Goal: Task Accomplishment & Management: Manage account settings

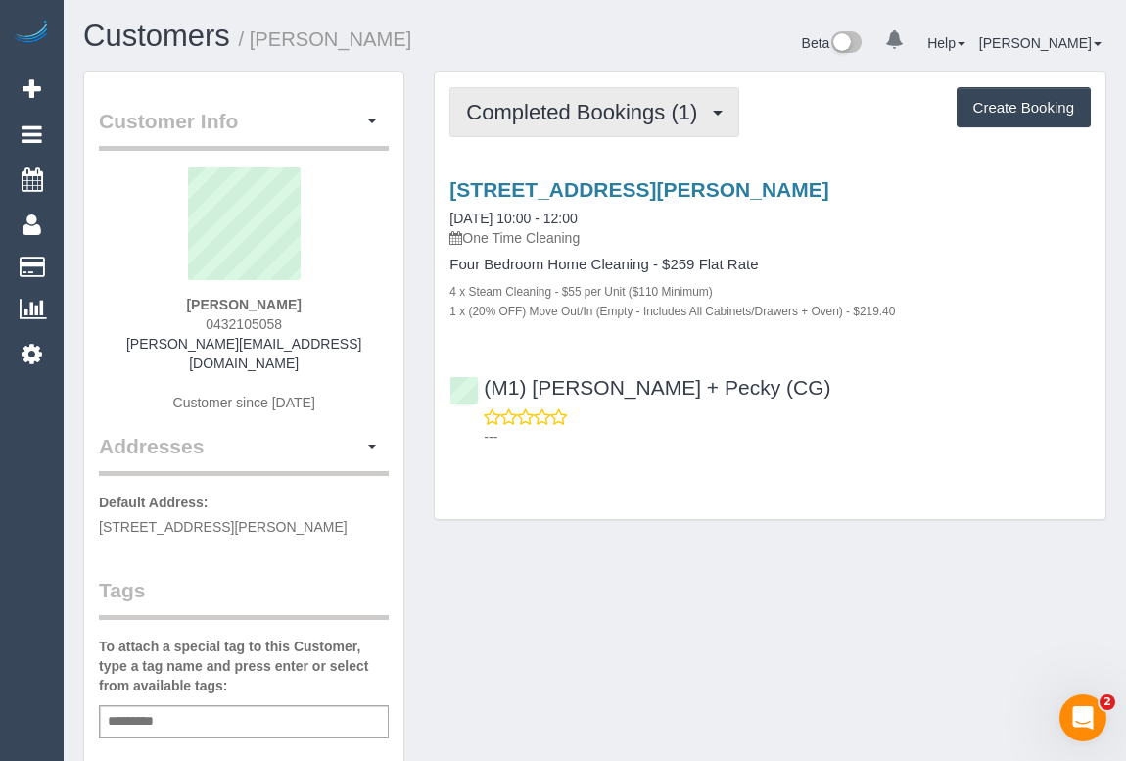
click at [610, 104] on span "Completed Bookings (1)" at bounding box center [586, 112] width 241 height 24
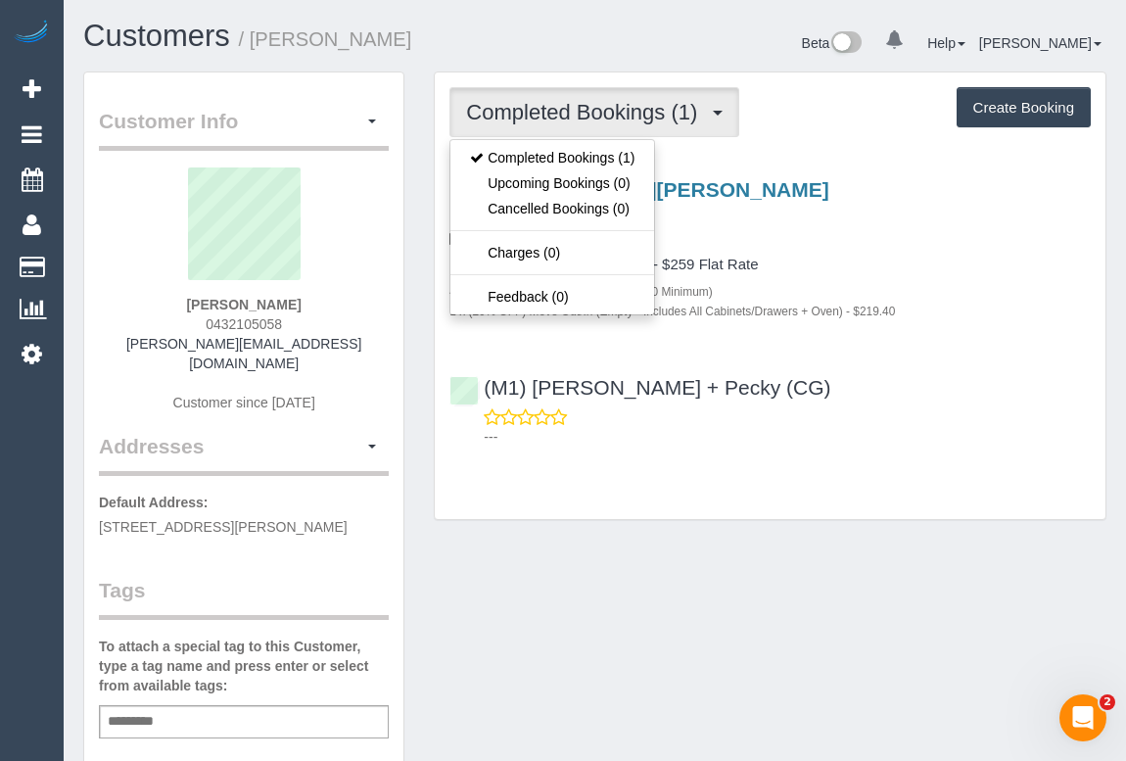
click at [875, 558] on div "Customer Info Edit Contact Info Send Message Email Preferences Special Sales Ta…" at bounding box center [595, 737] width 1052 height 1332
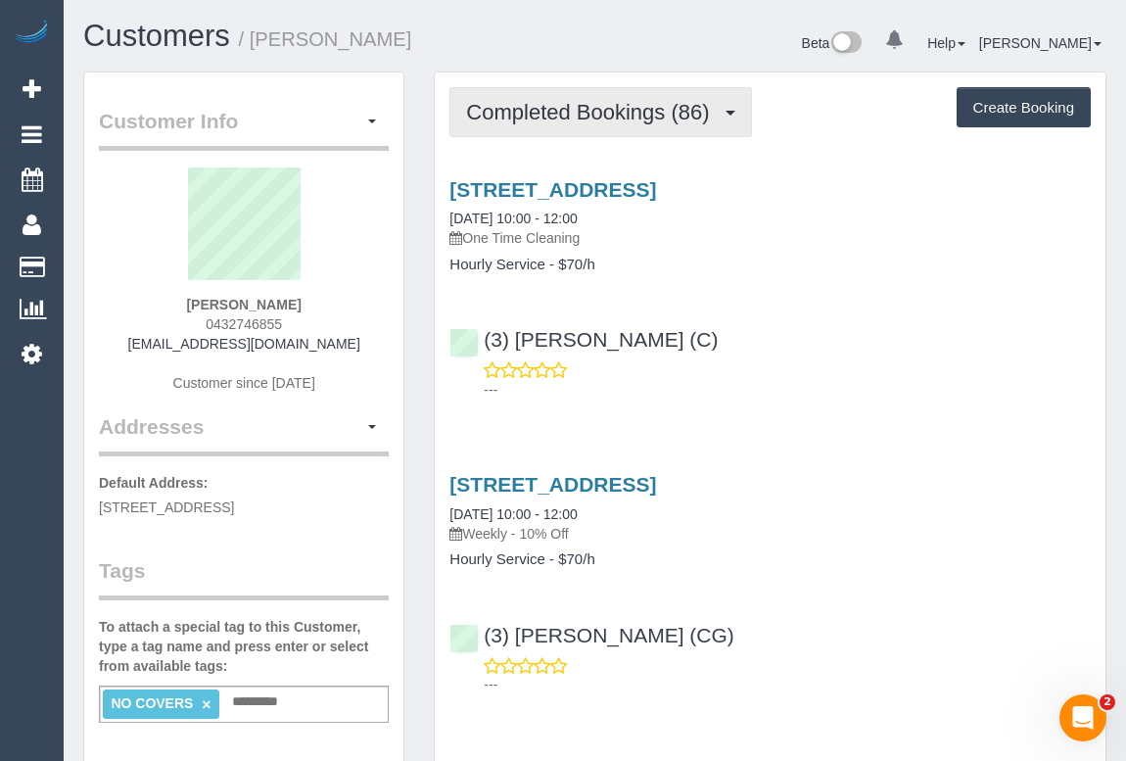
click at [633, 97] on button "Completed Bookings (86)" at bounding box center [600, 112] width 302 height 50
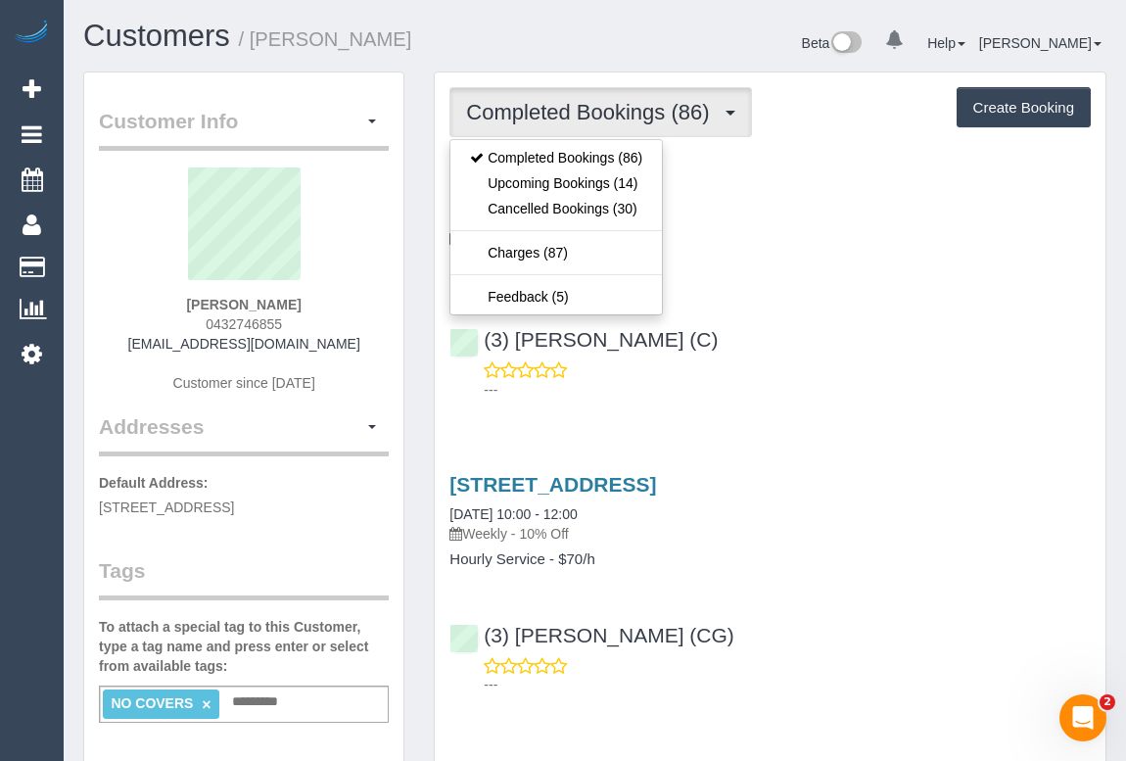
click at [856, 335] on div "(3) Sathmi Kusalya (C) ---" at bounding box center [770, 355] width 671 height 88
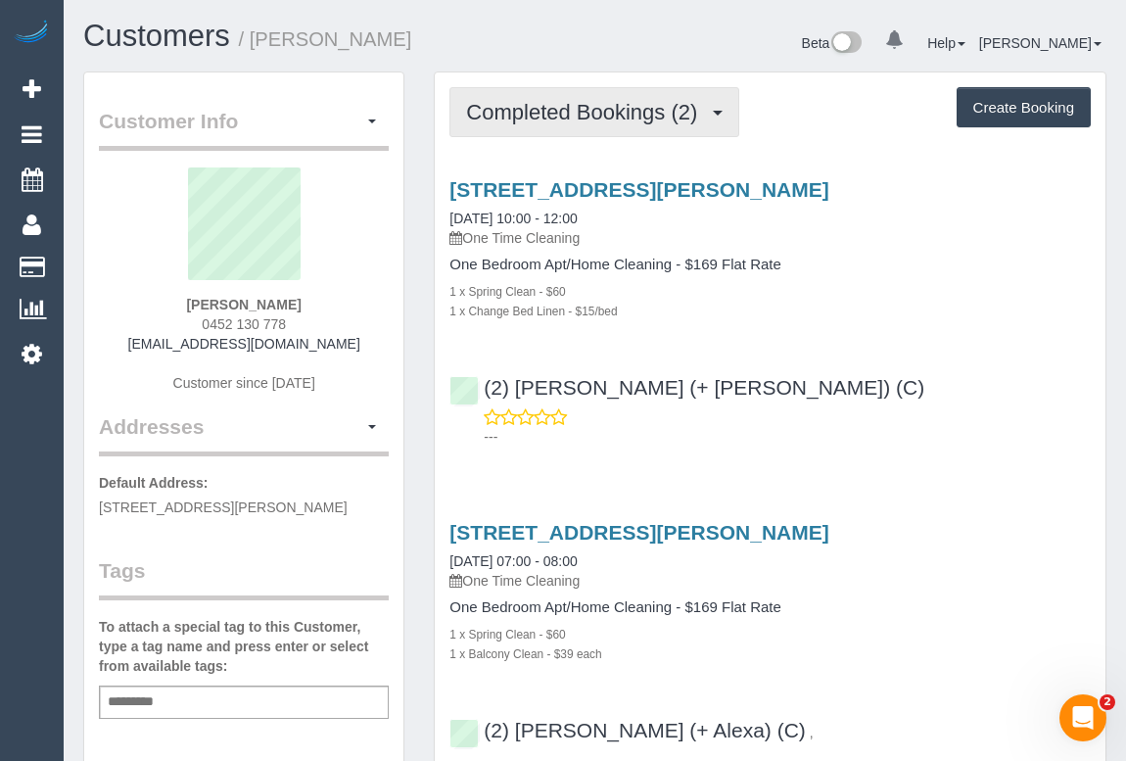
click at [600, 114] on span "Completed Bookings (2)" at bounding box center [586, 112] width 241 height 24
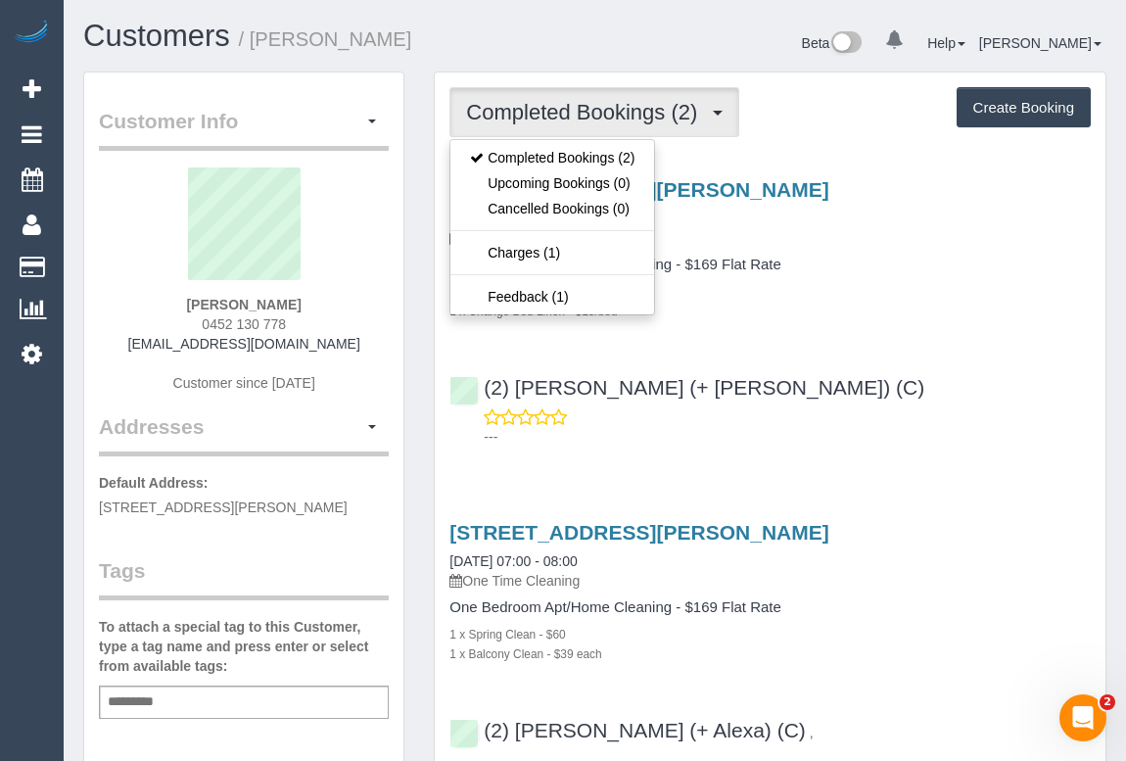
click at [847, 359] on div "(2) Kevin (+ Daniela) (C) ---" at bounding box center [770, 403] width 671 height 88
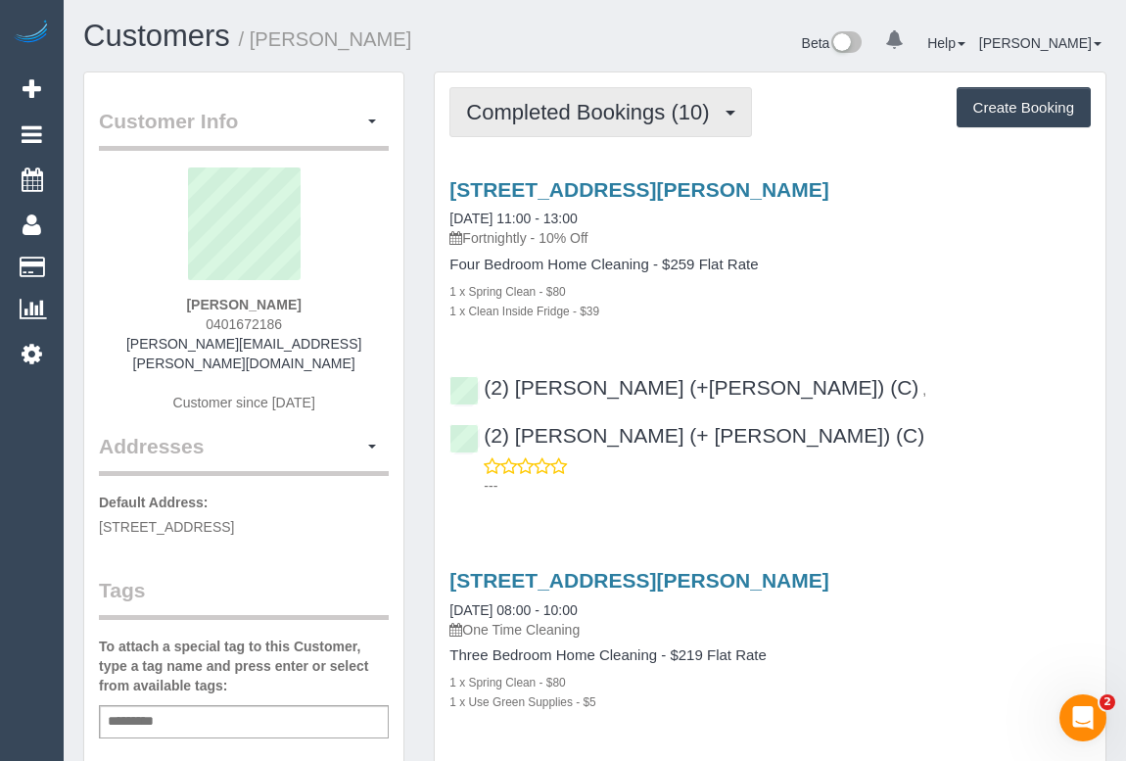
click at [604, 121] on span "Completed Bookings (10)" at bounding box center [592, 112] width 253 height 24
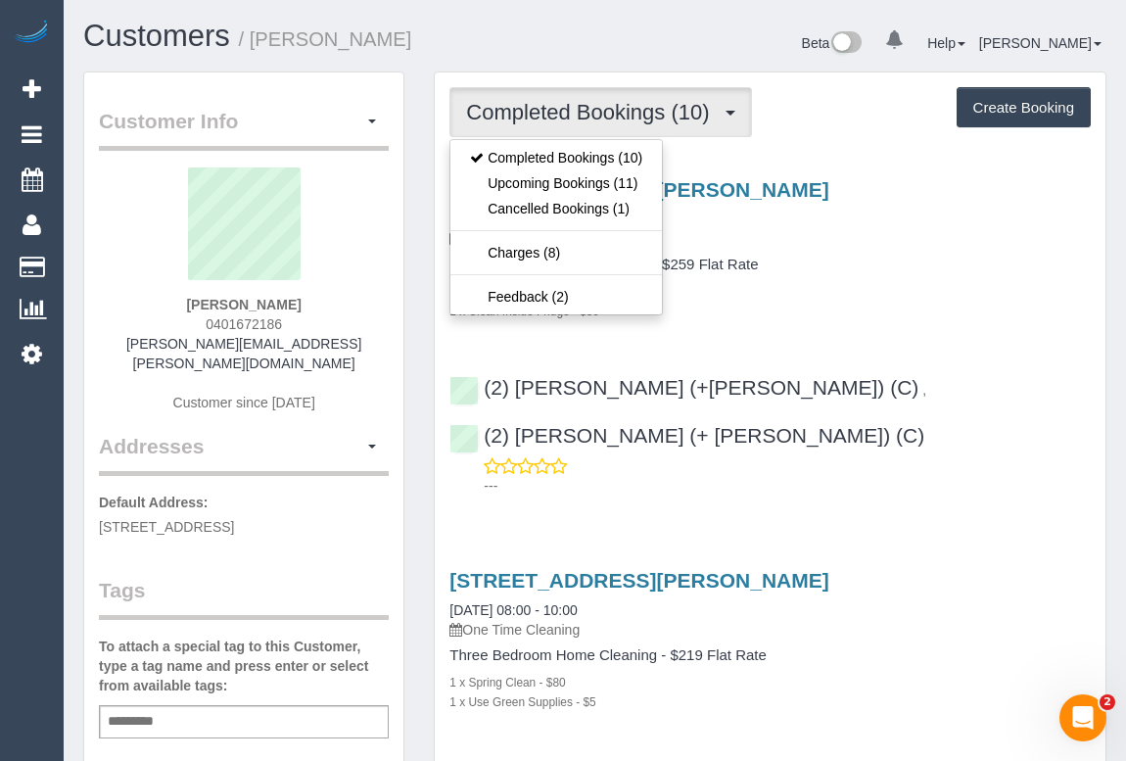
click at [892, 222] on div "33 Gordon Grove, Northcote, VIC 3070 02/09/2025 11:00 - 13:00 Fortnightly - 10%…" at bounding box center [769, 213] width 641 height 70
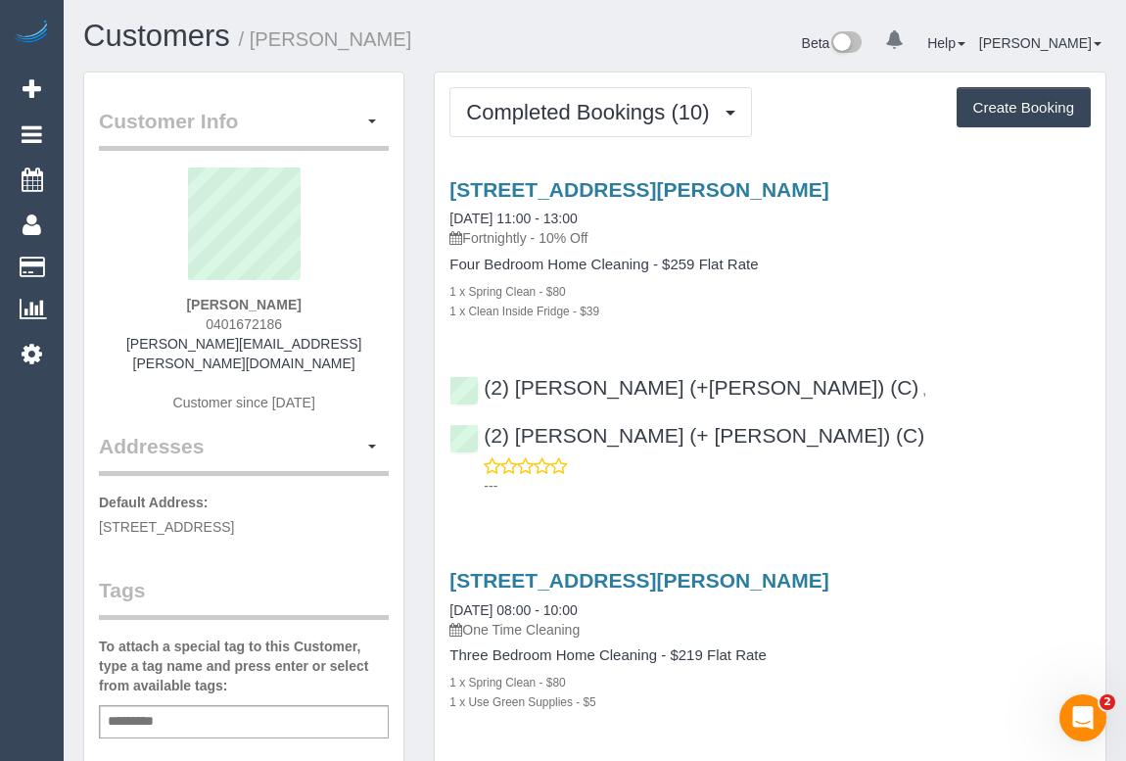
drag, startPoint x: 193, startPoint y: 328, endPoint x: 389, endPoint y: 330, distance: 195.8
click at [389, 330] on div "Angela Micheletto 0401672186 angela.micheletto@gmail.com Customer since 2019" at bounding box center [244, 299] width 290 height 264
copy span "0401672186"
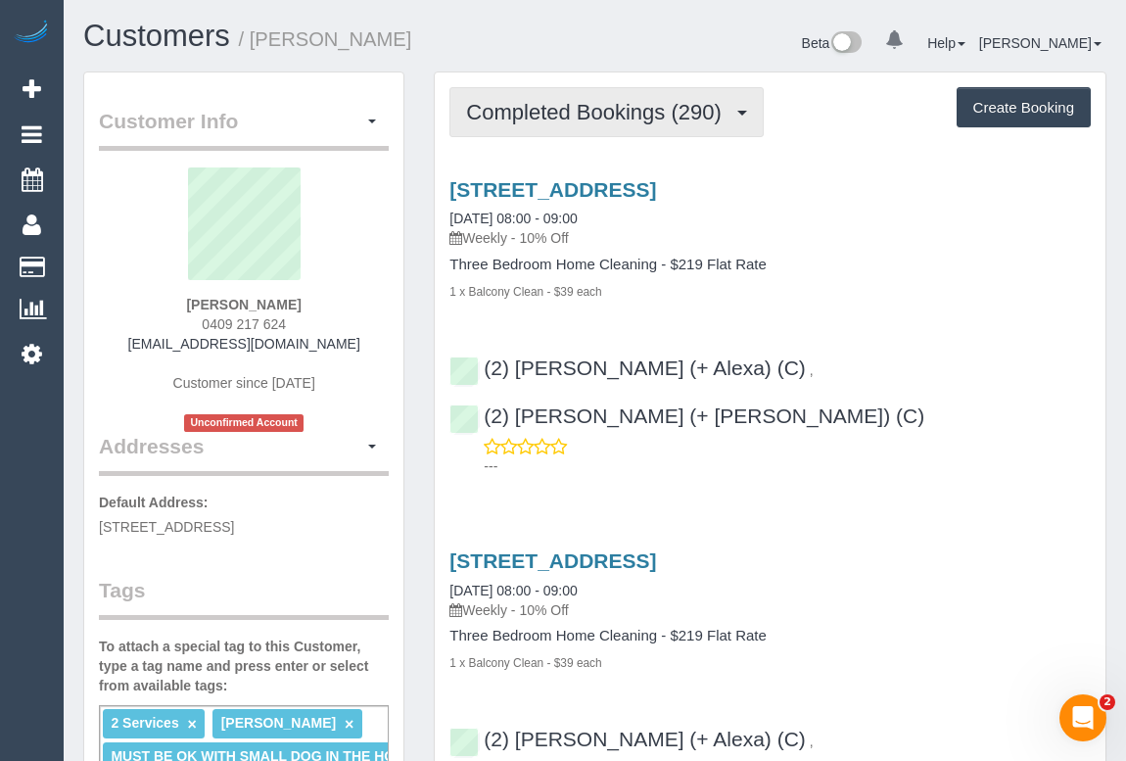
click at [601, 123] on button "Completed Bookings (290)" at bounding box center [606, 112] width 314 height 50
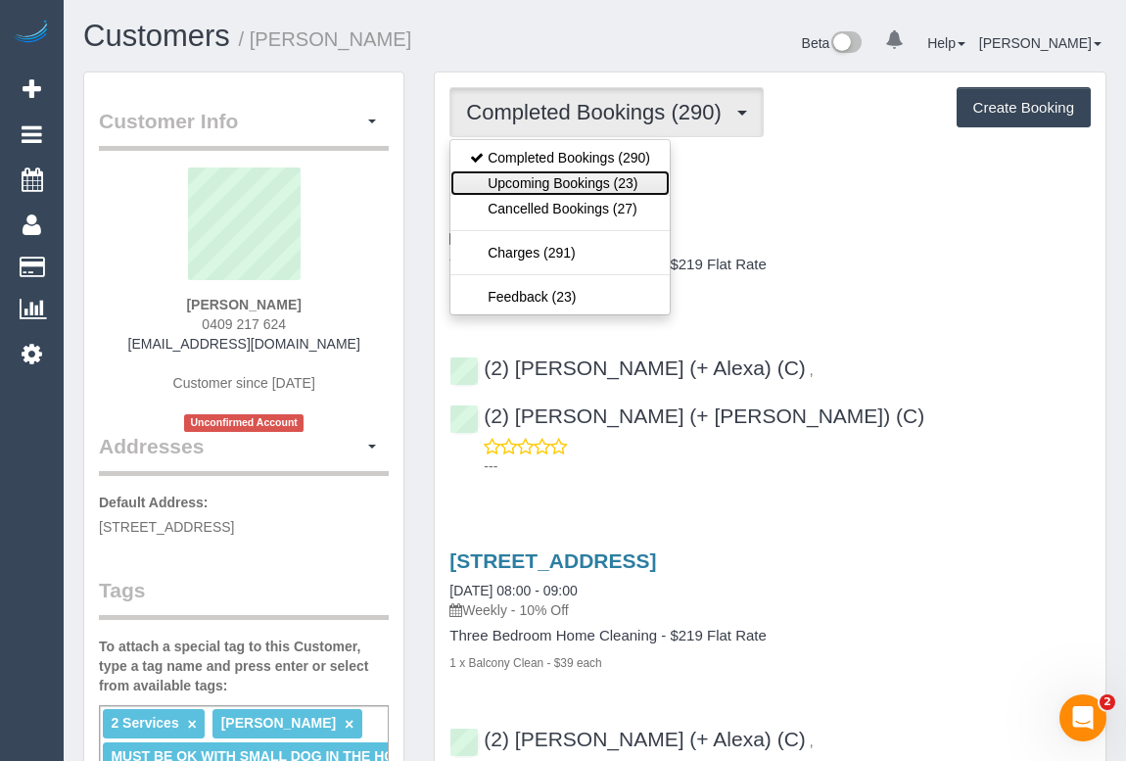
click at [587, 179] on link "Upcoming Bookings (23)" at bounding box center [559, 182] width 219 height 25
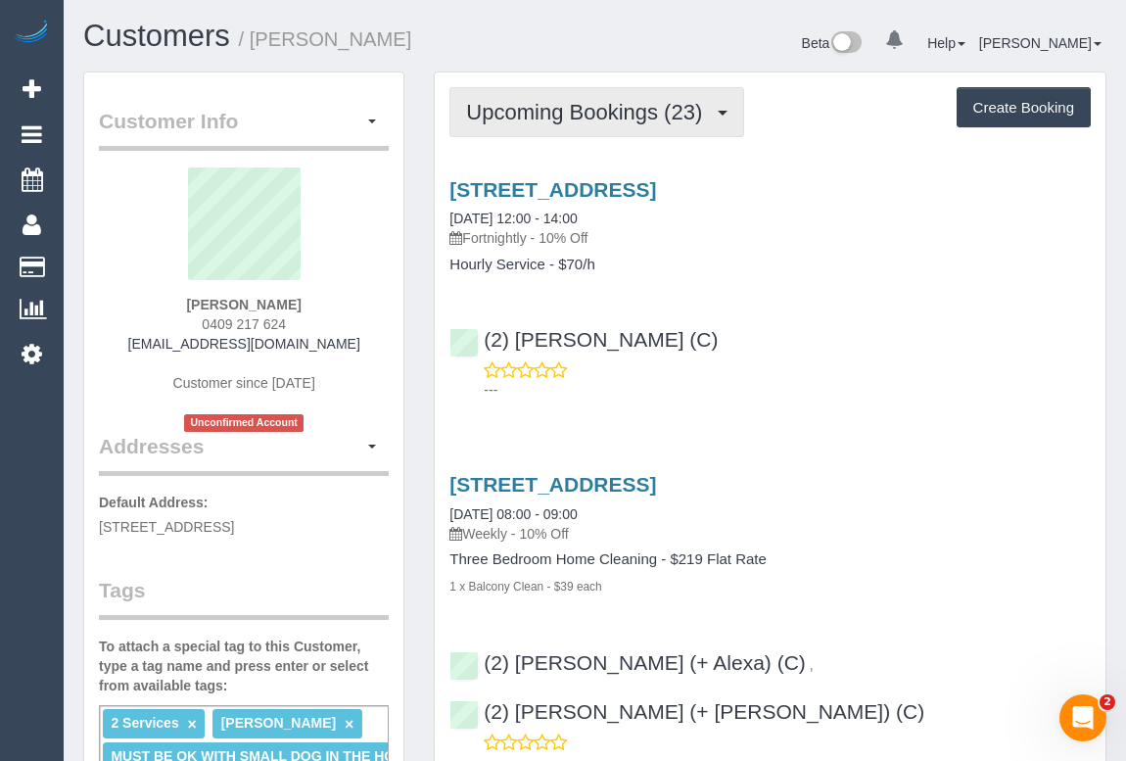
click at [594, 117] on span "Upcoming Bookings (23)" at bounding box center [589, 112] width 246 height 24
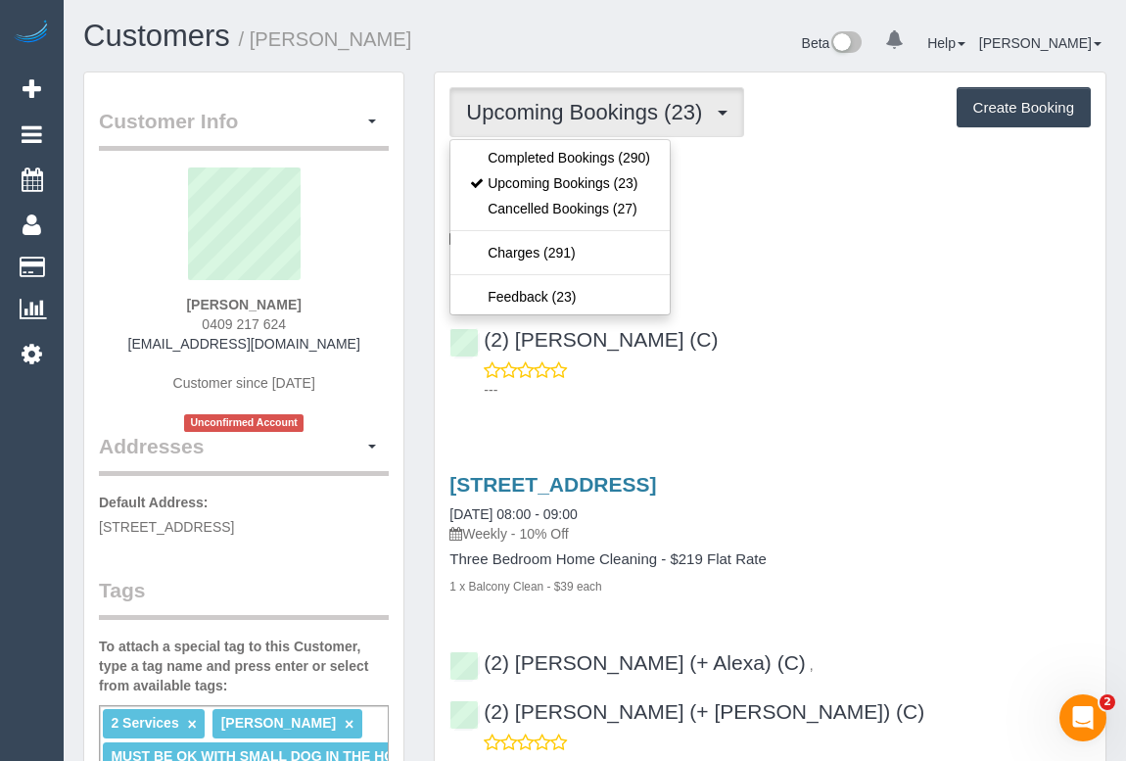
click at [796, 354] on div "(2) Dasni Kalupahana (C) ---" at bounding box center [770, 355] width 671 height 88
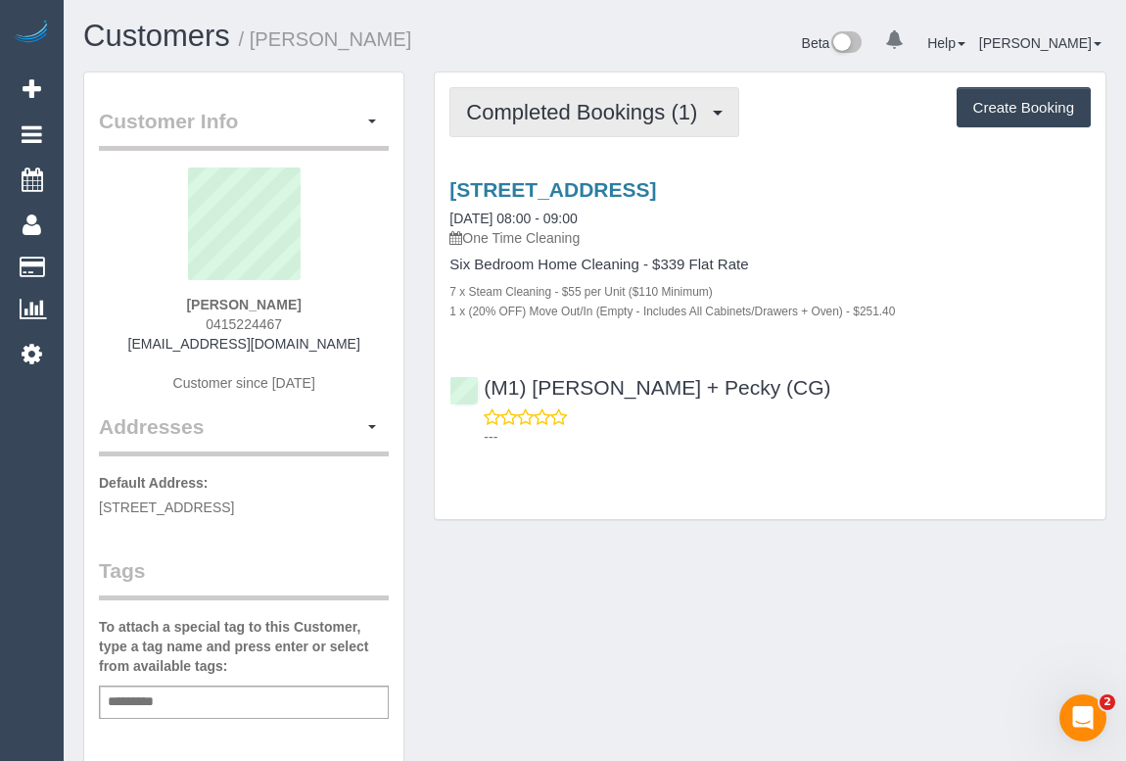
click at [580, 106] on span "Completed Bookings (1)" at bounding box center [586, 112] width 241 height 24
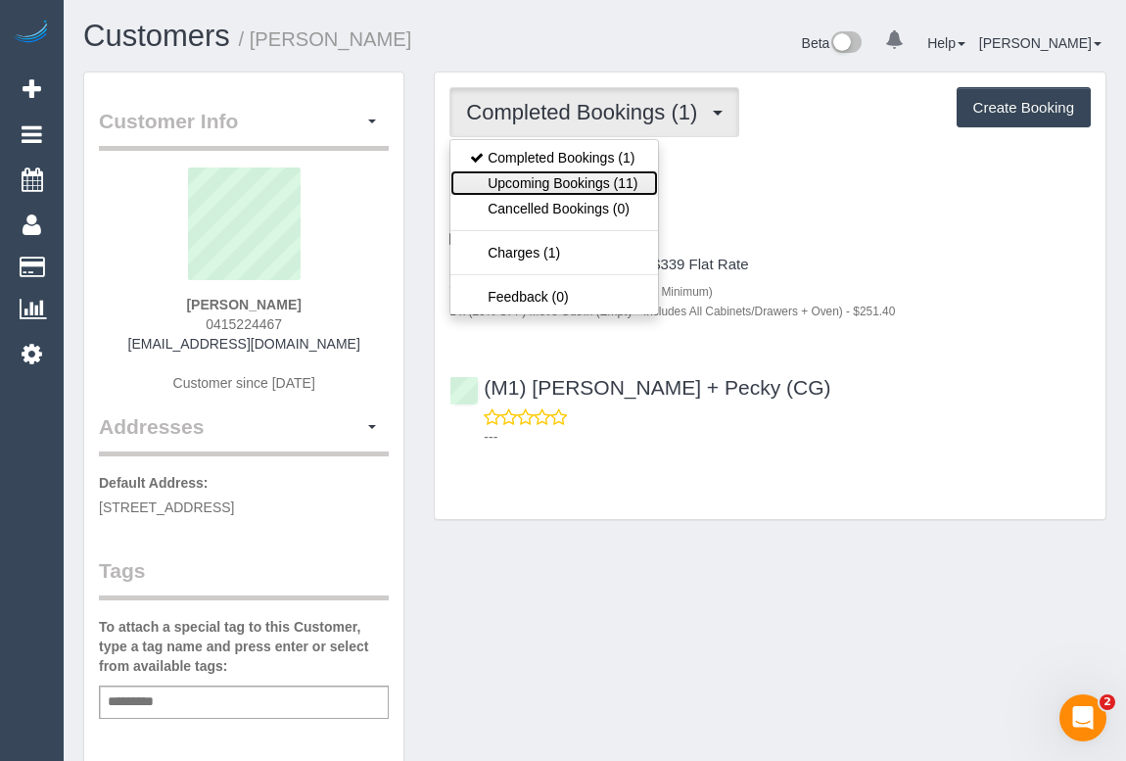
click at [551, 180] on link "Upcoming Bookings (11)" at bounding box center [553, 182] width 207 height 25
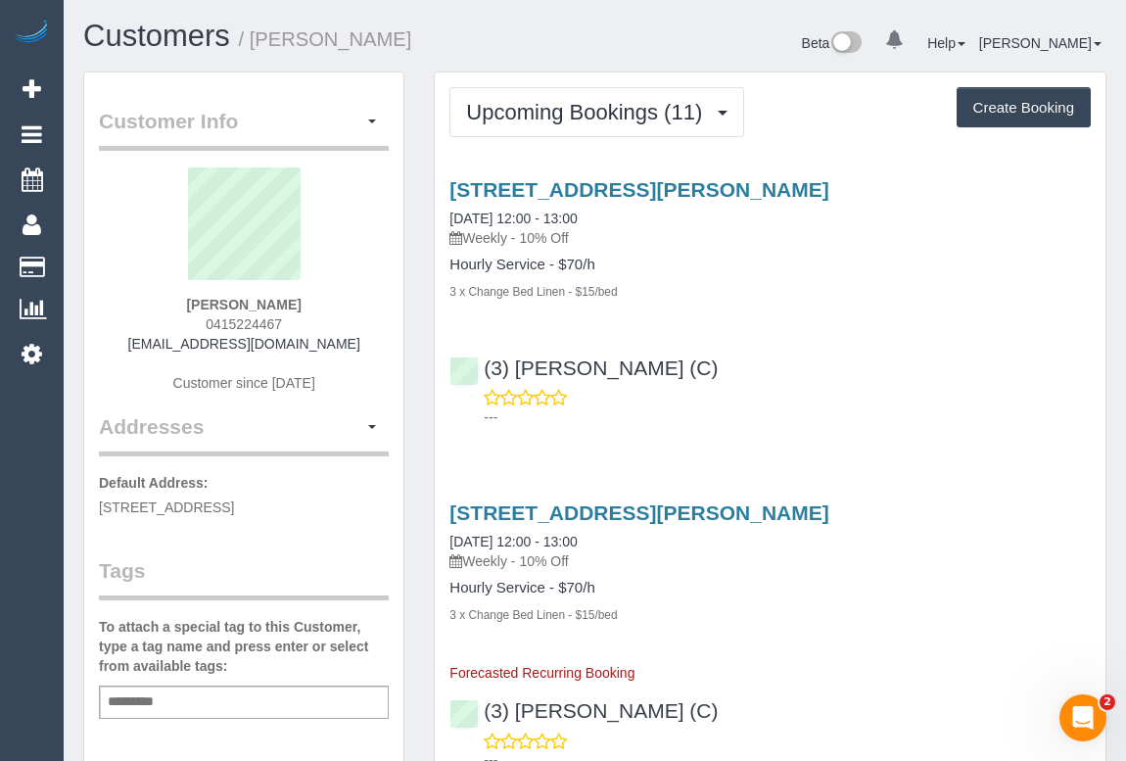
drag, startPoint x: 205, startPoint y: 320, endPoint x: 286, endPoint y: 312, distance: 81.6
click at [286, 312] on div "Ann Boonzaier 0415224467 annpsyc@hotmail.com Customer since 2025" at bounding box center [244, 289] width 290 height 245
click at [293, 323] on div "Ann Boonzaier 0415224467 annpsyc@hotmail.com Customer since 2025" at bounding box center [244, 289] width 290 height 245
drag, startPoint x: 286, startPoint y: 323, endPoint x: 211, endPoint y: 328, distance: 74.6
click at [211, 328] on div "Ann Boonzaier 0415224467 annpsyc@hotmail.com Customer since 2025" at bounding box center [244, 289] width 290 height 245
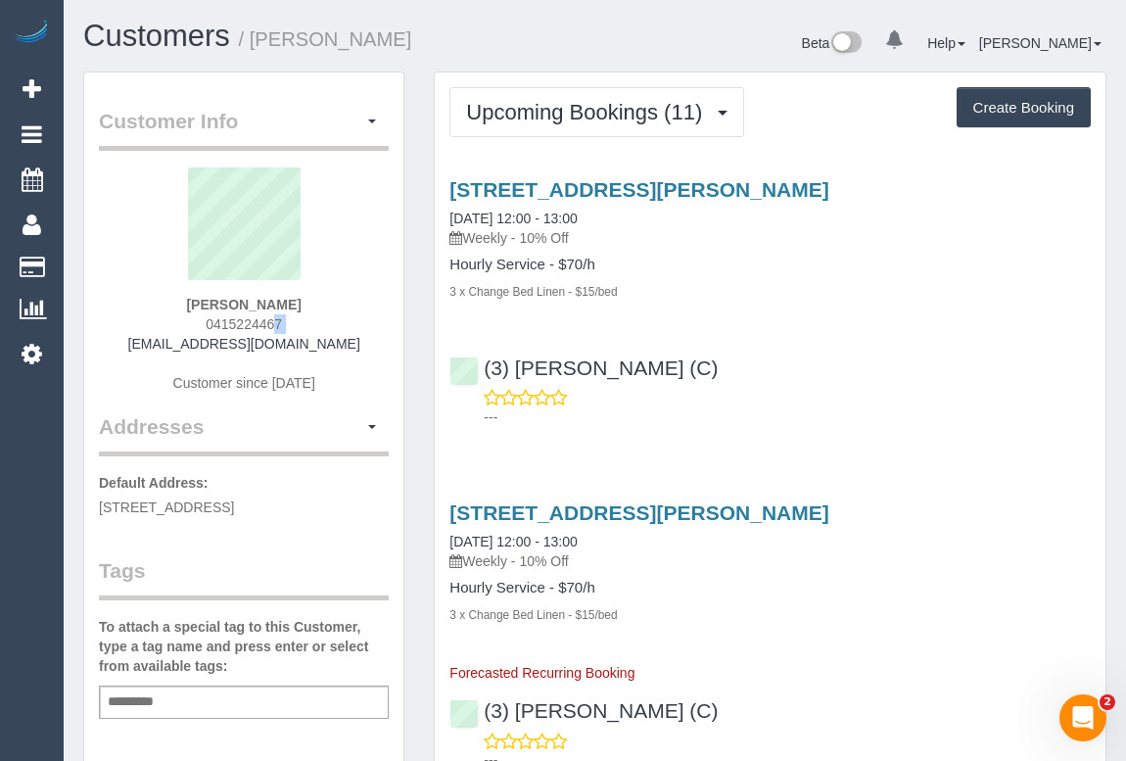
copy div "0415224467"
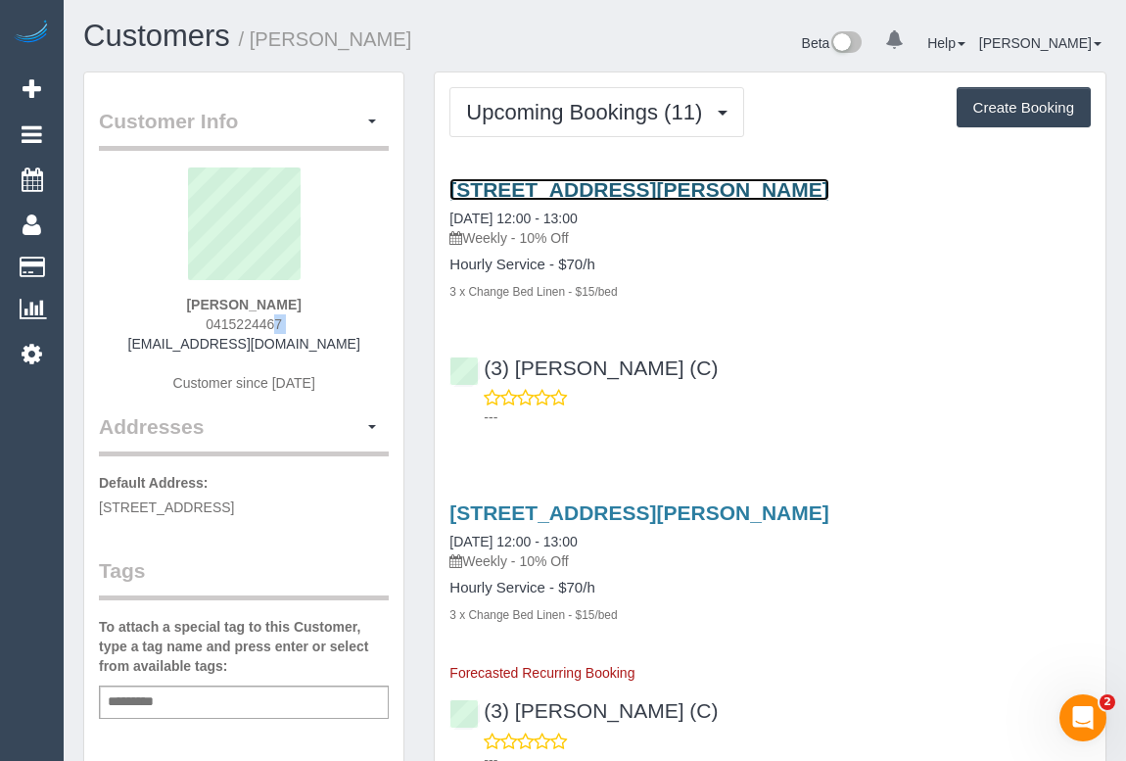
click at [705, 186] on link "34 Little Dryburgh Street North, North Melbourne, VIC 3051" at bounding box center [638, 189] width 379 height 23
click at [678, 181] on link "34 Little Dryburgh Street North, North Melbourne, VIC 3051" at bounding box center [638, 189] width 379 height 23
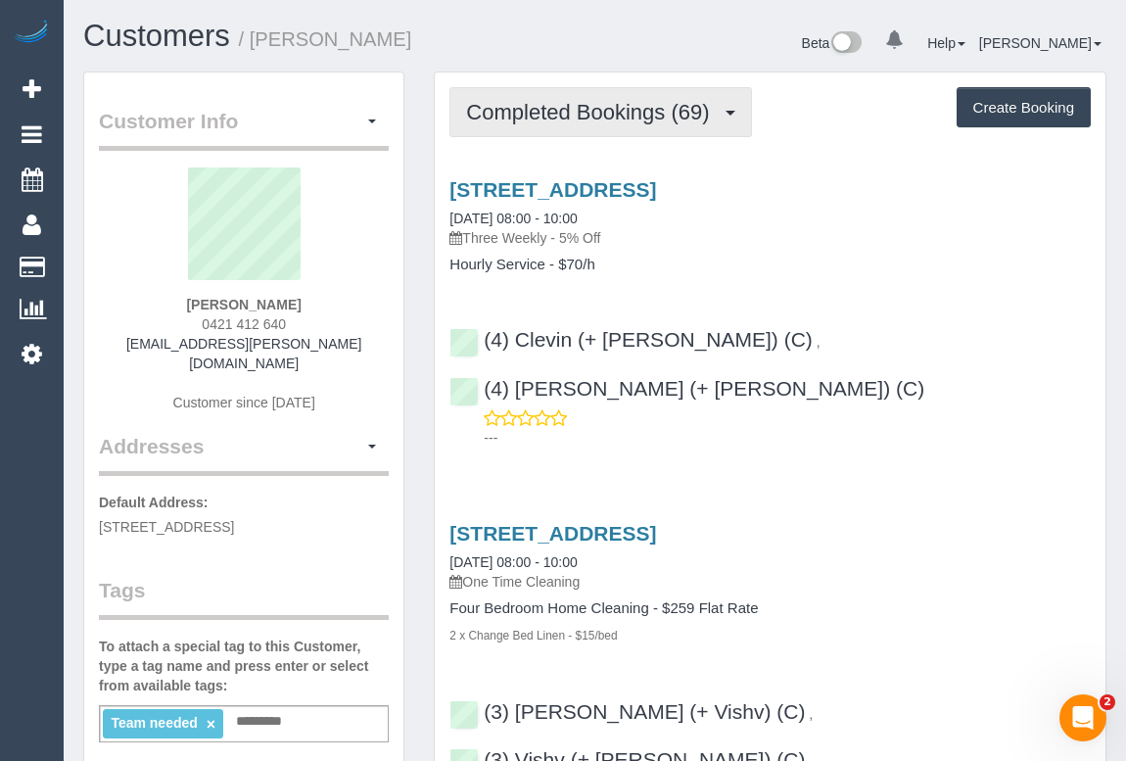
click at [572, 123] on button "Completed Bookings (69)" at bounding box center [600, 112] width 302 height 50
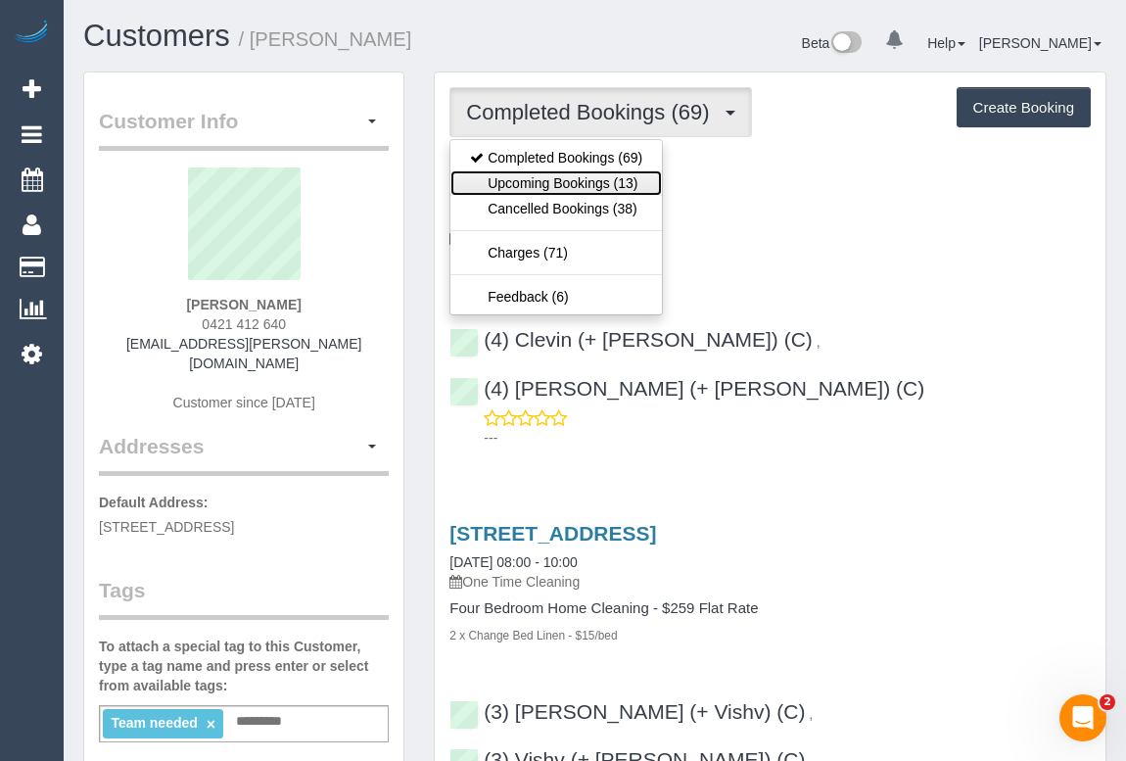
click at [583, 182] on link "Upcoming Bookings (13)" at bounding box center [555, 182] width 211 height 25
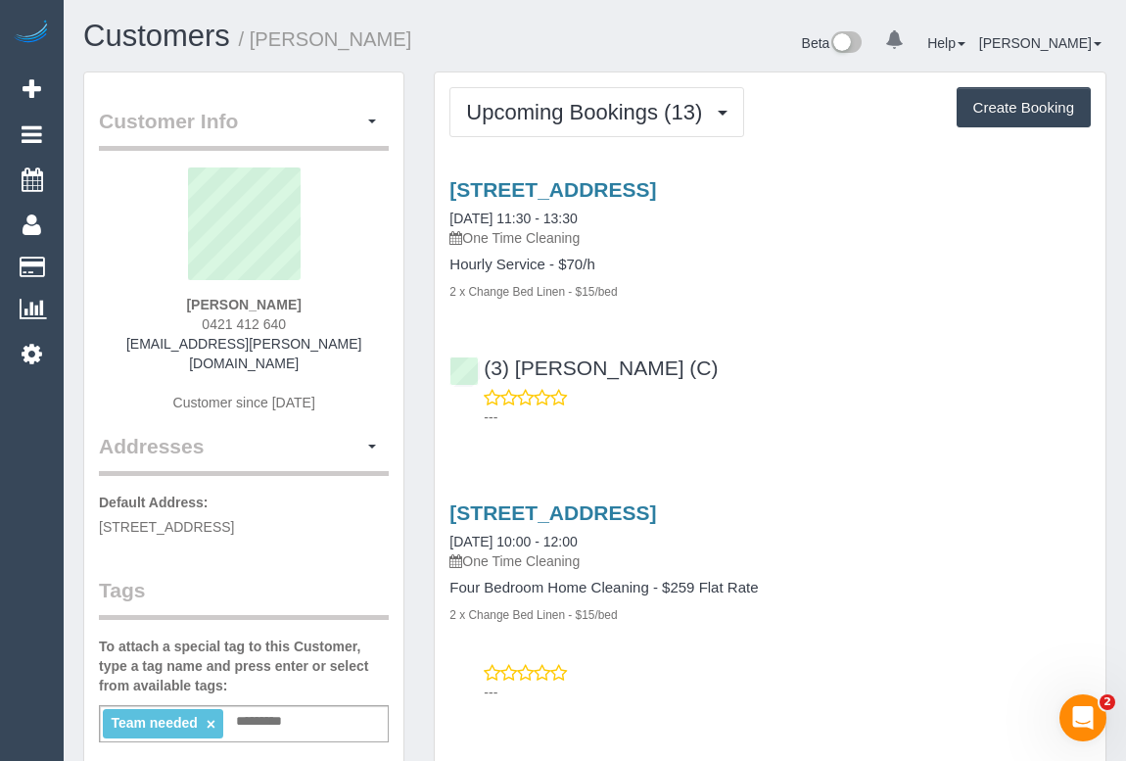
click at [838, 365] on div "(3) [PERSON_NAME] (C) ---" at bounding box center [770, 384] width 671 height 88
click at [856, 336] on div "[STREET_ADDRESS] [DATE] 11:30 - 13:30 One Time Cleaning Hourly Service - $70/h …" at bounding box center [770, 299] width 671 height 274
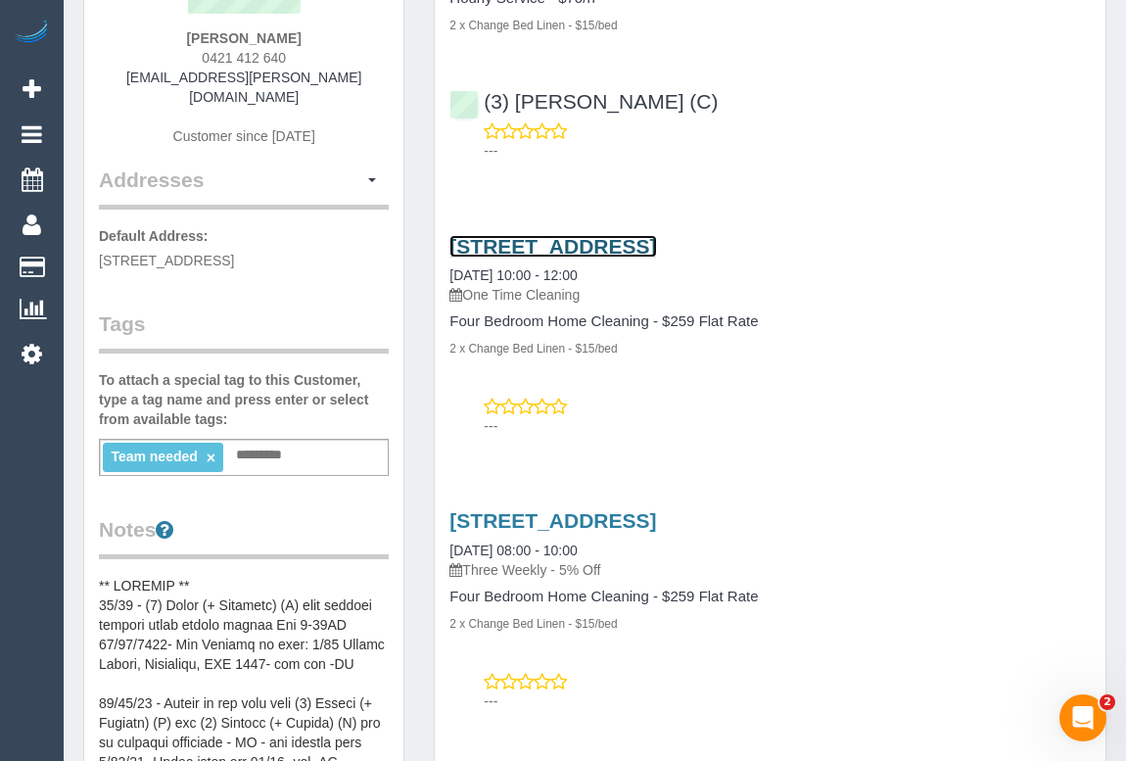
click at [656, 243] on link "1/30 Myrtle Avenue, Heathmont, VIC 3135" at bounding box center [552, 246] width 207 height 23
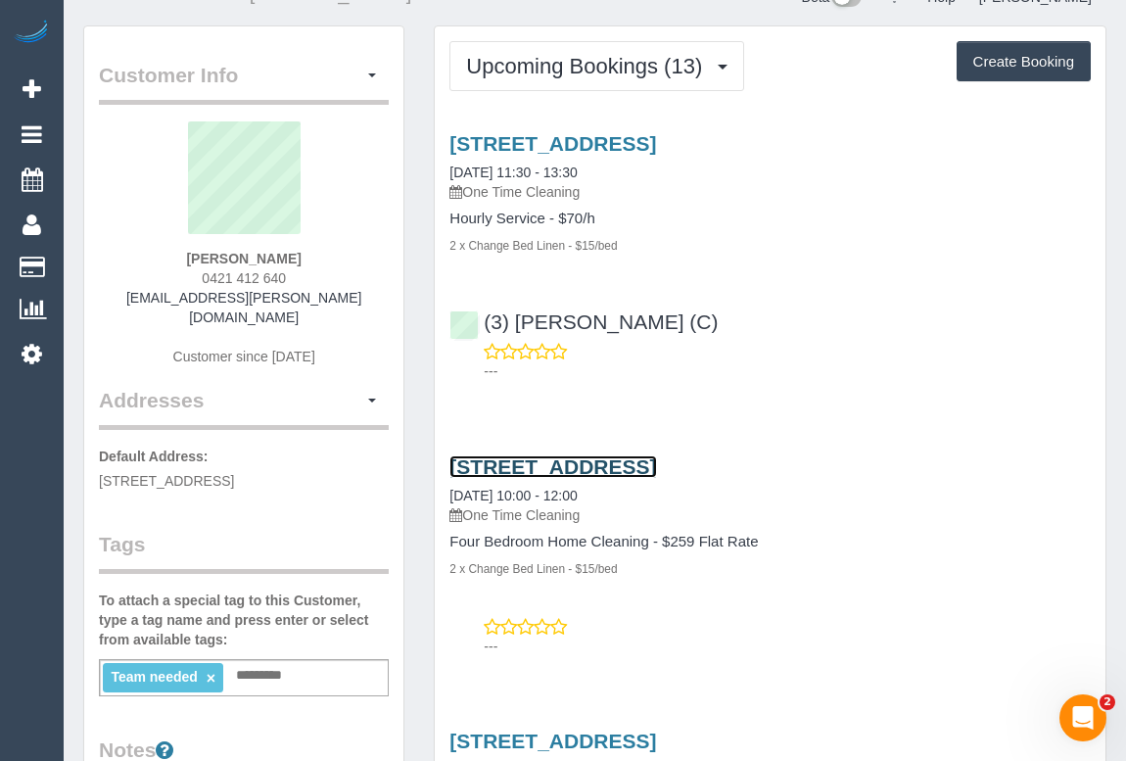
scroll to position [0, 0]
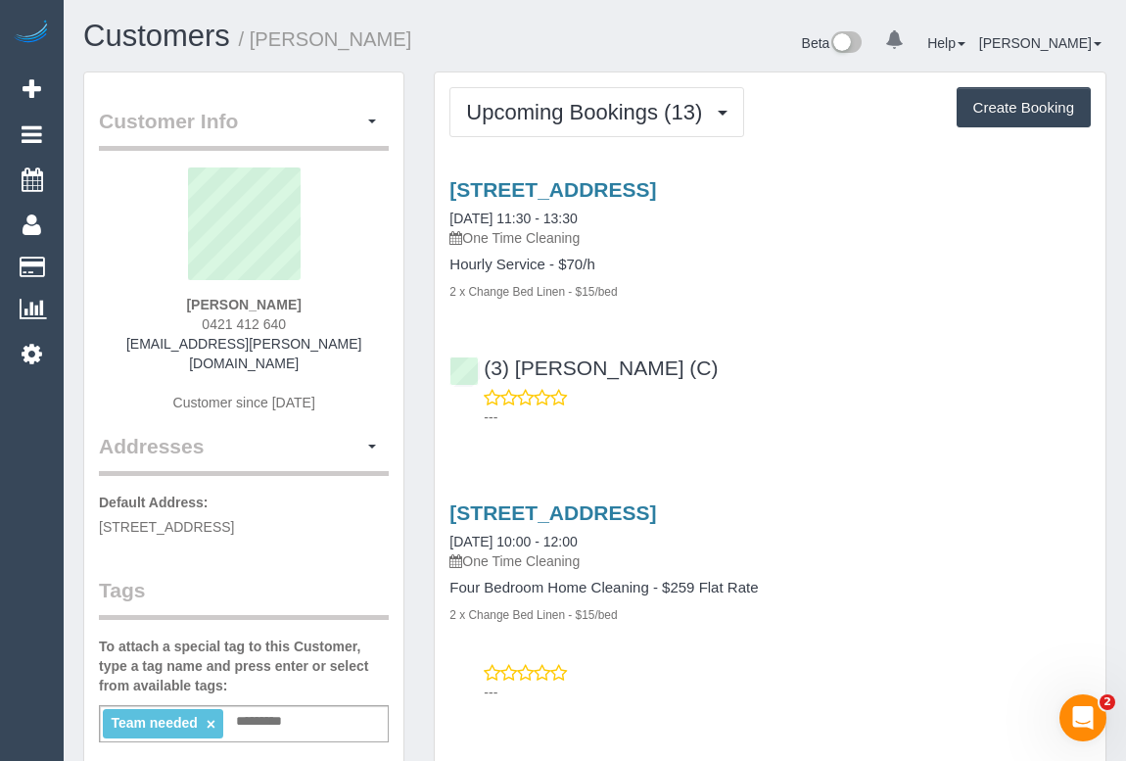
click at [716, 389] on div "---" at bounding box center [769, 407] width 641 height 39
click at [578, 503] on link "1/30 Myrtle Avenue, Heathmont, VIC 3135" at bounding box center [552, 512] width 207 height 23
drag, startPoint x: 664, startPoint y: 362, endPoint x: 486, endPoint y: 364, distance: 178.2
click at [486, 364] on div "(3) Danyal Ali (C) ---" at bounding box center [770, 384] width 671 height 88
click at [656, 187] on link "1/30 Myrtle Avenue, Heathmont, VIC 3135" at bounding box center [552, 189] width 207 height 23
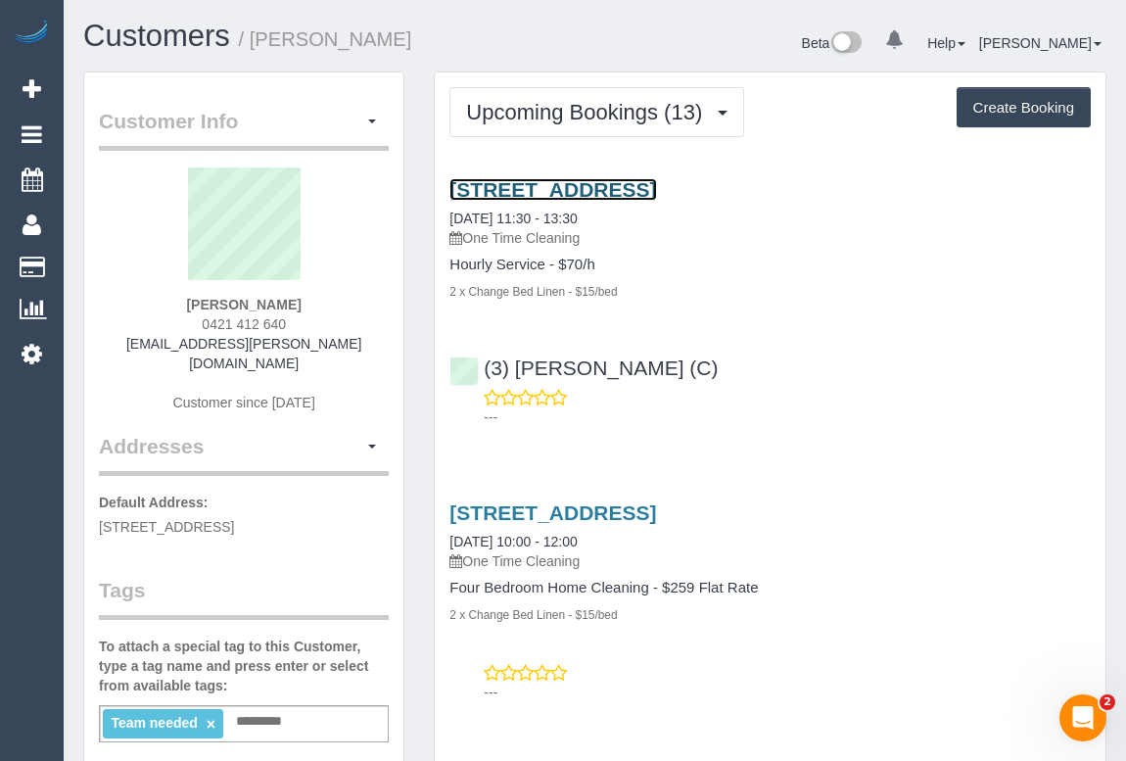
click at [614, 186] on link "1/30 Myrtle Avenue, Heathmont, VIC 3135" at bounding box center [552, 189] width 207 height 23
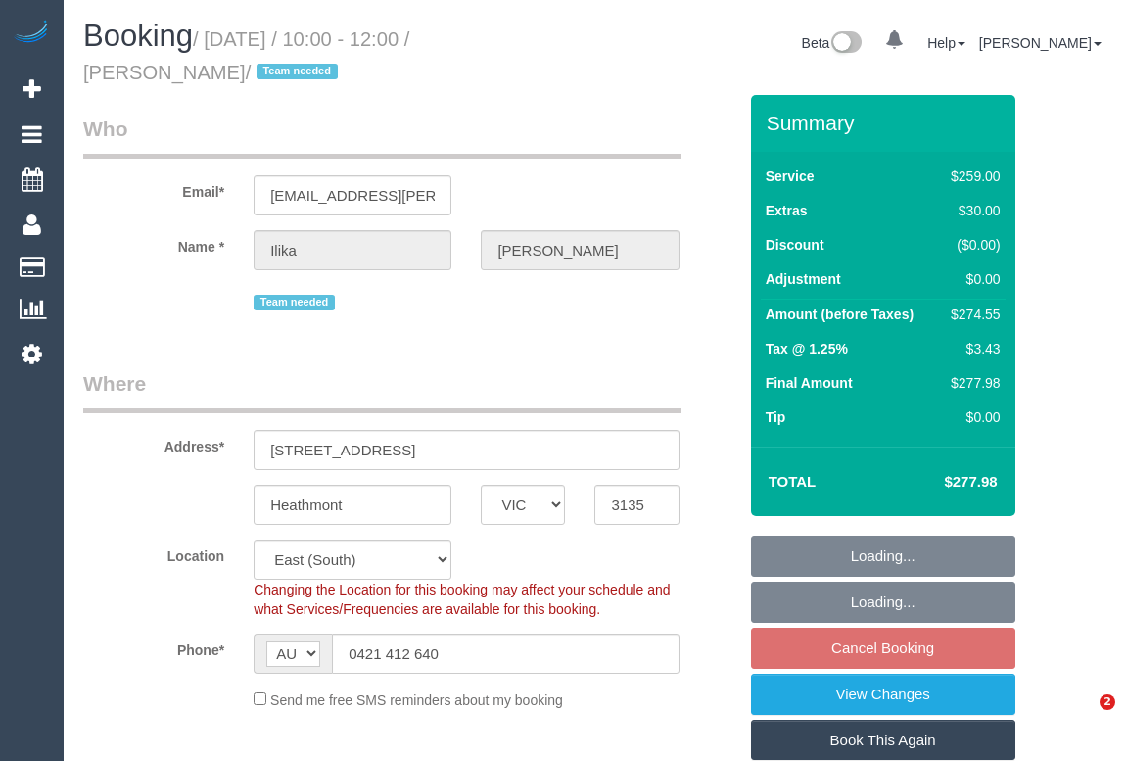
select select "VIC"
select select "string:stripe-pm_1PJ5zJ2GScqysDRVN6QVtdR4"
select select "number:28"
select select "number:14"
select select "number:19"
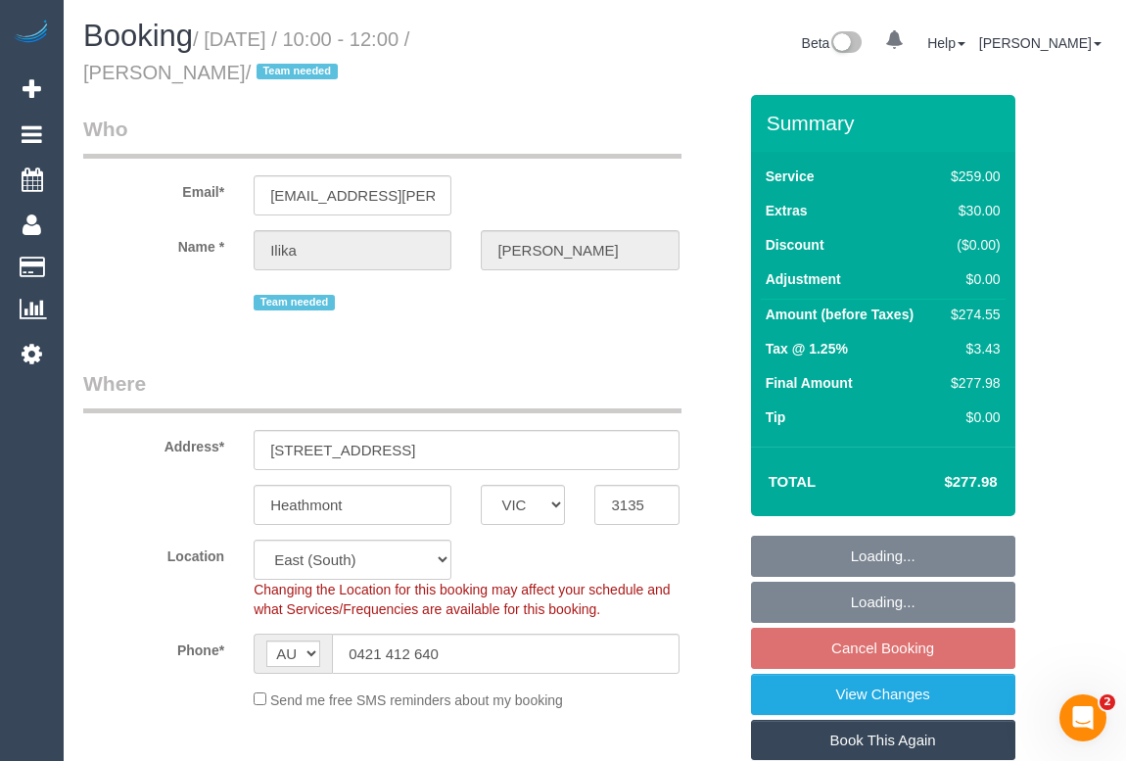
select select "object:804"
select select "spot3"
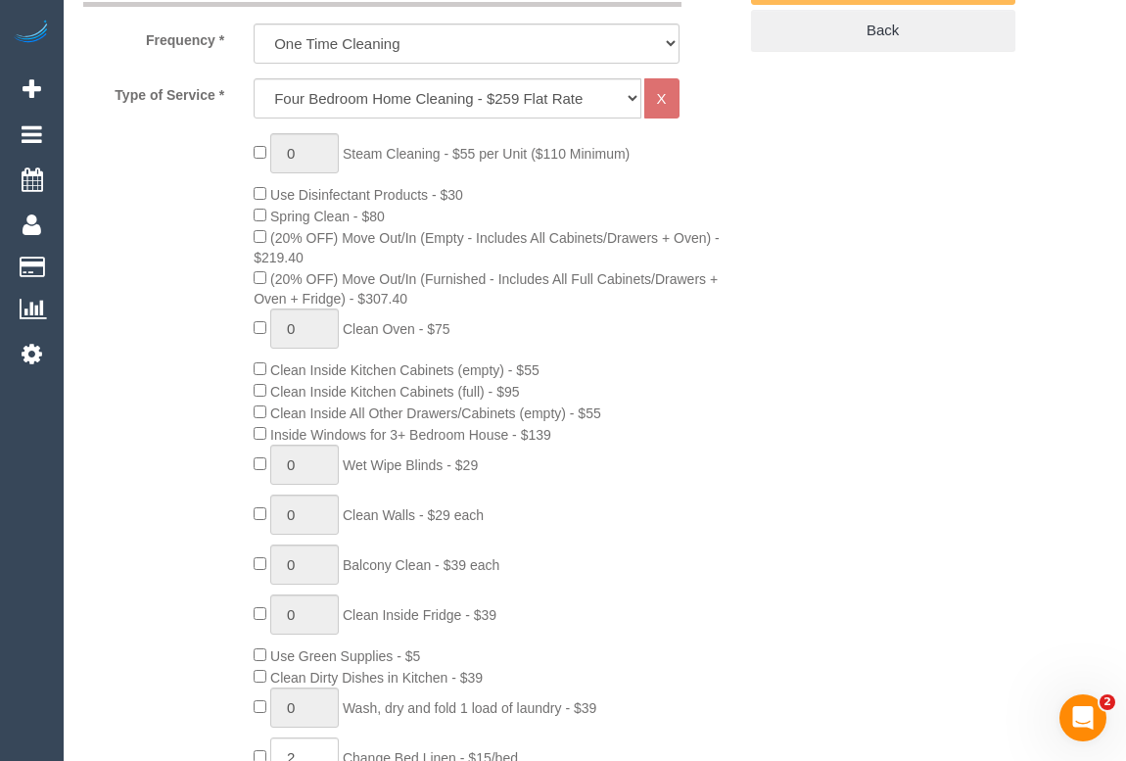
scroll to position [1156, 0]
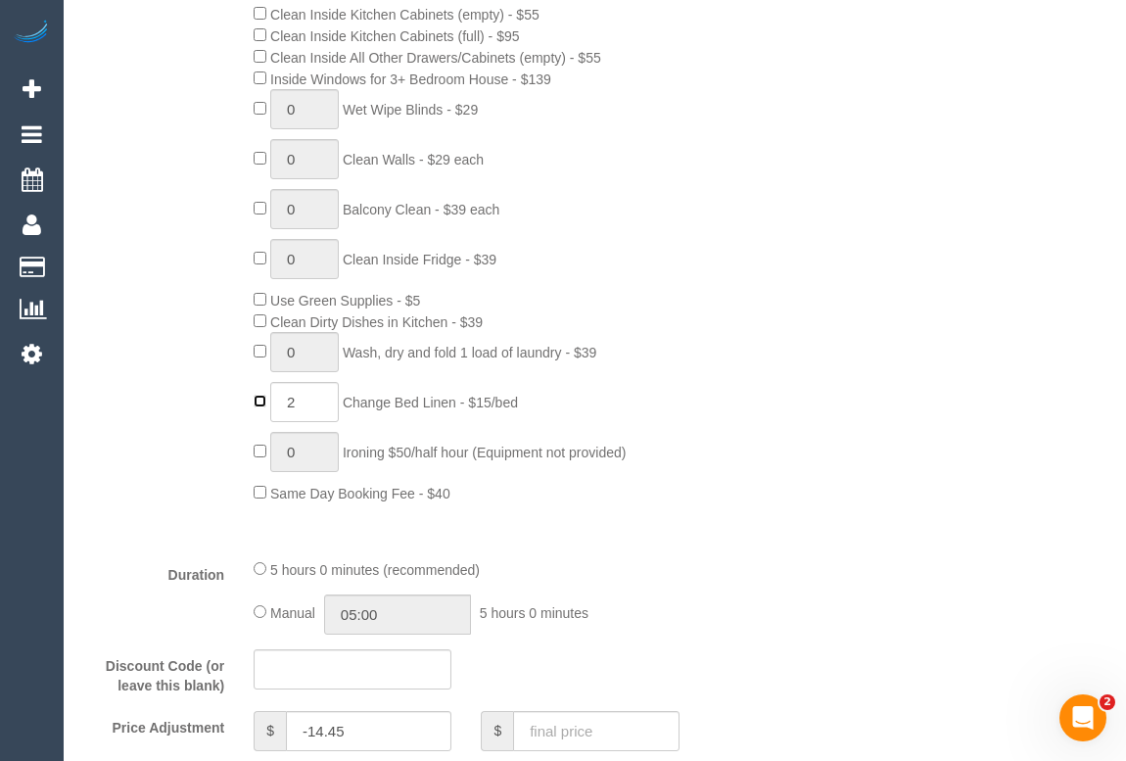
type input "0"
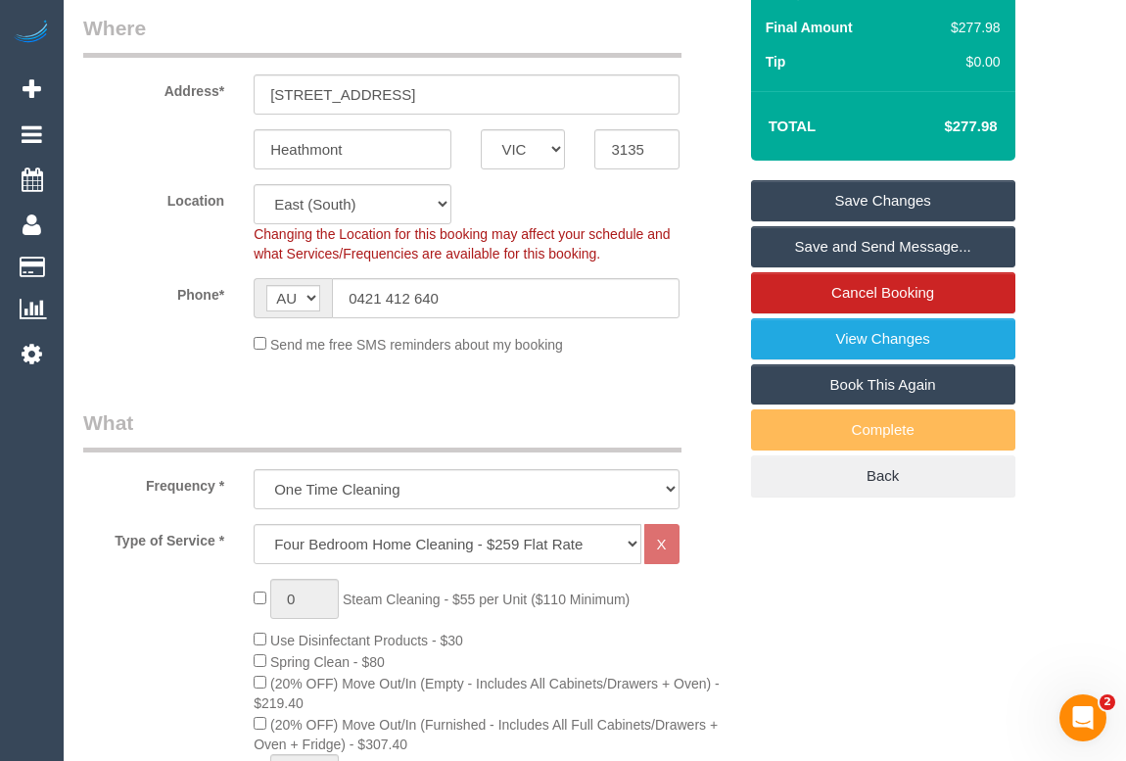
scroll to position [88, 0]
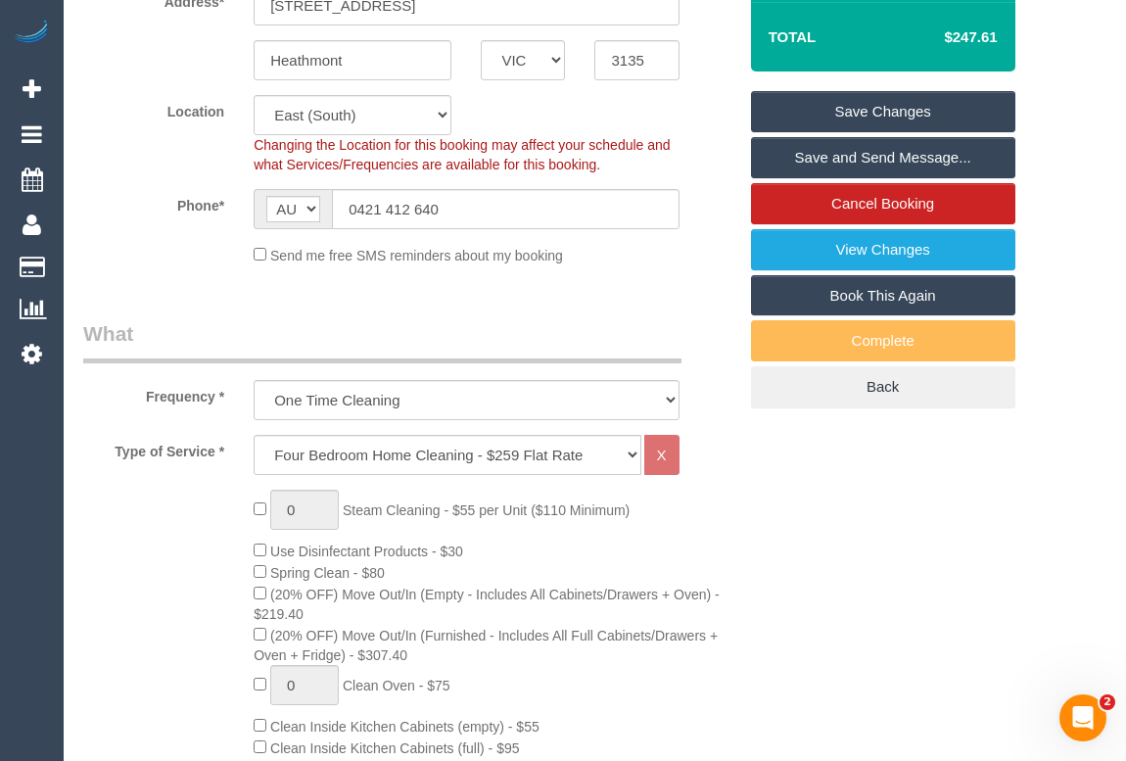
select select "spot24"
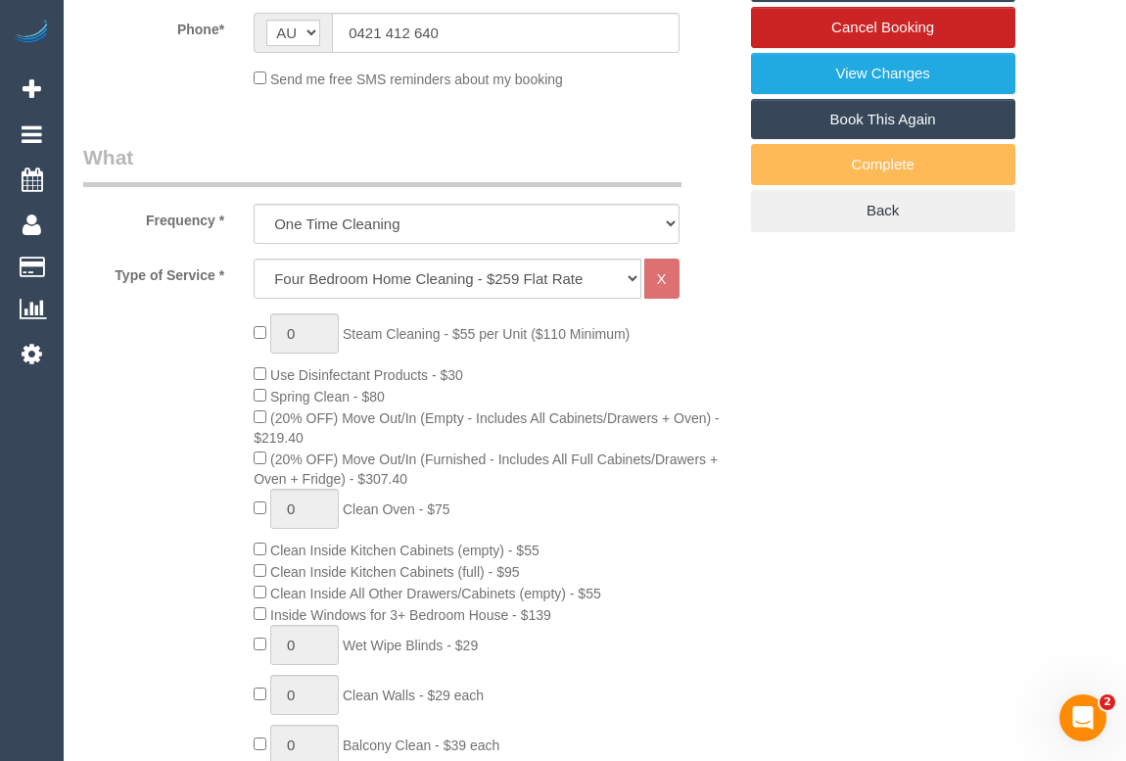
scroll to position [623, 0]
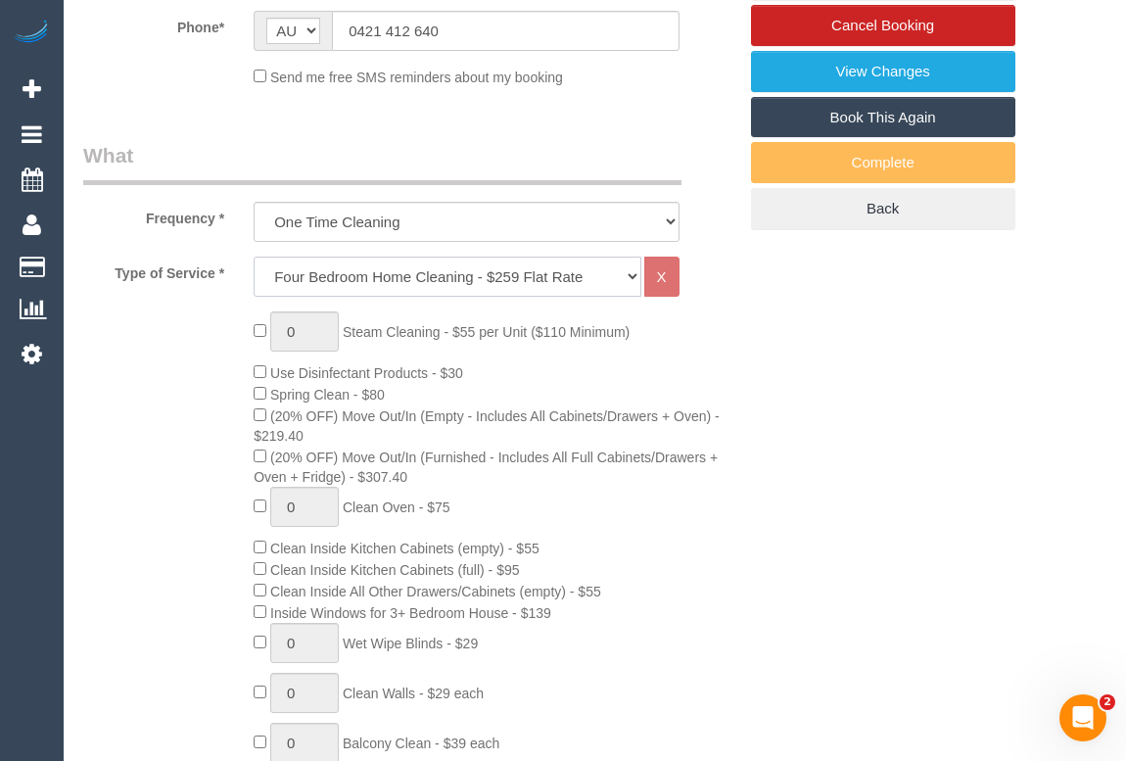
click at [631, 280] on select "Hourly Service - $70/h Hourly Service - $65/h Hourly Service - $60/h Hourly Ser…" at bounding box center [447, 277] width 387 height 40
select select "209"
click at [254, 257] on select "Hourly Service - $70/h Hourly Service - $65/h Hourly Service - $60/h Hourly Ser…" at bounding box center [447, 277] width 387 height 40
select select "1"
select select "120"
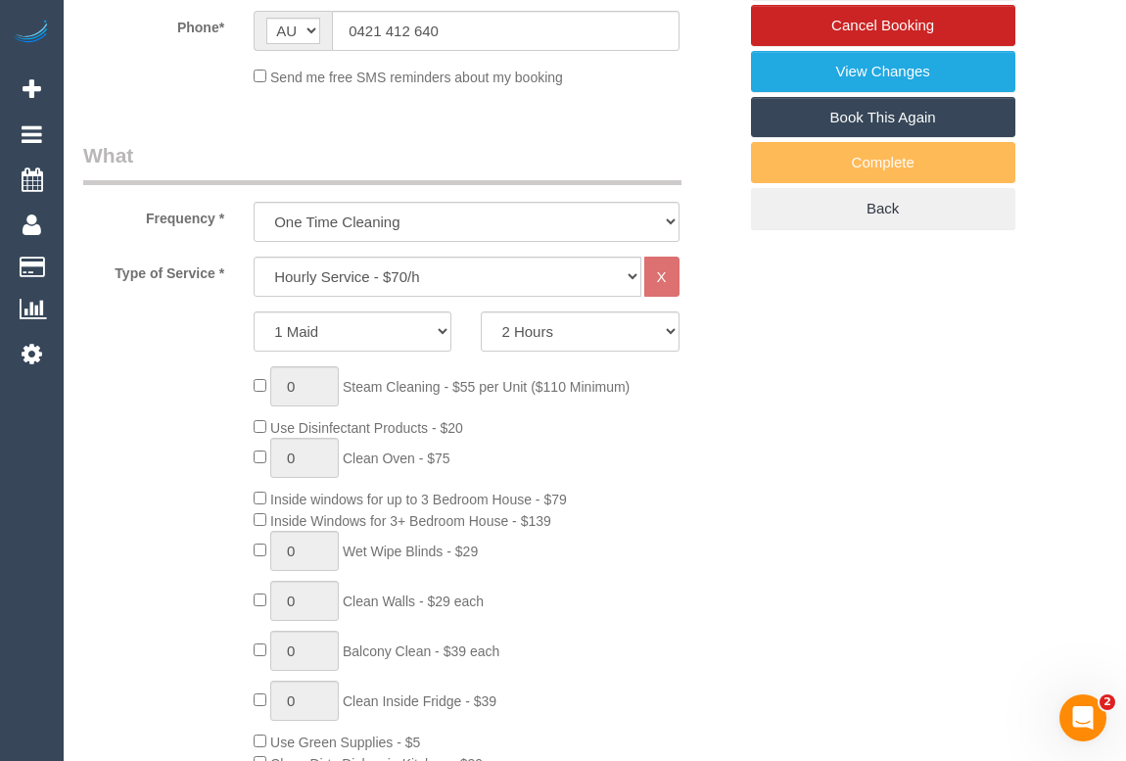
select select "spot45"
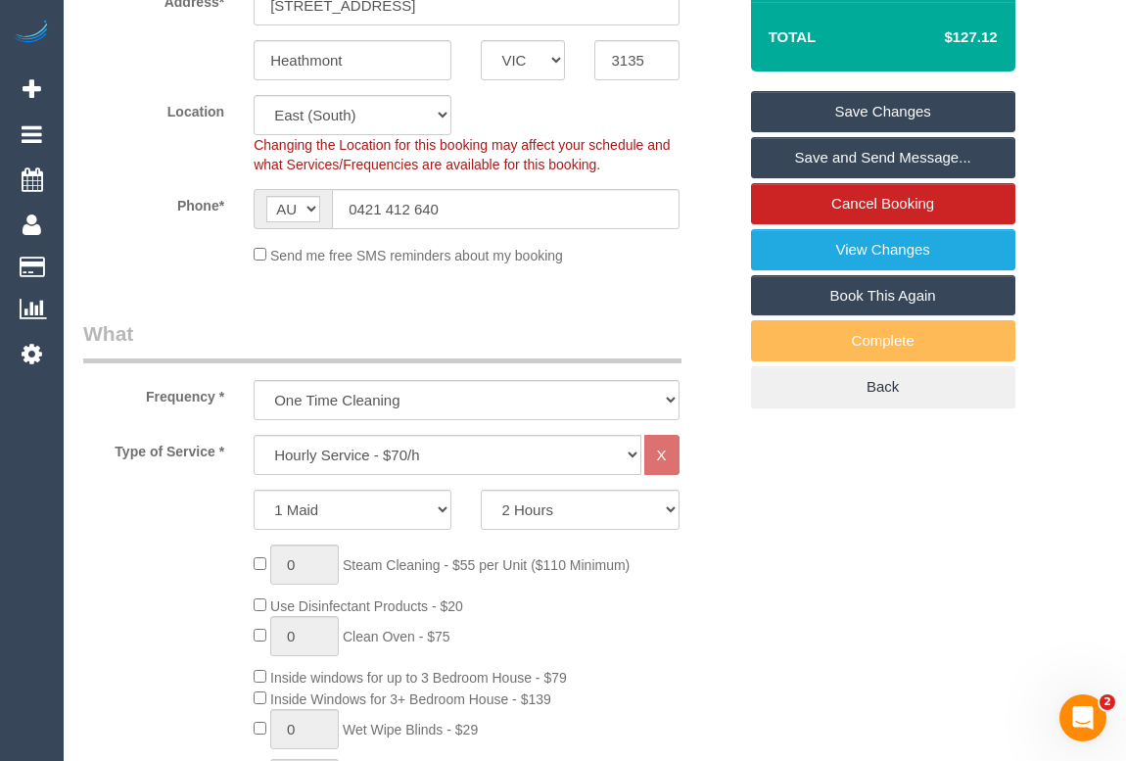
scroll to position [88, 0]
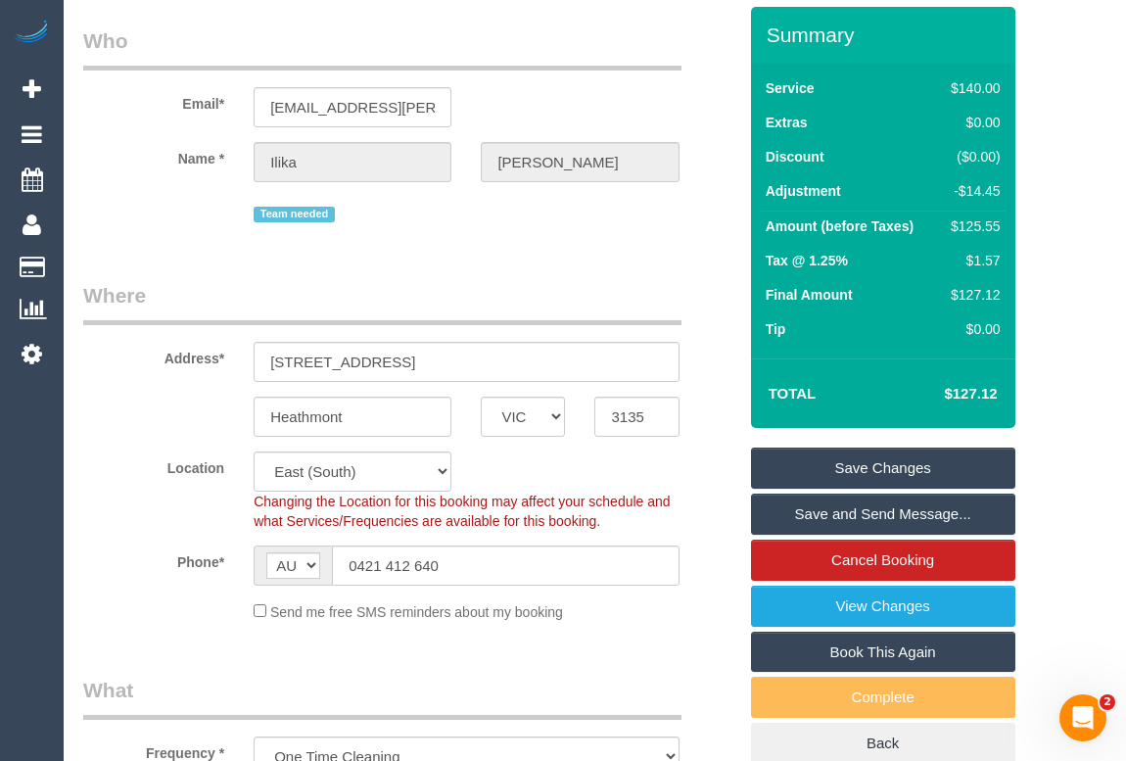
click at [850, 464] on link "Save Changes" at bounding box center [883, 467] width 264 height 41
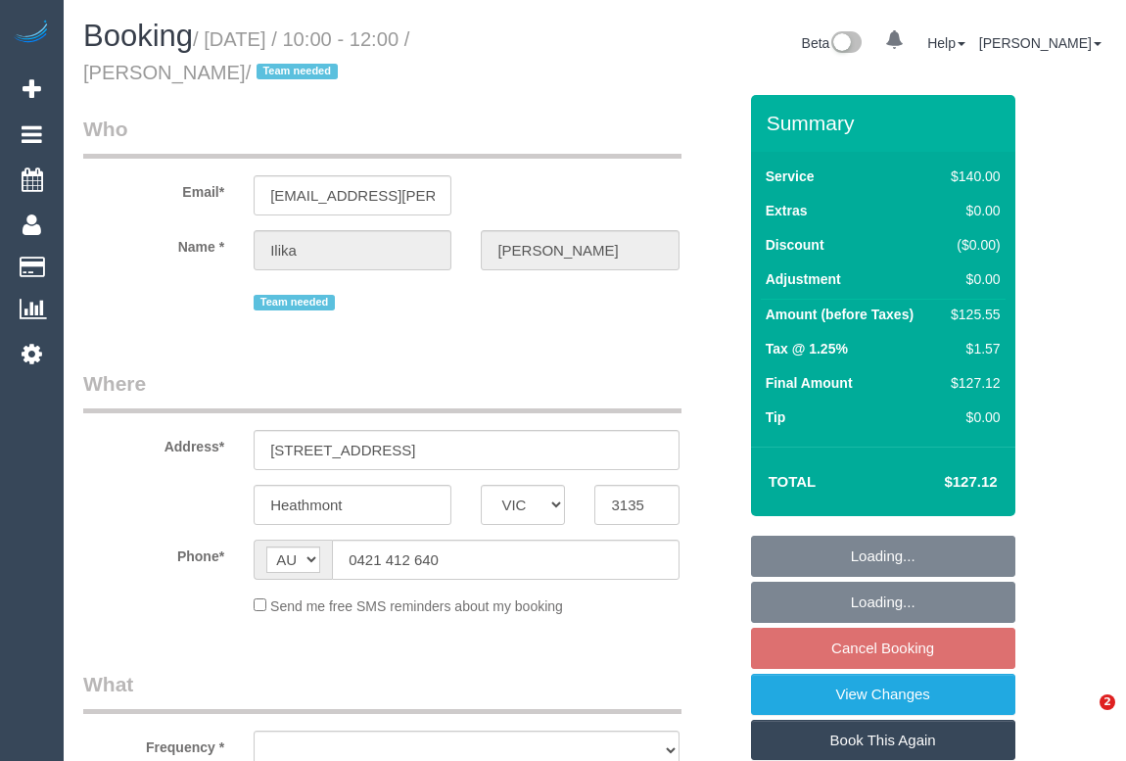
select select "VIC"
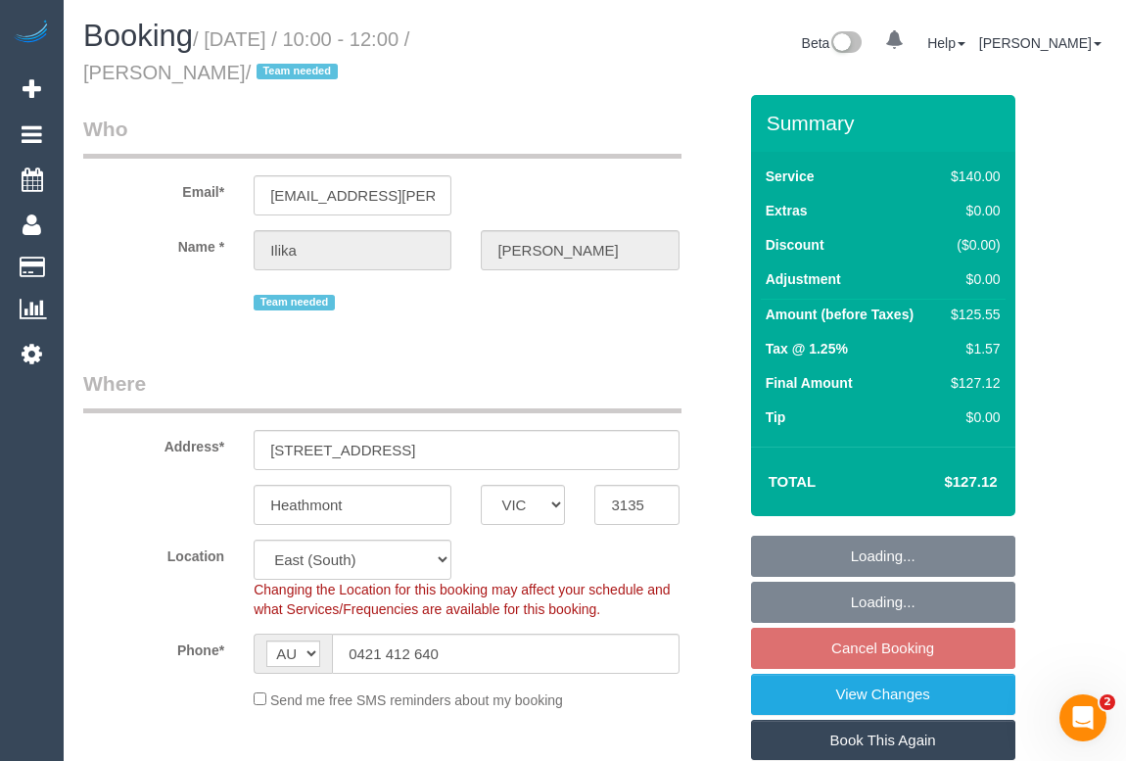
select select "object:708"
select select "string:stripe-pm_1PJ5zJ2GScqysDRVN6QVtdR4"
select select "number:28"
select select "number:14"
select select "number:19"
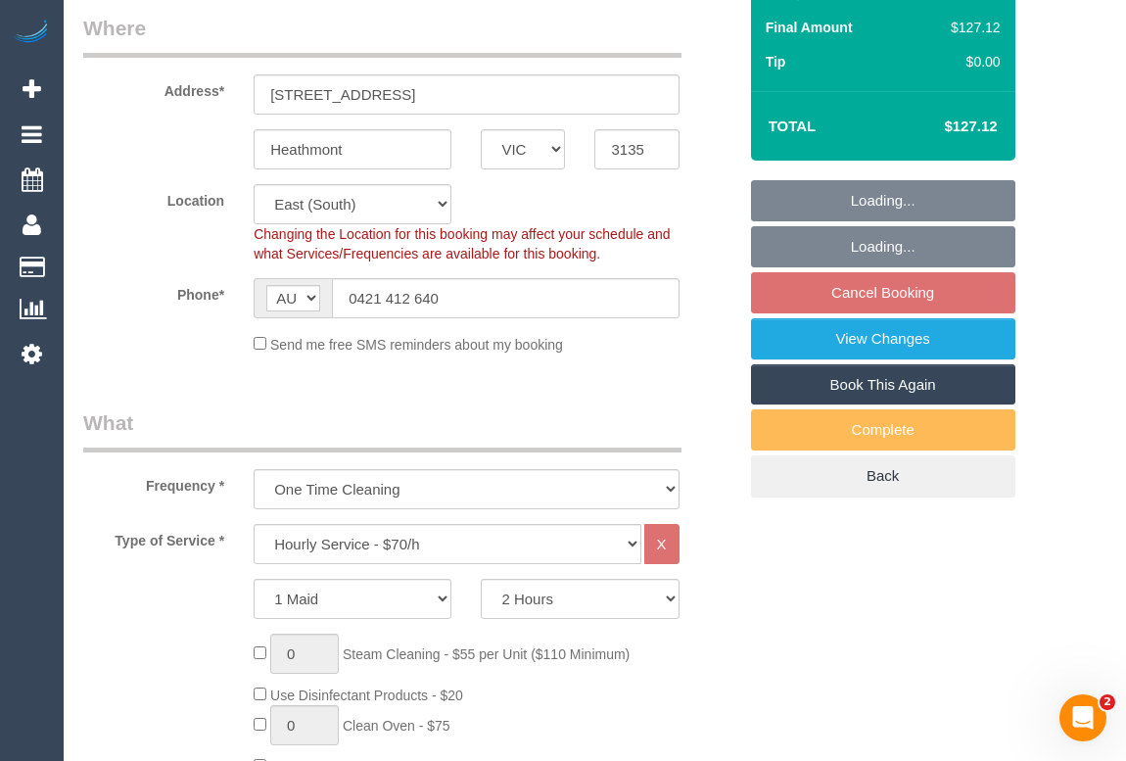
scroll to position [712, 0]
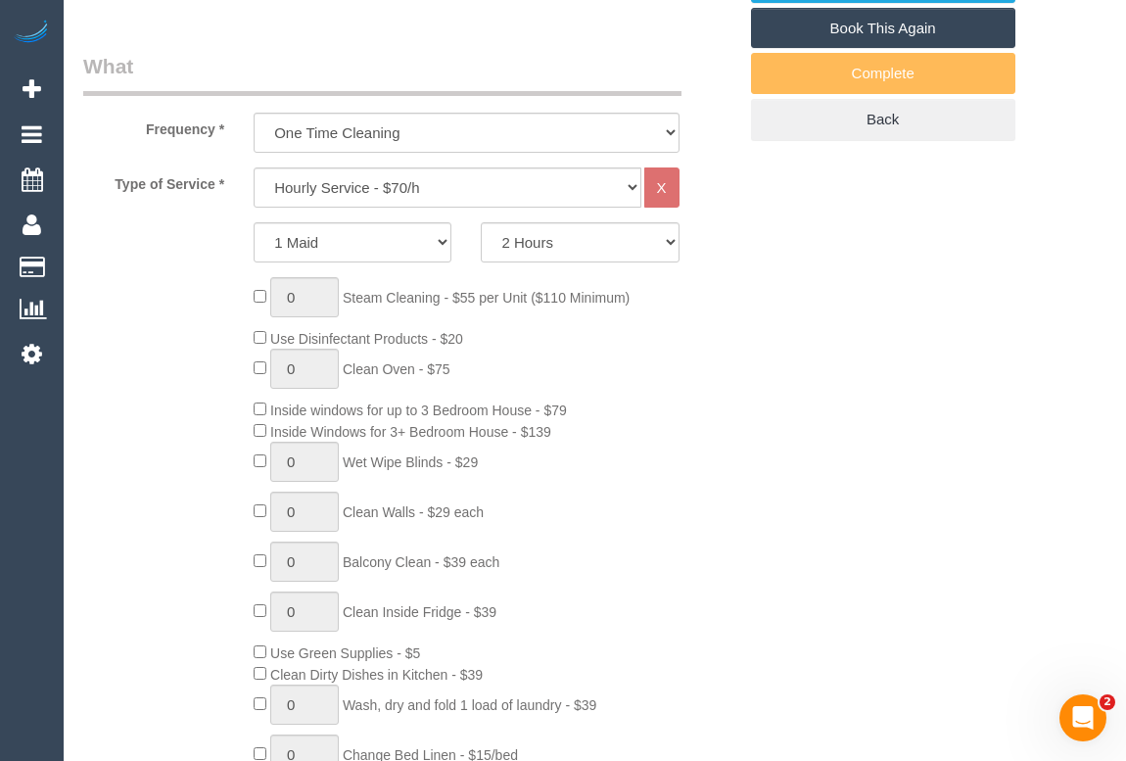
select select "spot3"
click at [666, 133] on select "One Time Cleaning Weekly - 10% Off - 10.00% (0% for the First Booking) Fortnigh…" at bounding box center [466, 133] width 425 height 40
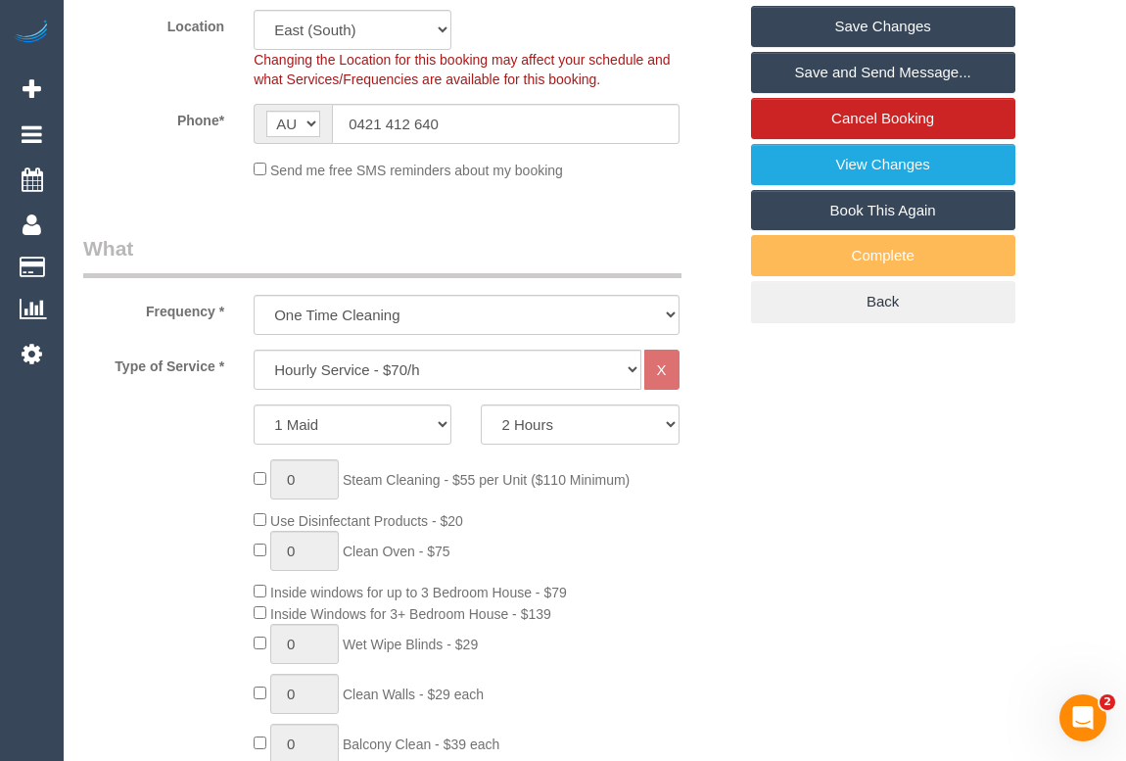
scroll to position [534, 0]
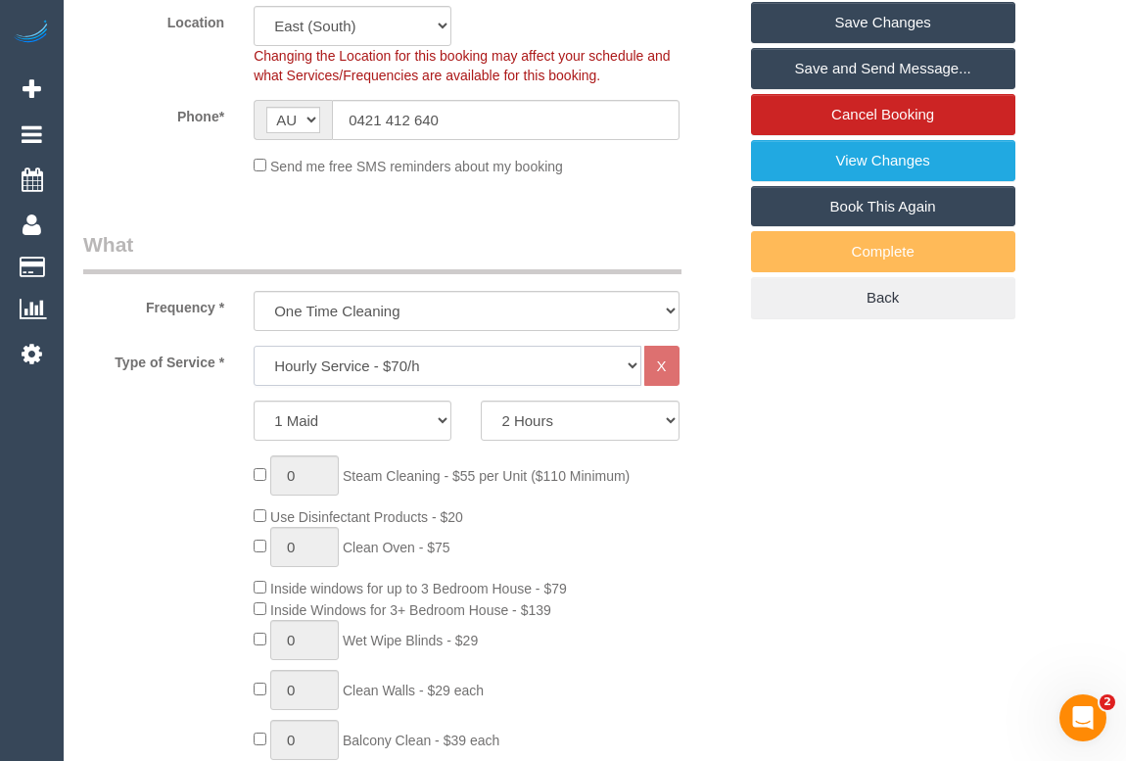
click at [635, 362] on select "Hourly Service - $70/h Hourly Service - $65/h Hourly Service - $60/h Hourly Ser…" at bounding box center [447, 366] width 387 height 40
select select "213"
click at [254, 346] on select "Hourly Service - $70/h Hourly Service - $65/h Hourly Service - $60/h Hourly Ser…" at bounding box center [447, 366] width 387 height 40
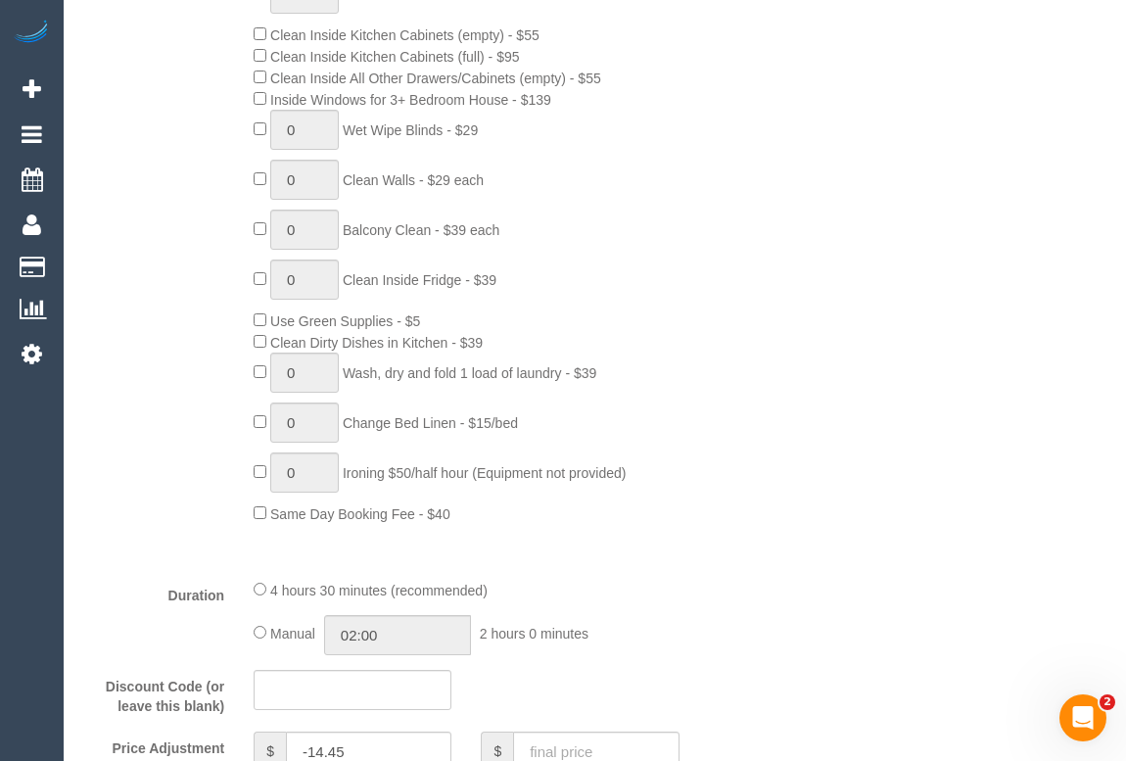
scroll to position [1156, 0]
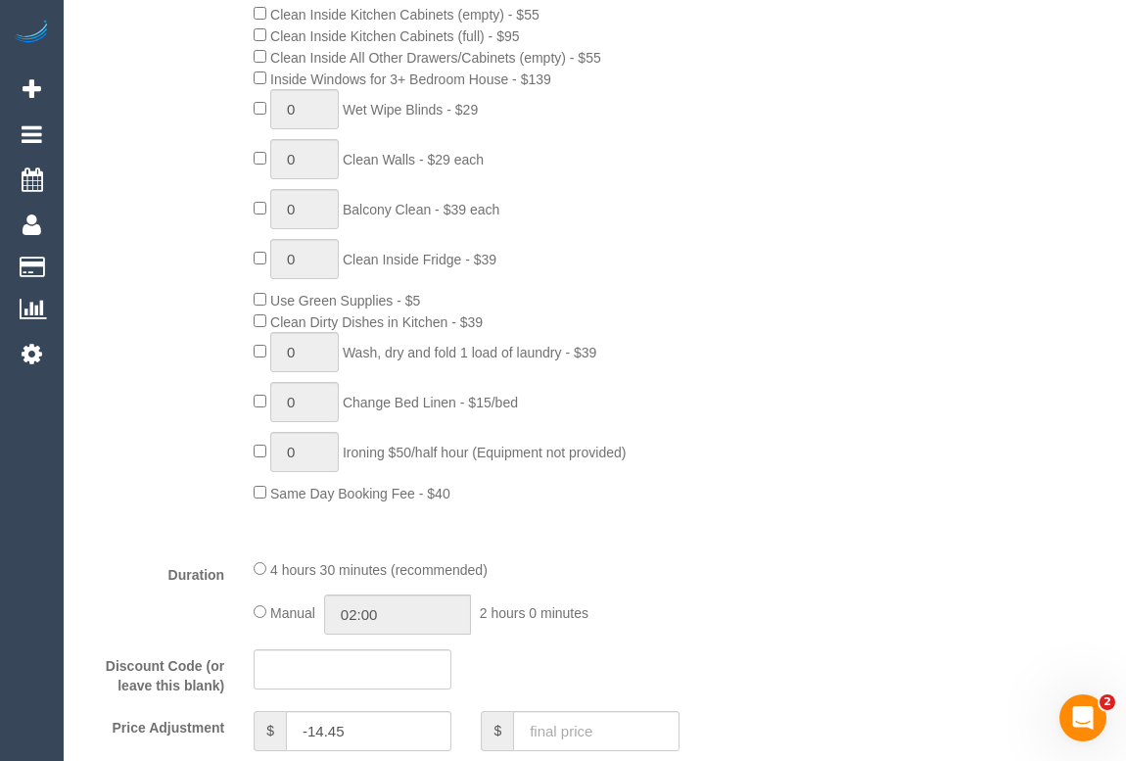
select select "spot24"
type input "1"
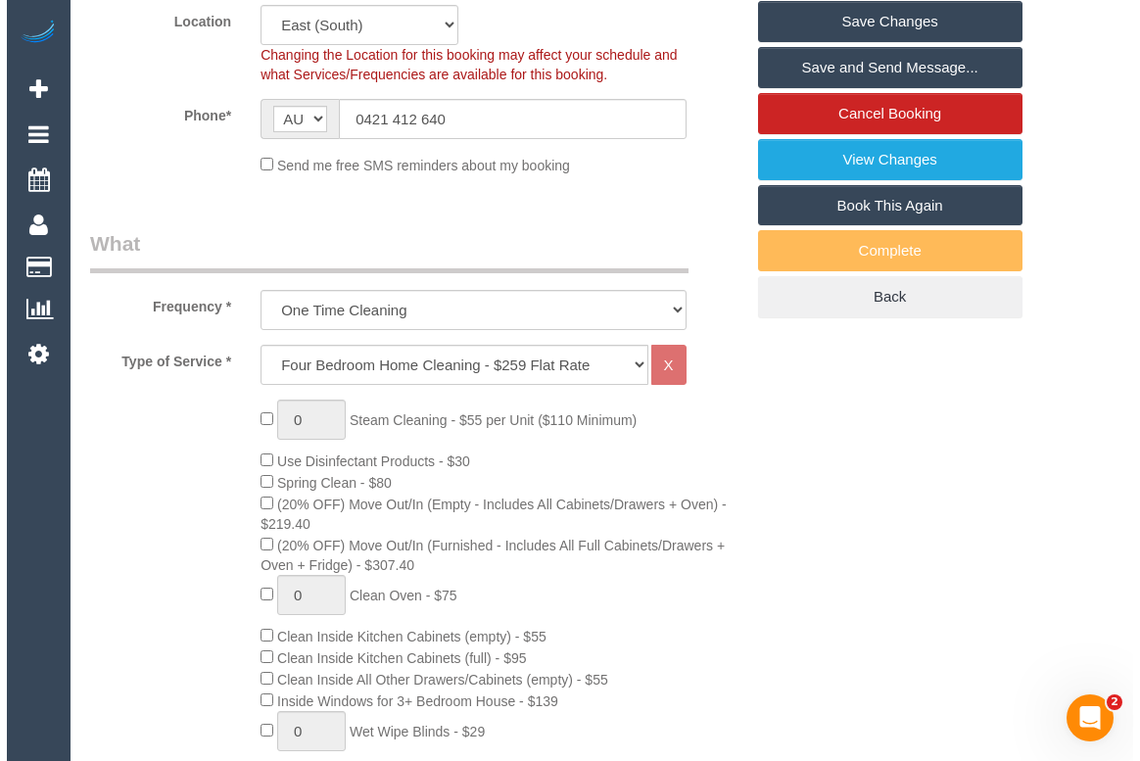
scroll to position [0, 0]
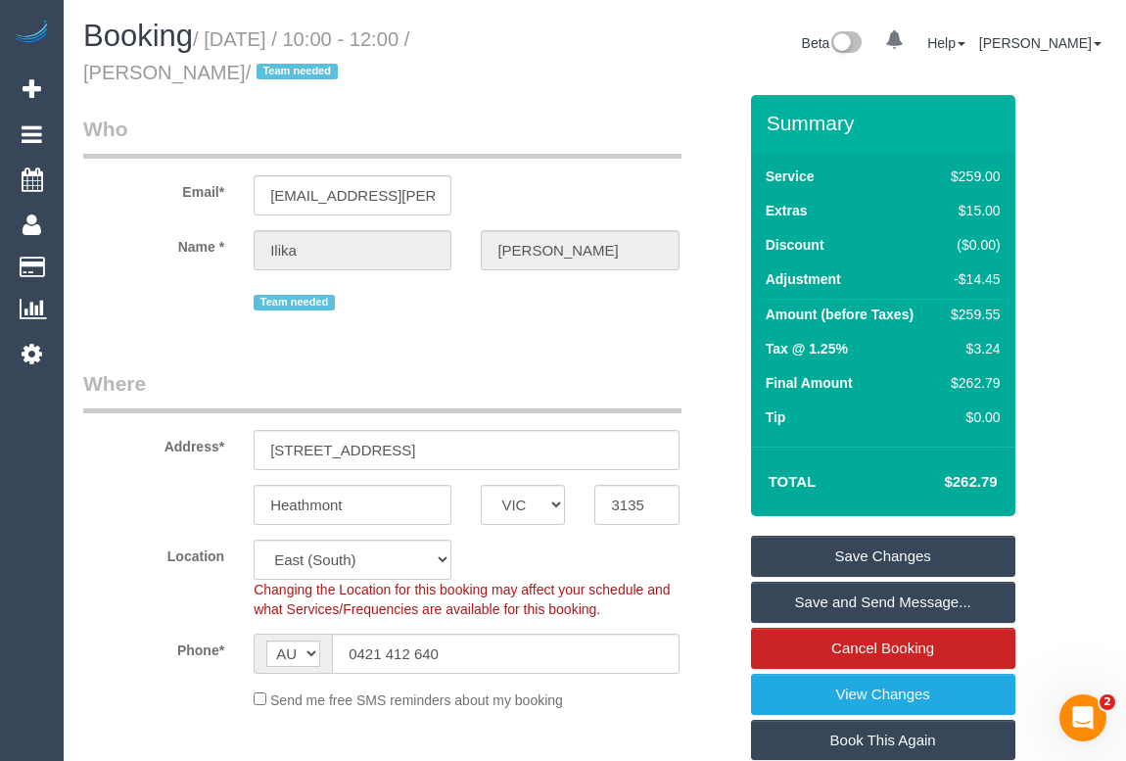
click at [855, 551] on link "Save Changes" at bounding box center [883, 556] width 264 height 41
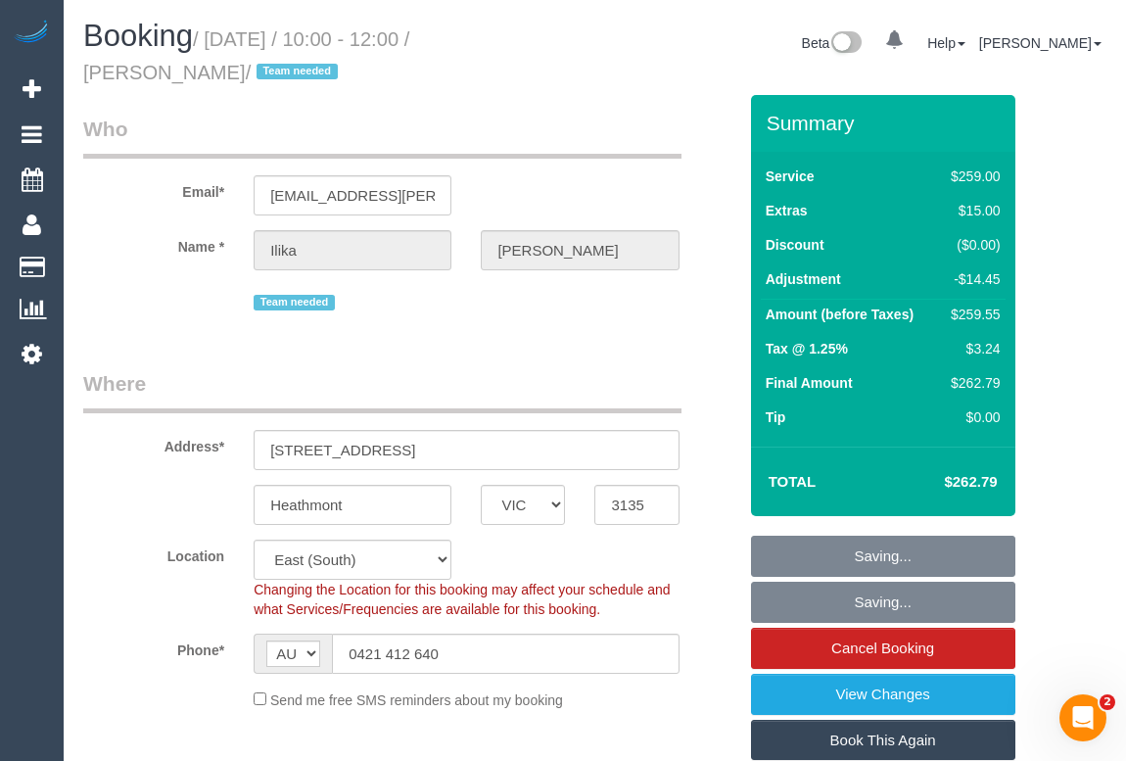
select select "spot45"
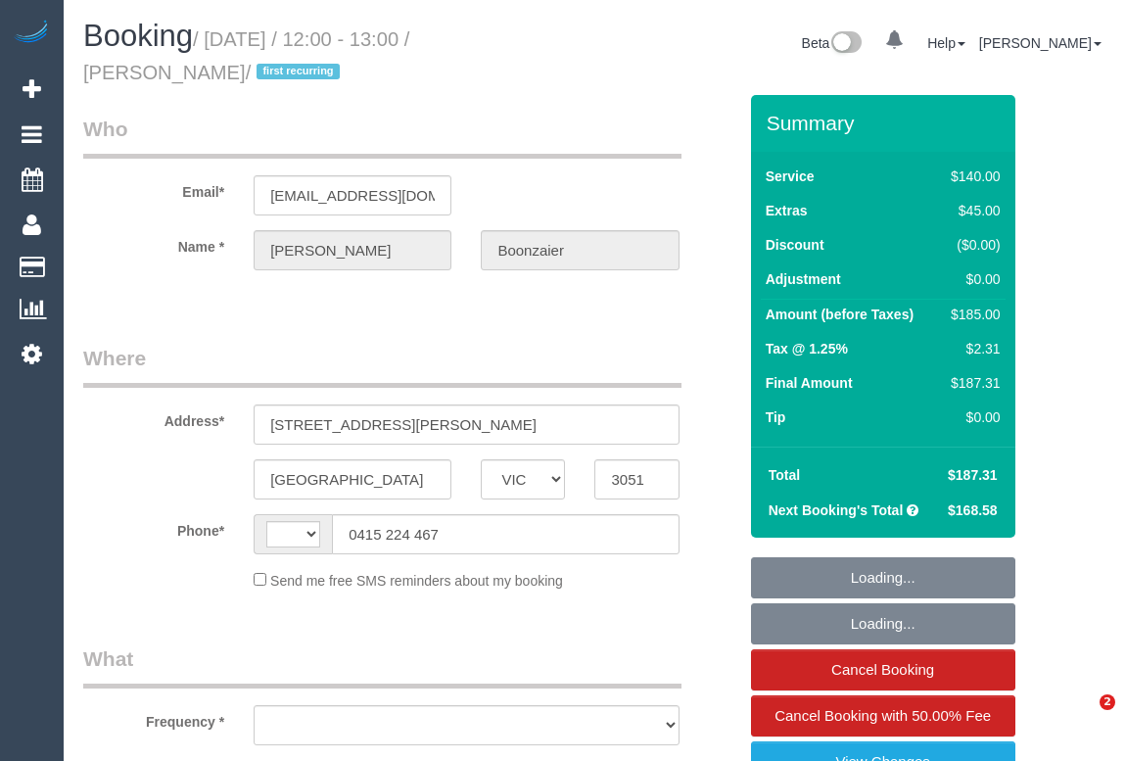
select select "VIC"
select select "string:stripe-pm_1RzXpv2GScqysDRViP3N51dc"
select select "number:29"
select select "number:16"
select select "number:19"
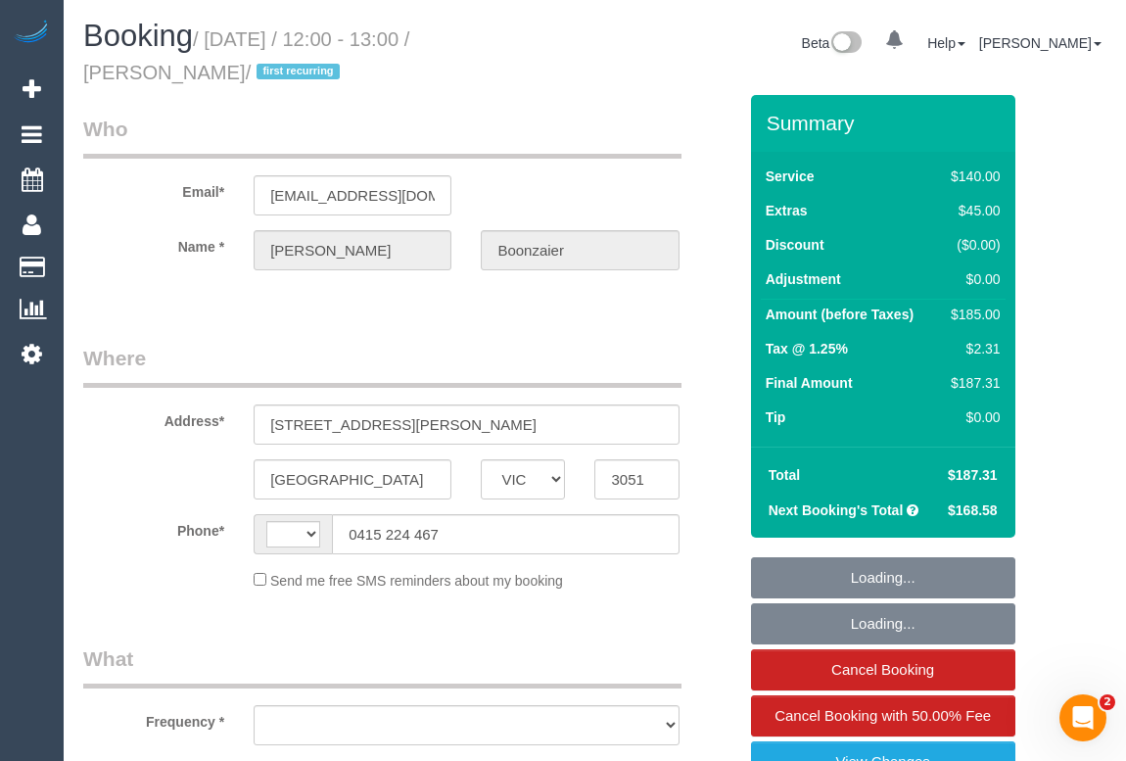
select select "number:25"
select select "number:34"
select select "number:11"
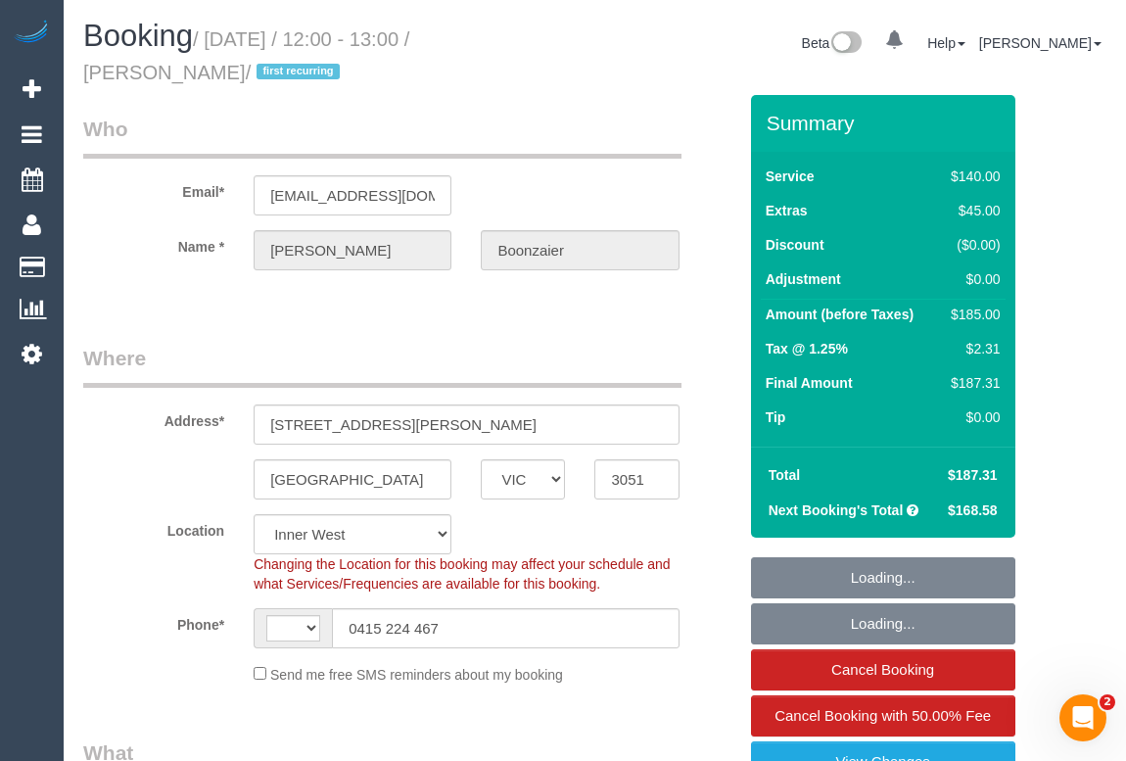
select select "string:AU"
click at [632, 350] on legend "Where" at bounding box center [382, 366] width 598 height 44
select select "object:919"
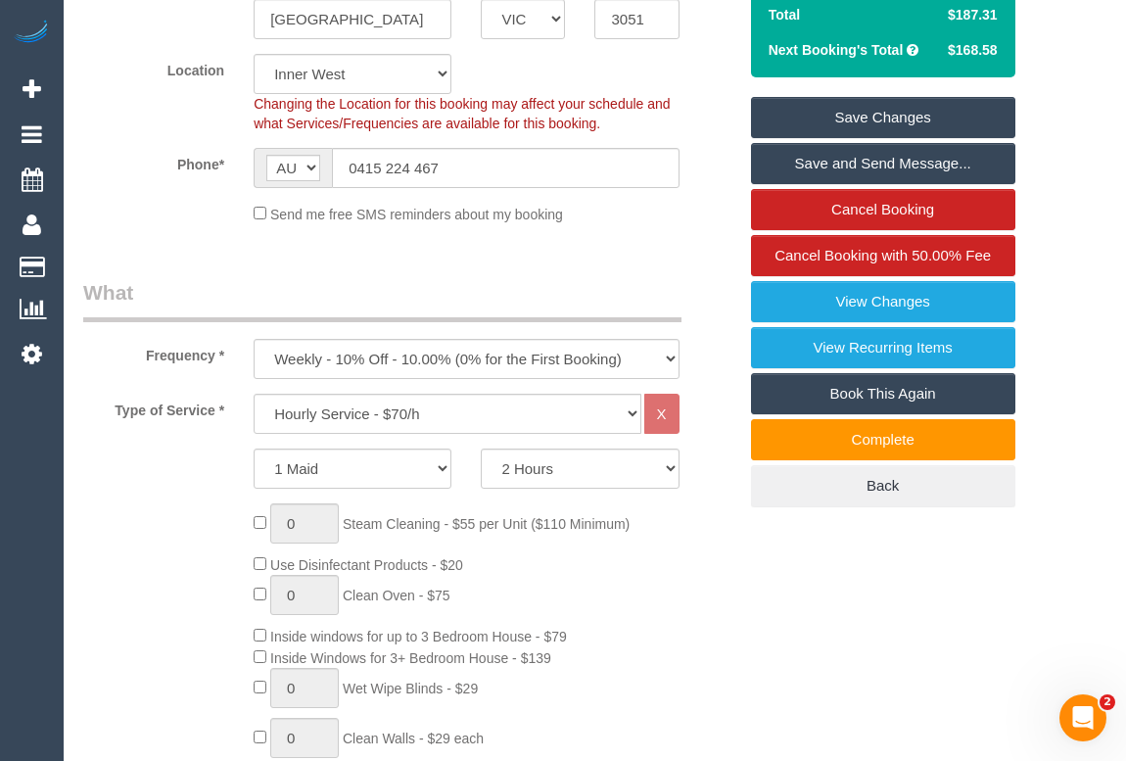
scroll to position [623, 0]
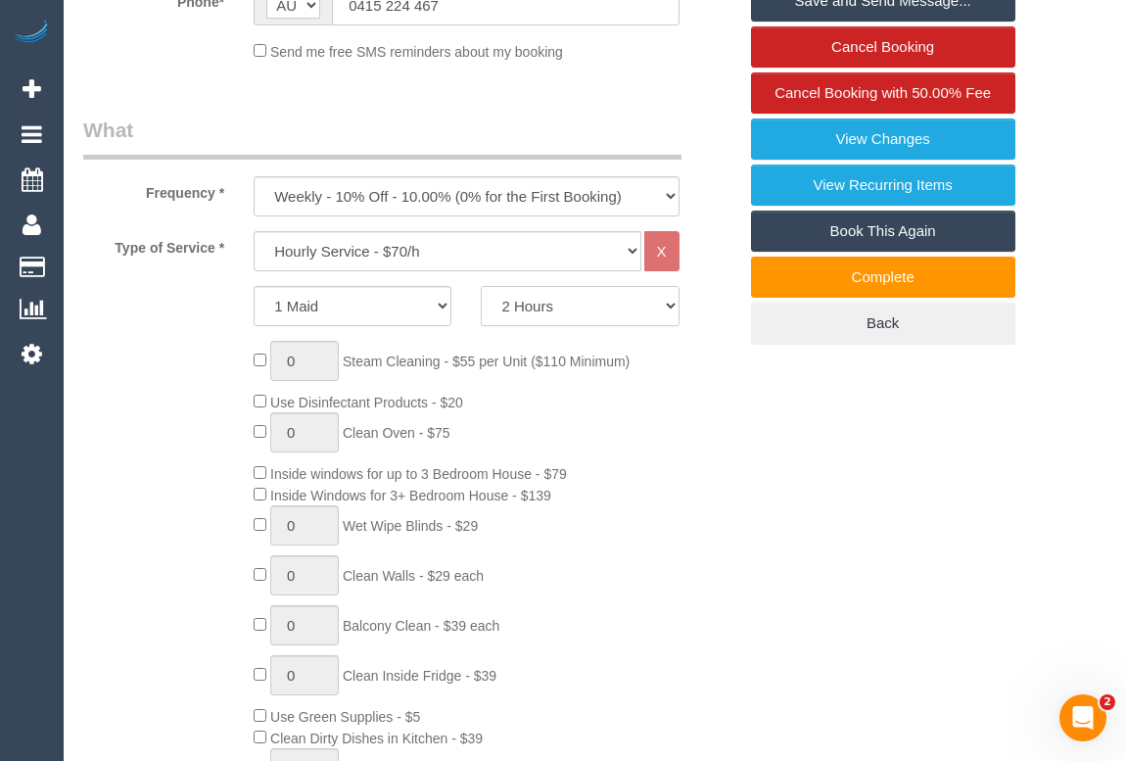
click at [667, 308] on select "2 Hours 2.5 Hours 3 Hours 3.5 Hours 4 Hours 4.5 Hours 5 Hours 5.5 Hours 6 Hours…" at bounding box center [580, 306] width 198 height 40
select select "150"
click at [481, 286] on select "2 Hours 2.5 Hours 3 Hours 3.5 Hours 4 Hours 4.5 Hours 5 Hours 5.5 Hours 6 Hours…" at bounding box center [580, 306] width 198 height 40
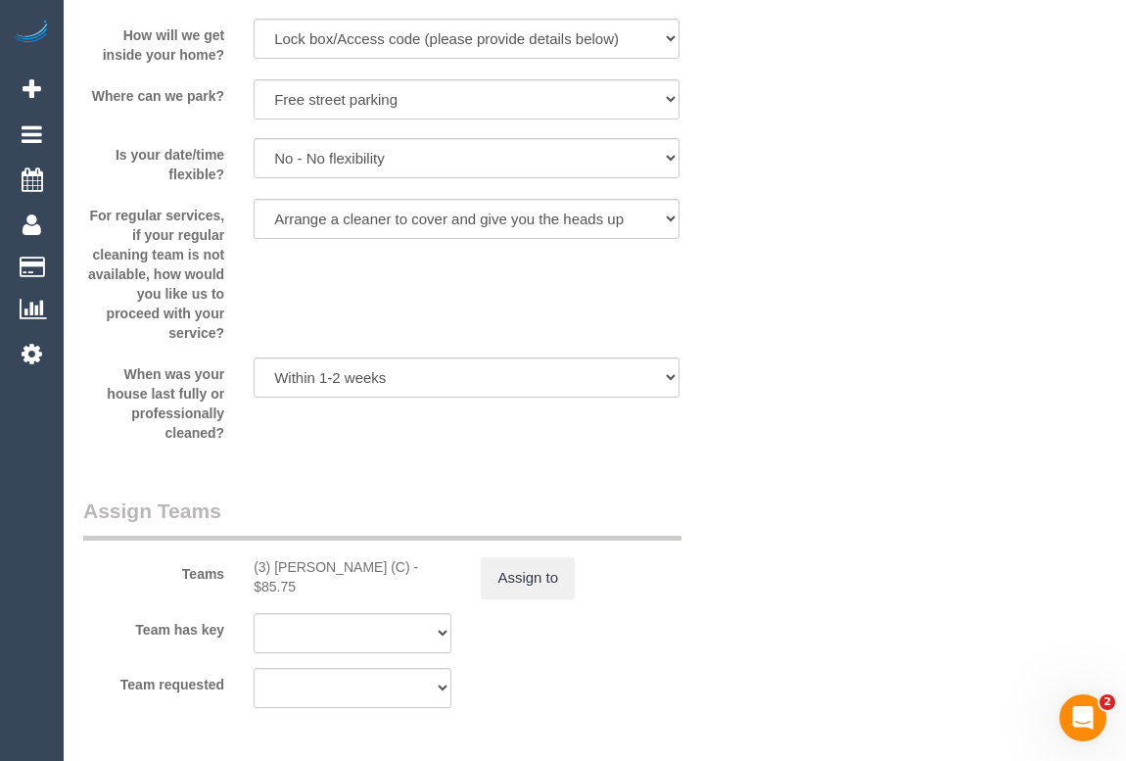
scroll to position [2937, 0]
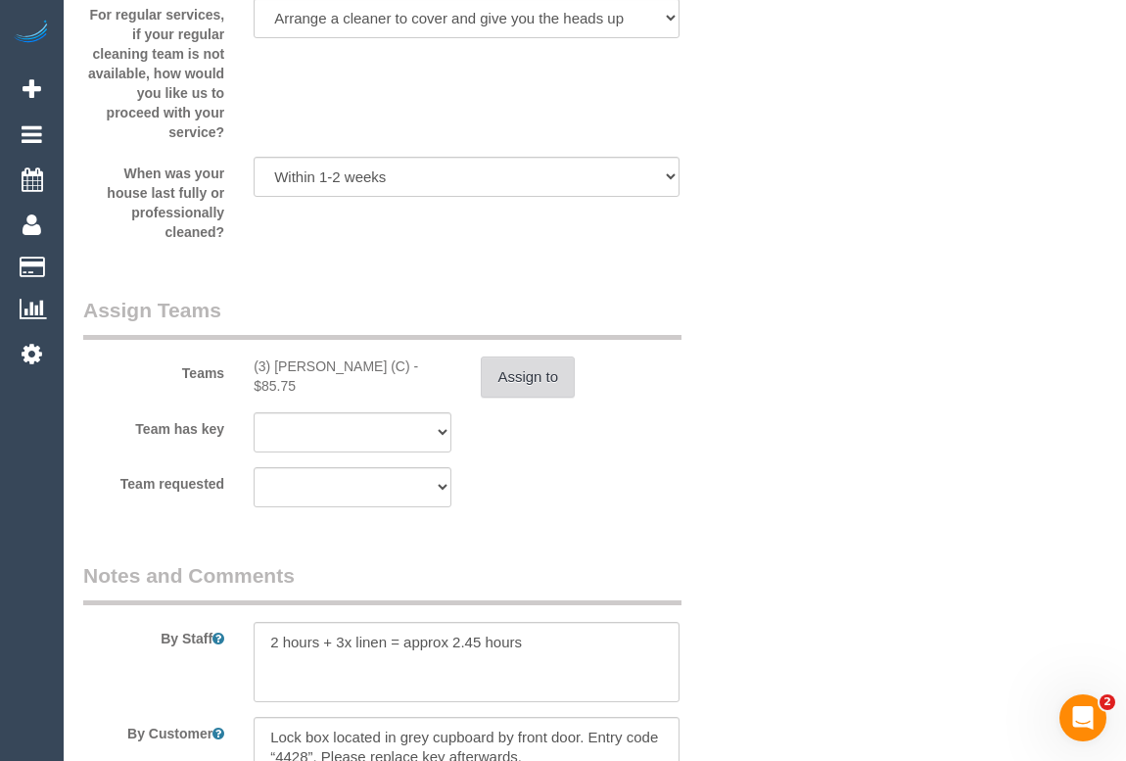
click at [526, 381] on button "Assign to" at bounding box center [528, 376] width 94 height 41
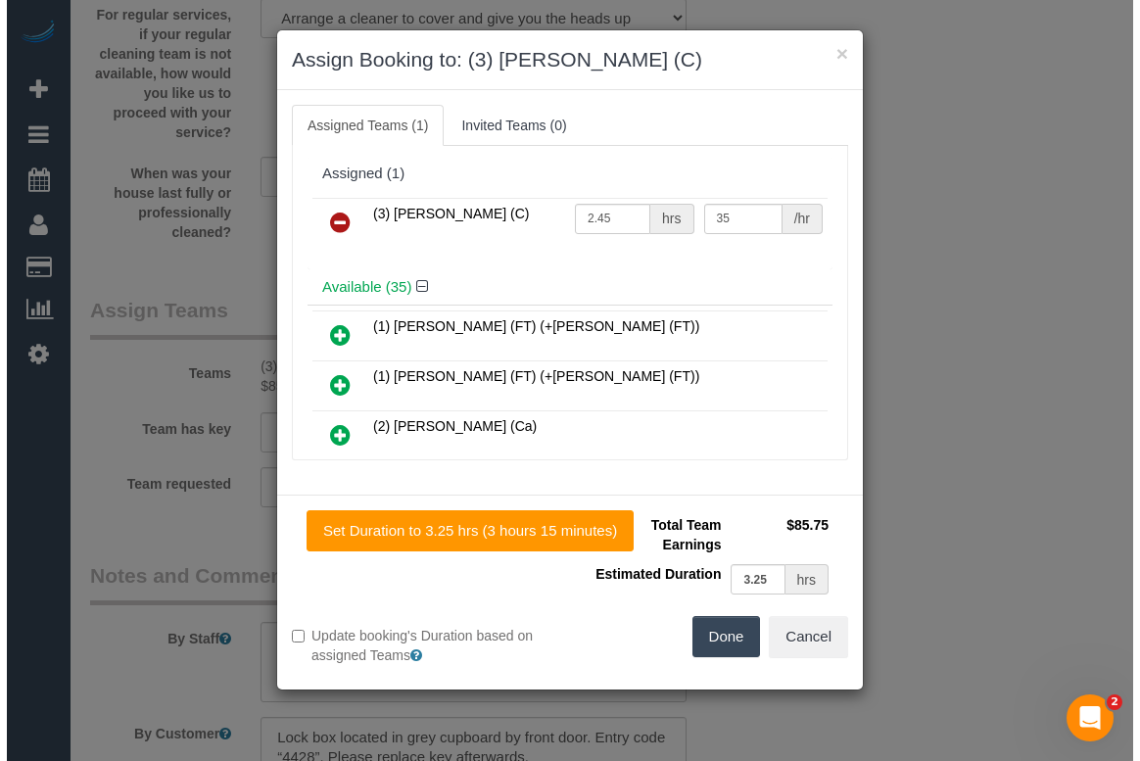
scroll to position [2918, 0]
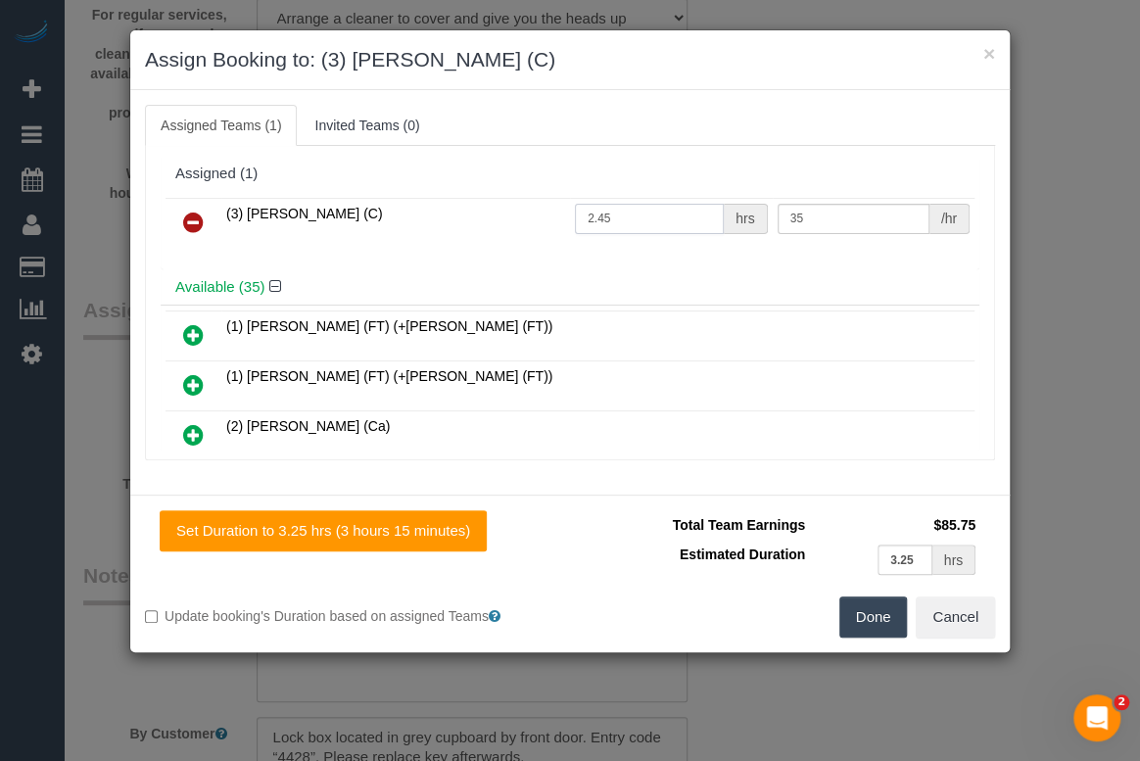
click at [620, 215] on input "2.45" at bounding box center [649, 219] width 149 height 30
type input "2.5"
click at [876, 618] on button "Done" at bounding box center [873, 616] width 69 height 41
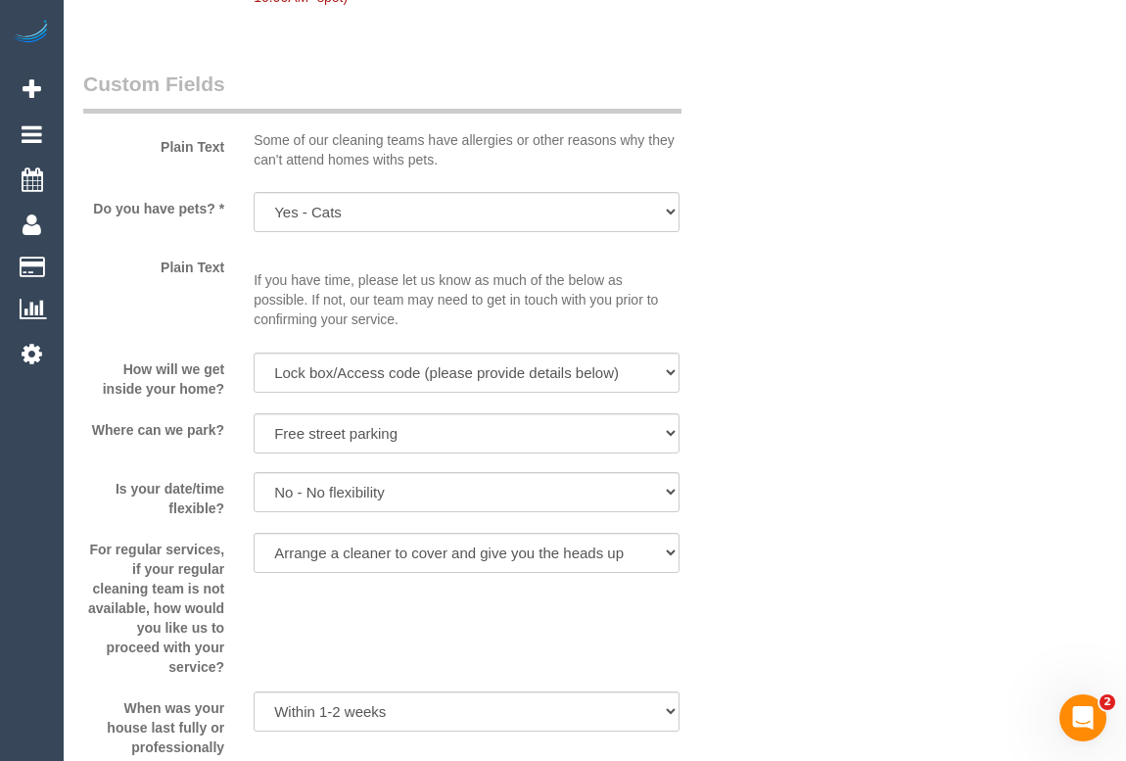
scroll to position [2848, 0]
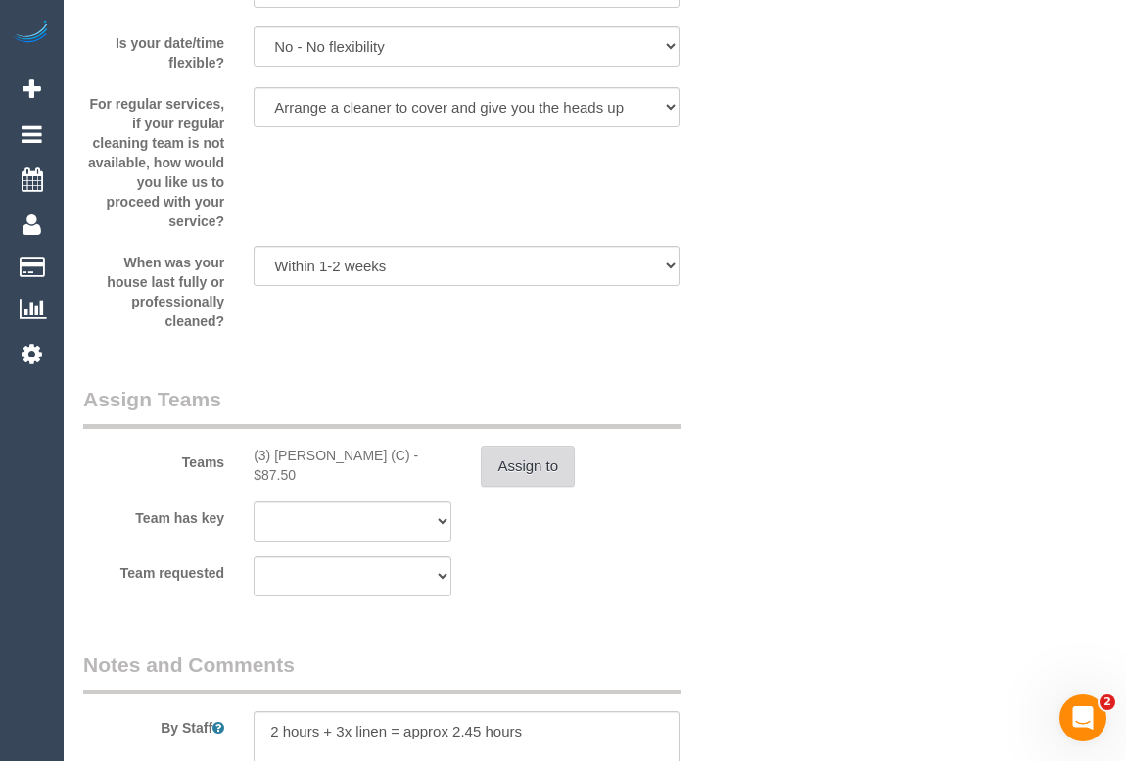
click at [515, 477] on button "Assign to" at bounding box center [528, 465] width 94 height 41
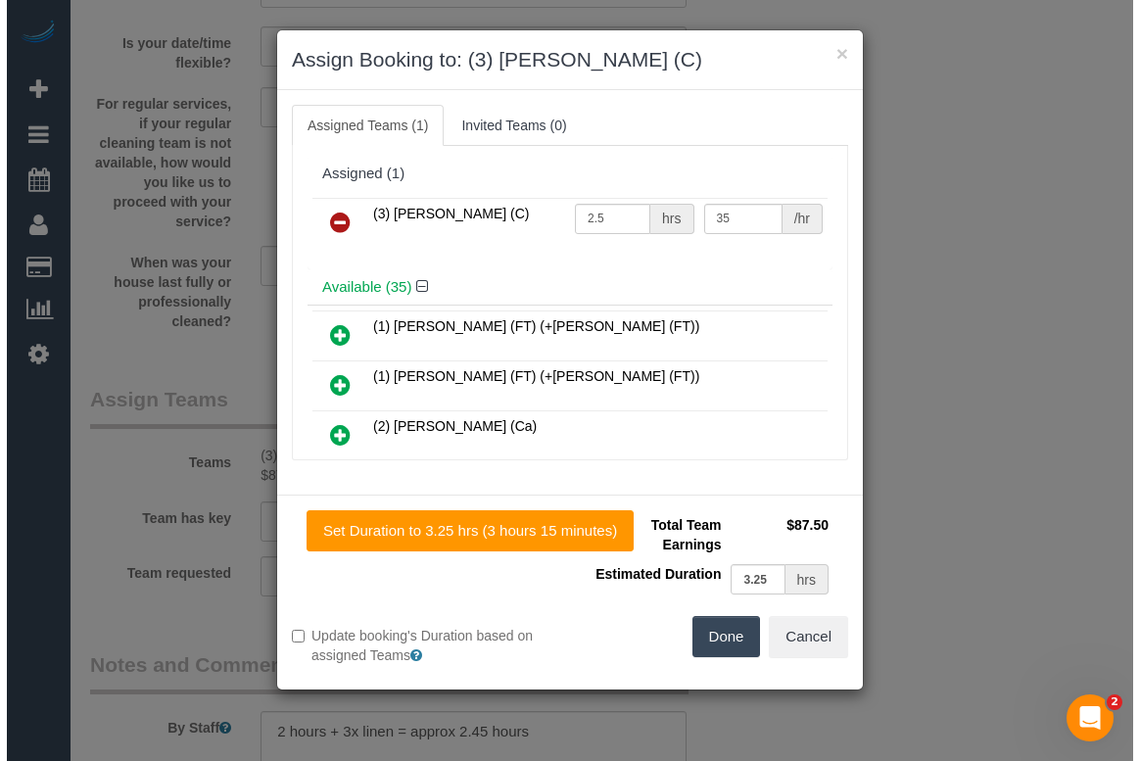
scroll to position [2829, 0]
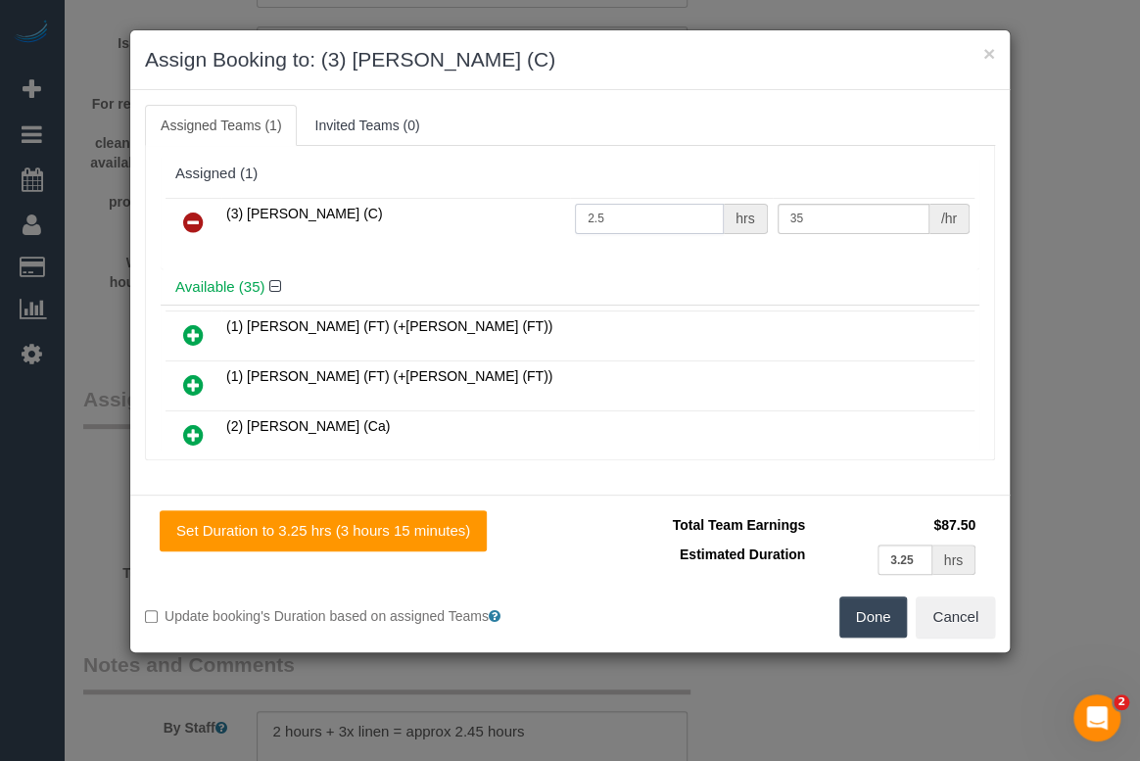
click at [591, 216] on input "2.5" at bounding box center [649, 219] width 149 height 30
click at [630, 217] on input "2.5" at bounding box center [649, 219] width 149 height 30
drag, startPoint x: 617, startPoint y: 217, endPoint x: 591, endPoint y: 217, distance: 25.5
click at [591, 217] on input "2.5" at bounding box center [649, 219] width 149 height 30
type input "2.95"
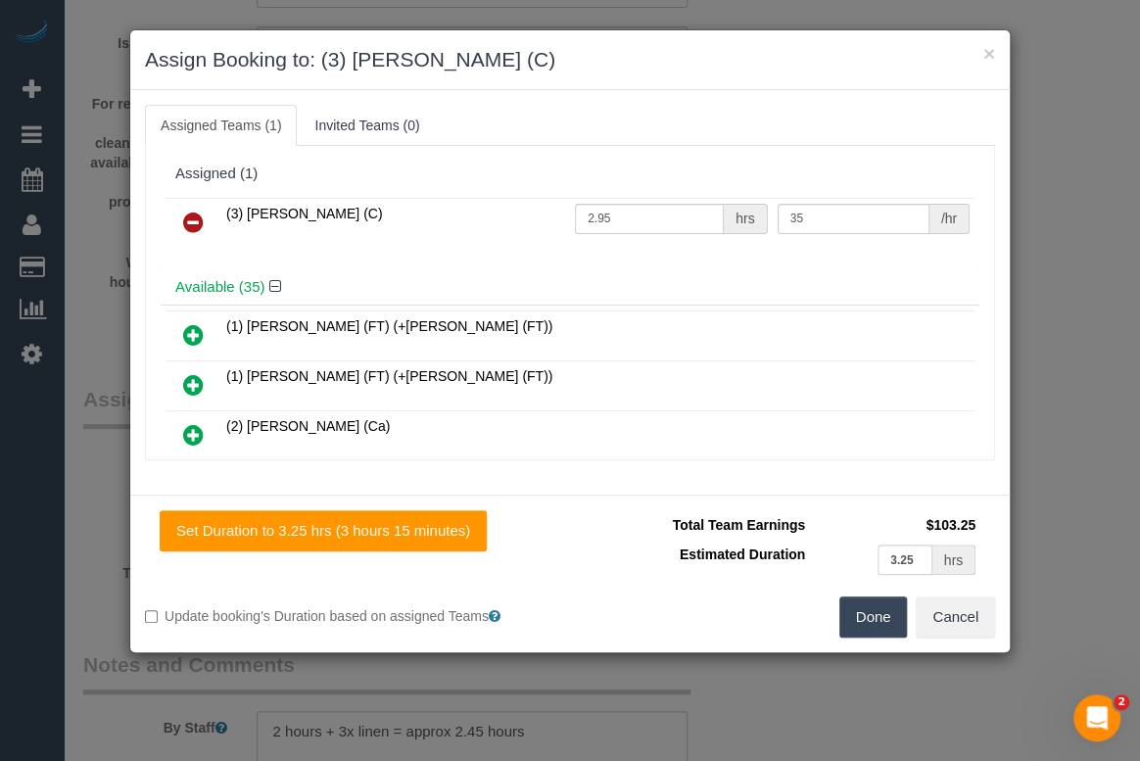
click at [724, 293] on h4 "Available (35)" at bounding box center [569, 287] width 789 height 17
click at [868, 623] on button "Done" at bounding box center [873, 616] width 69 height 41
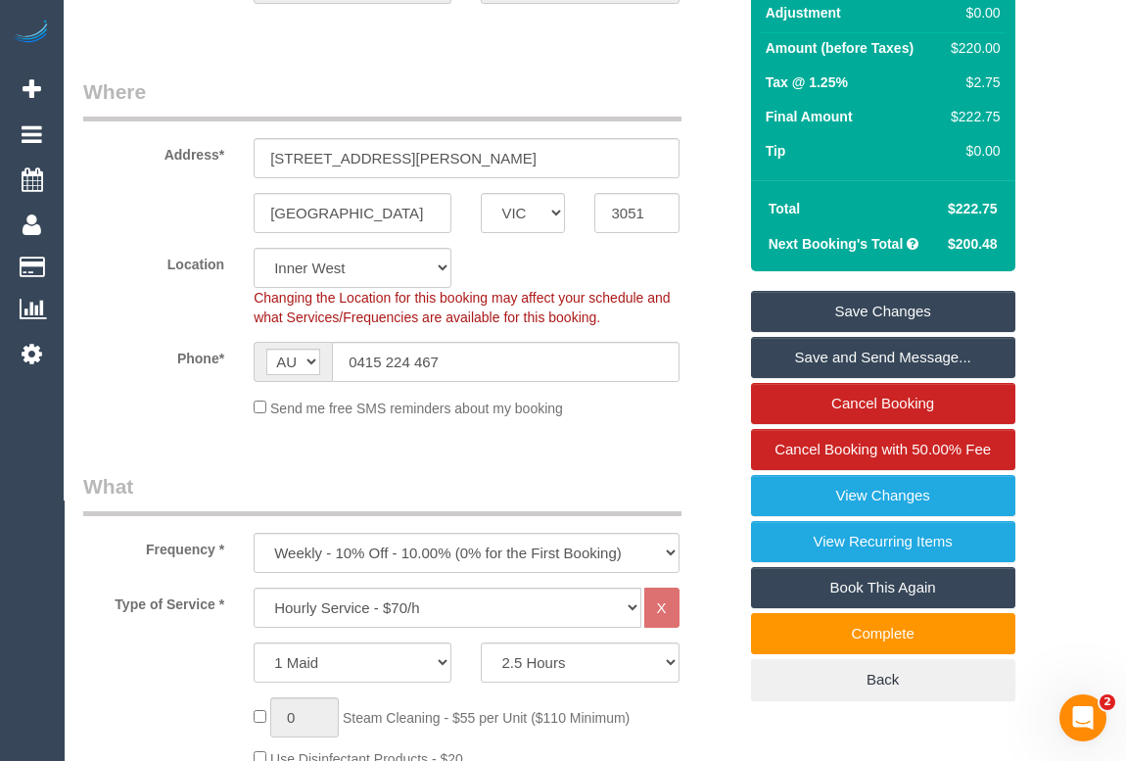
scroll to position [0, 0]
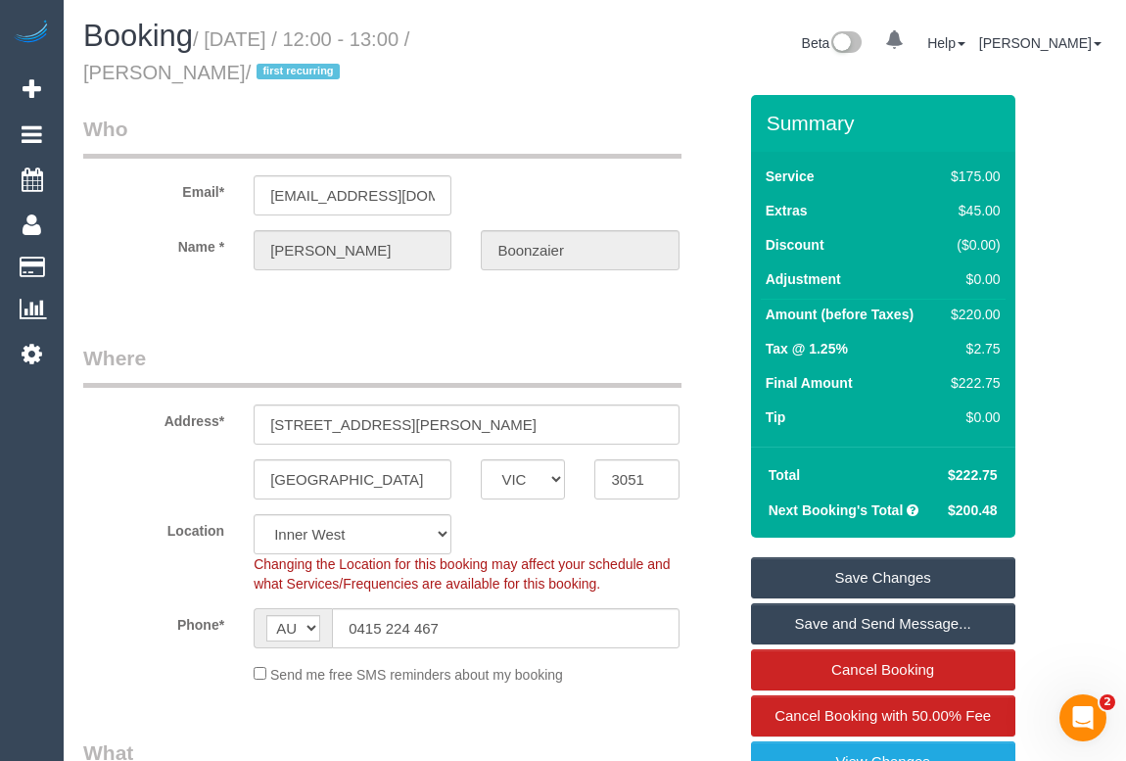
click at [860, 578] on link "Save Changes" at bounding box center [883, 577] width 264 height 41
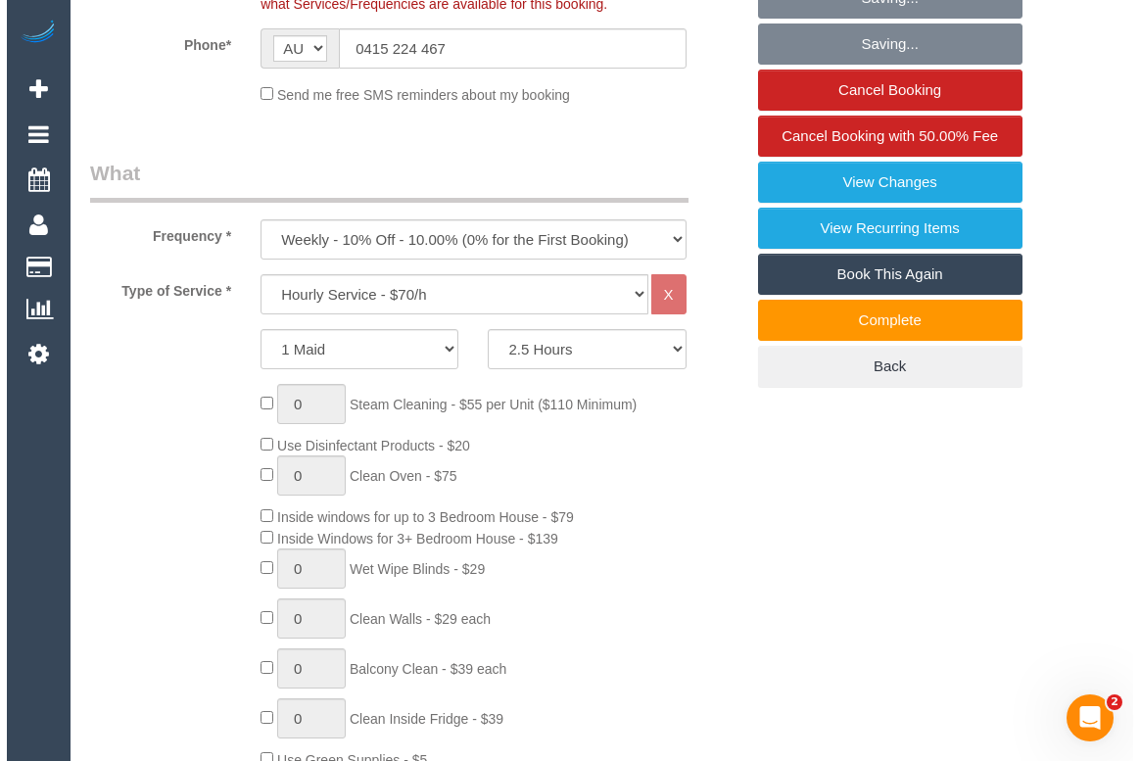
scroll to position [712, 0]
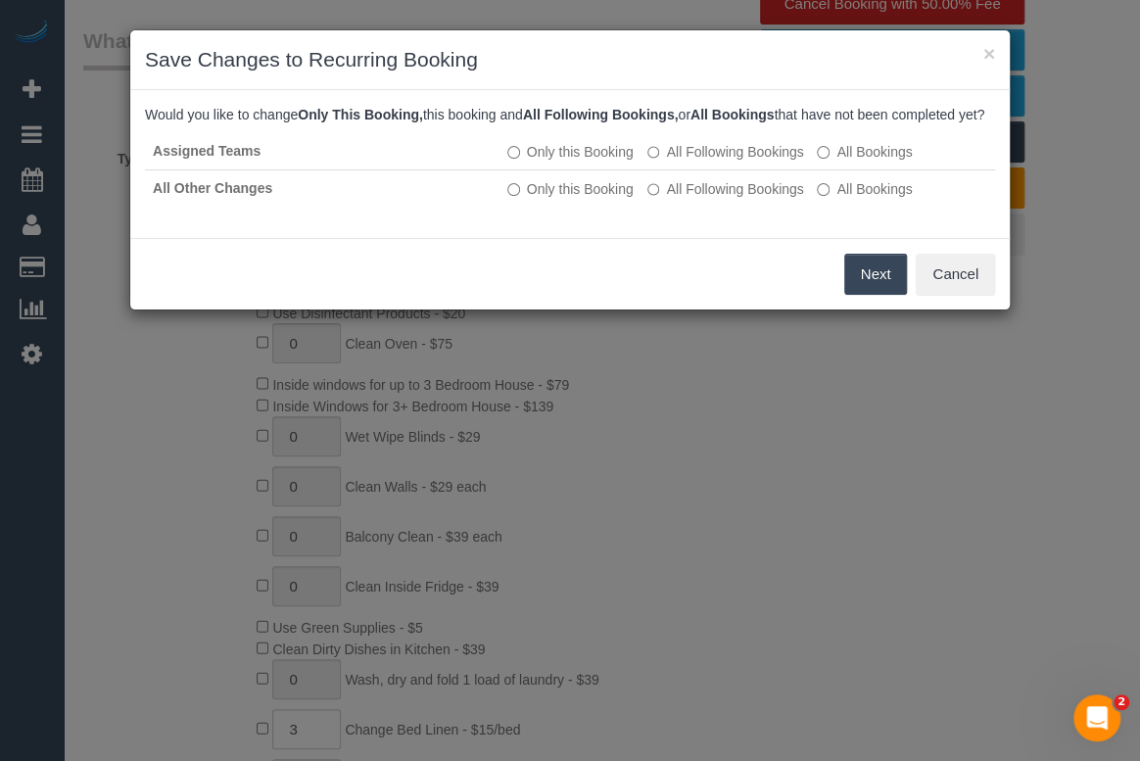
click at [858, 295] on button "Next" at bounding box center [876, 274] width 64 height 41
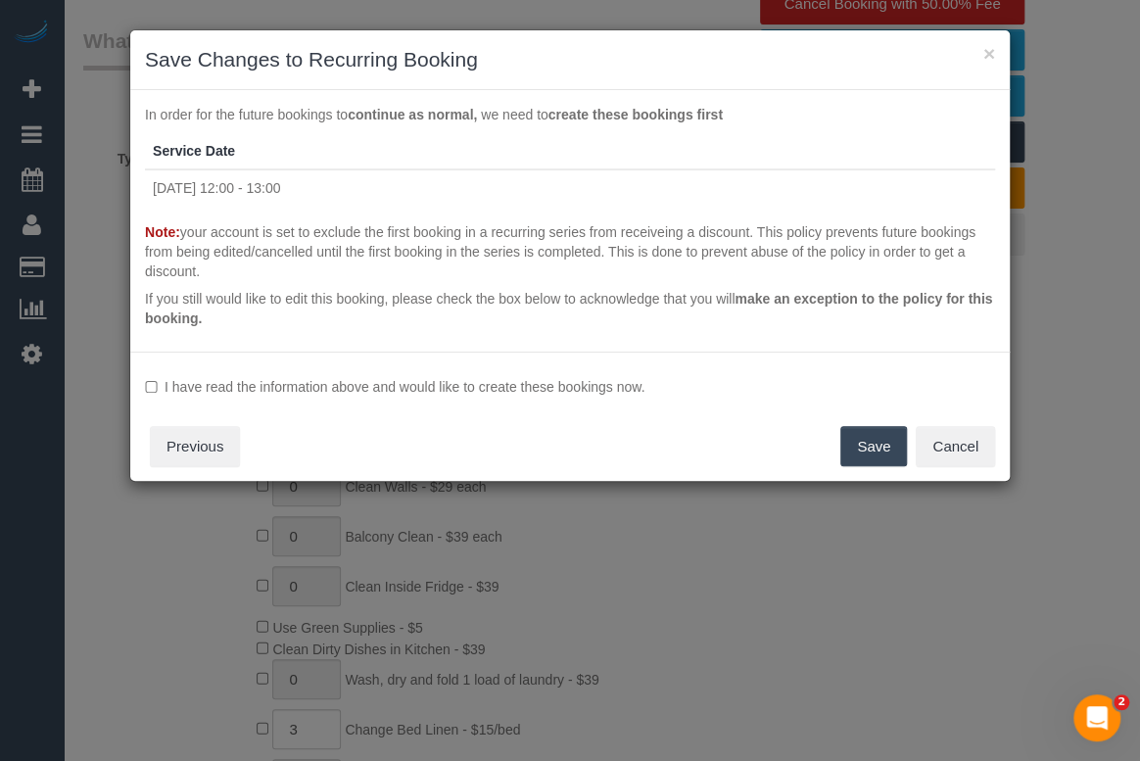
click at [876, 438] on button "Save" at bounding box center [873, 446] width 67 height 41
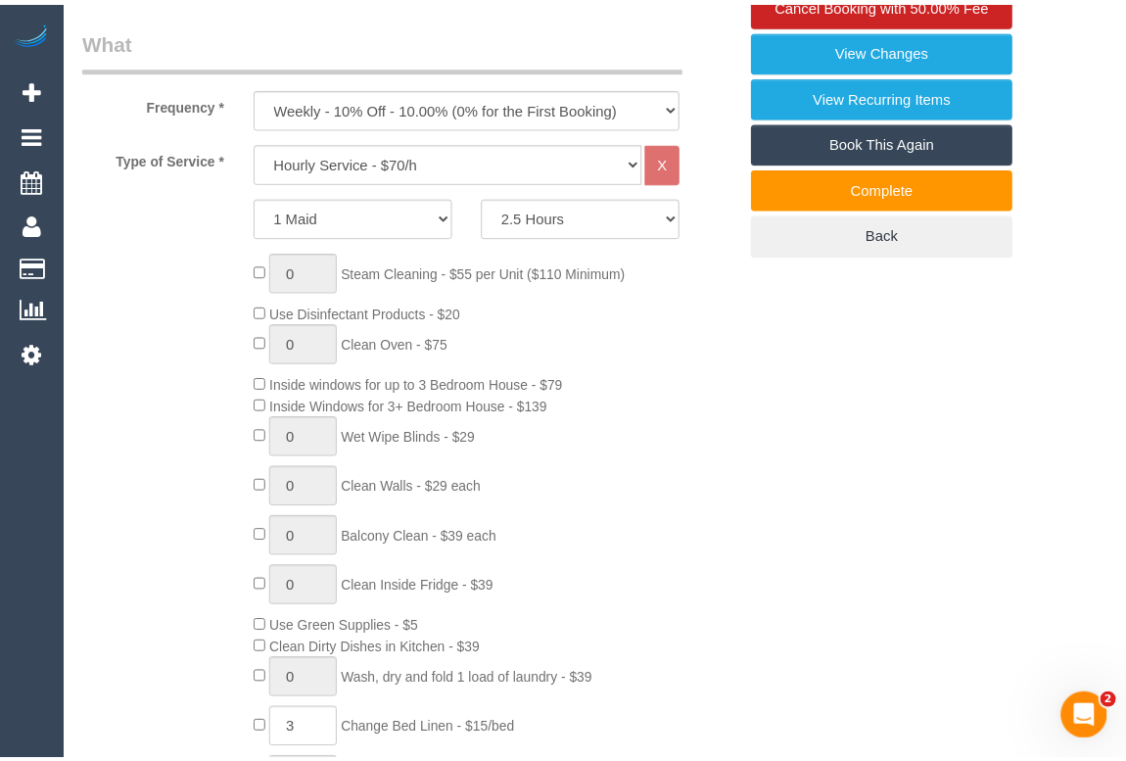
scroll to position [196, 0]
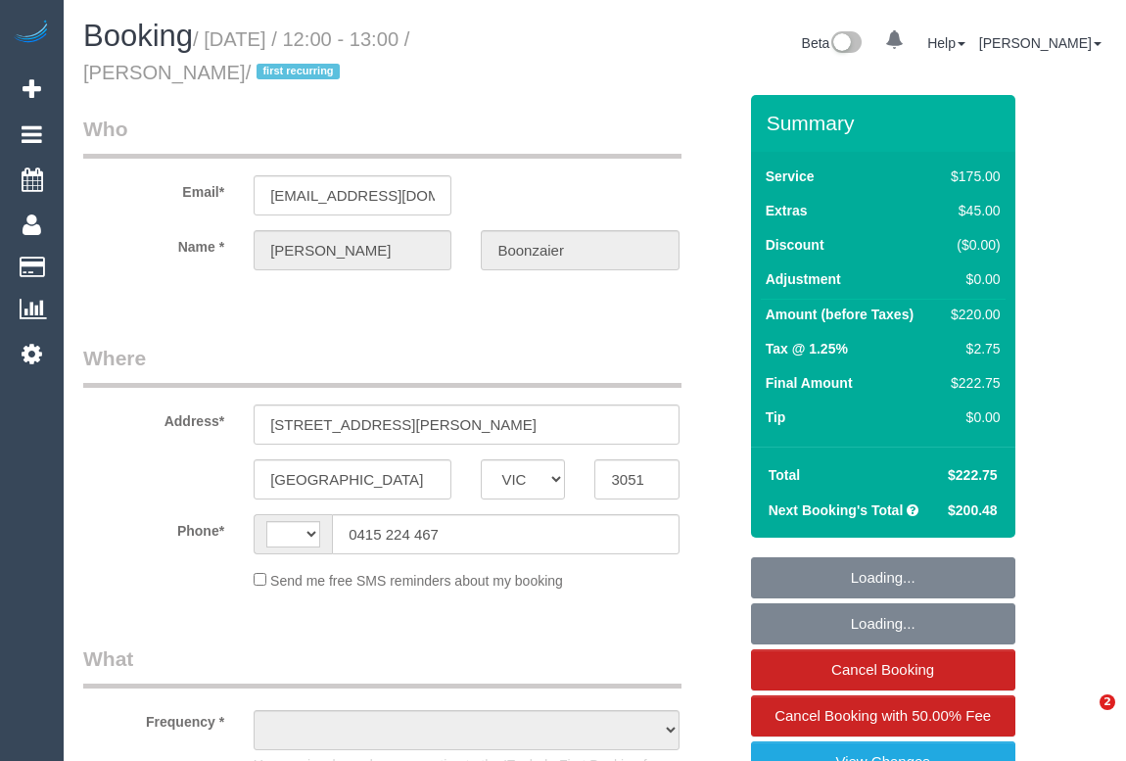
select select "VIC"
select select "object:358"
select select "string:stripe-pm_1RzXpv2GScqysDRViP3N51dc"
select select "number:29"
select select "number:16"
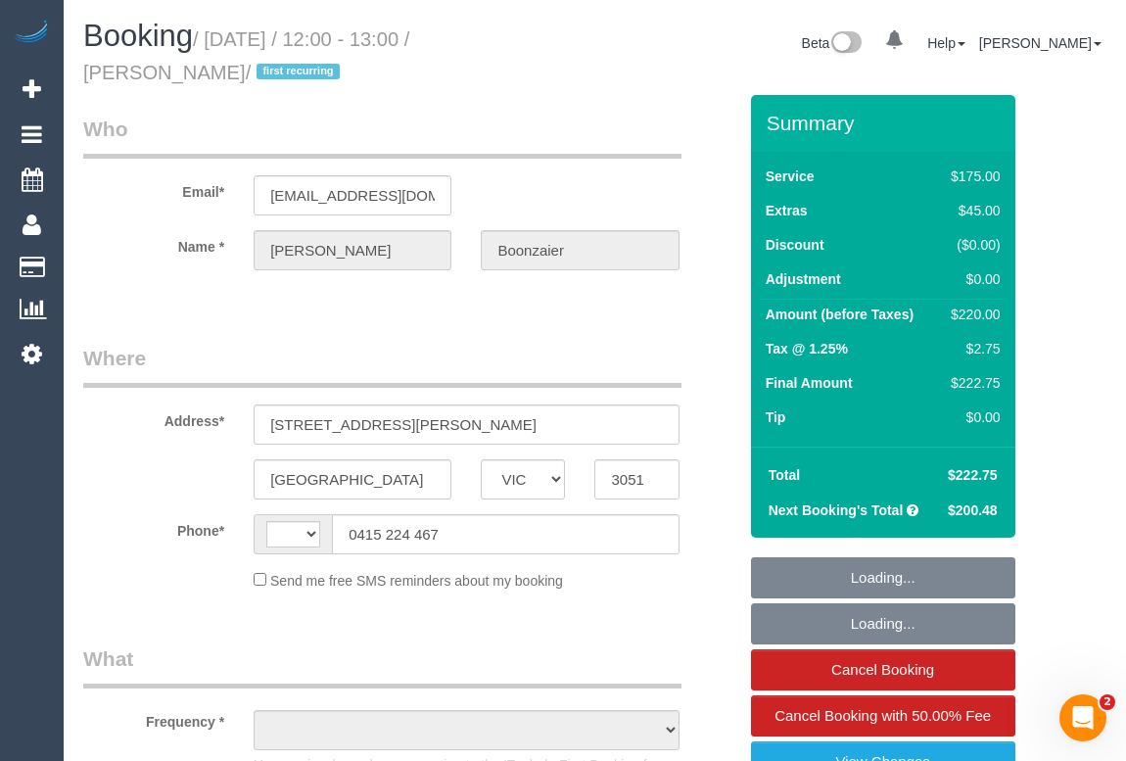
select select "number:19"
select select "number:25"
select select "number:34"
select select "number:11"
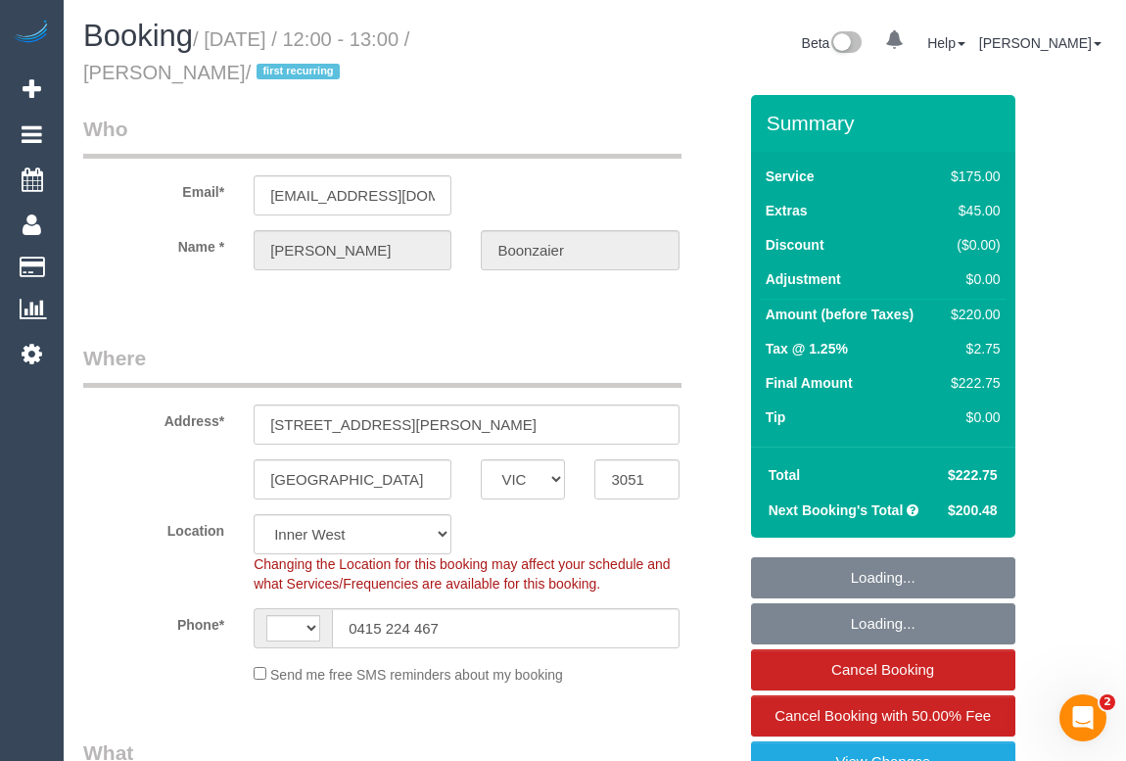
select select "object:758"
select select "string:AU"
select select "150"
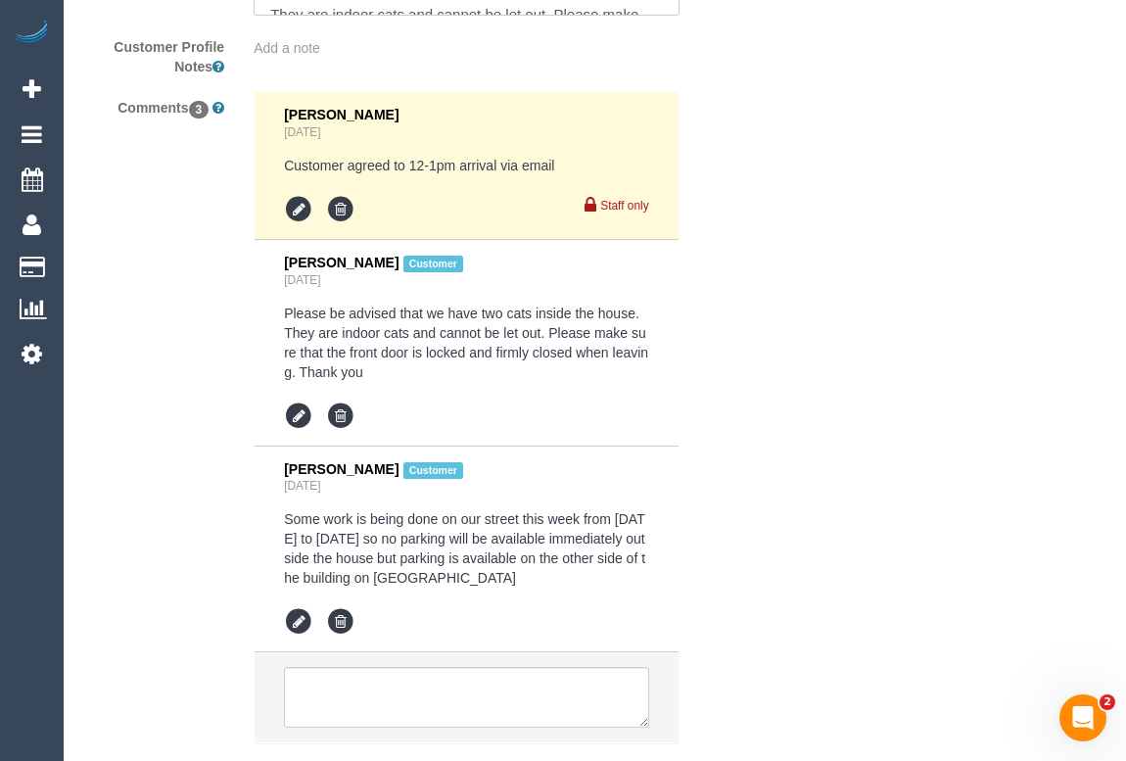
scroll to position [3997, 0]
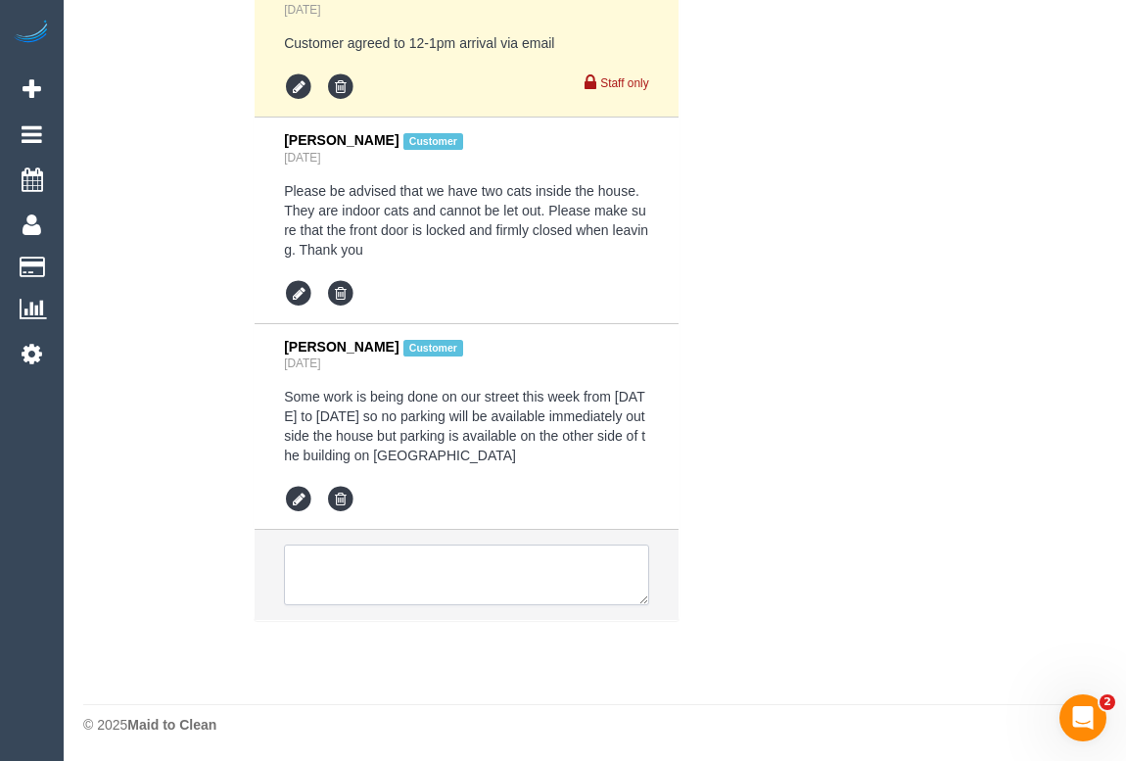
click at [409, 570] on textarea at bounding box center [466, 574] width 364 height 61
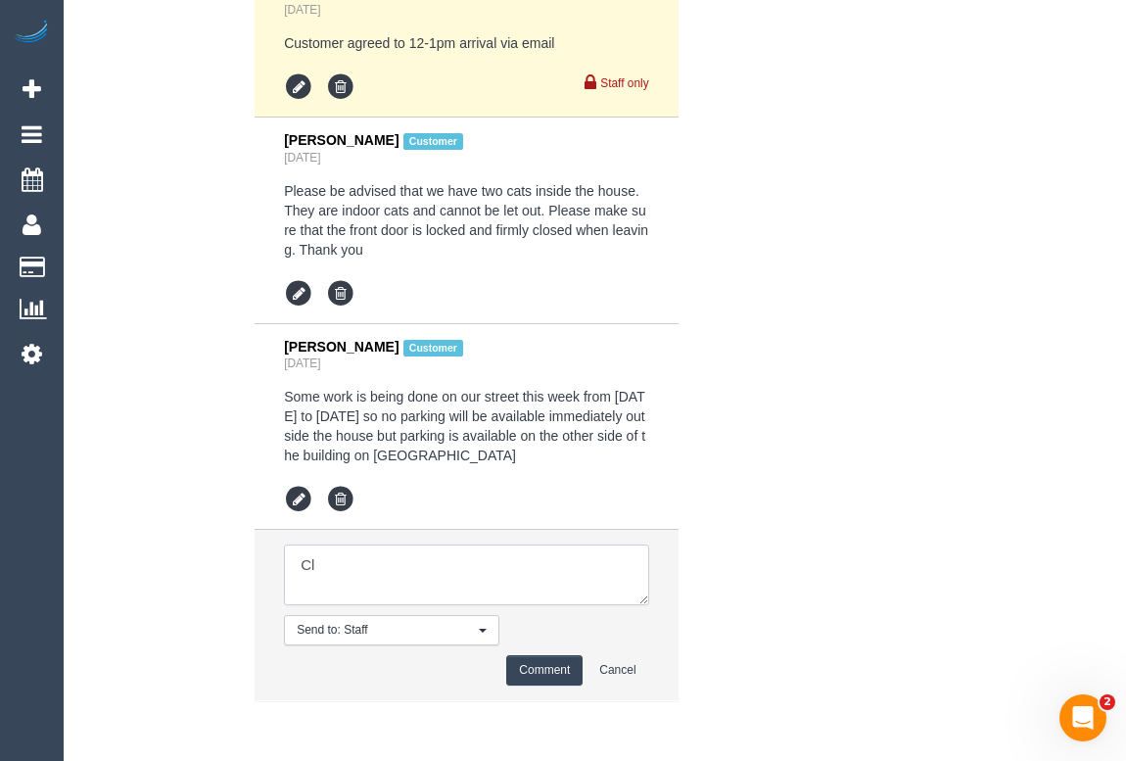
type textarea "C"
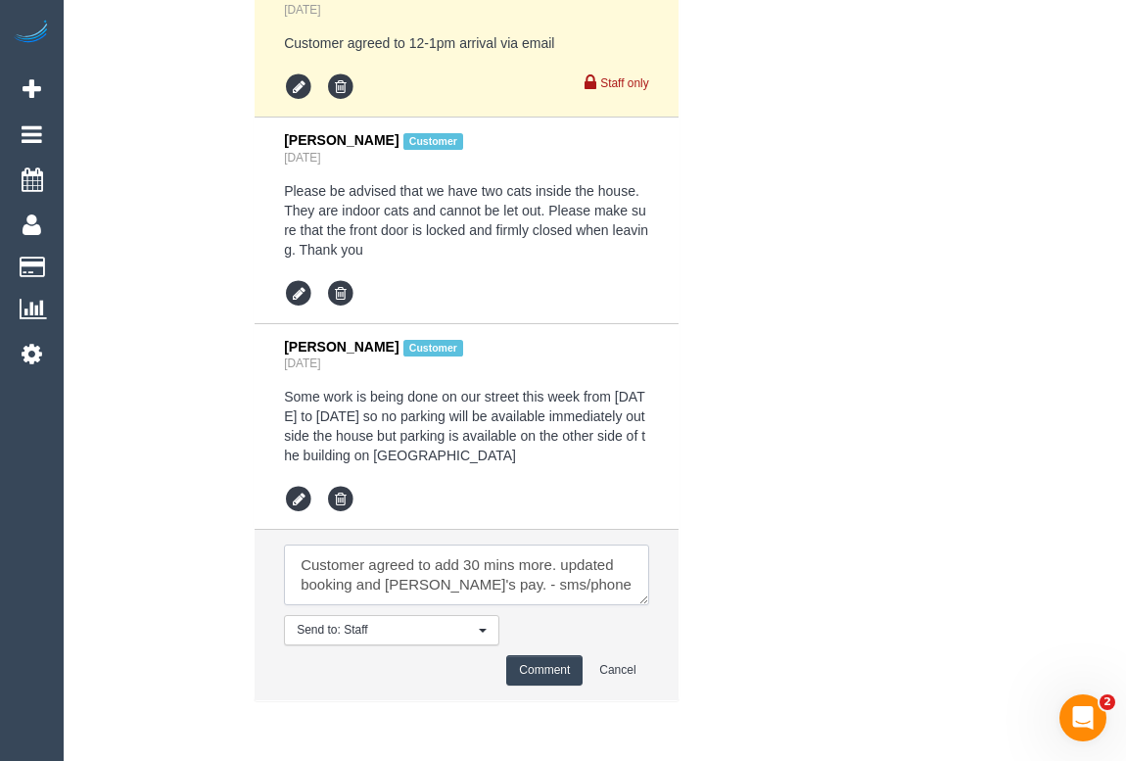
scroll to position [7, 0]
drag, startPoint x: 516, startPoint y: 577, endPoint x: 484, endPoint y: 577, distance: 32.3
click at [484, 577] on textarea at bounding box center [466, 574] width 364 height 61
type textarea "Customer agreed to add 30 mins more. updated booking and cleaner's pay. -phone"
click at [524, 672] on button "Comment" at bounding box center [544, 670] width 76 height 30
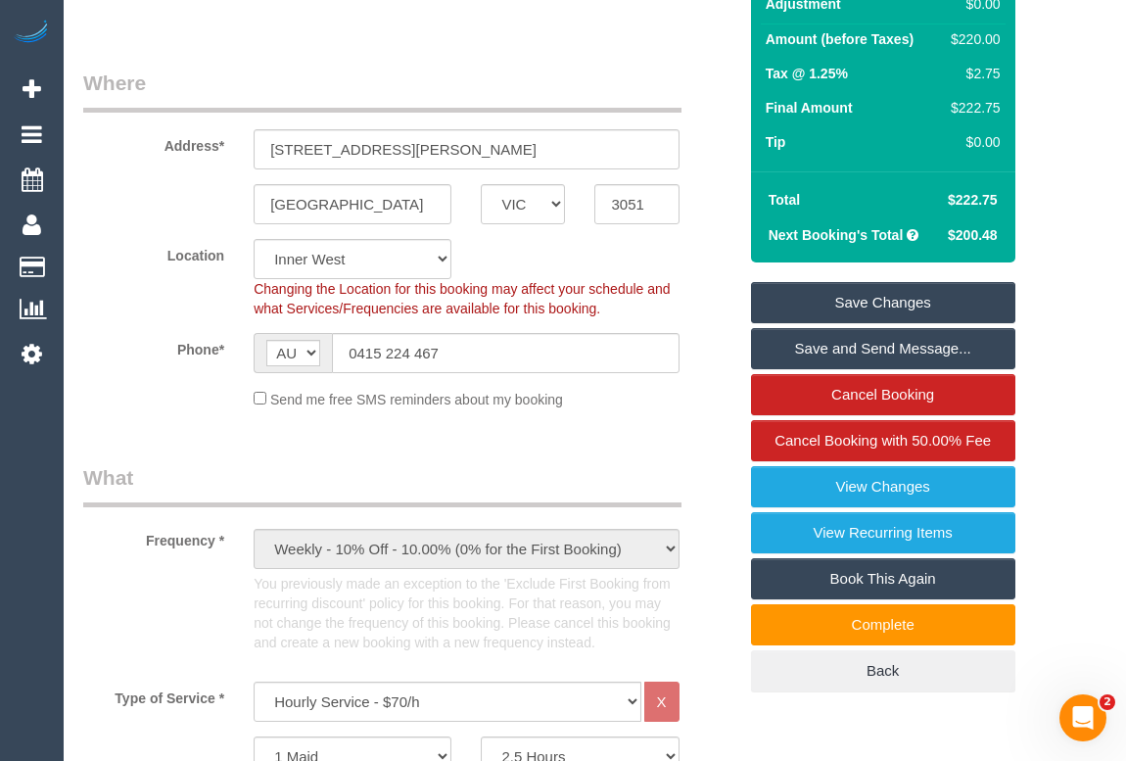
scroll to position [169, 0]
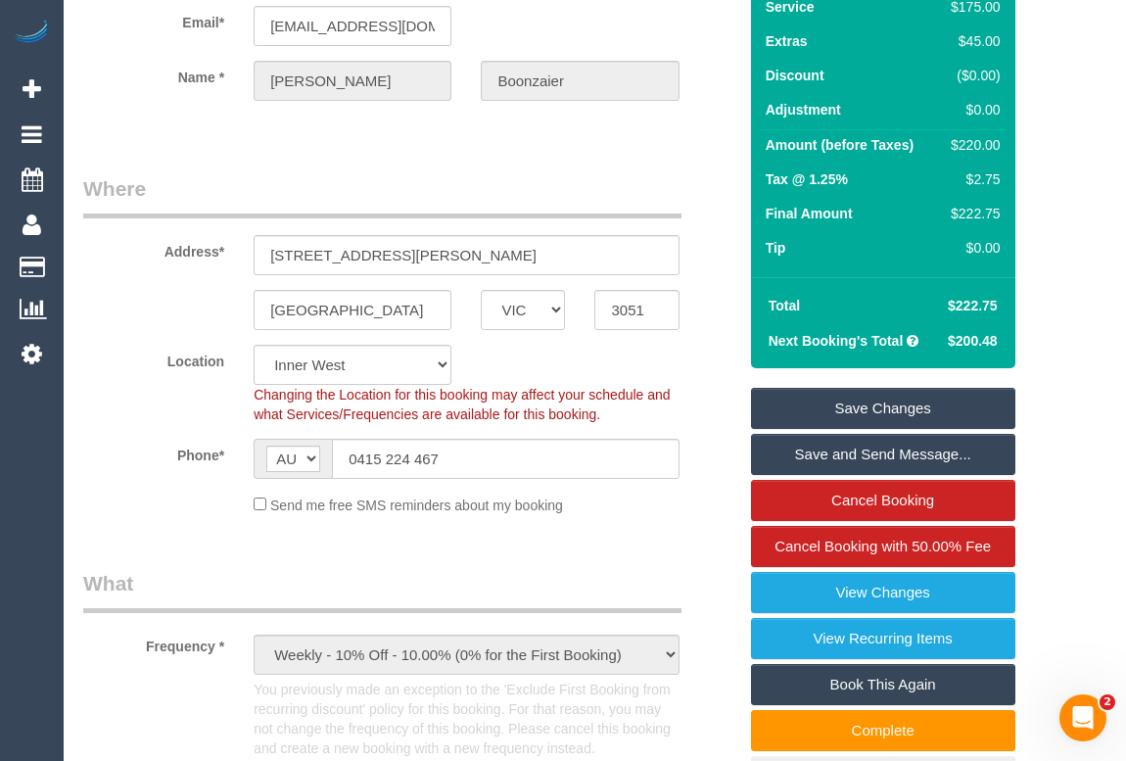
click at [870, 409] on link "Save Changes" at bounding box center [883, 408] width 264 height 41
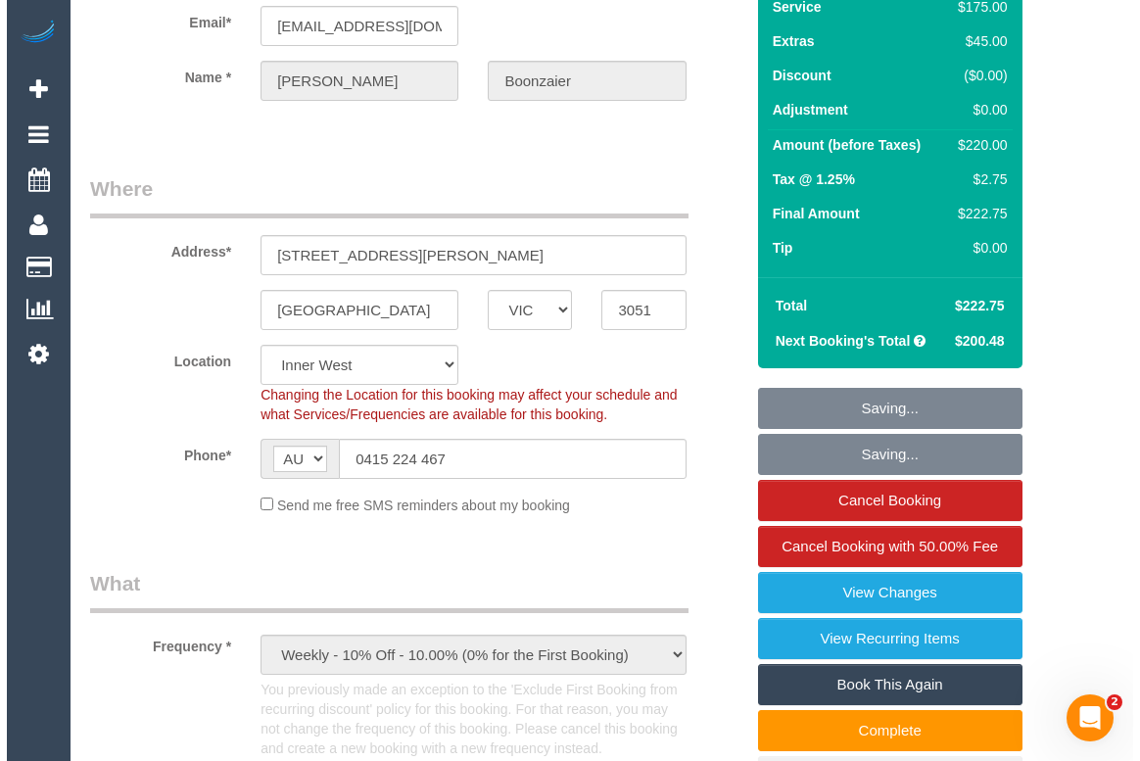
scroll to position [0, 0]
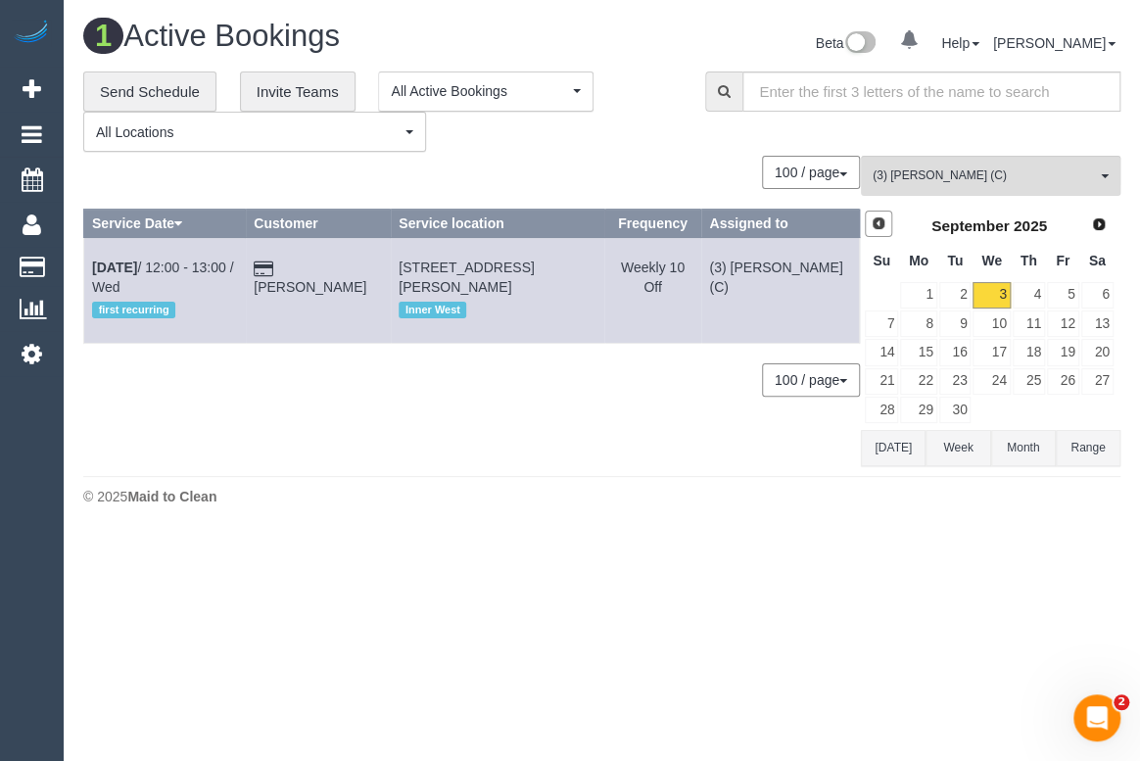
click at [879, 225] on span "Prev" at bounding box center [878, 223] width 16 height 16
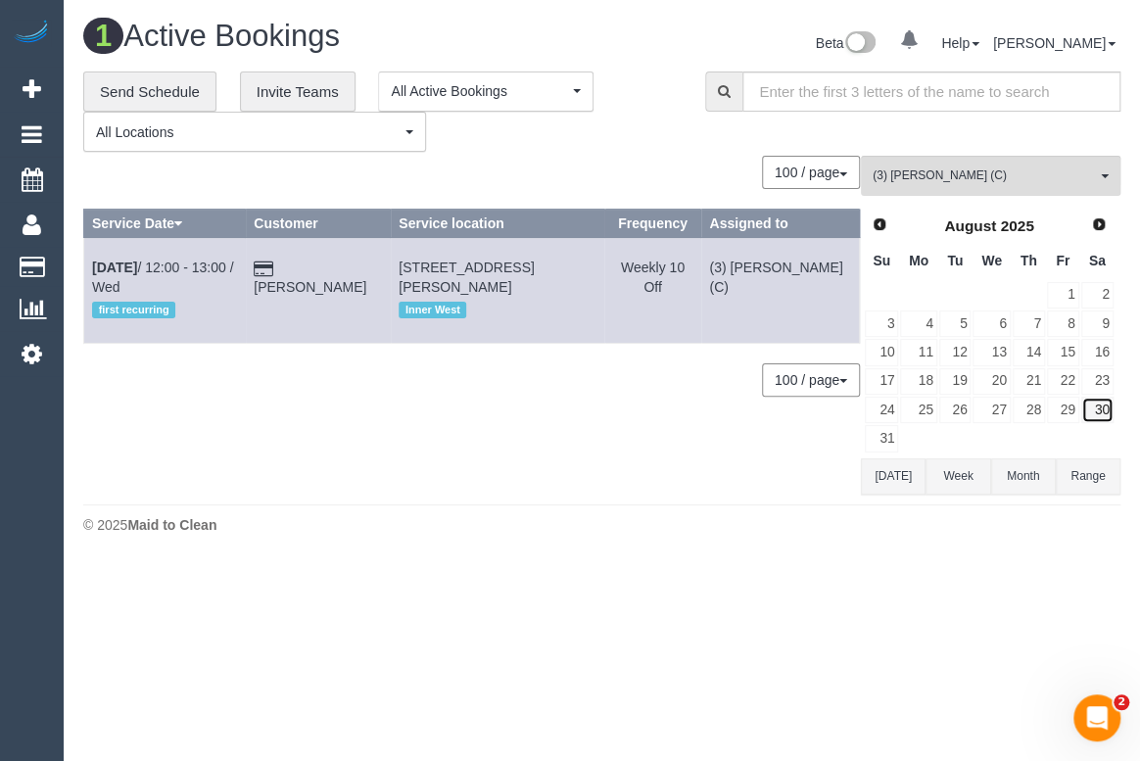
click at [1099, 401] on link "30" at bounding box center [1097, 410] width 32 height 26
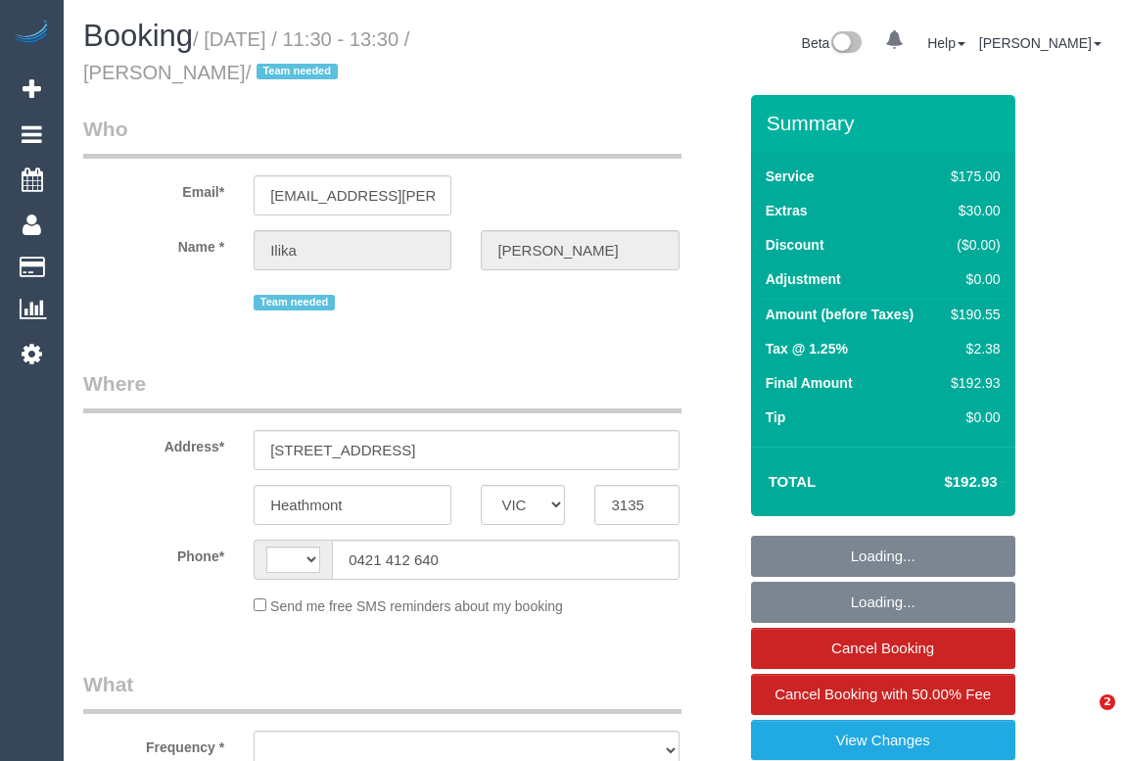
select select "VIC"
select select "string:stripe-pm_1PJ5zJ2GScqysDRVN6QVtdR4"
select select "string:AU"
select select "object:583"
select select "number:28"
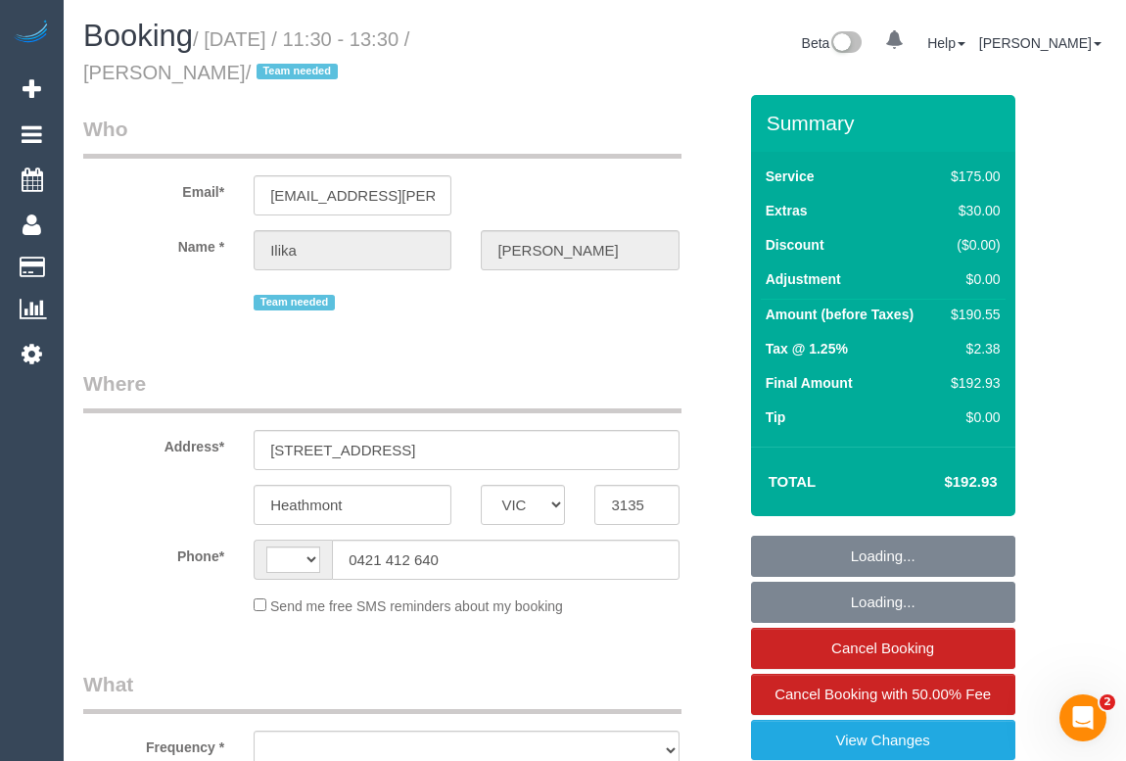
select select "number:14"
select select "number:19"
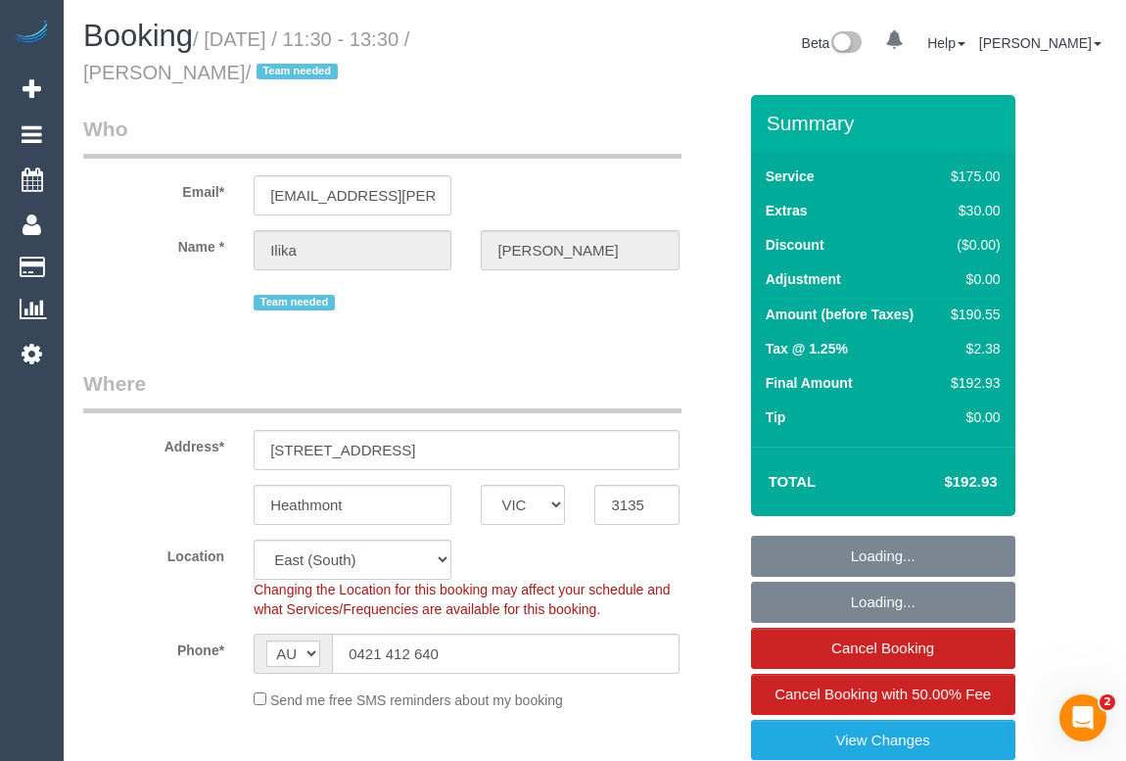
select select "object:900"
select select "150"
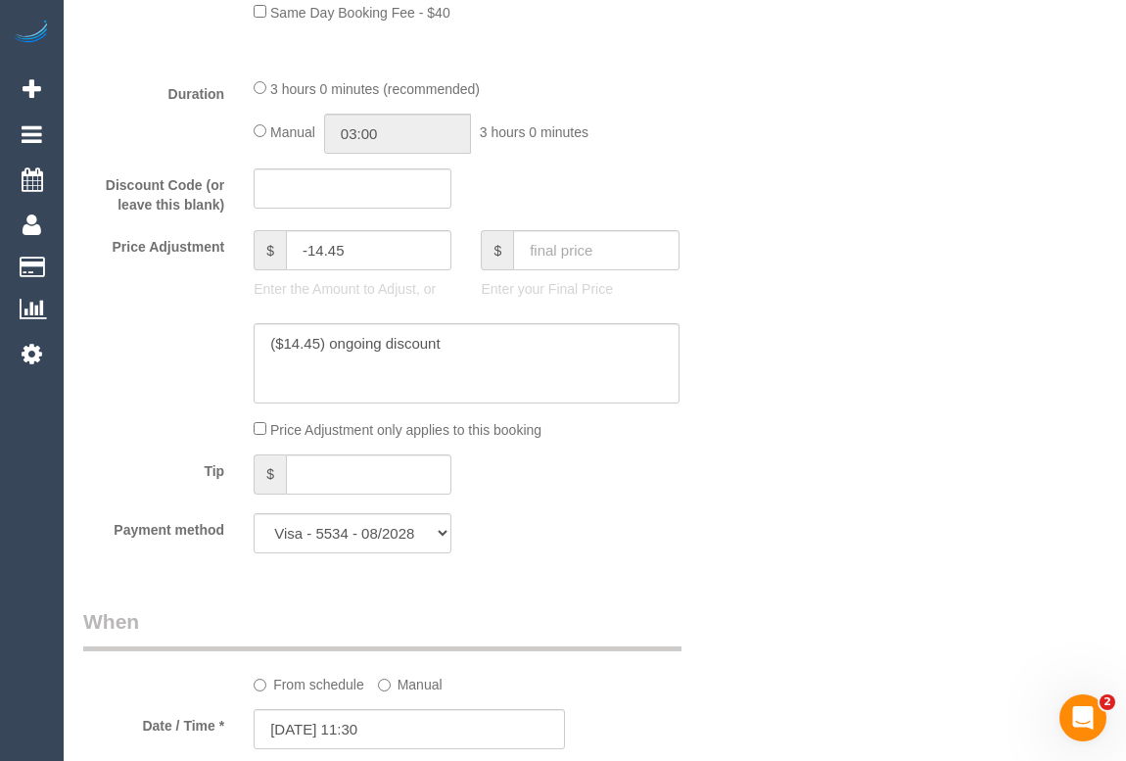
scroll to position [1513, 0]
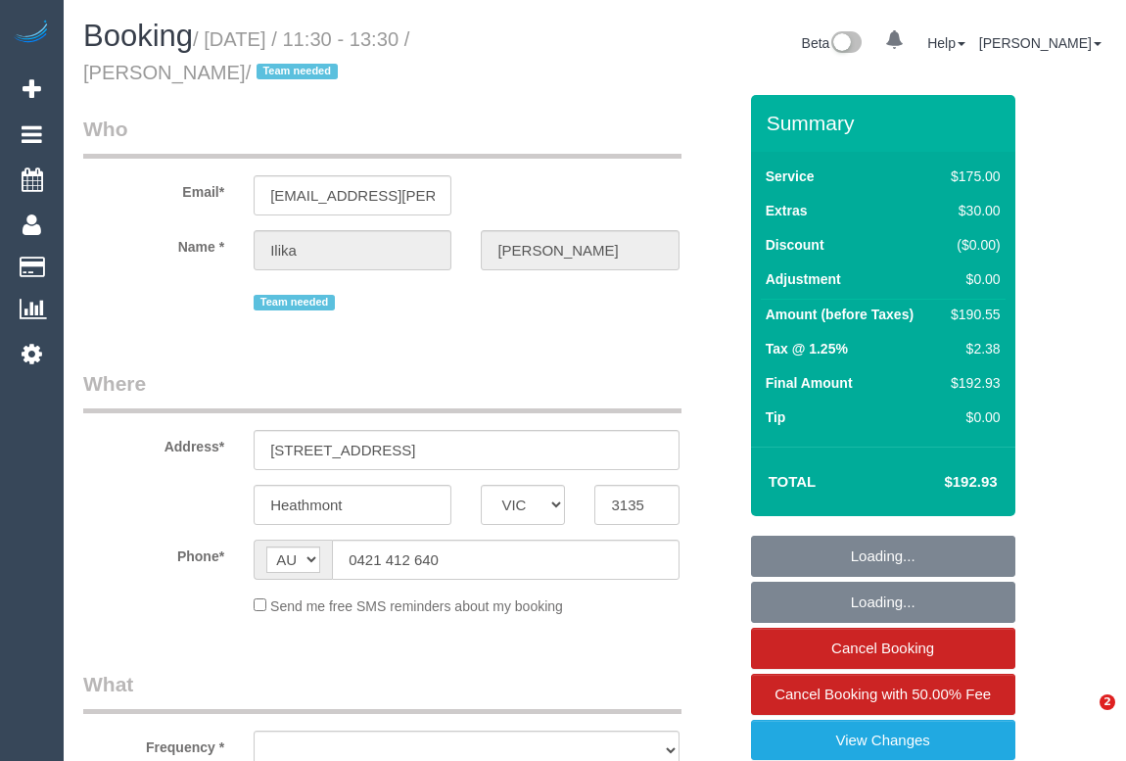
select select "VIC"
select select "string:stripe-pm_1PJ5zJ2GScqysDRVN6QVtdR4"
select select "150"
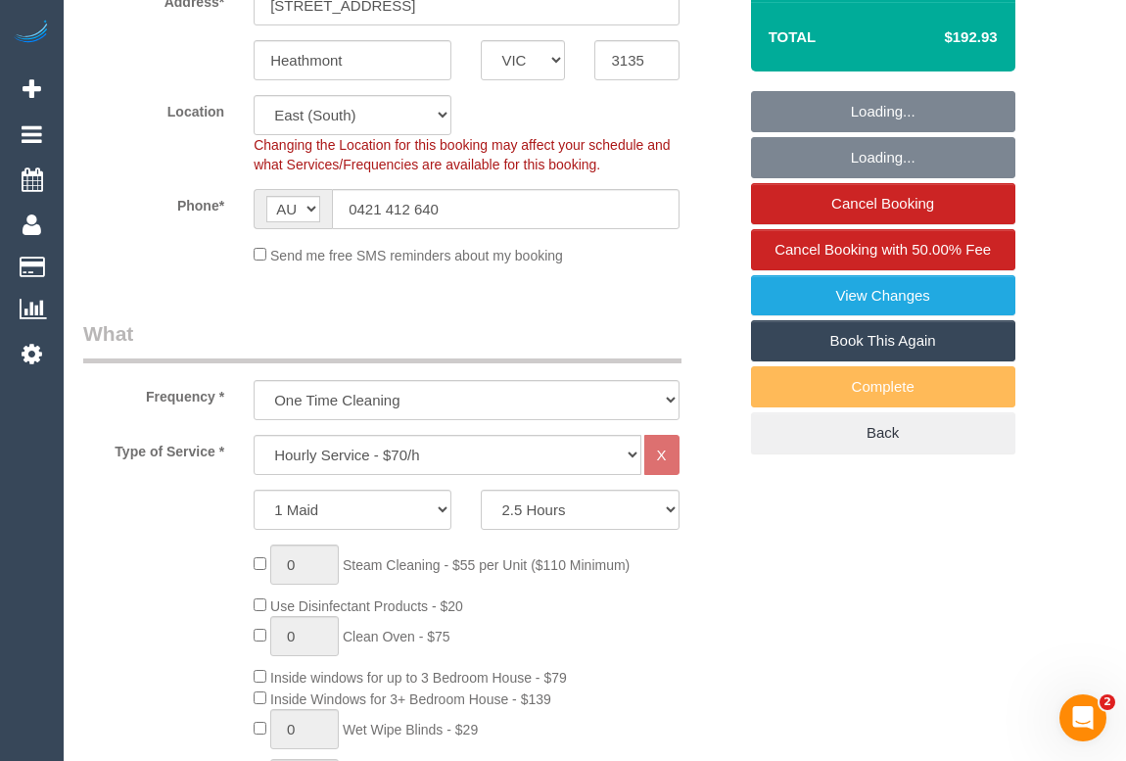
select select "object:900"
select select "number:28"
select select "number:14"
select select "number:19"
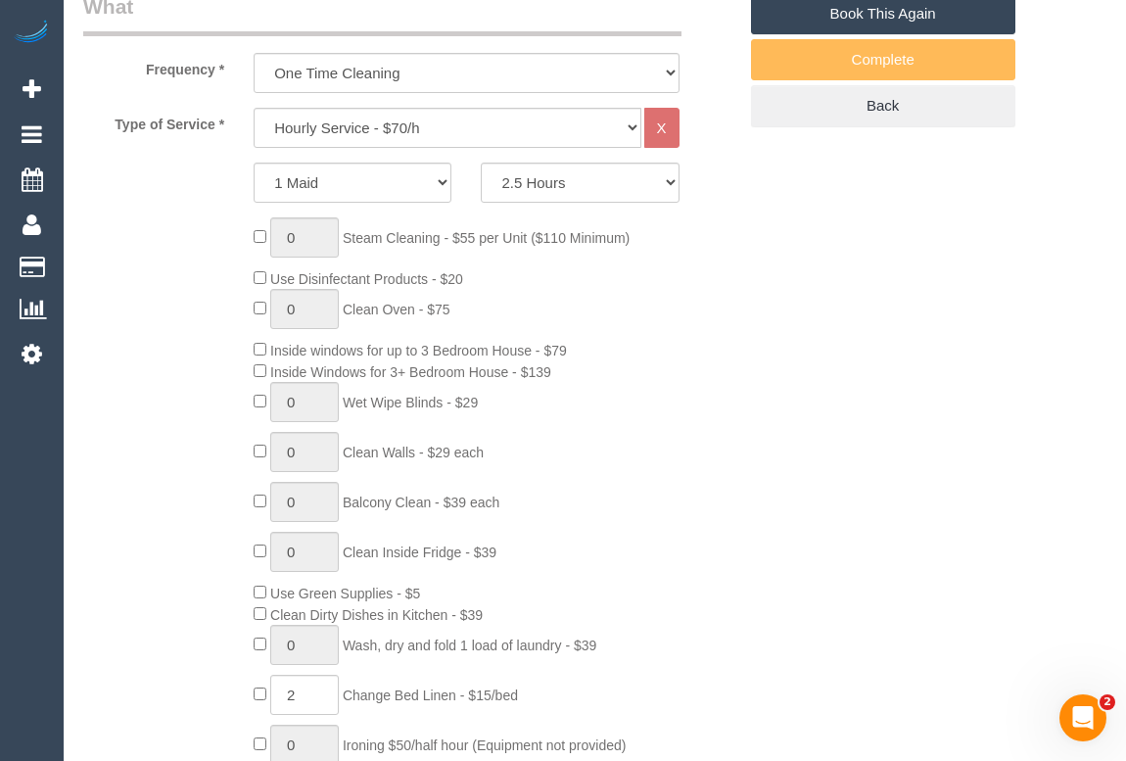
scroll to position [801, 0]
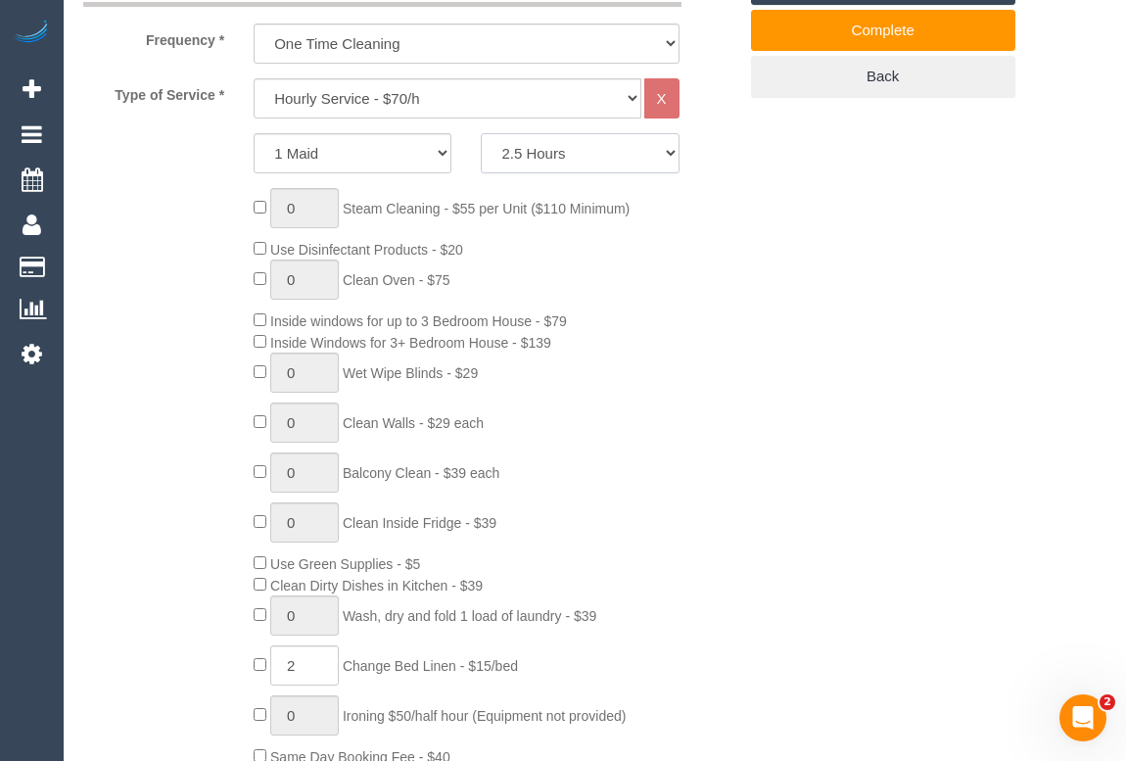
click at [675, 154] on select "2 Hours 2.5 Hours 3 Hours 3.5 Hours 4 Hours 4.5 Hours 5 Hours 5.5 Hours 6 Hours…" at bounding box center [580, 153] width 198 height 40
select select "120"
click at [481, 133] on select "2 Hours 2.5 Hours 3 Hours 3.5 Hours 4 Hours 4.5 Hours 5 Hours 5.5 Hours 6 Hours…" at bounding box center [580, 153] width 198 height 40
click at [705, 493] on div "0 Steam Cleaning - $55 per Unit ($110 Minimum) Use Disinfectant Products - $20 …" at bounding box center [494, 477] width 511 height 579
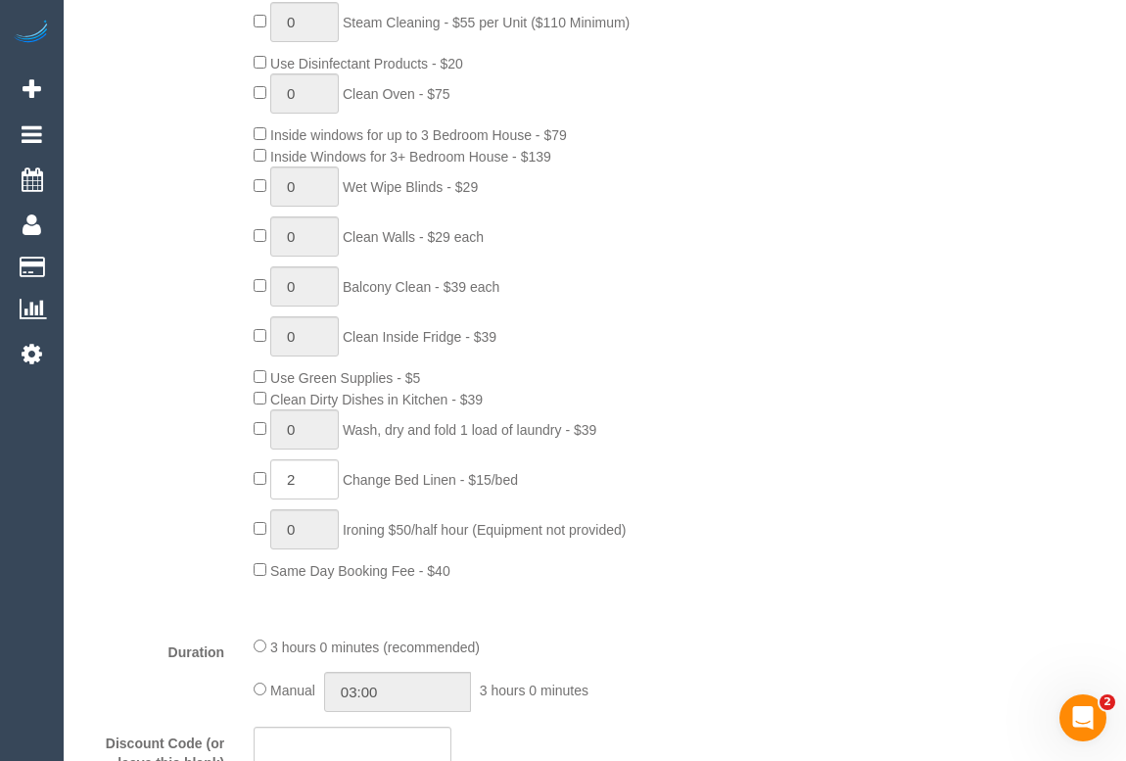
scroll to position [1156, 0]
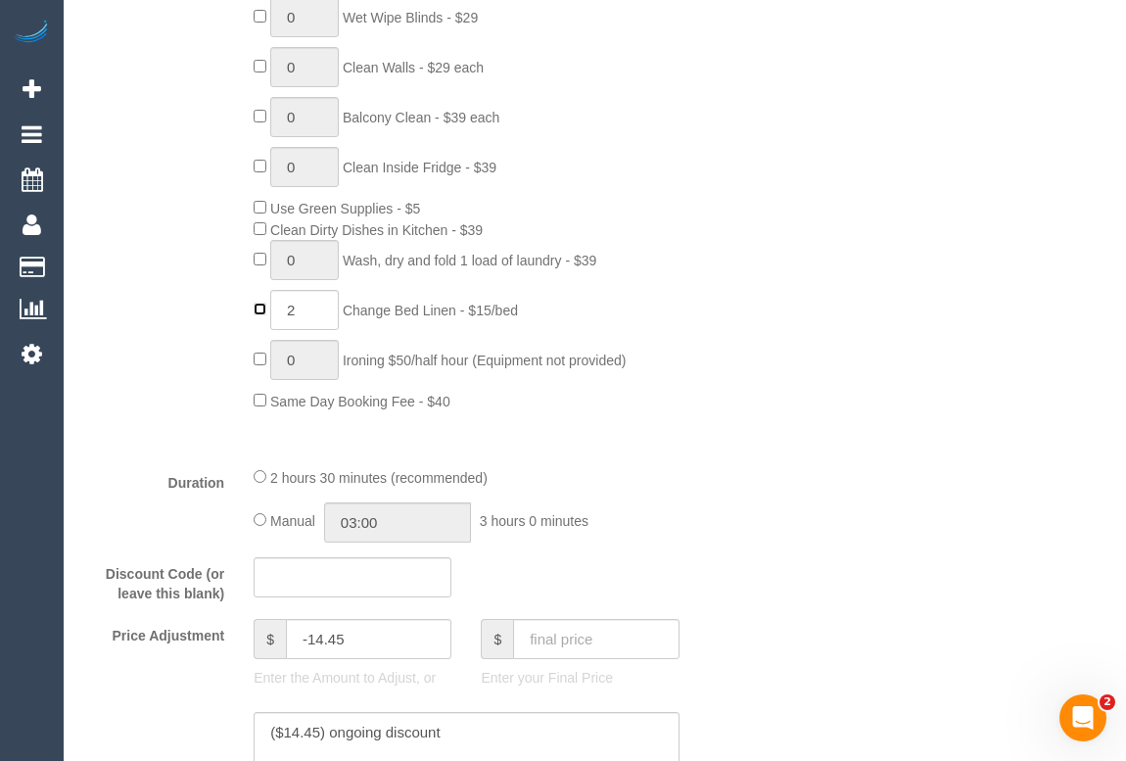
type input "0"
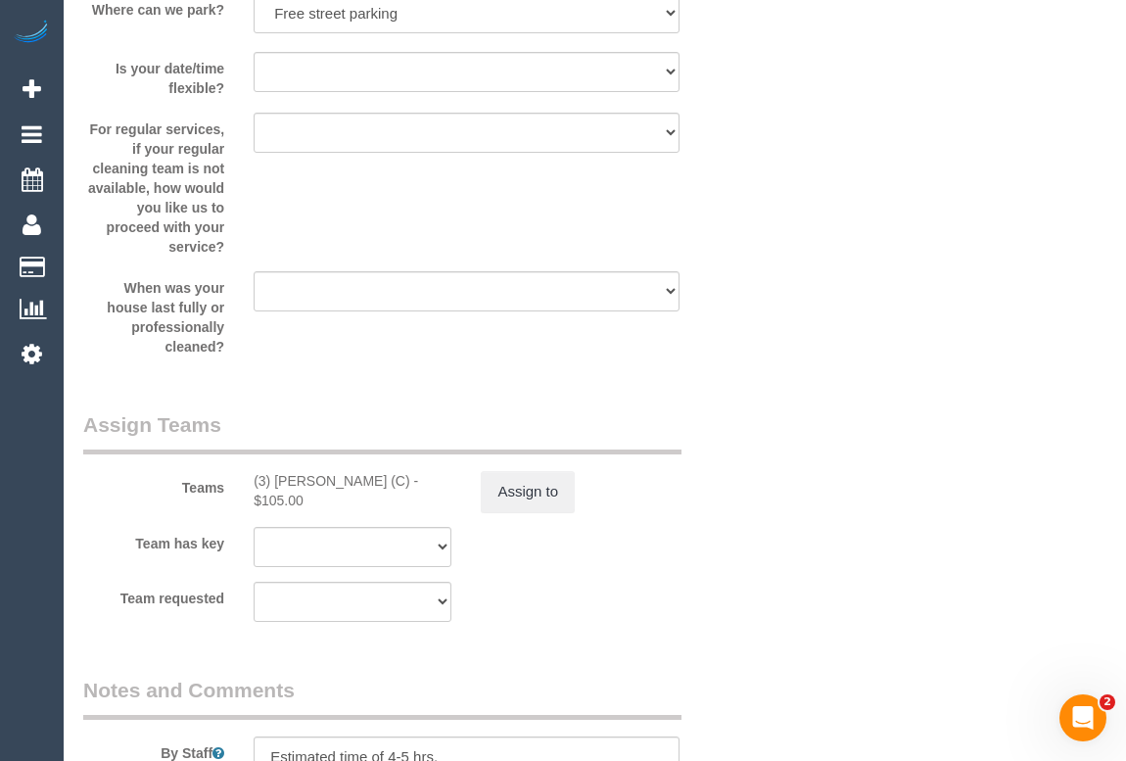
scroll to position [3025, 0]
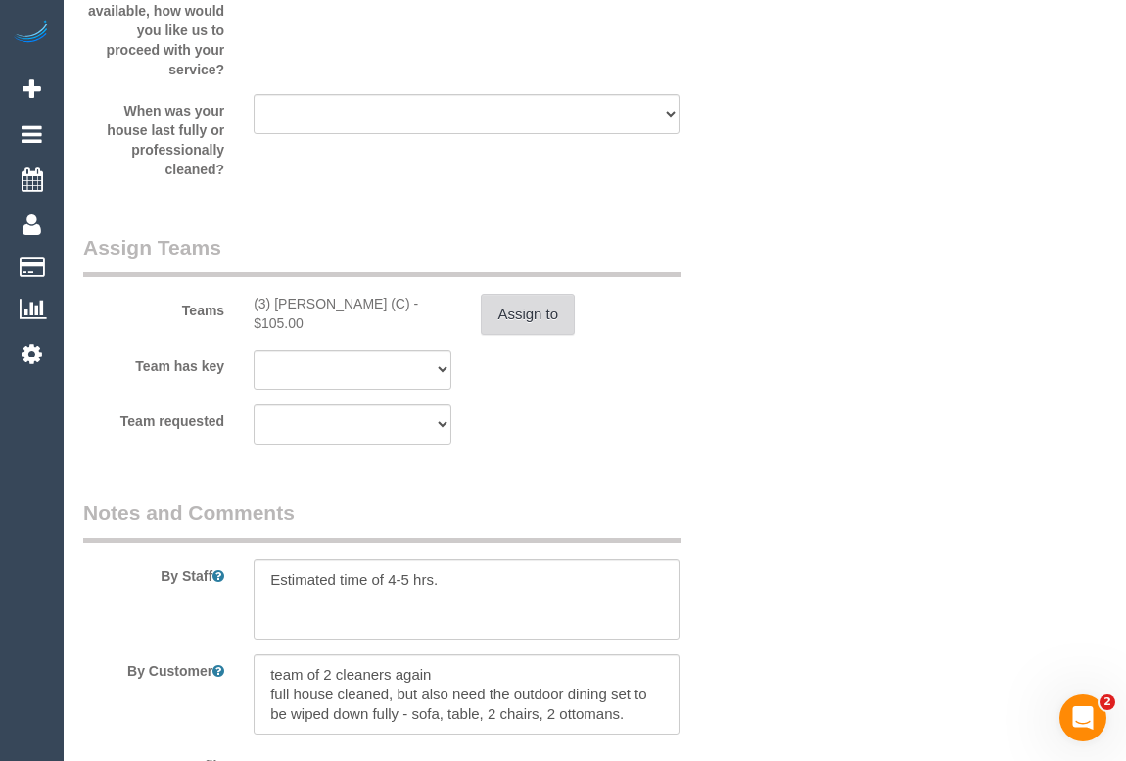
click at [531, 313] on button "Assign to" at bounding box center [528, 314] width 94 height 41
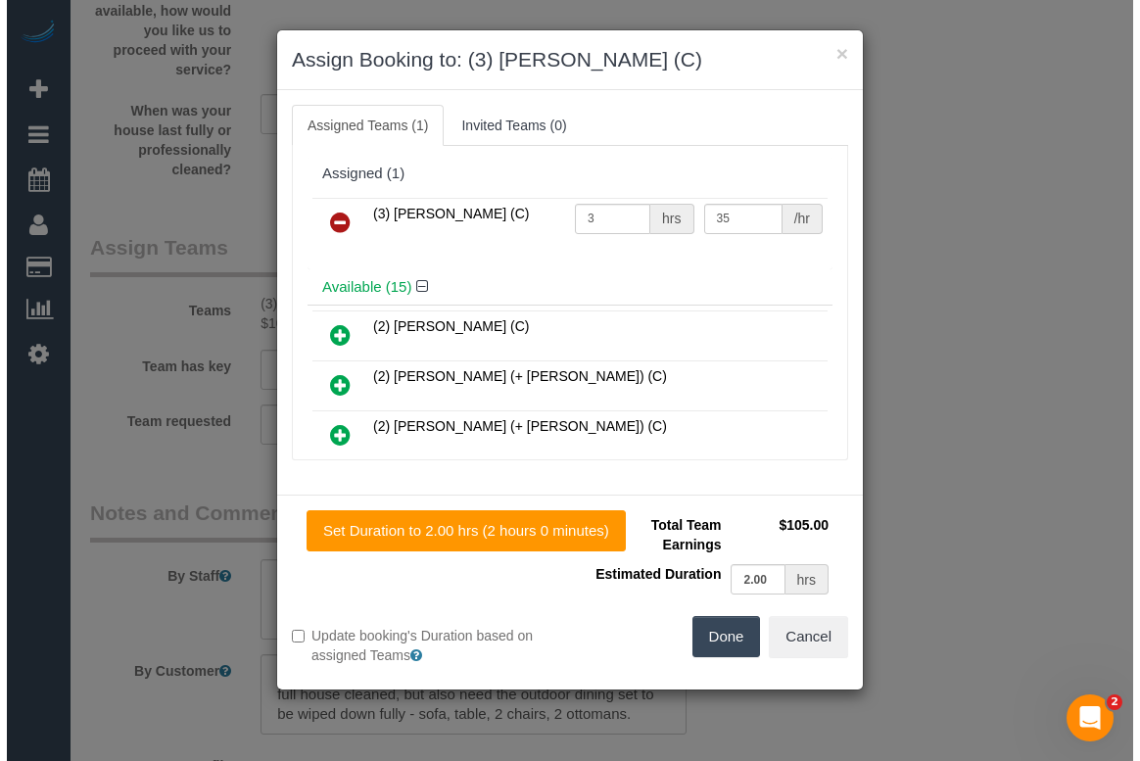
scroll to position [3006, 0]
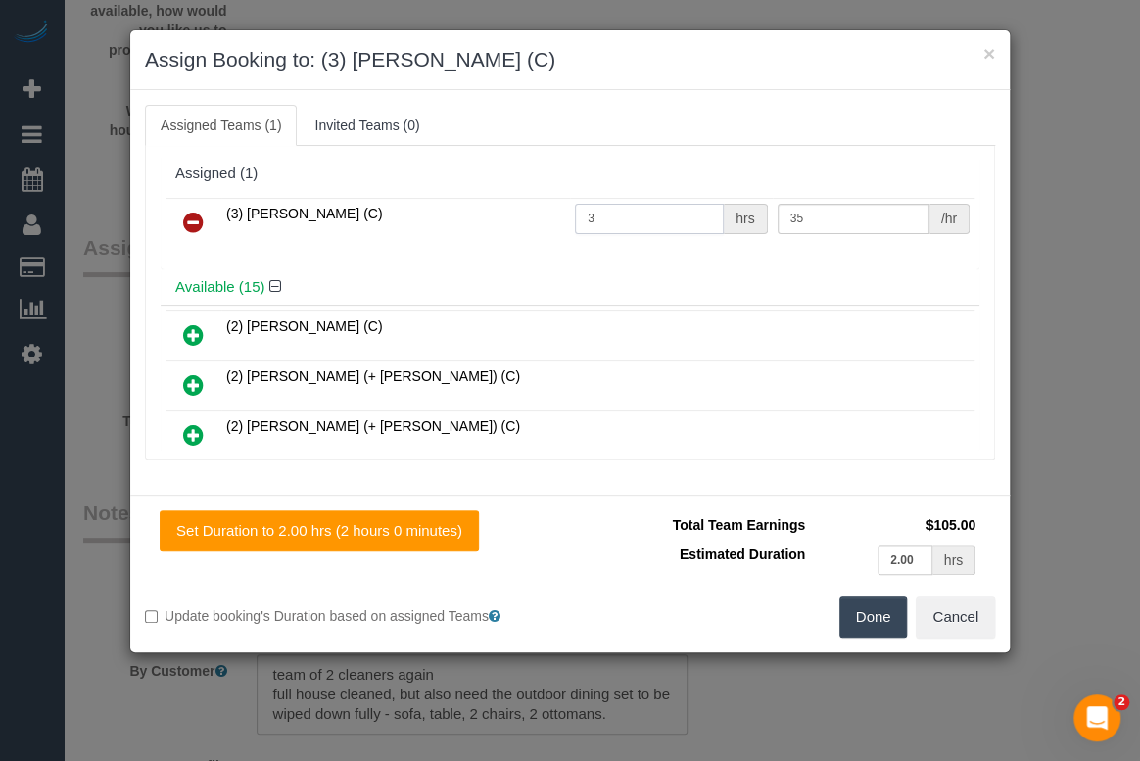
drag, startPoint x: 625, startPoint y: 218, endPoint x: 503, endPoint y: 214, distance: 121.5
click at [503, 214] on tr "(3) Danyal Ali (C) 3 hrs 35 /hr" at bounding box center [569, 223] width 809 height 50
type input "2"
click at [877, 615] on button "Done" at bounding box center [873, 616] width 69 height 41
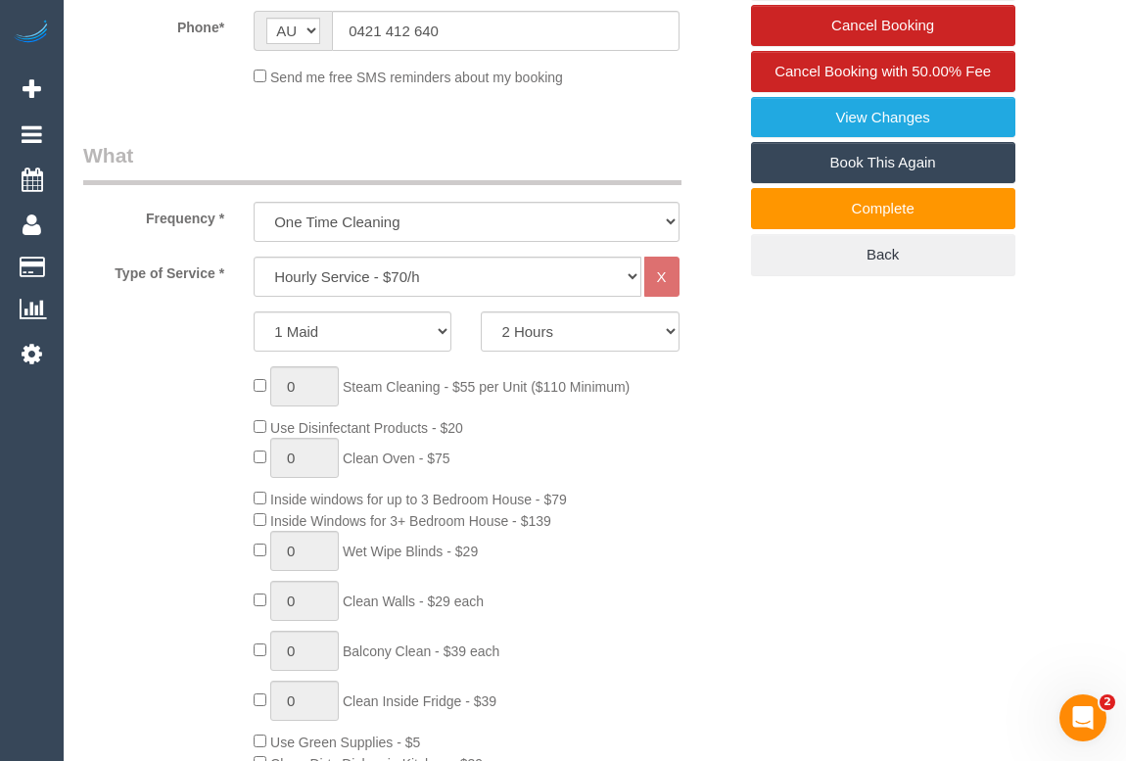
scroll to position [177, 0]
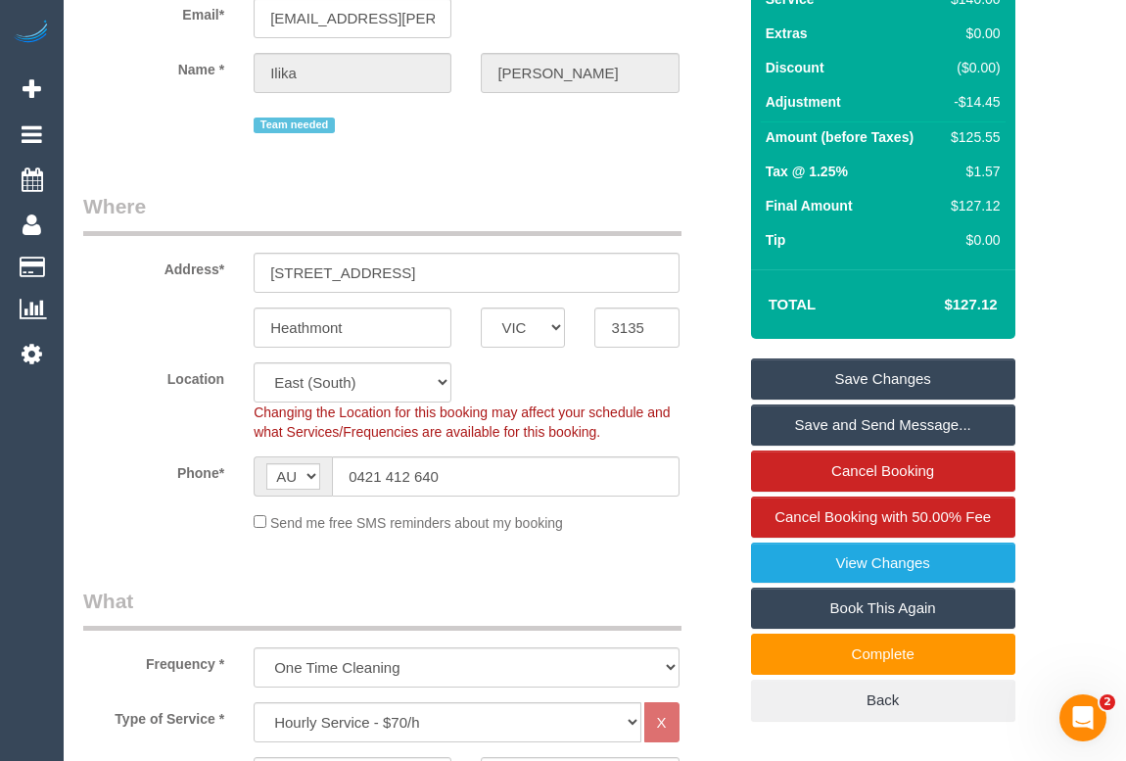
click at [886, 379] on link "Save Changes" at bounding box center [883, 378] width 264 height 41
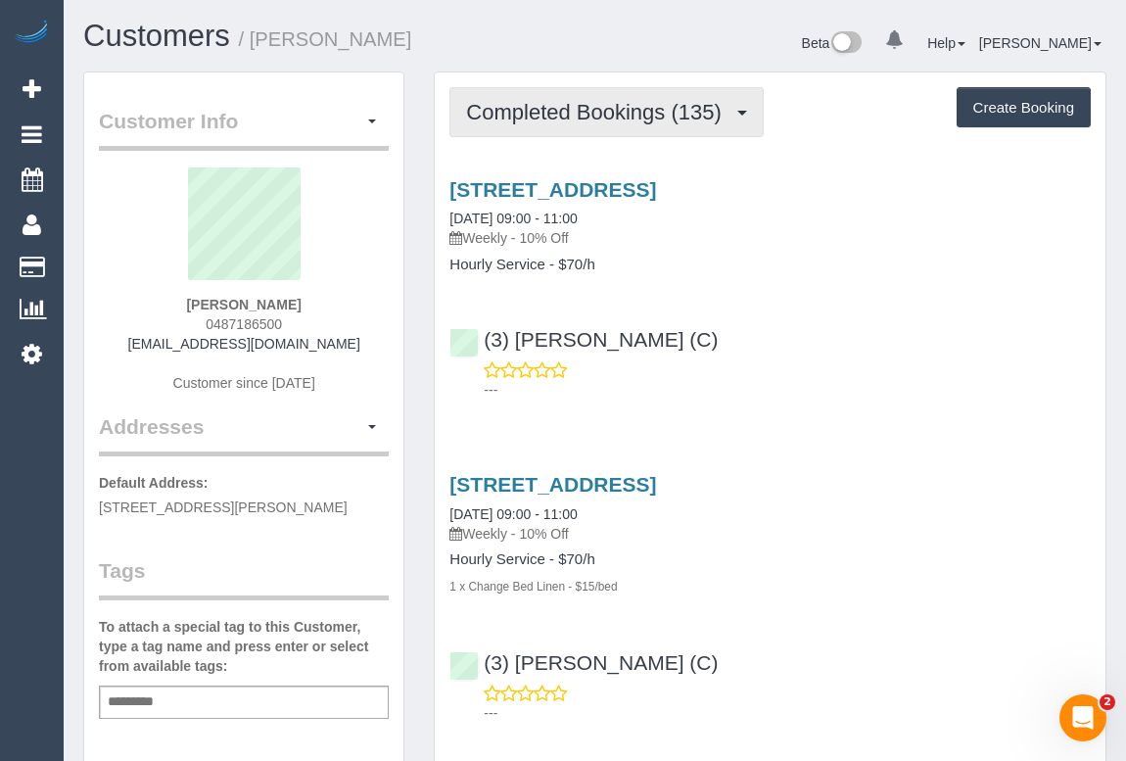
drag, startPoint x: 589, startPoint y: 98, endPoint x: 581, endPoint y: 186, distance: 88.6
click at [589, 98] on button "Completed Bookings (135)" at bounding box center [606, 112] width 314 height 50
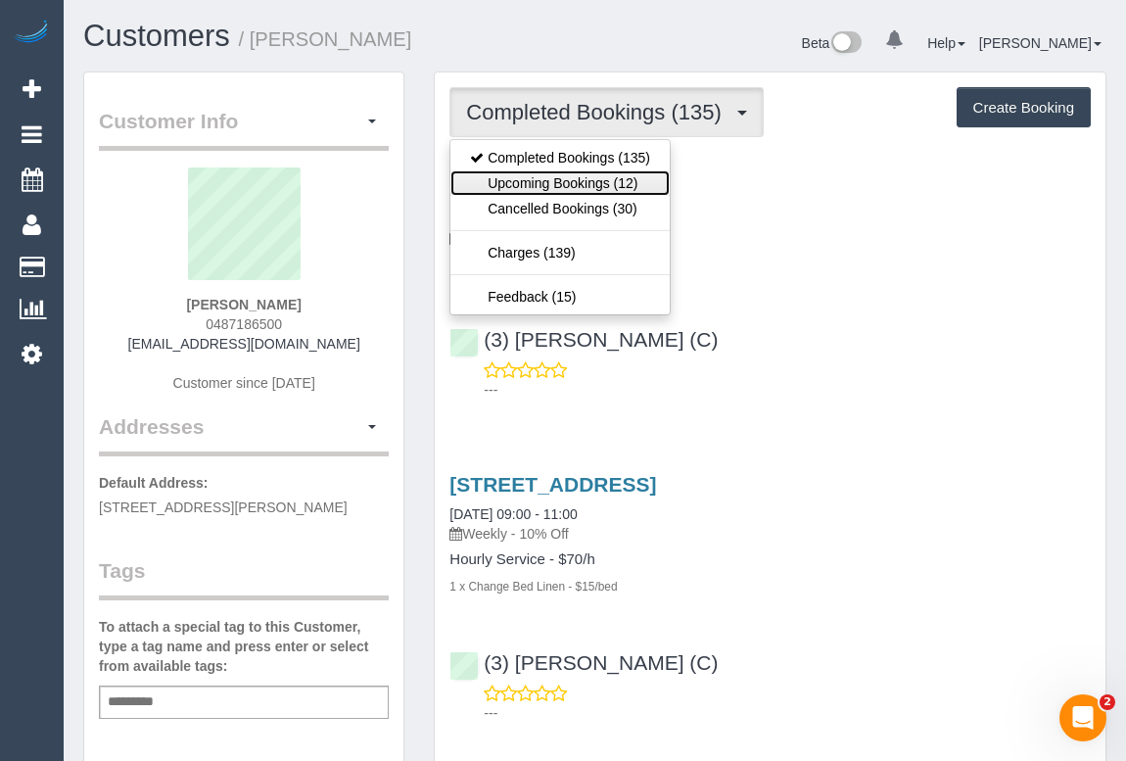
click at [582, 184] on link "Upcoming Bookings (12)" at bounding box center [559, 182] width 219 height 25
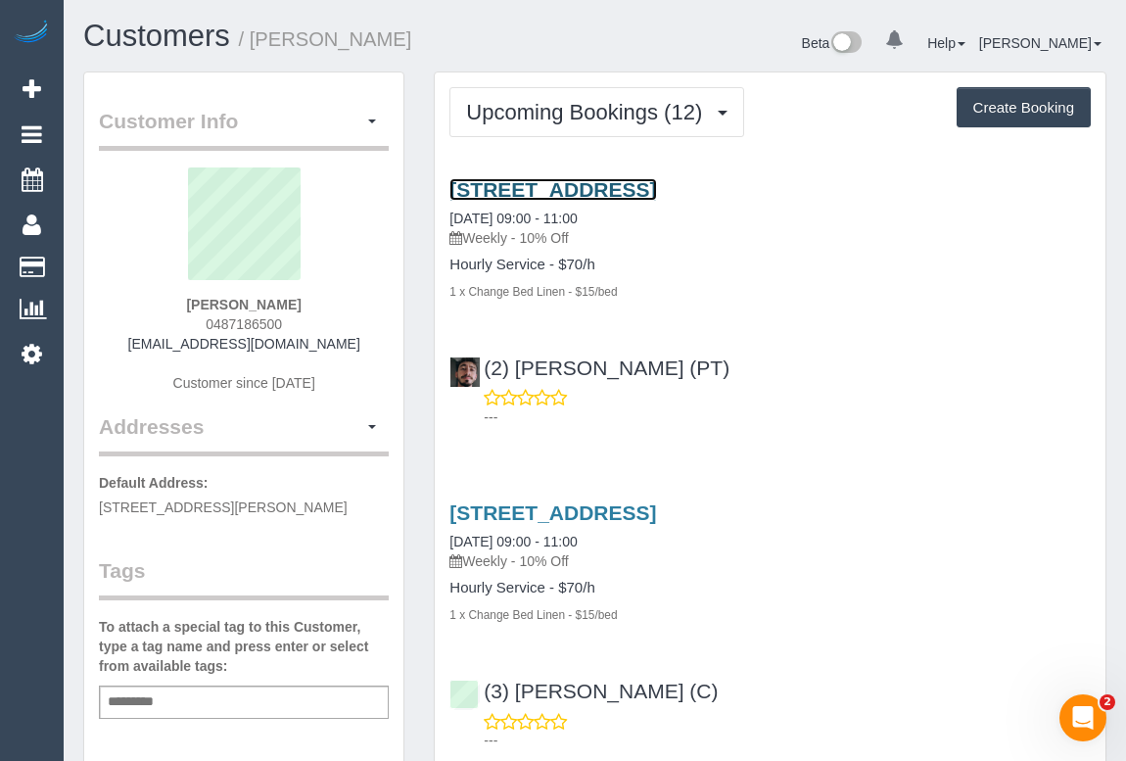
click at [656, 186] on link "[STREET_ADDRESS]" at bounding box center [552, 189] width 207 height 23
click at [562, 181] on link "[STREET_ADDRESS]" at bounding box center [552, 189] width 207 height 23
click at [598, 185] on link "[STREET_ADDRESS]" at bounding box center [552, 189] width 207 height 23
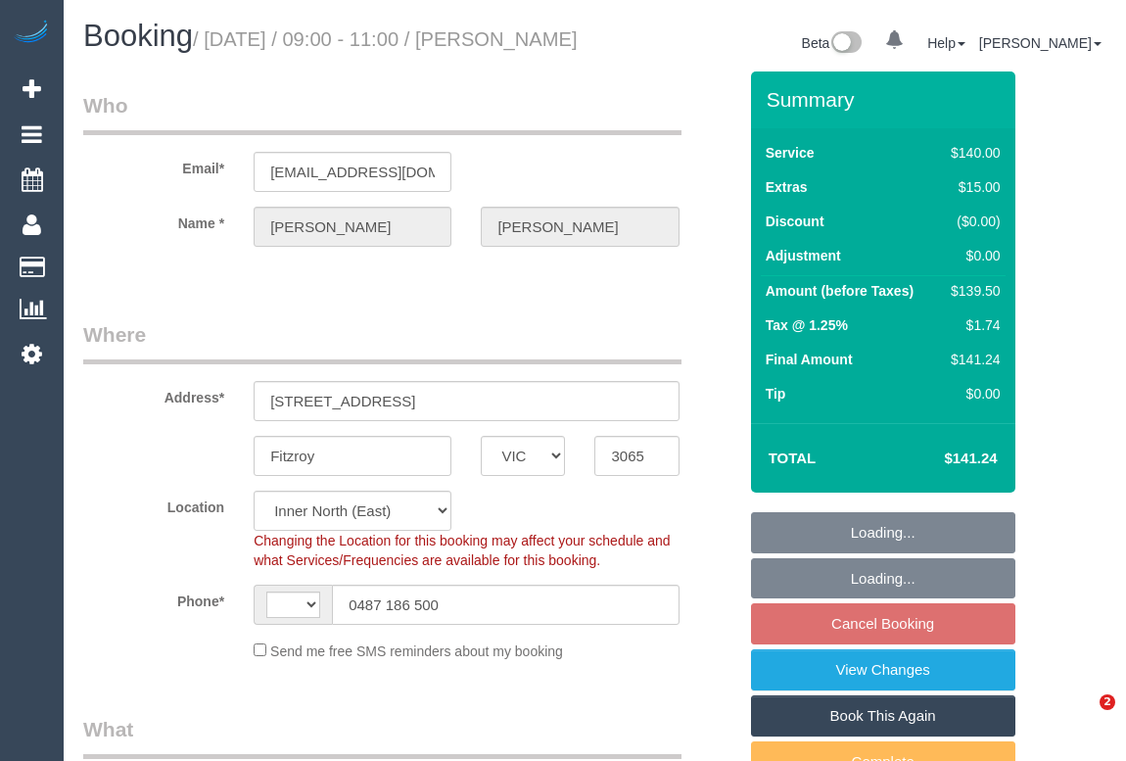
select select "VIC"
select select "string:stripe-pm_1PSZT32GScqysDRV63URR9qF"
select select "number:29"
select select "number:15"
select select "number:18"
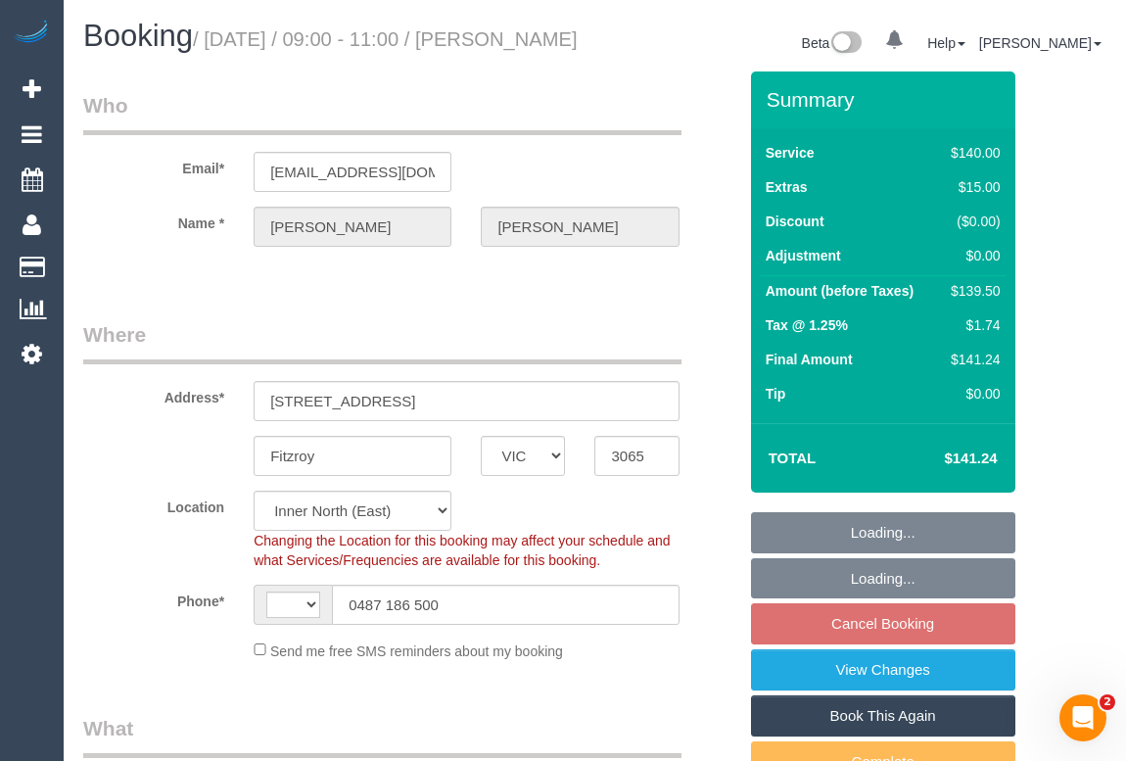
select select "number:24"
select select "number:35"
select select "number:12"
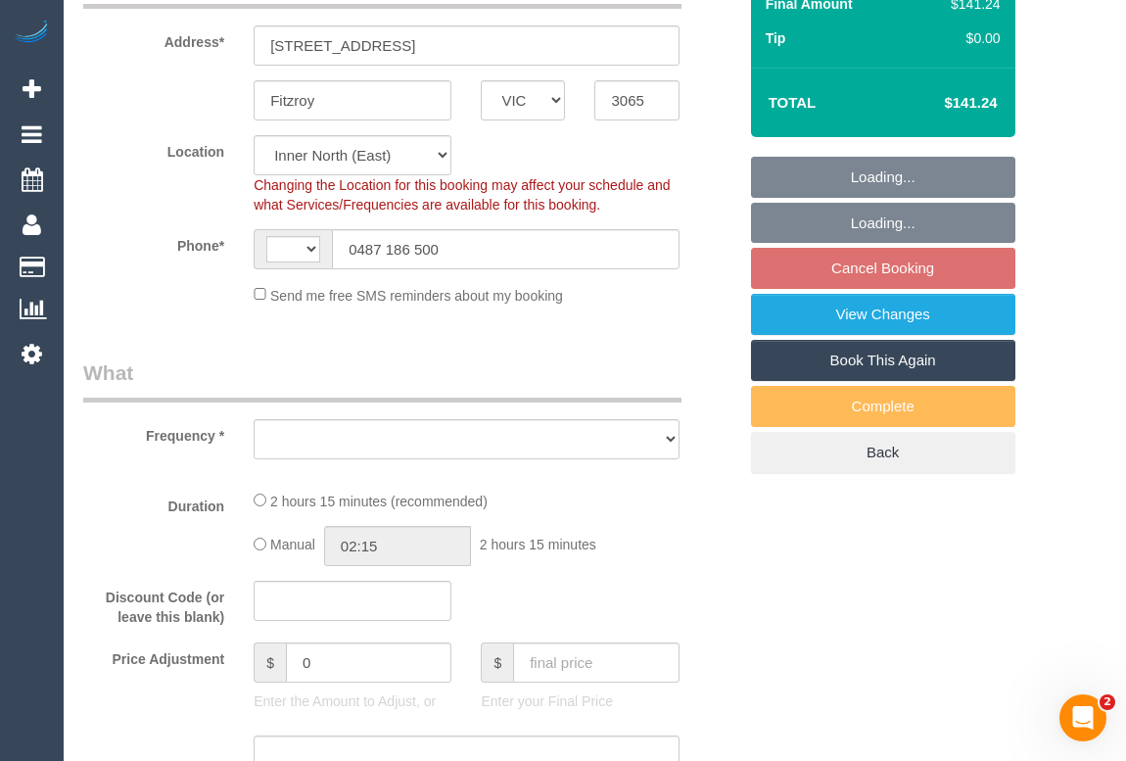
select select "string:AU"
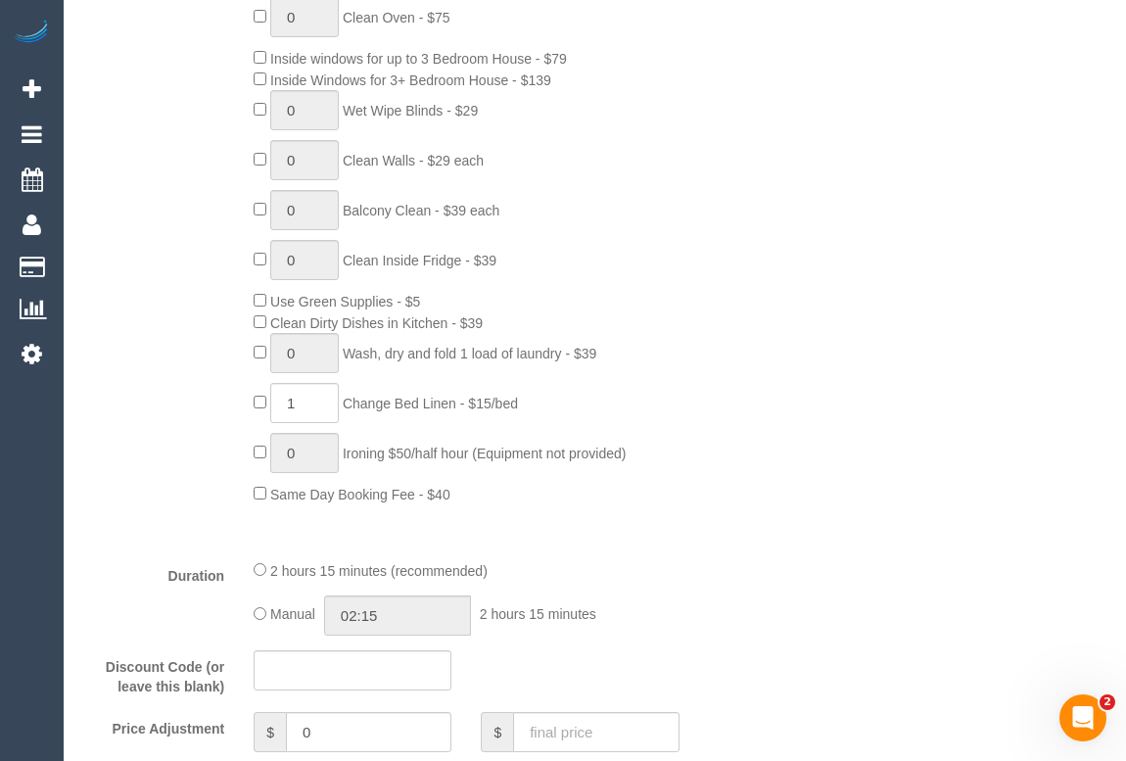
select select "object:1711"
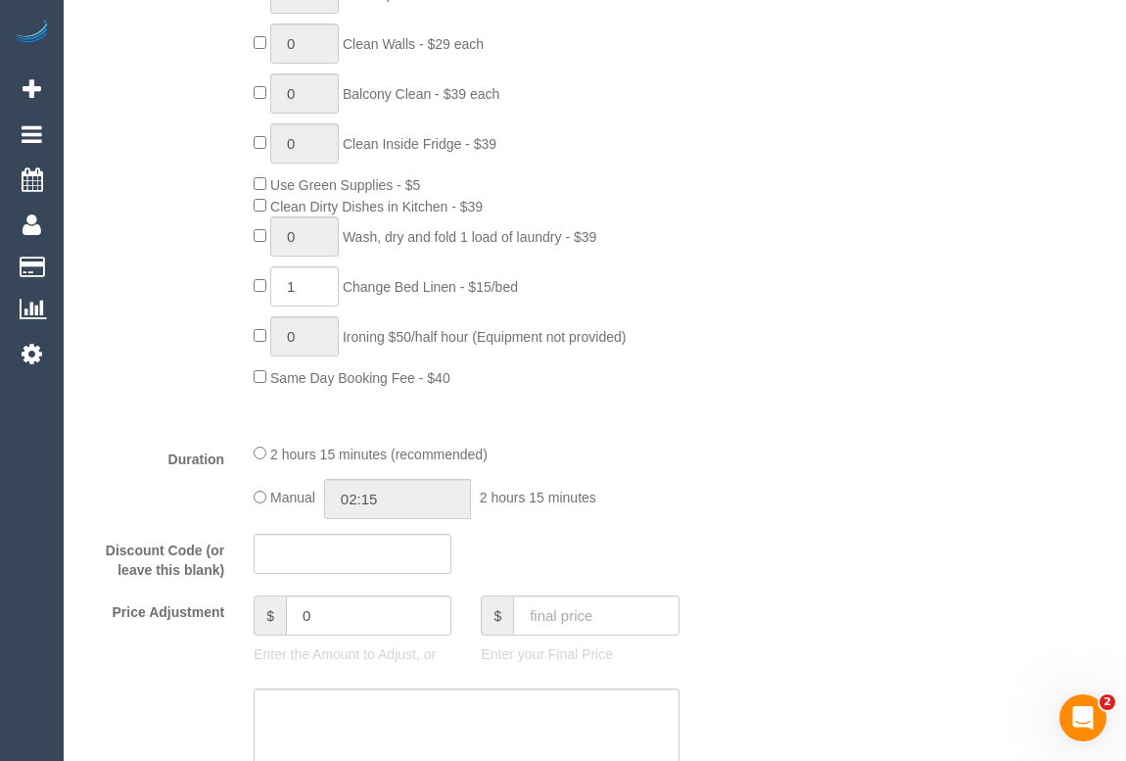
scroll to position [890, 0]
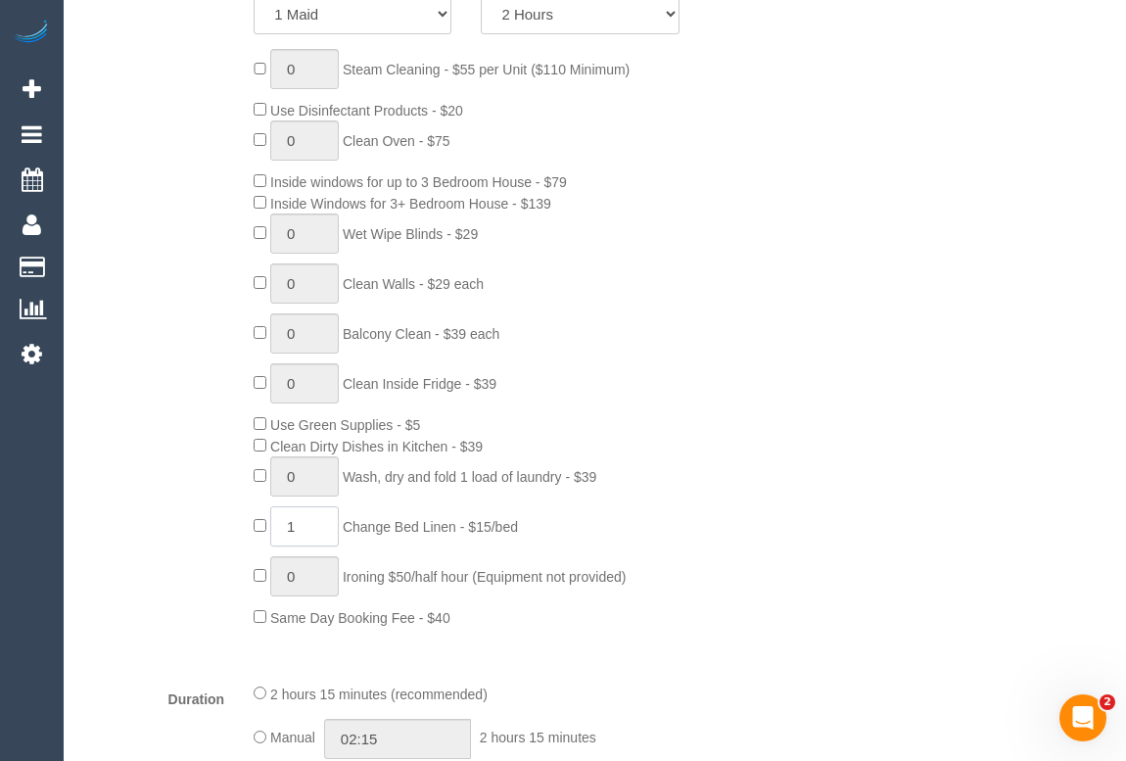
drag, startPoint x: 307, startPoint y: 557, endPoint x: 282, endPoint y: 557, distance: 25.5
click at [282, 546] on input "1" at bounding box center [304, 526] width 69 height 40
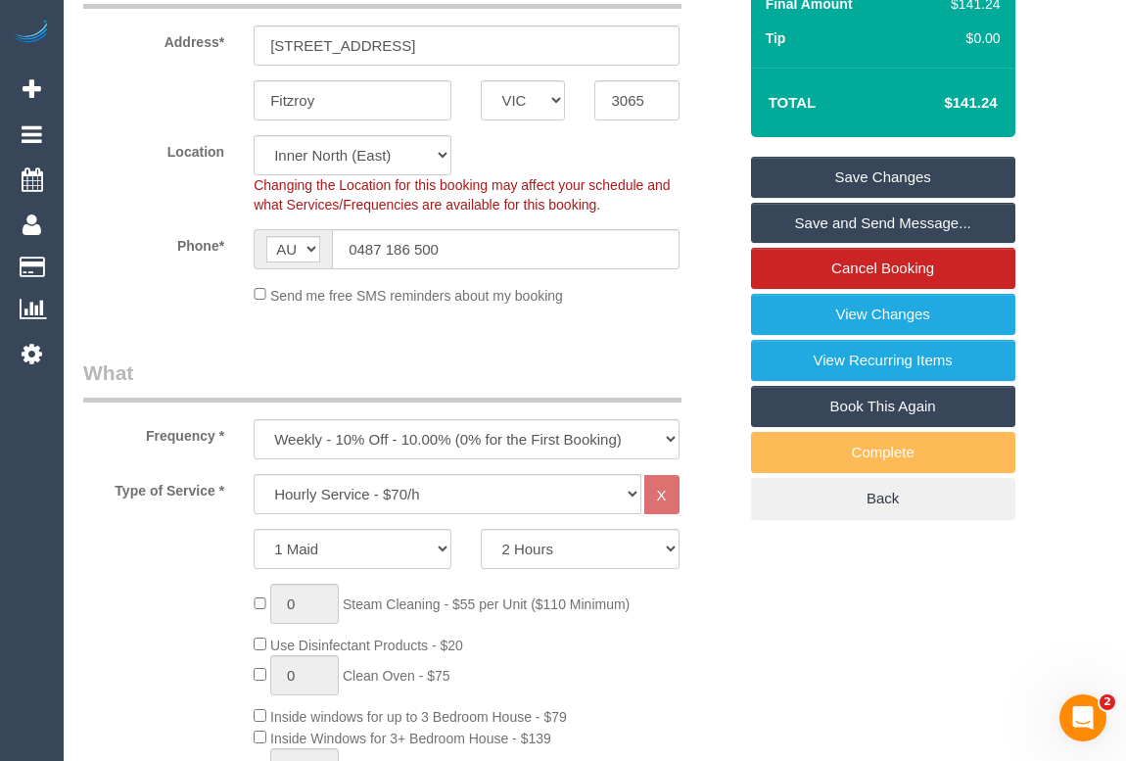
scroll to position [88, 0]
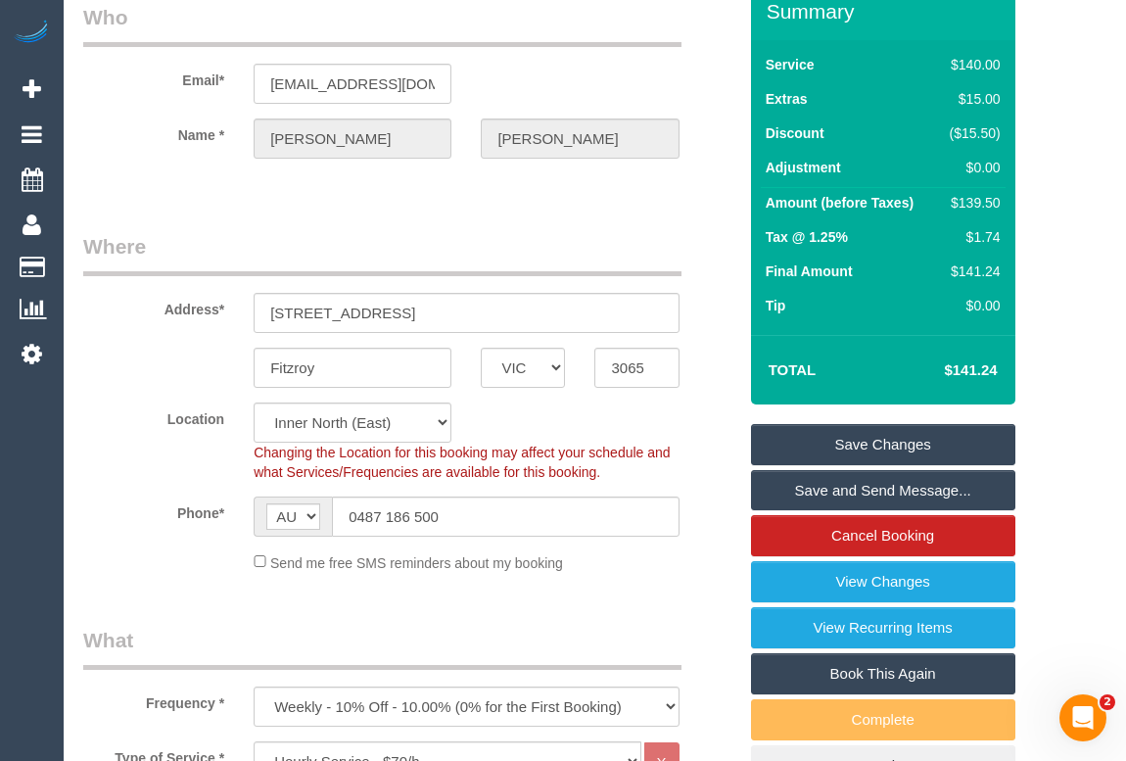
type input "2"
click at [865, 464] on link "Save Changes" at bounding box center [883, 444] width 264 height 41
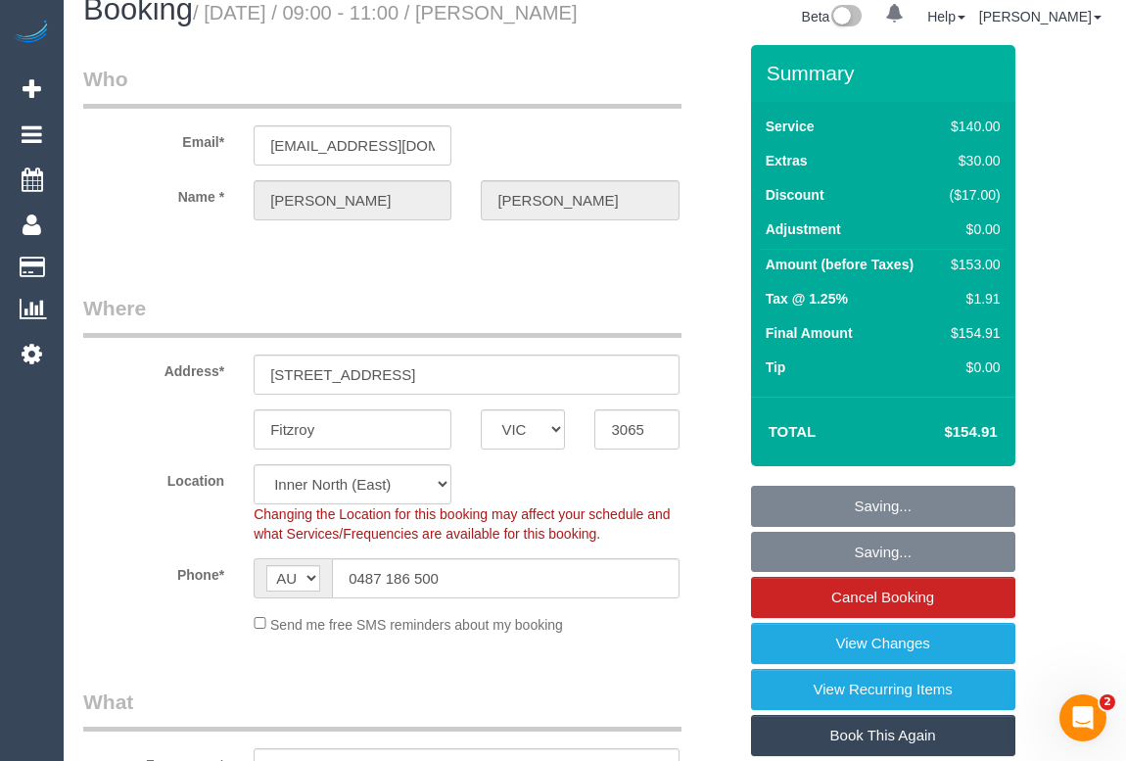
scroll to position [0, 0]
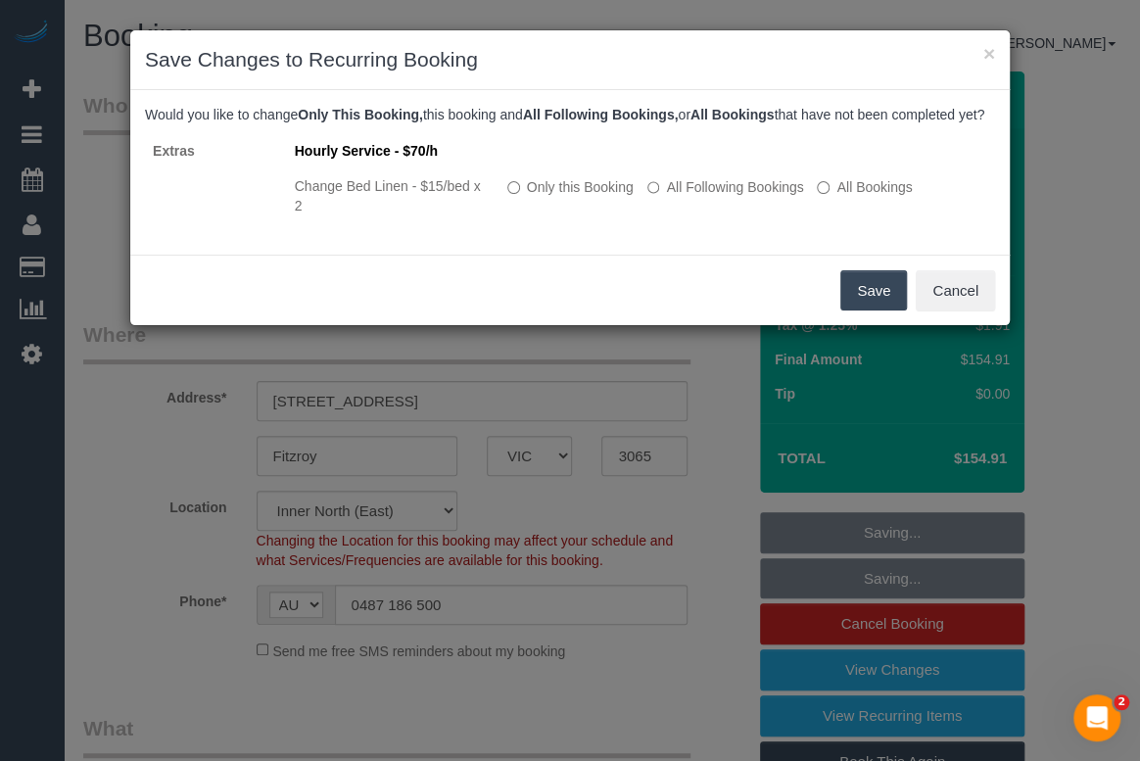
click at [857, 310] on button "Save" at bounding box center [873, 290] width 67 height 41
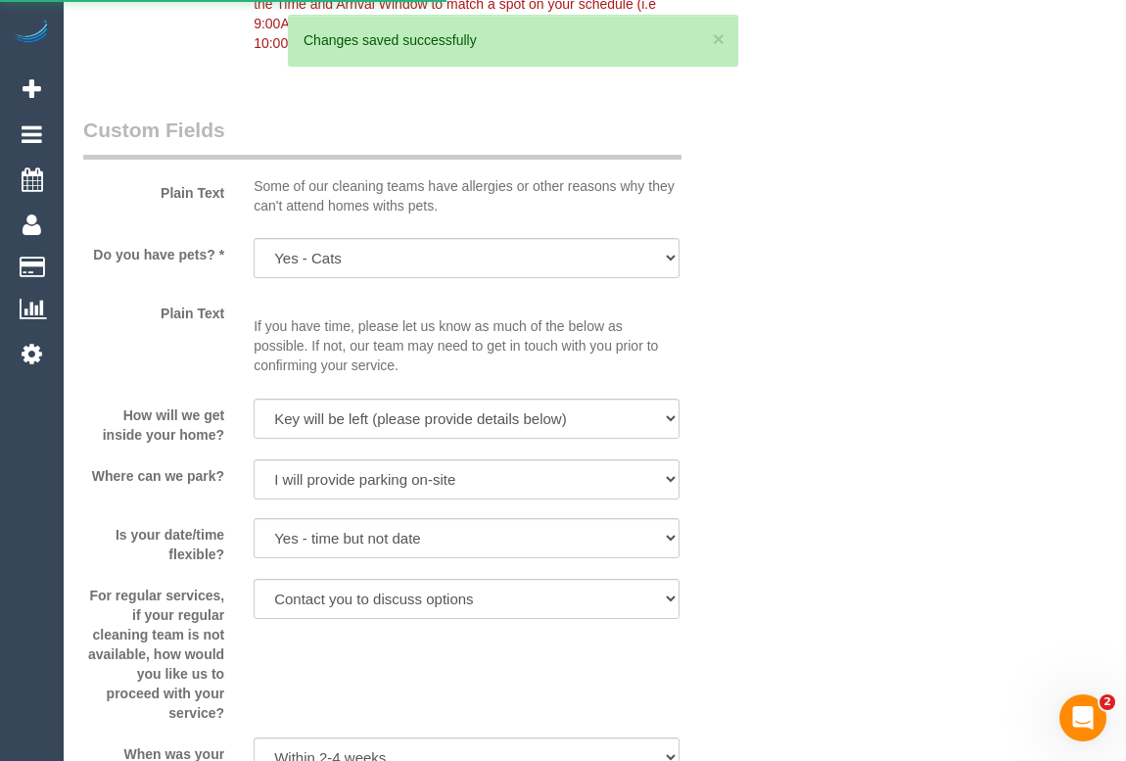
scroll to position [2581, 0]
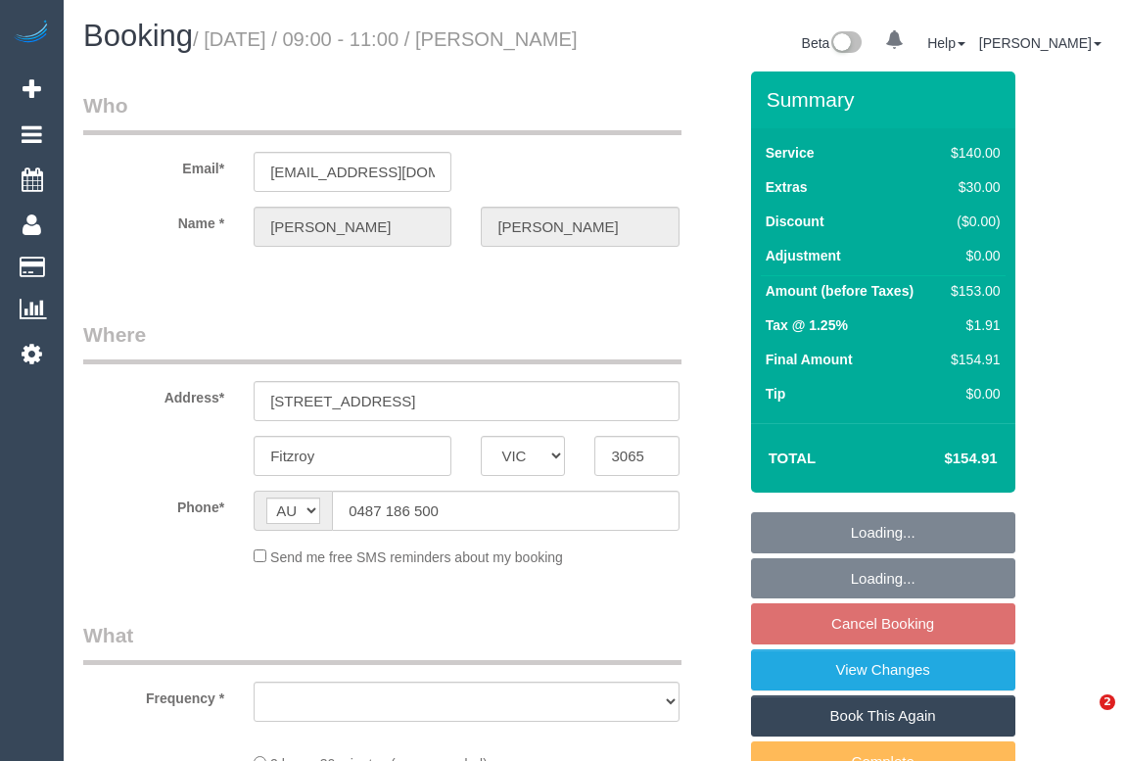
select select "VIC"
select select "string:stripe-pm_1PSZT32GScqysDRV63URR9qF"
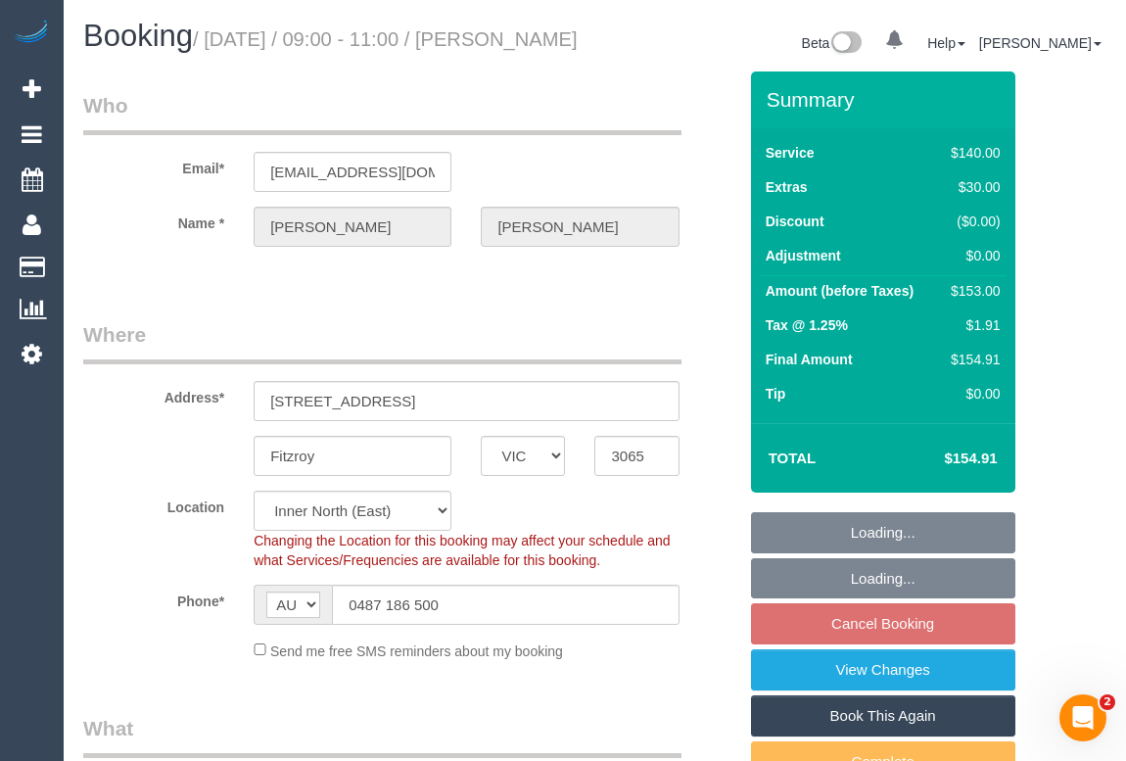
select select "object:573"
select select "number:29"
select select "number:15"
select select "number:18"
select select "number:24"
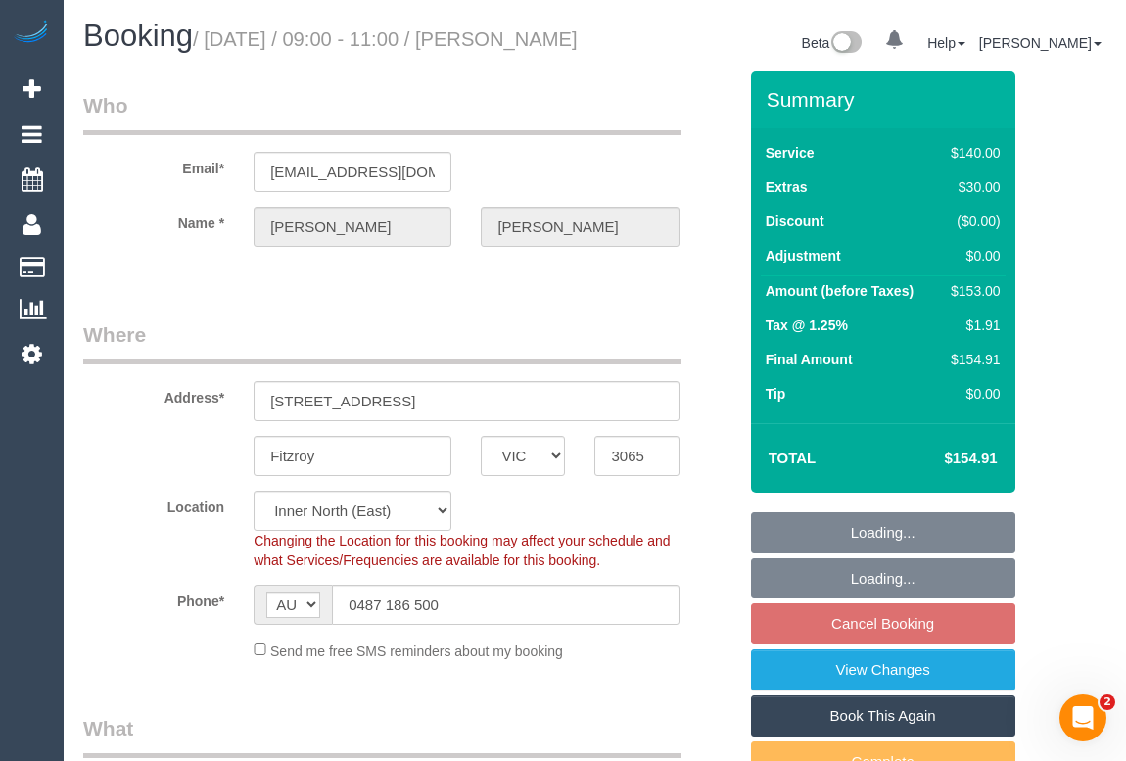
select select "number:35"
select select "number:12"
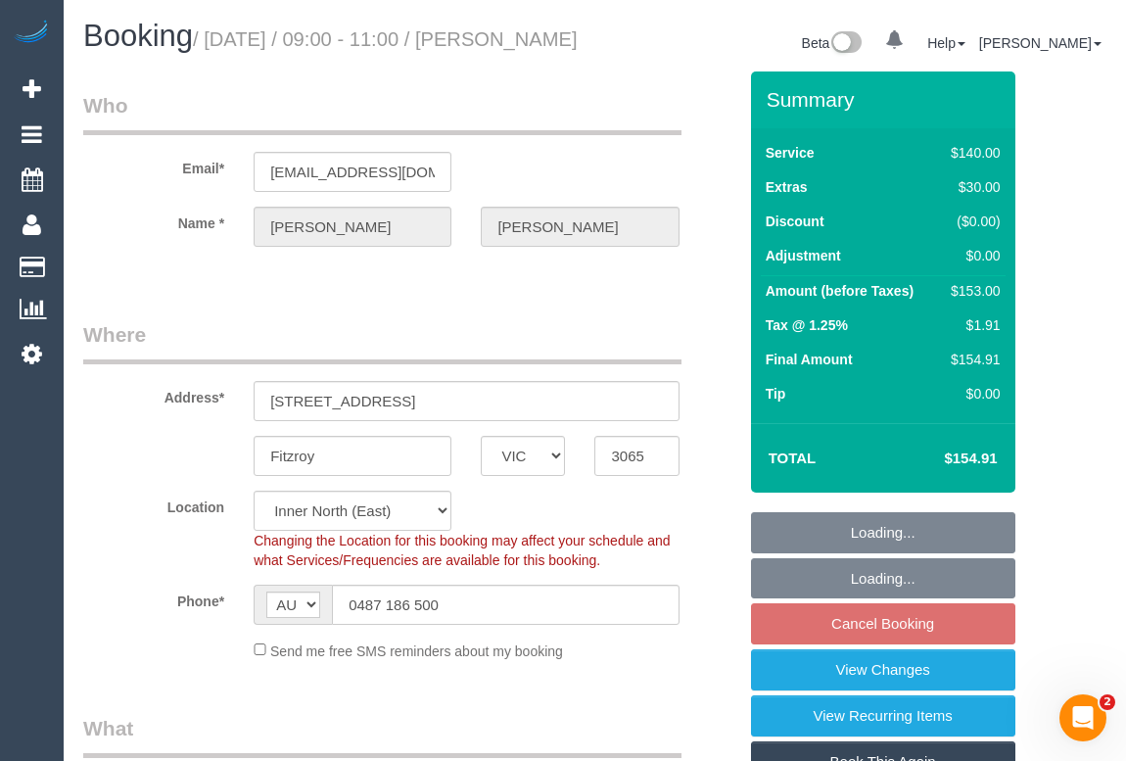
select select "object:1532"
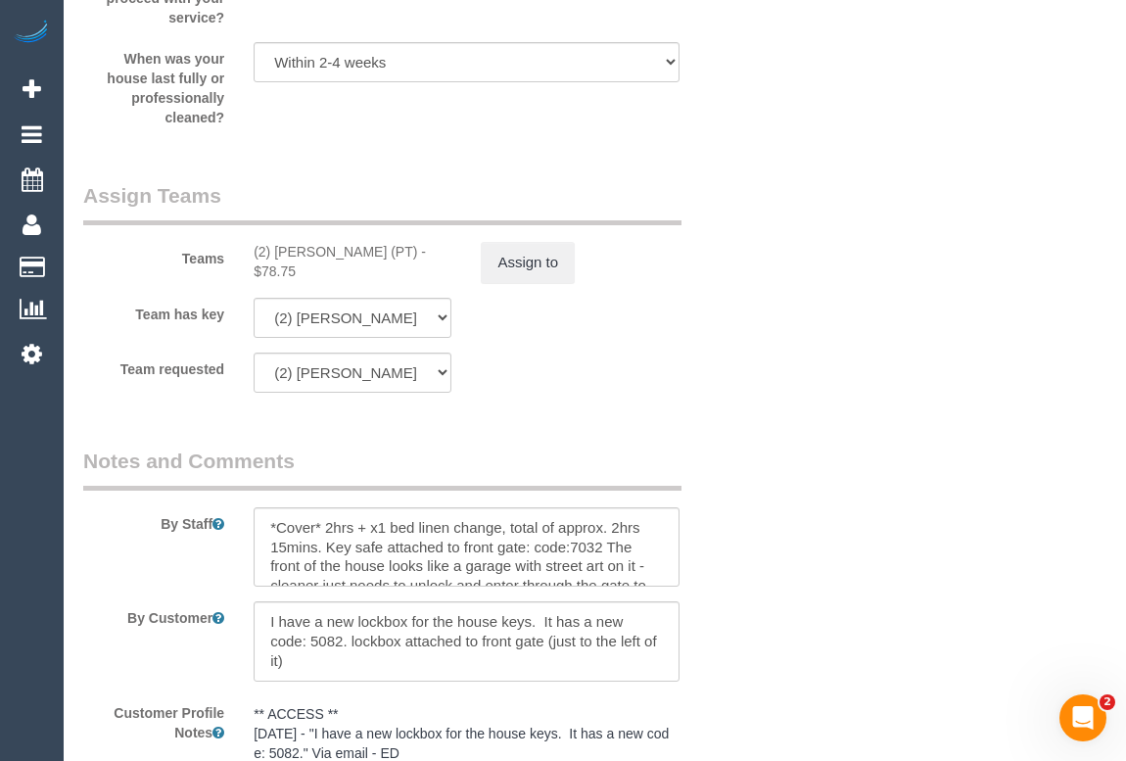
scroll to position [2848, 0]
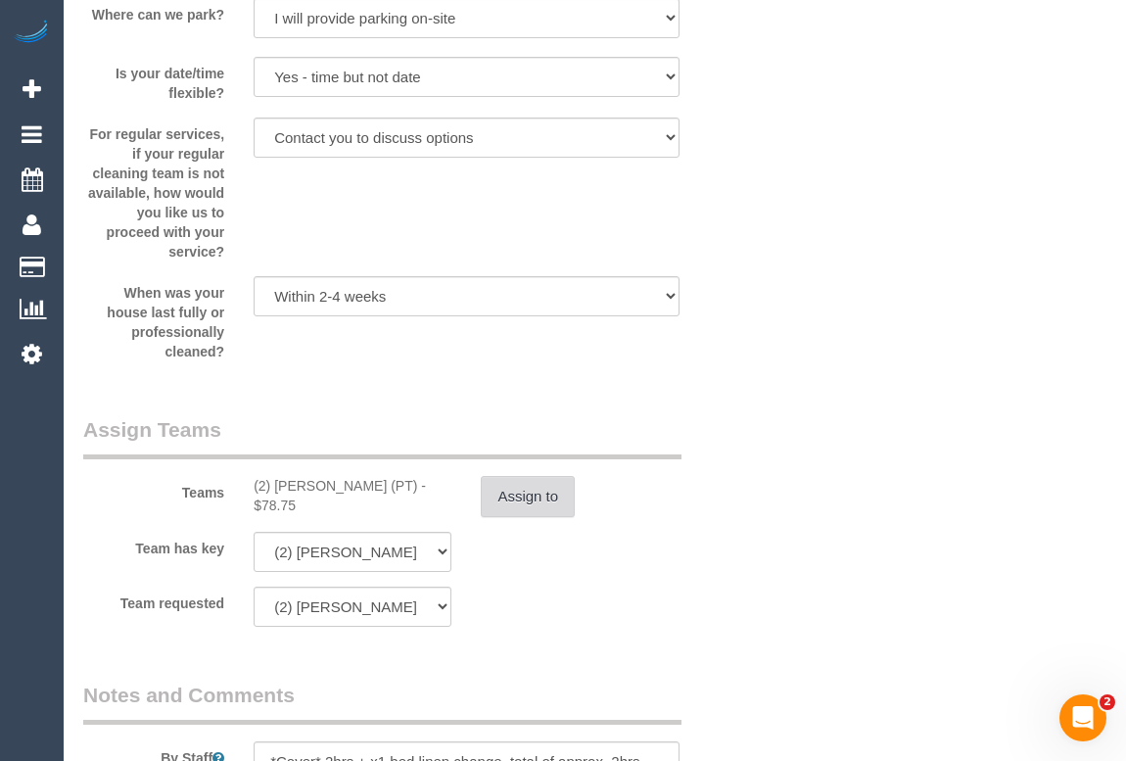
click at [510, 517] on button "Assign to" at bounding box center [528, 496] width 94 height 41
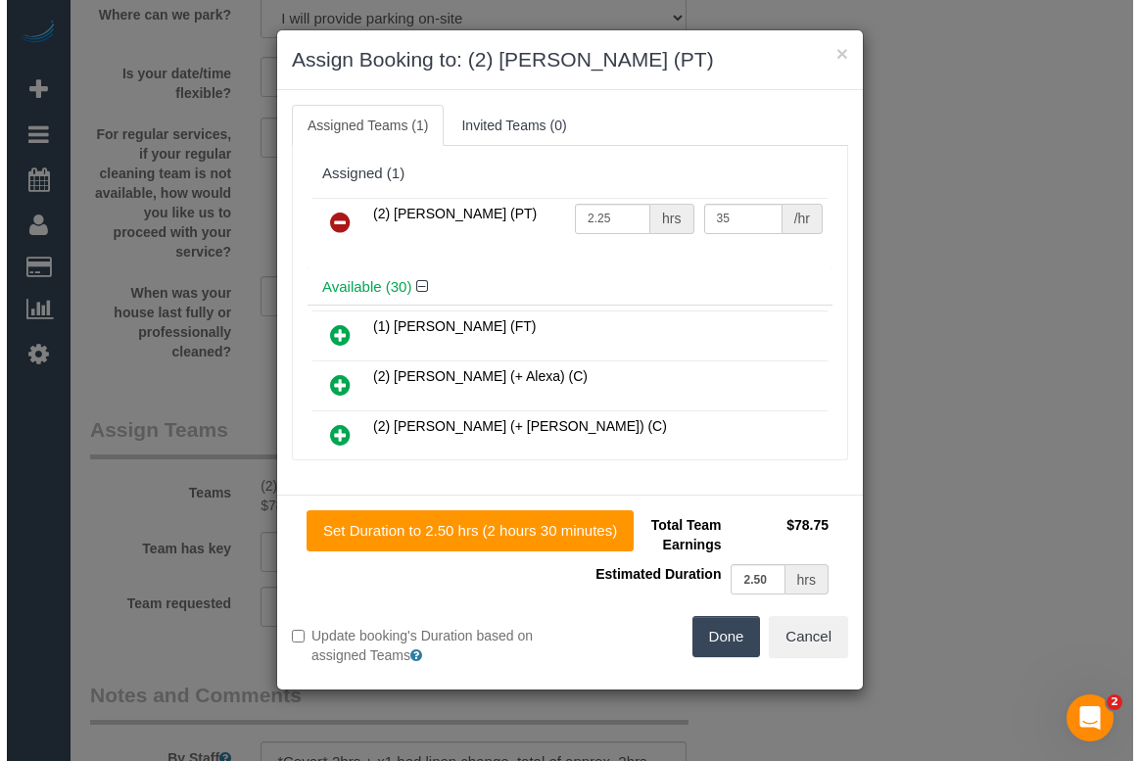
scroll to position [2829, 0]
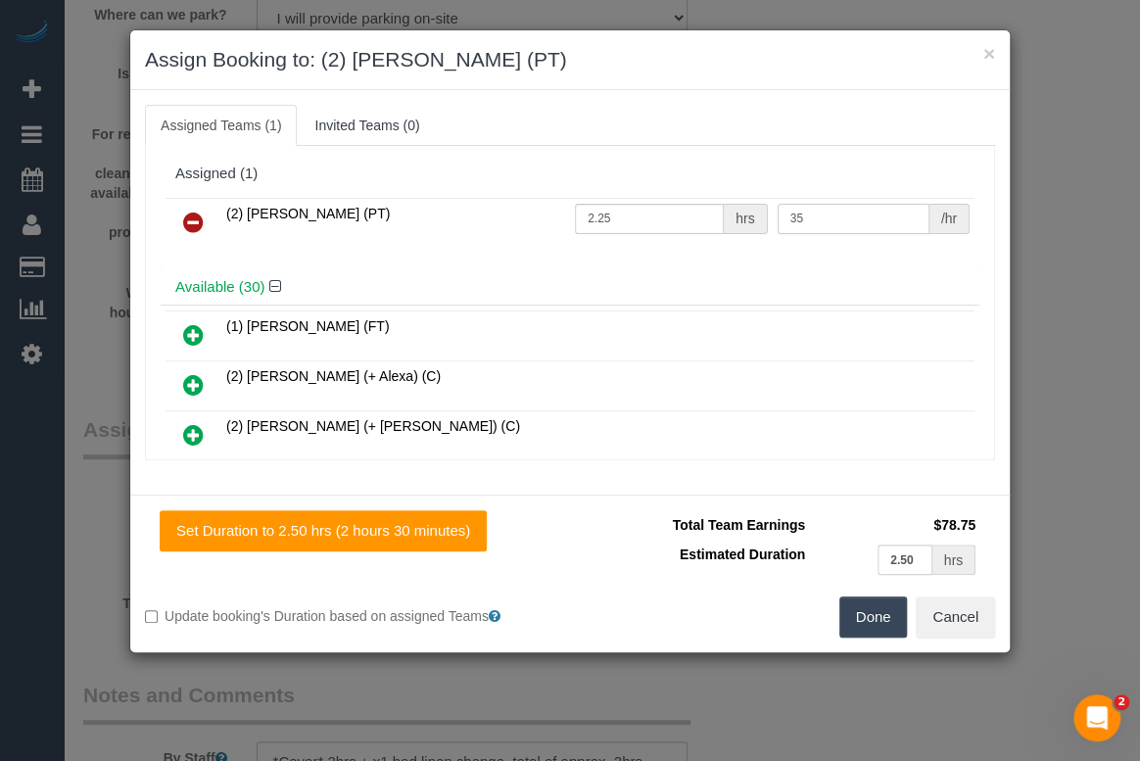
drag, startPoint x: 826, startPoint y: 224, endPoint x: 776, endPoint y: 224, distance: 49.9
click at [777, 224] on input "35" at bounding box center [853, 219] width 152 height 30
type input "9"
click at [975, 615] on button "Cancel" at bounding box center [954, 616] width 79 height 41
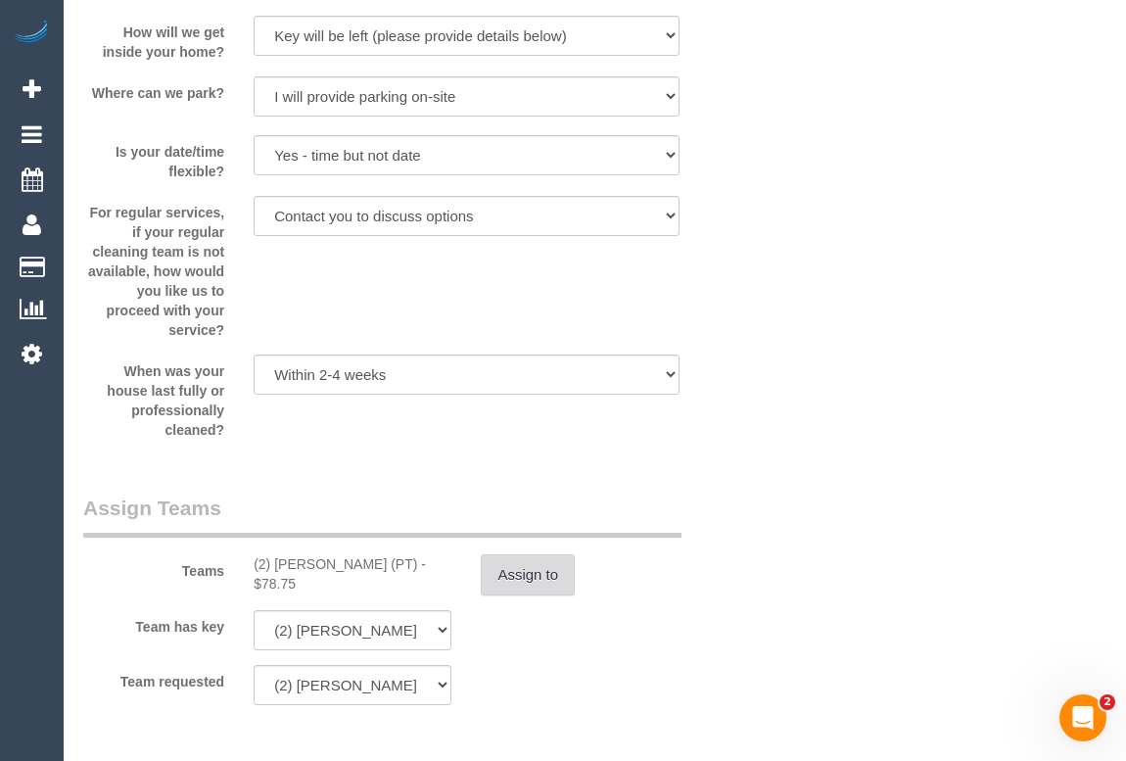
scroll to position [3106, 0]
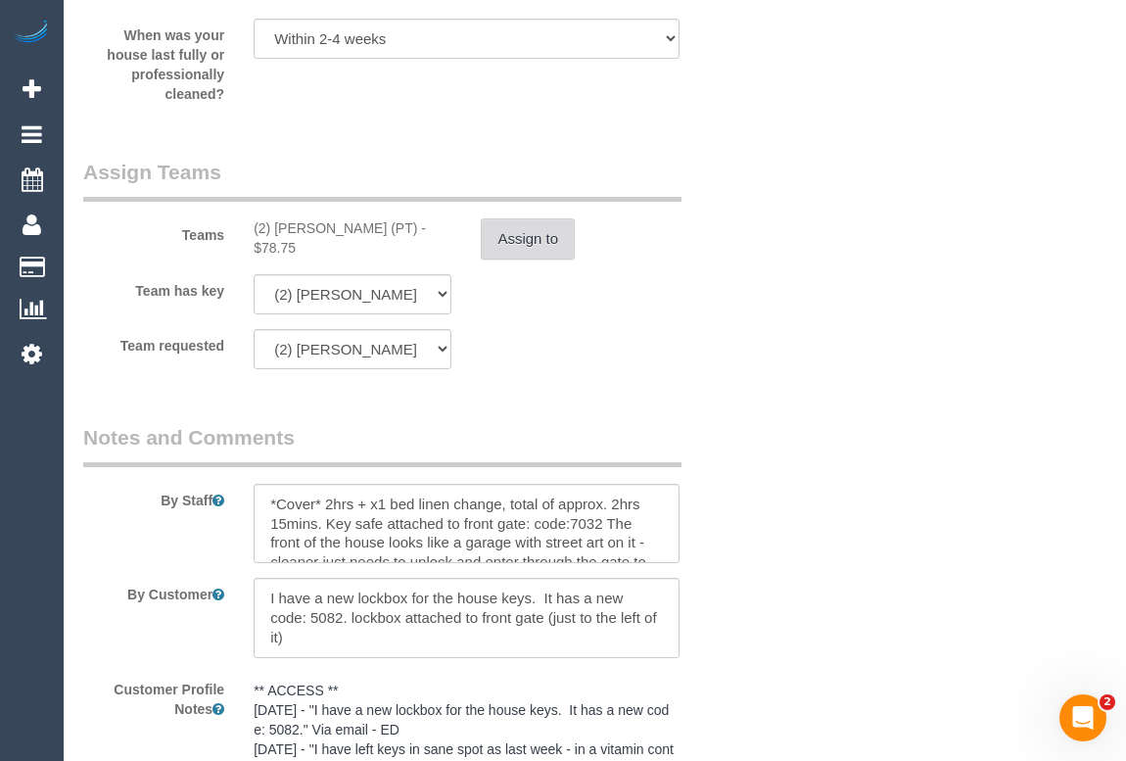
click at [503, 259] on button "Assign to" at bounding box center [528, 238] width 94 height 41
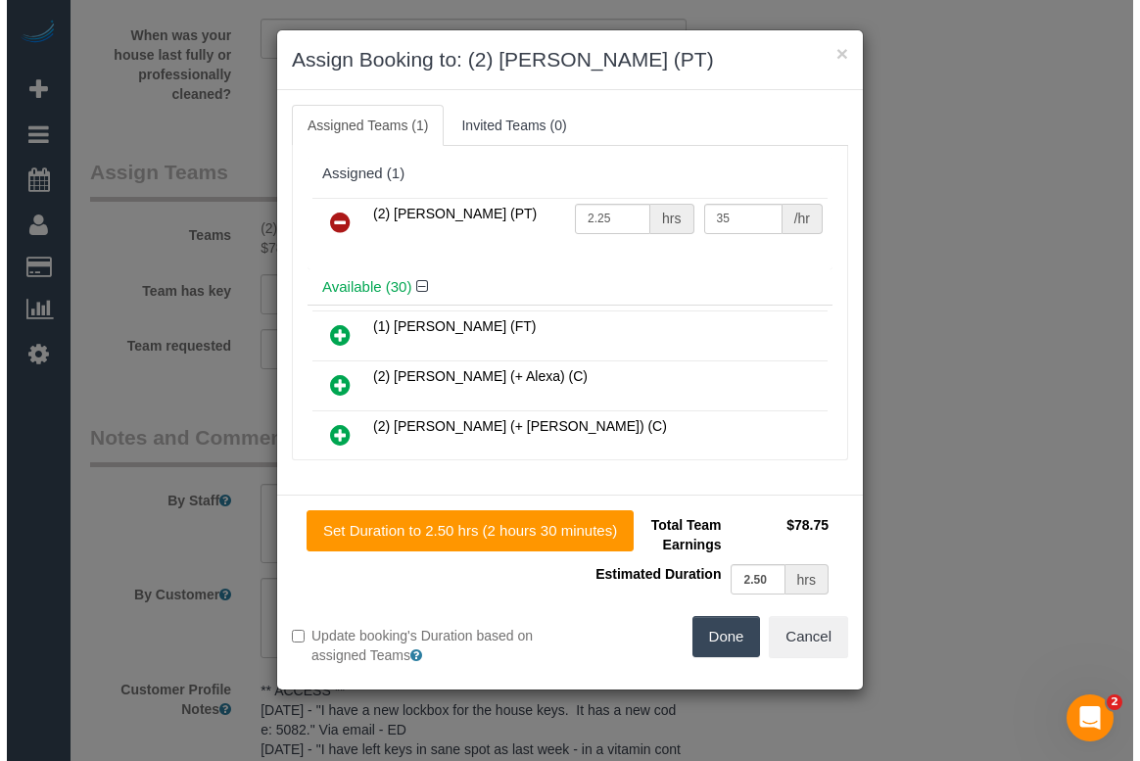
scroll to position [3086, 0]
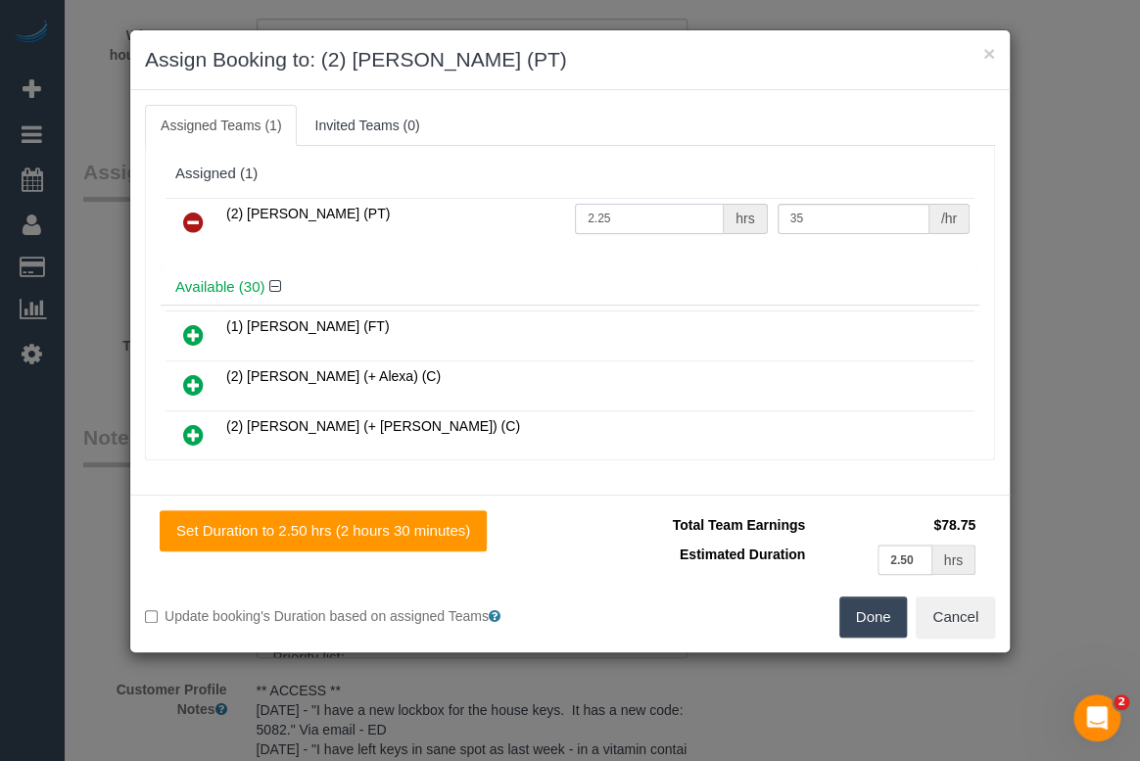
drag, startPoint x: 617, startPoint y: 214, endPoint x: 590, endPoint y: 214, distance: 26.4
click at [590, 214] on input "2.25" at bounding box center [649, 219] width 149 height 30
type input "2.5"
click at [868, 617] on button "Done" at bounding box center [873, 616] width 69 height 41
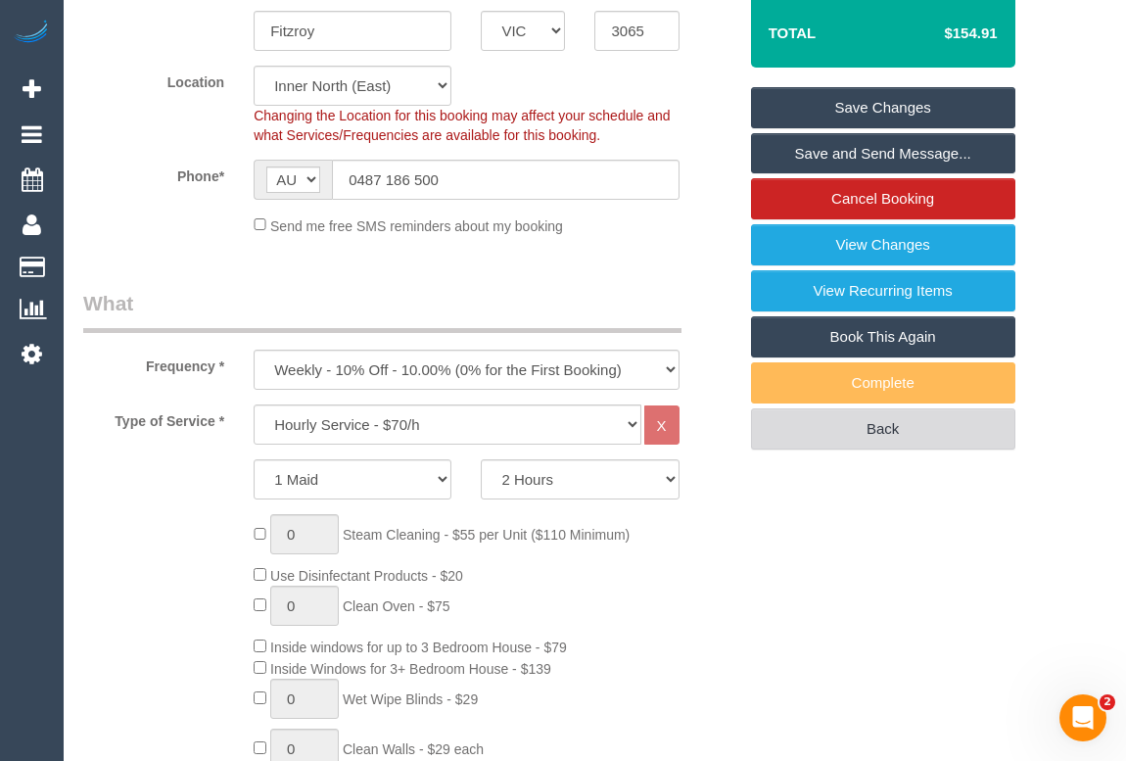
scroll to position [257, 0]
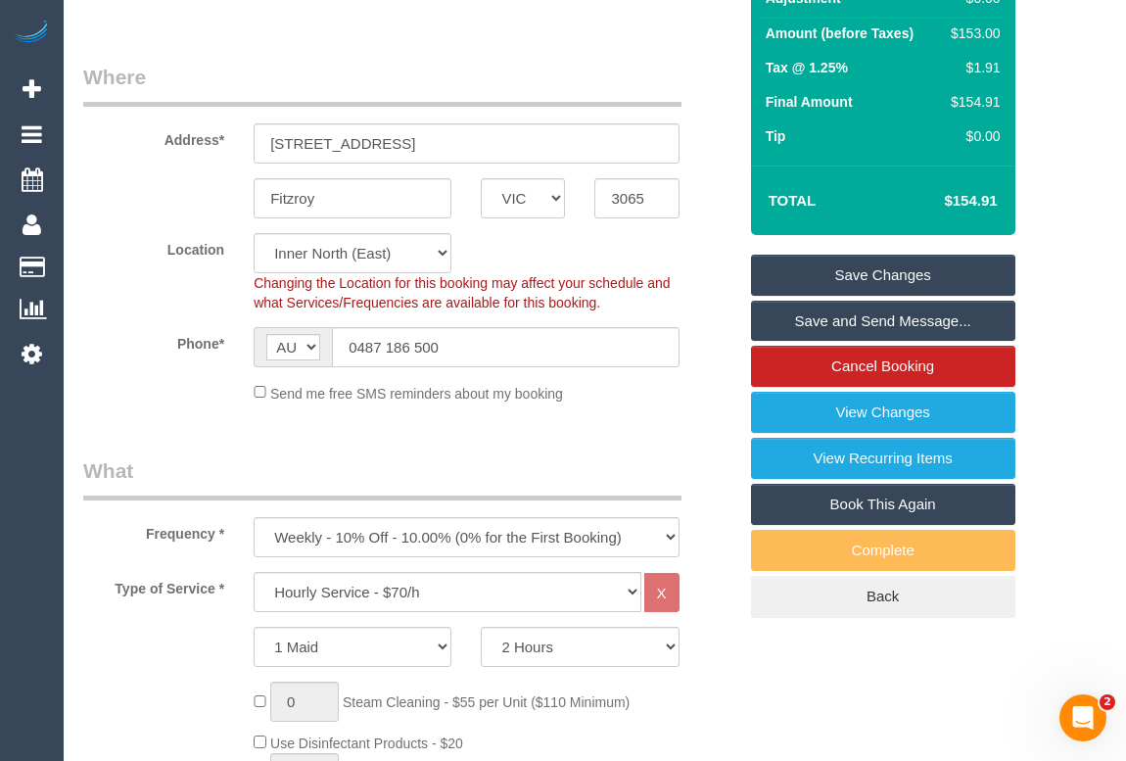
click at [895, 296] on link "Save Changes" at bounding box center [883, 275] width 264 height 41
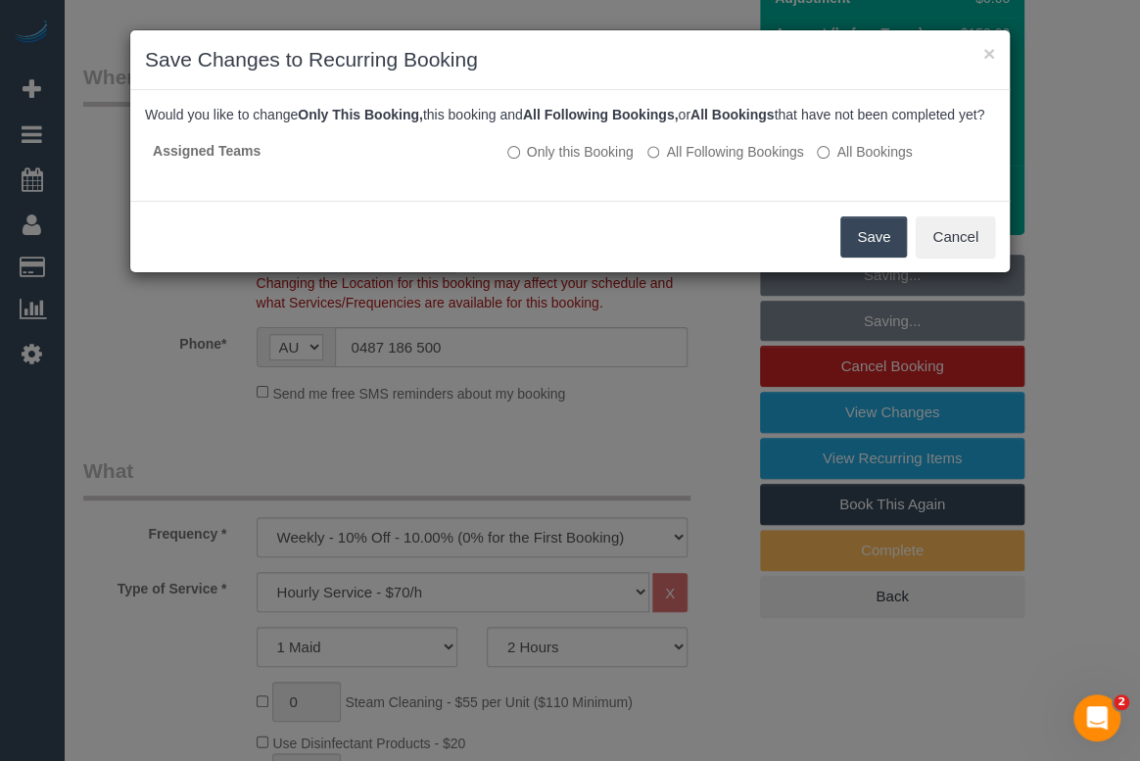
click at [851, 246] on button "Save" at bounding box center [873, 236] width 67 height 41
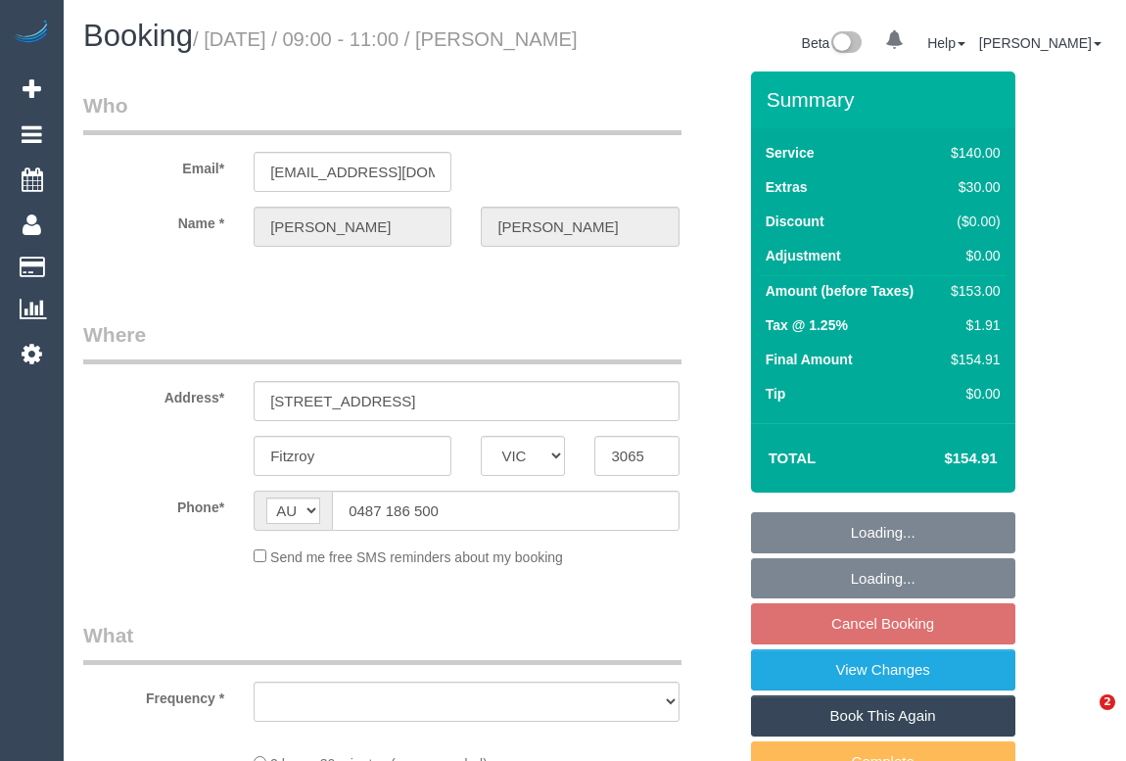
select select "VIC"
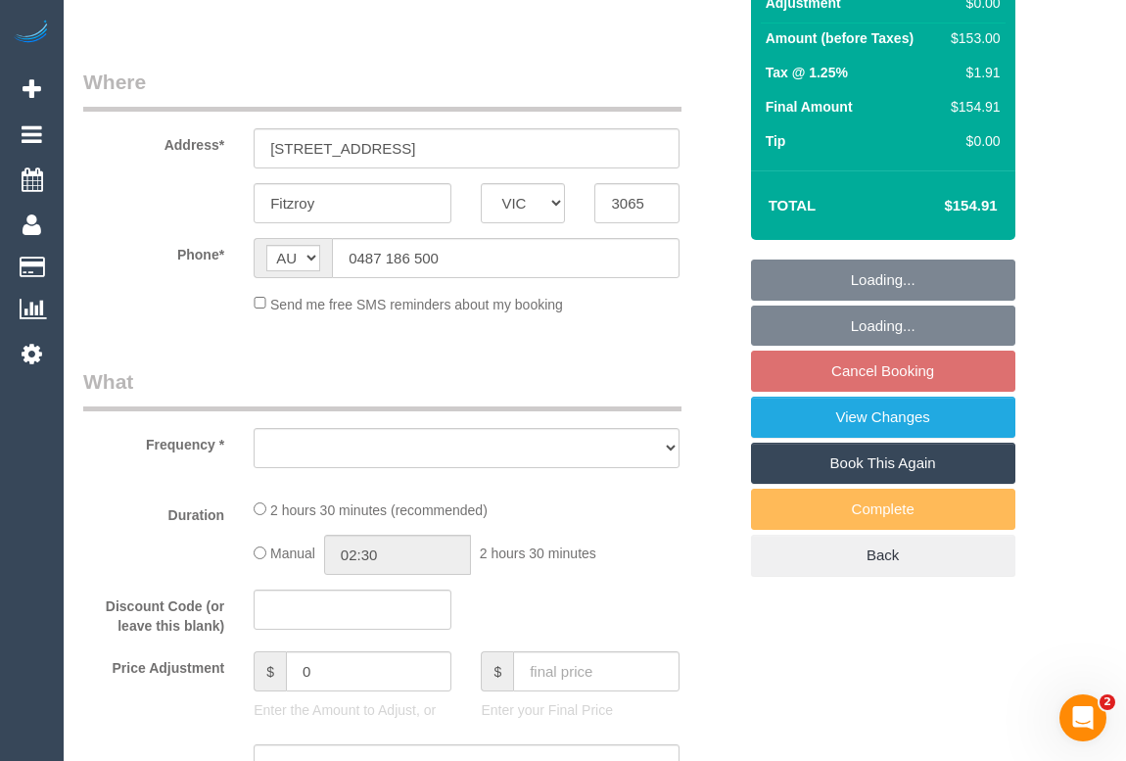
select select "object:567"
select select "string:stripe-pm_1PSZT32GScqysDRV63URR9qF"
select select "number:29"
select select "number:15"
select select "number:18"
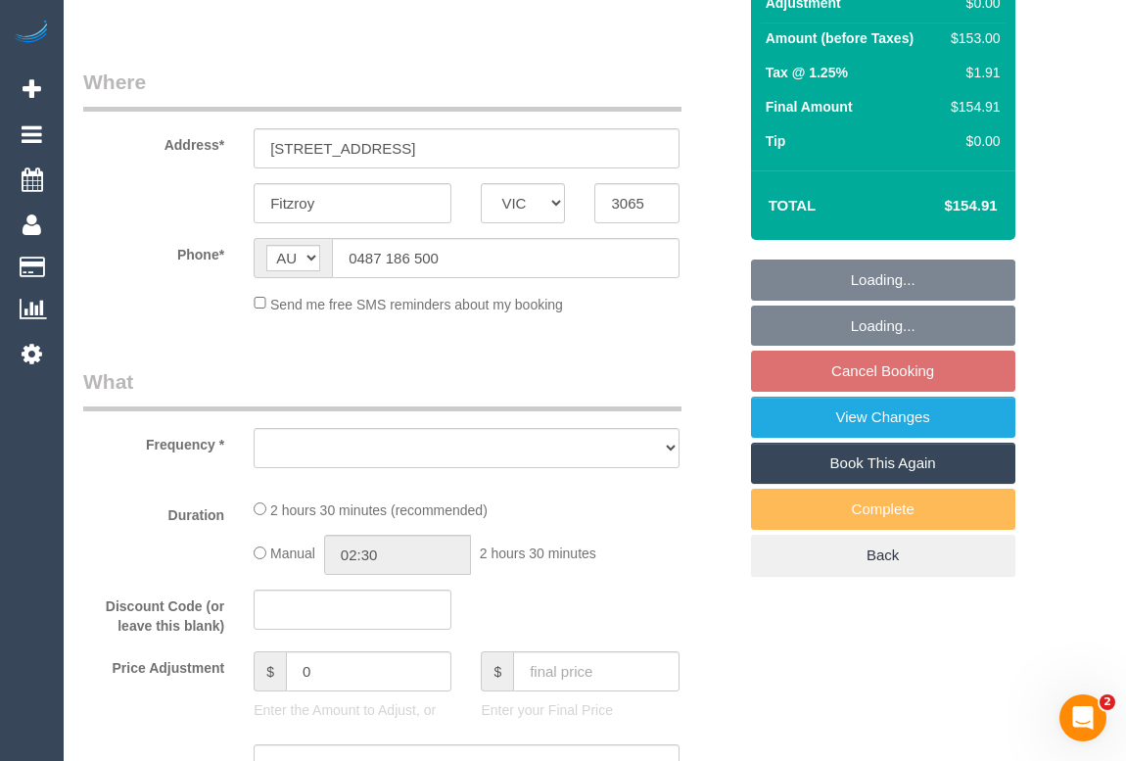
select select "number:24"
select select "number:35"
select select "number:12"
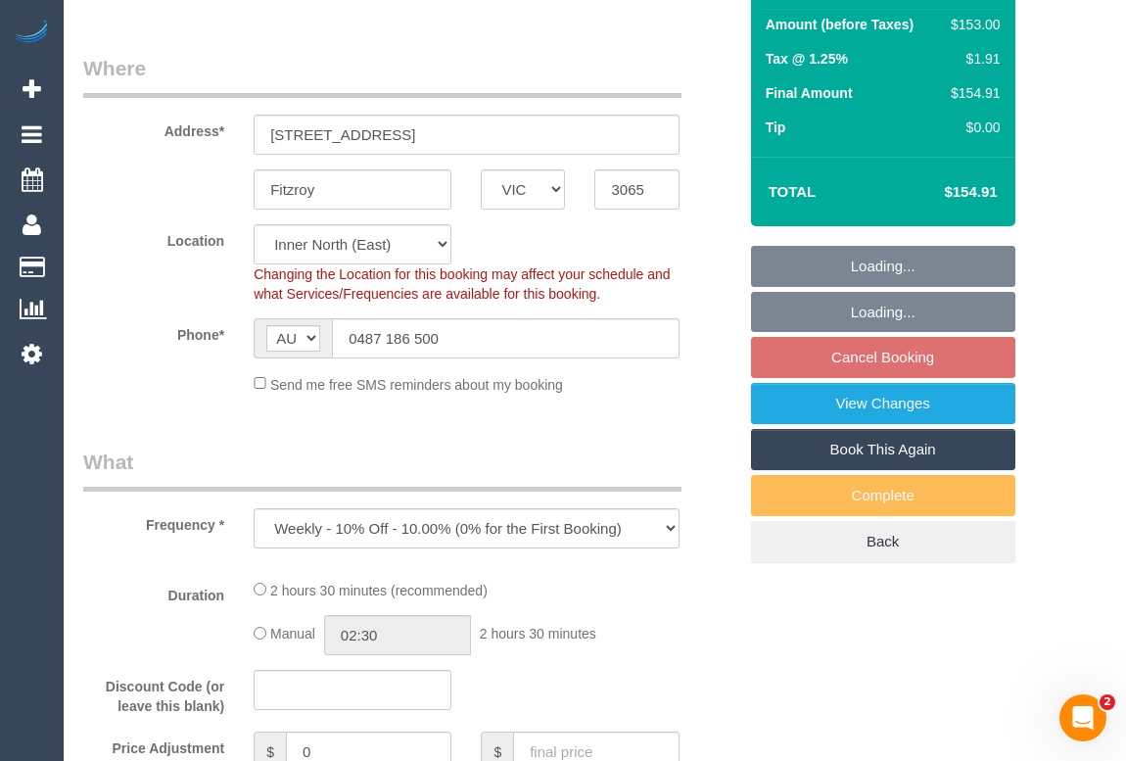
select select "object:720"
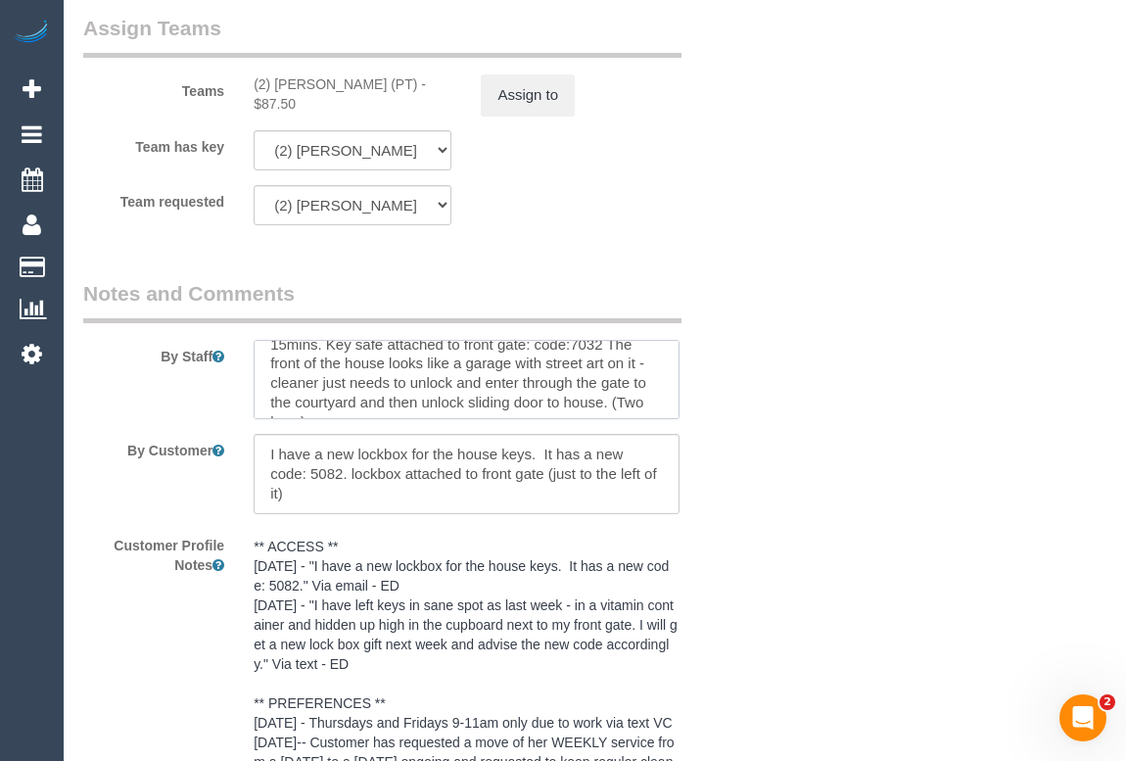
scroll to position [70, 0]
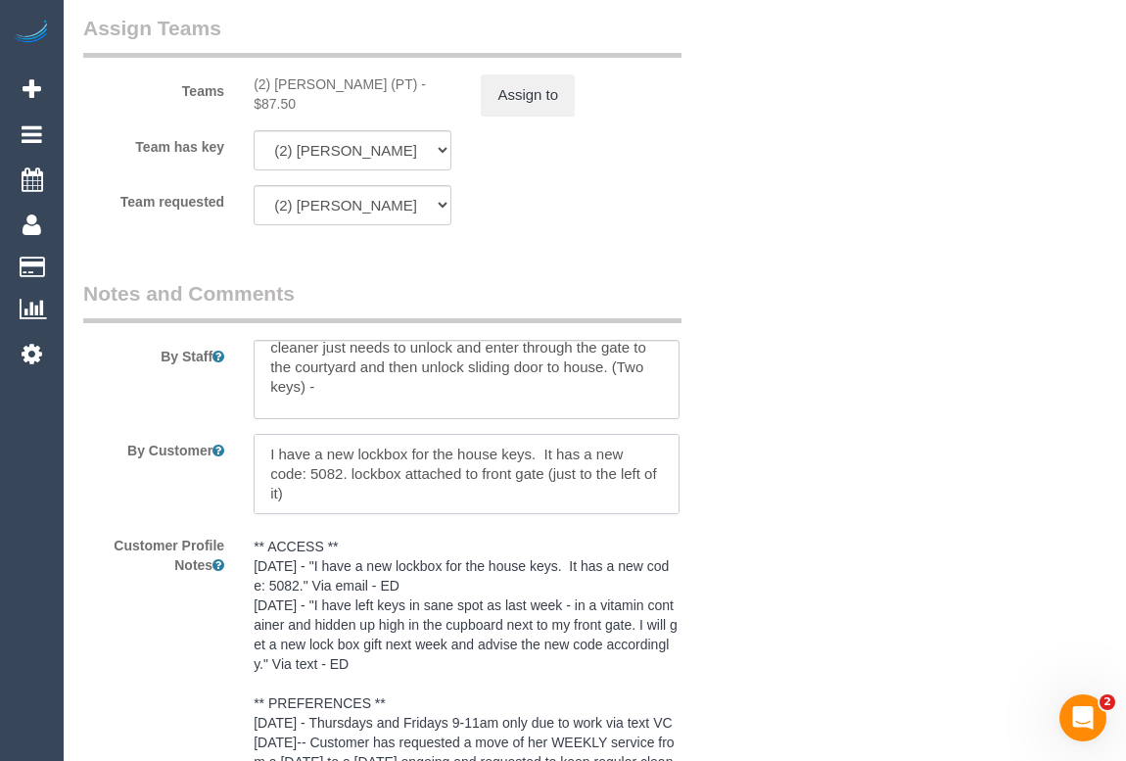
click at [316, 514] on textarea at bounding box center [466, 474] width 425 height 80
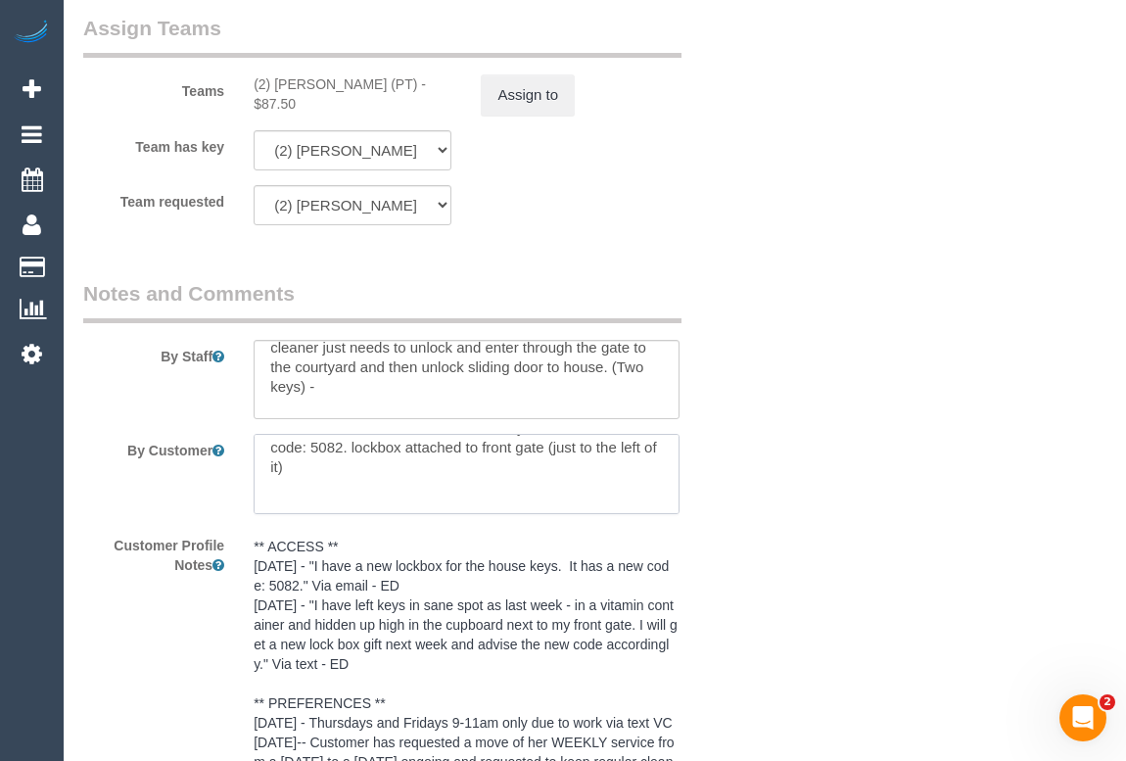
paste textarea "2x bedsheet change tomorrow - upstairs main and upstairs single?"
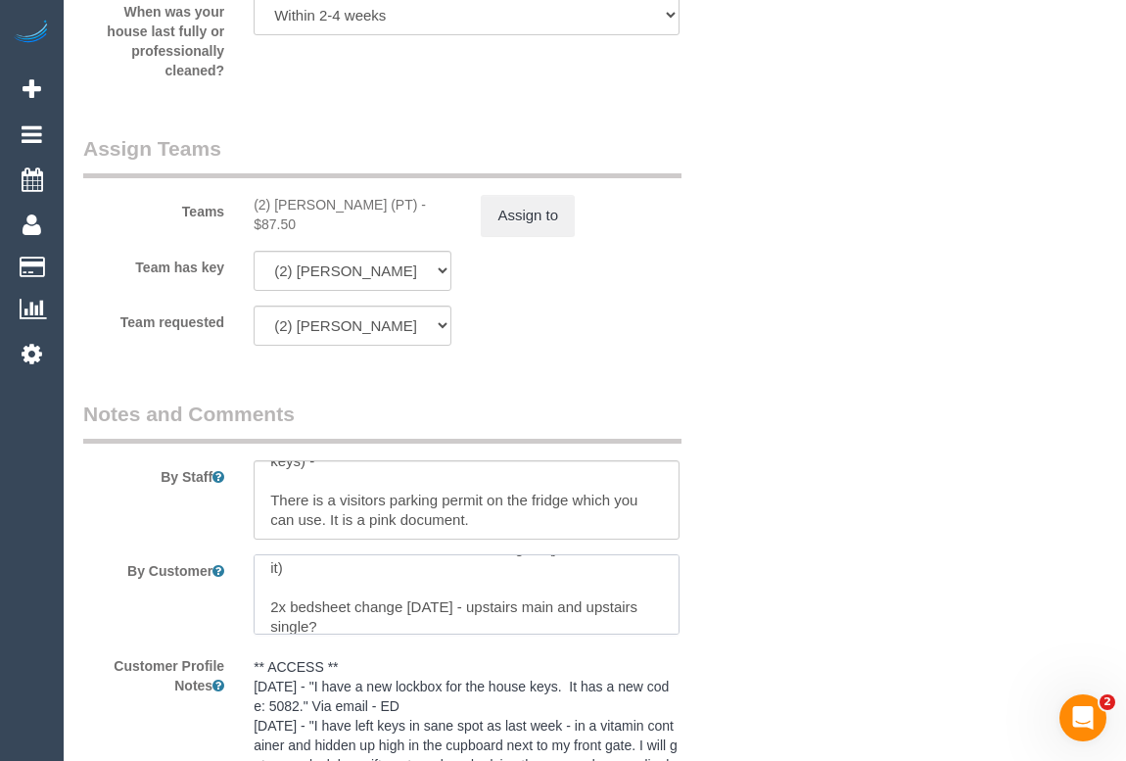
scroll to position [3160, 0]
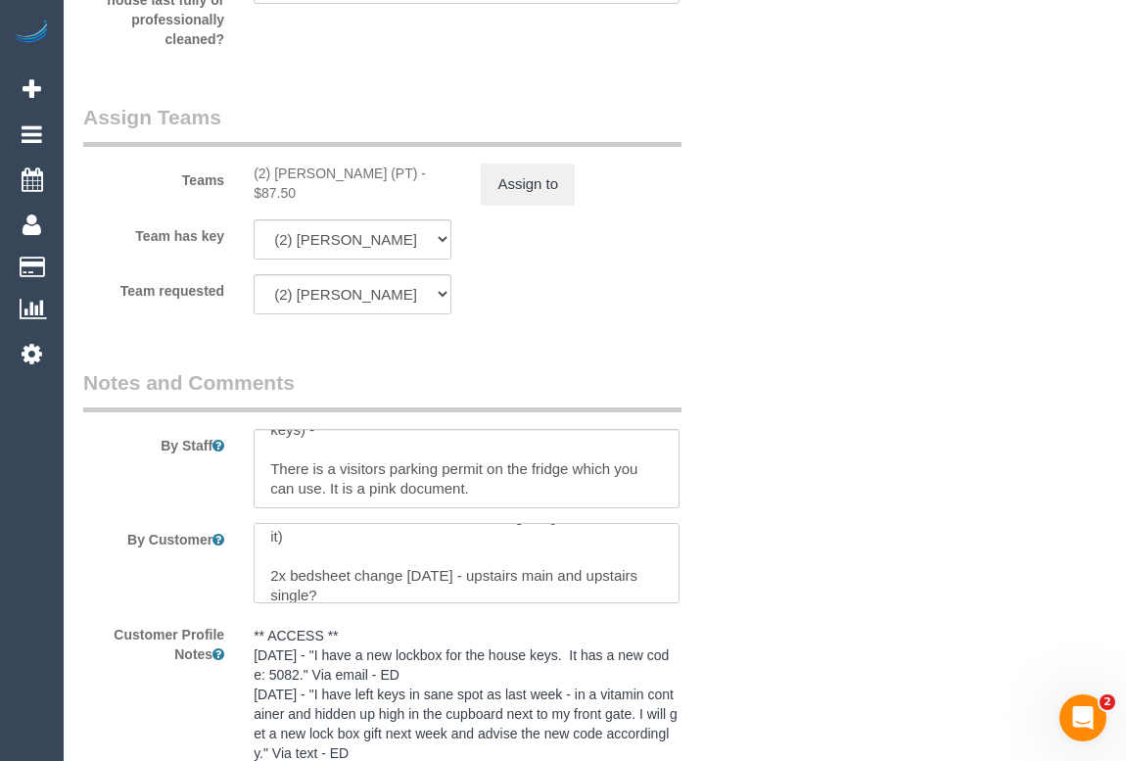
click at [397, 603] on textarea at bounding box center [466, 563] width 425 height 80
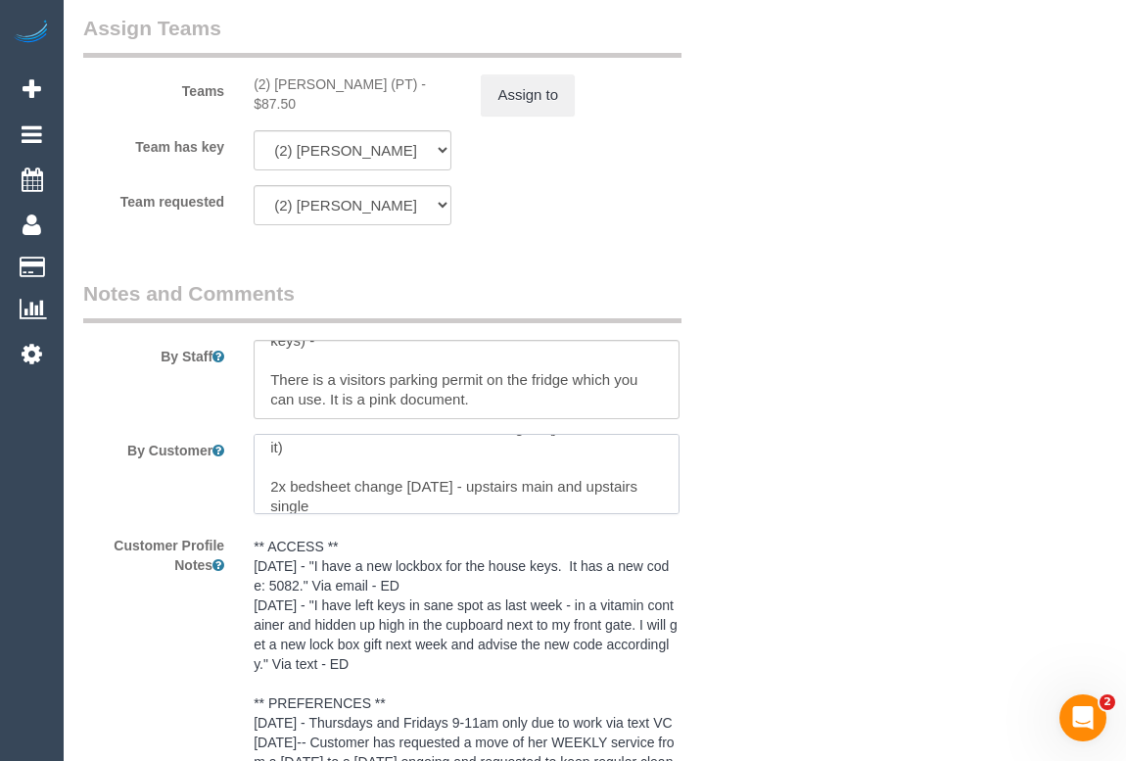
scroll to position [3339, 0]
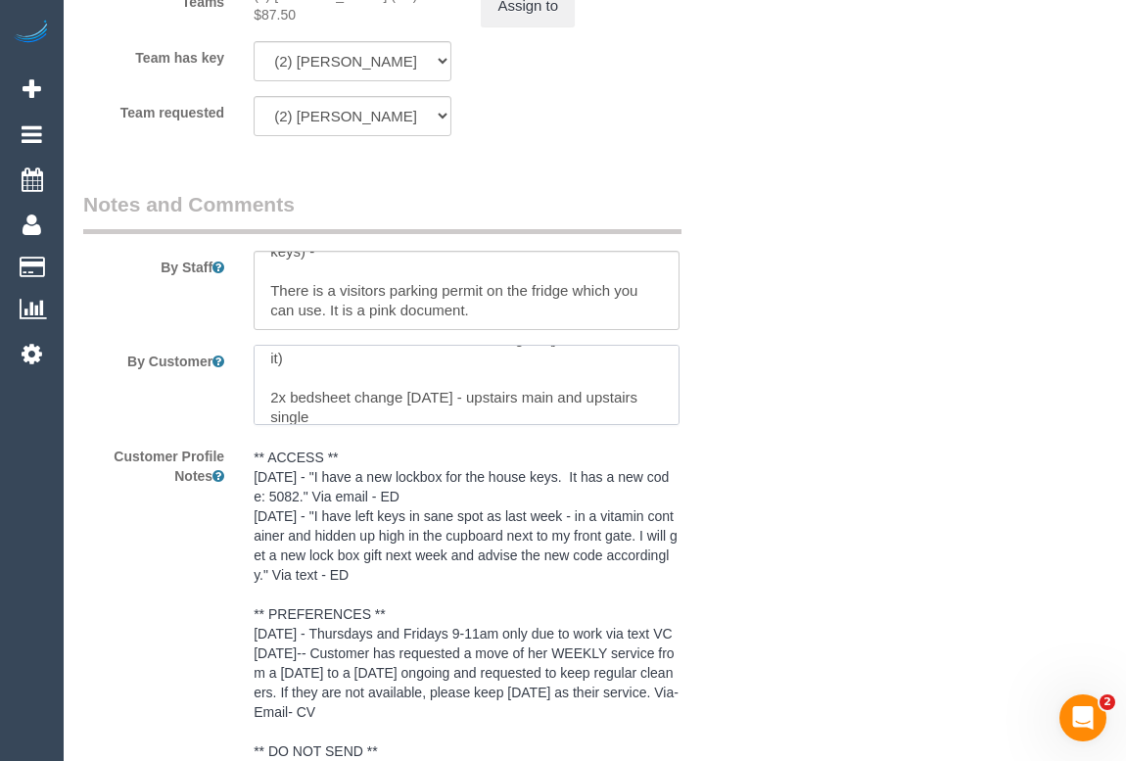
drag, startPoint x: 468, startPoint y: 416, endPoint x: 398, endPoint y: 415, distance: 69.5
click at [398, 415] on textarea at bounding box center [466, 385] width 425 height 80
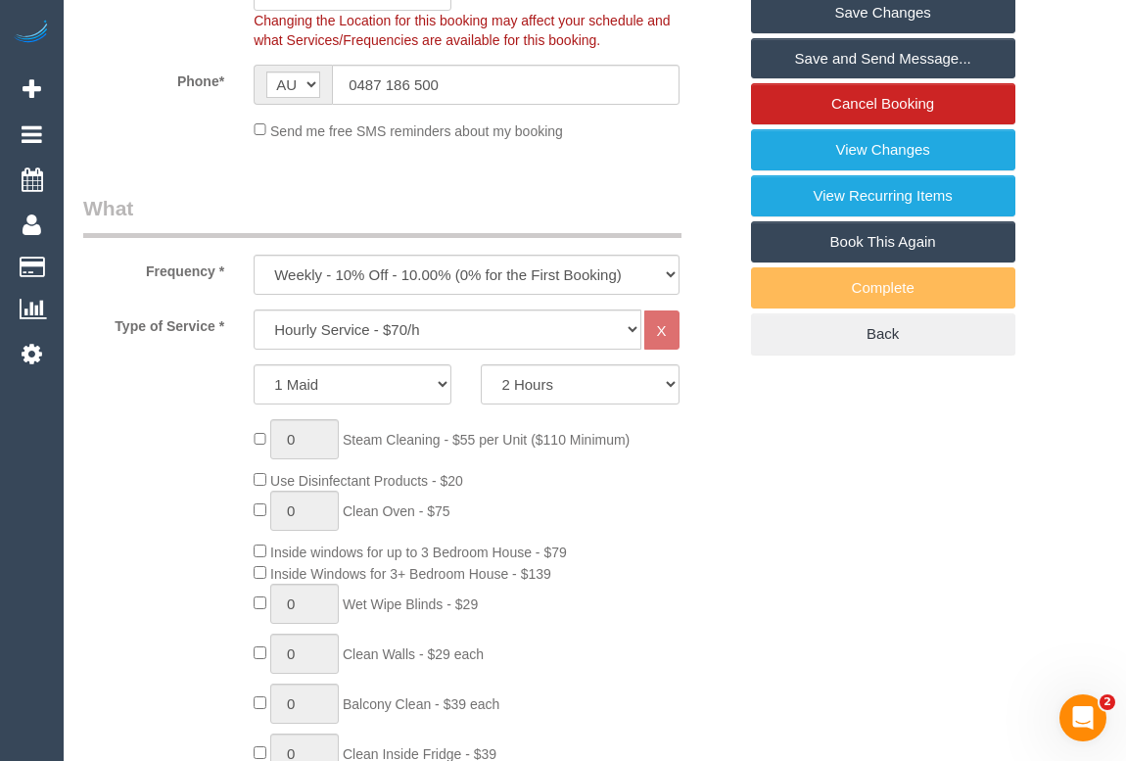
scroll to position [298, 0]
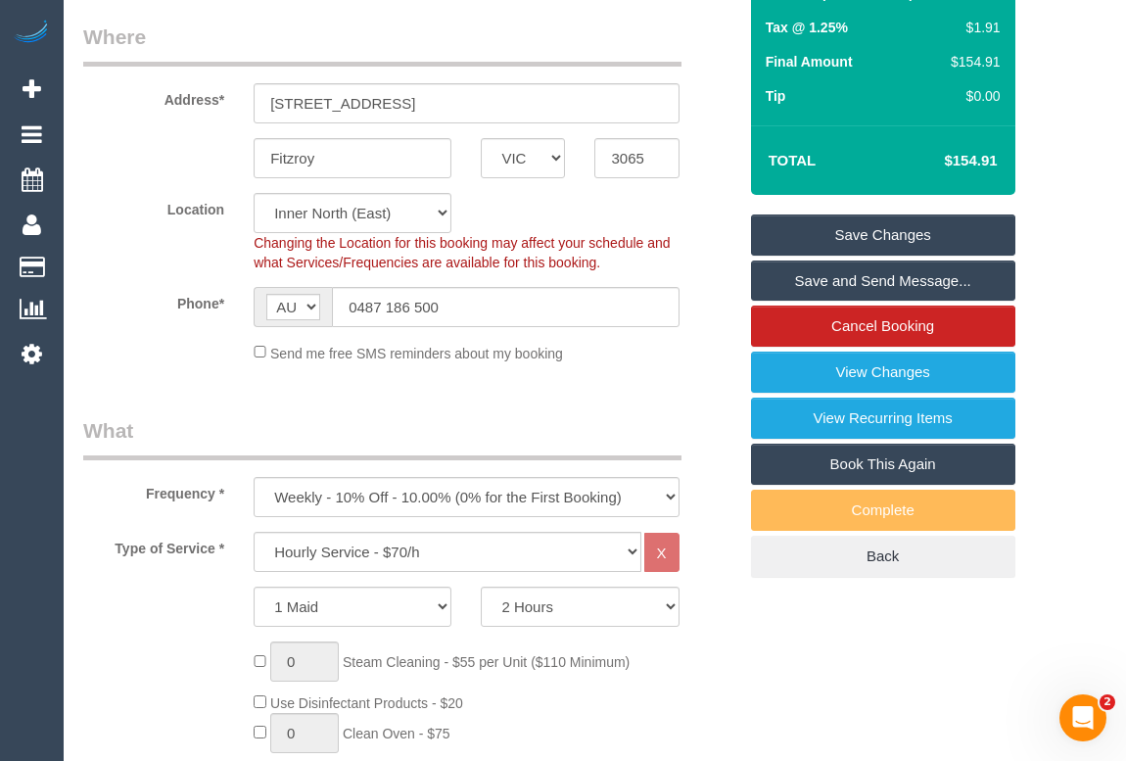
type textarea "I have a new lockbox for the house keys. It has a new code: 5082. lockbox attac…"
click at [891, 256] on link "Save Changes" at bounding box center [883, 234] width 264 height 41
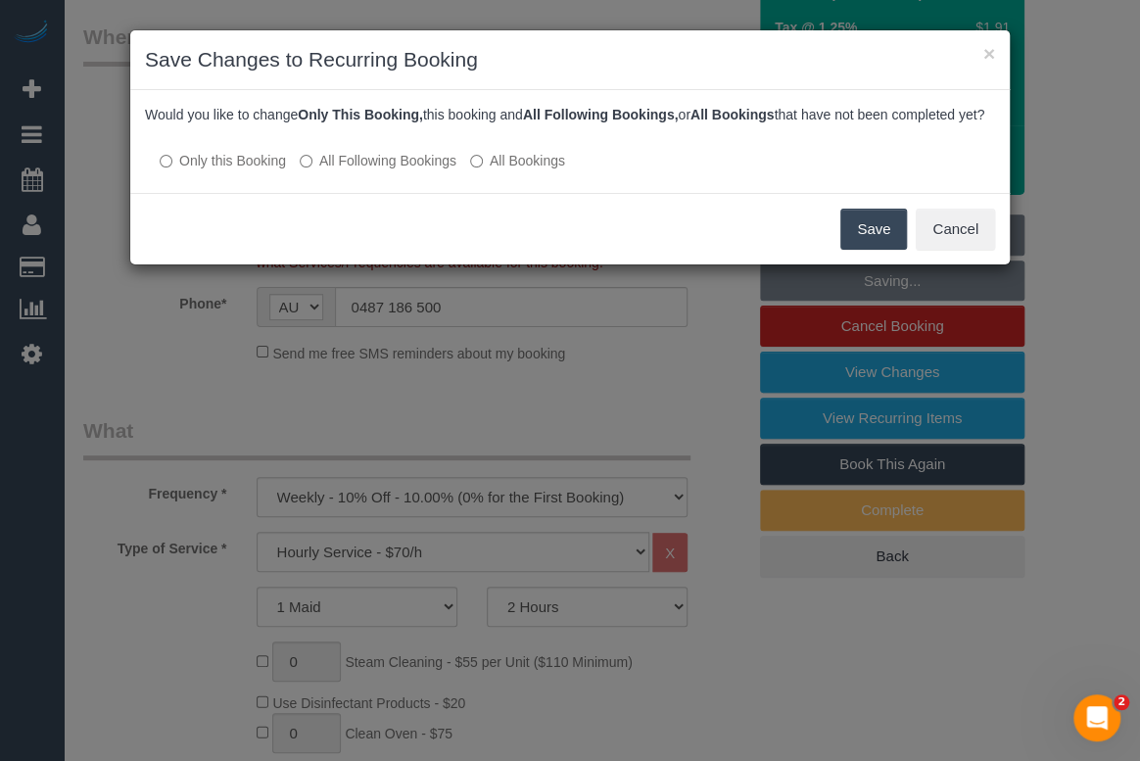
click at [867, 246] on button "Save" at bounding box center [873, 229] width 67 height 41
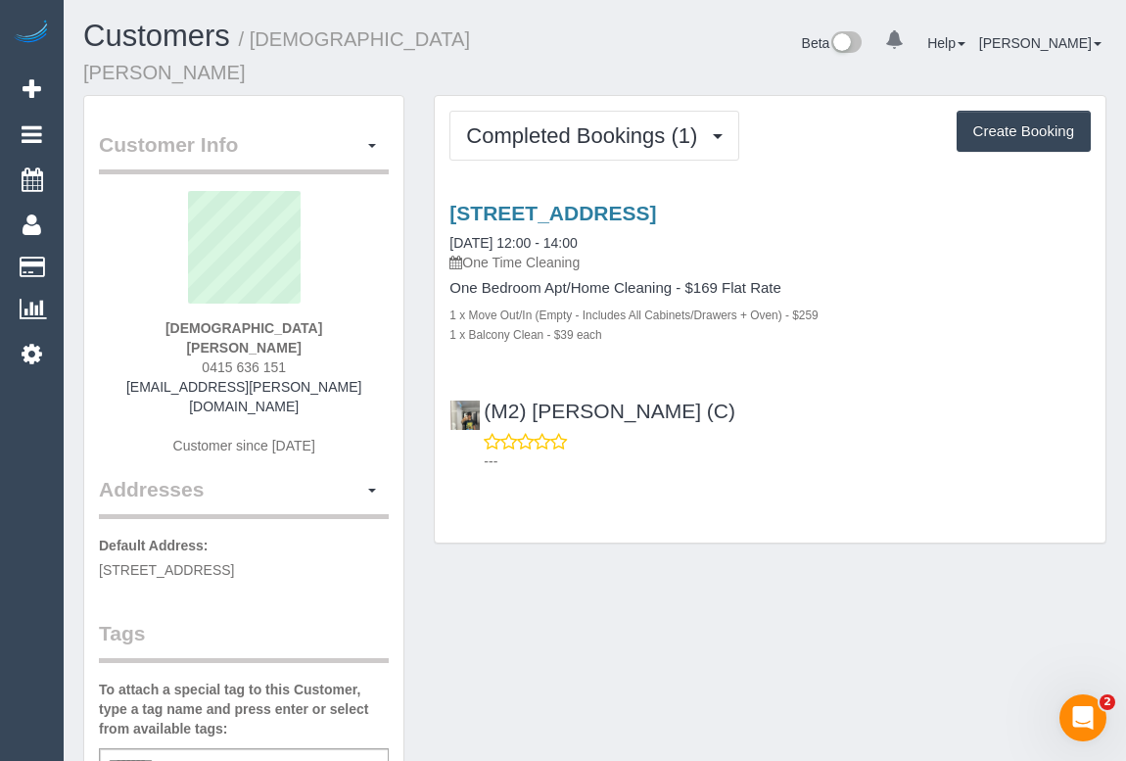
drag, startPoint x: 190, startPoint y: 323, endPoint x: 333, endPoint y: 325, distance: 143.0
click at [333, 325] on div "[DEMOGRAPHIC_DATA][PERSON_NAME] 0415 636 151 [EMAIL_ADDRESS][PERSON_NAME][DOMAI…" at bounding box center [244, 333] width 290 height 284
copy span "0415 636 151"
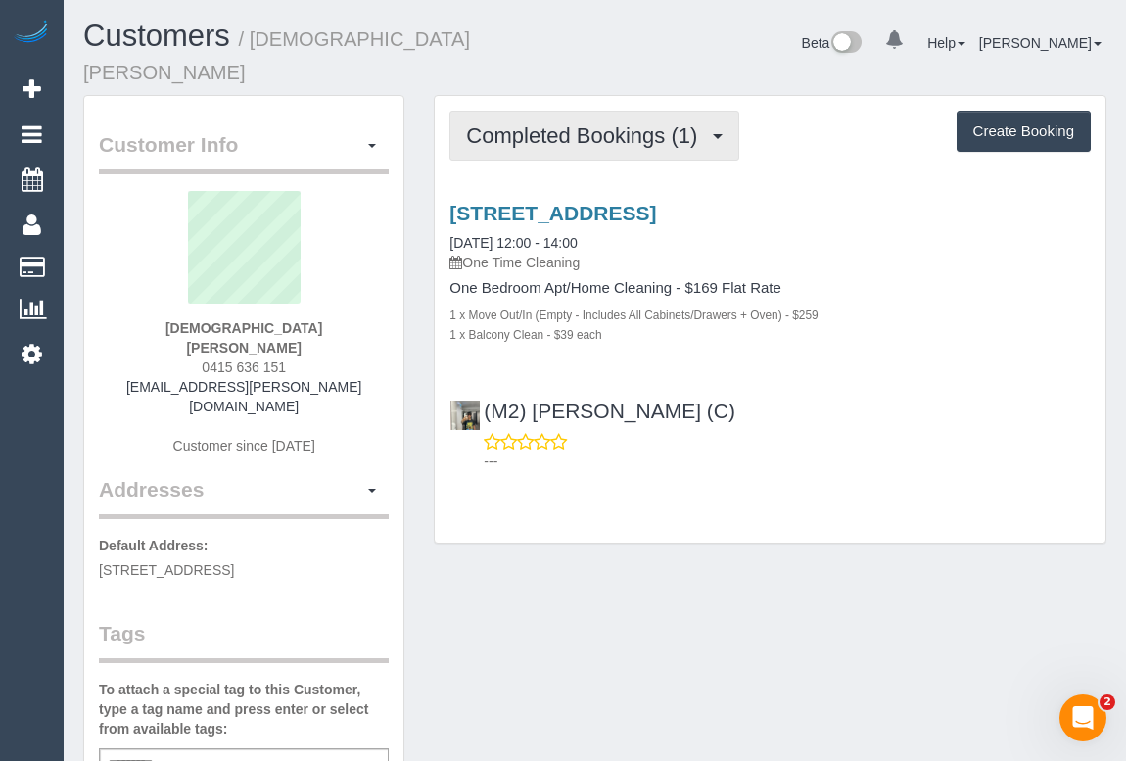
click at [592, 123] on span "Completed Bookings (1)" at bounding box center [586, 135] width 241 height 24
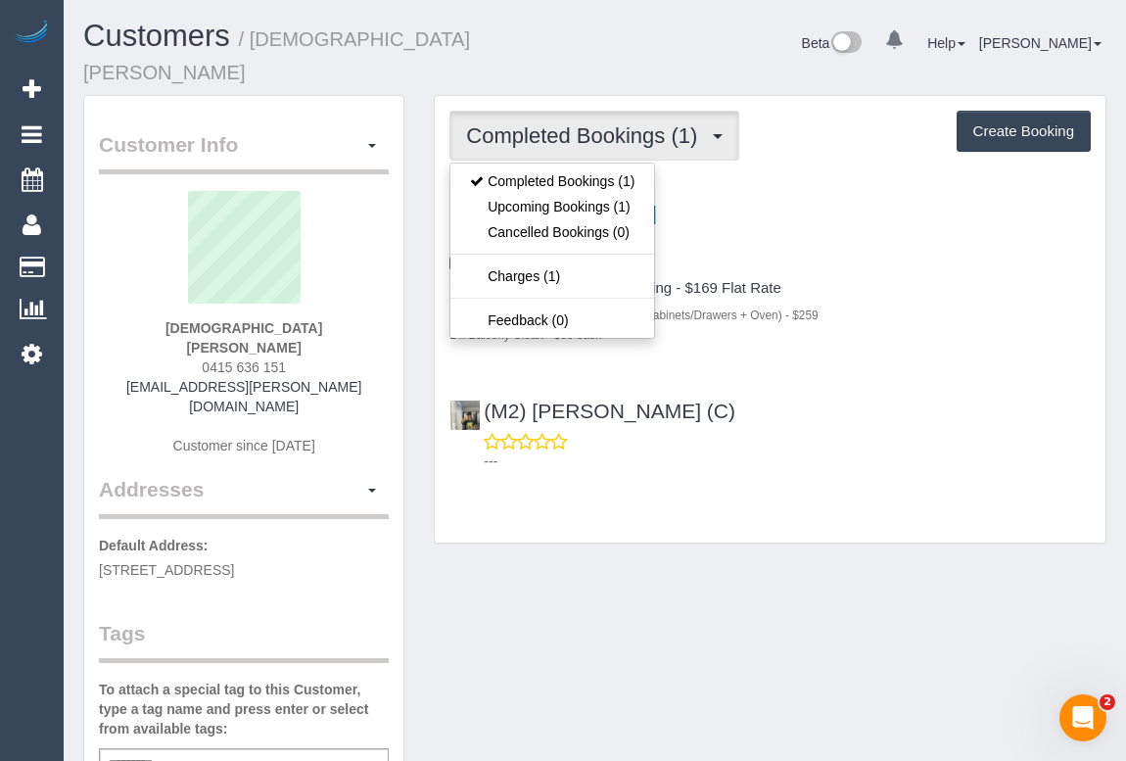
click at [637, 459] on div "Completed Bookings (1) Completed Bookings (1) Upcoming Bookings (1) Cancelled B…" at bounding box center [770, 319] width 671 height 446
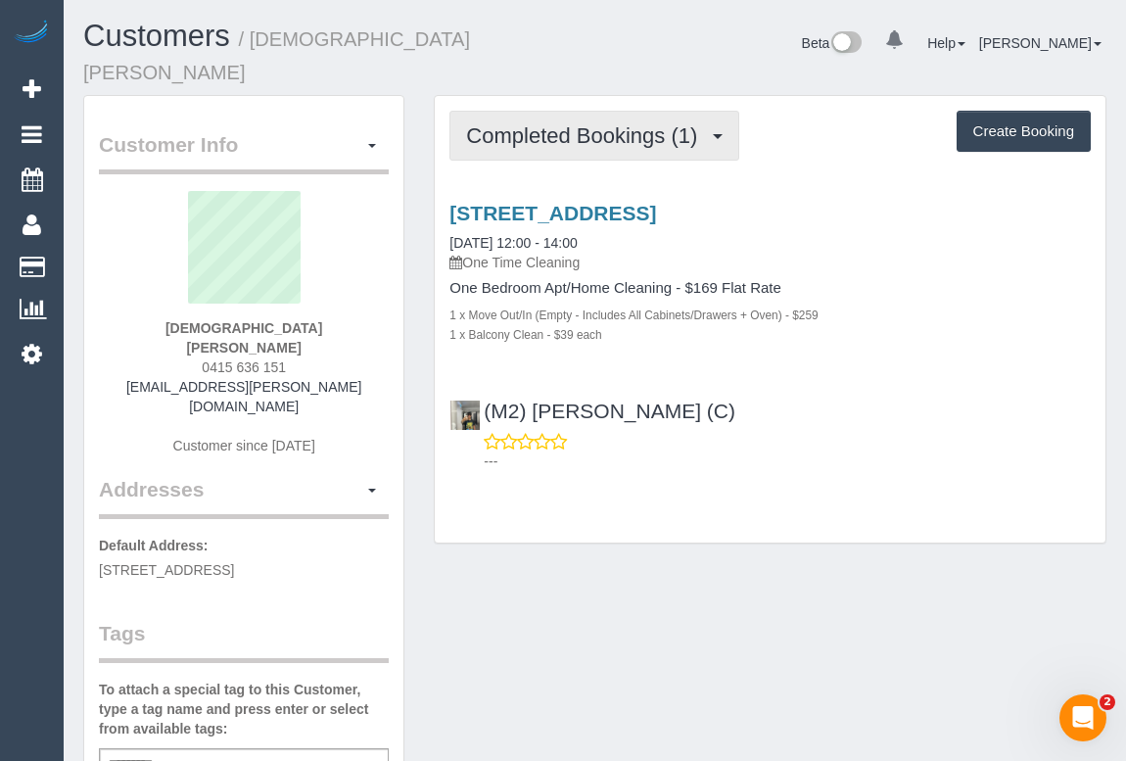
click at [595, 123] on span "Completed Bookings (1)" at bounding box center [586, 135] width 241 height 24
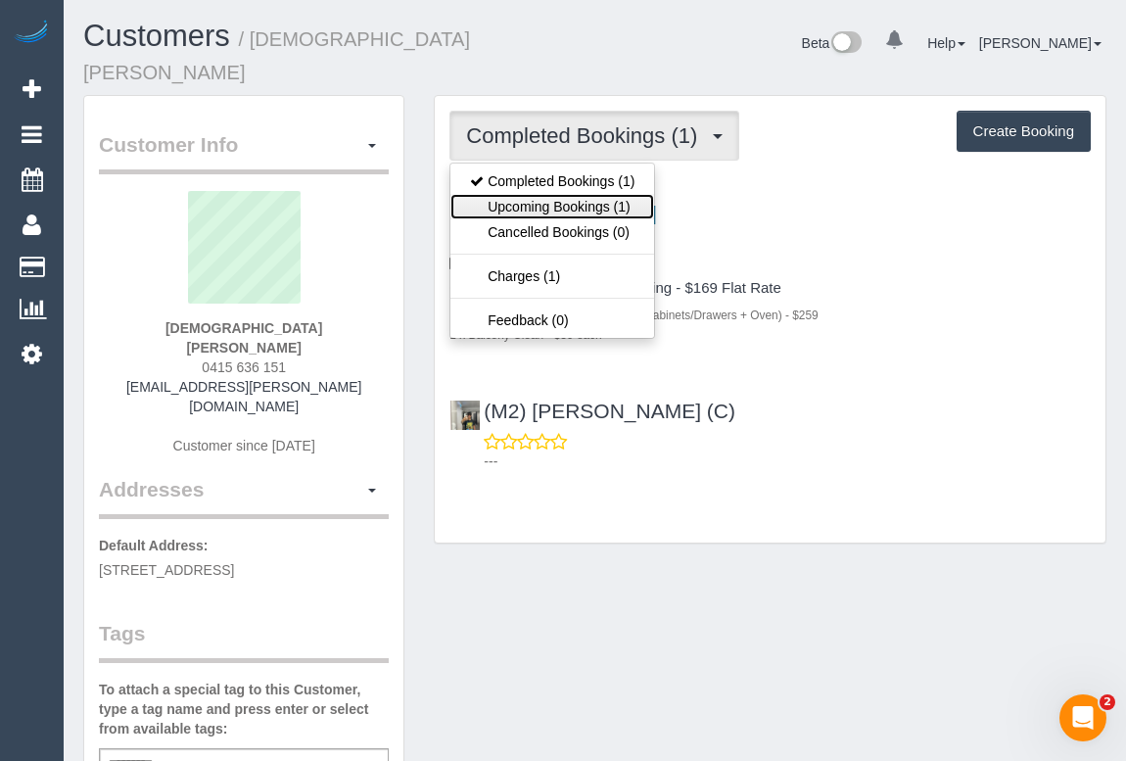
click at [594, 194] on link "Upcoming Bookings (1)" at bounding box center [552, 206] width 204 height 25
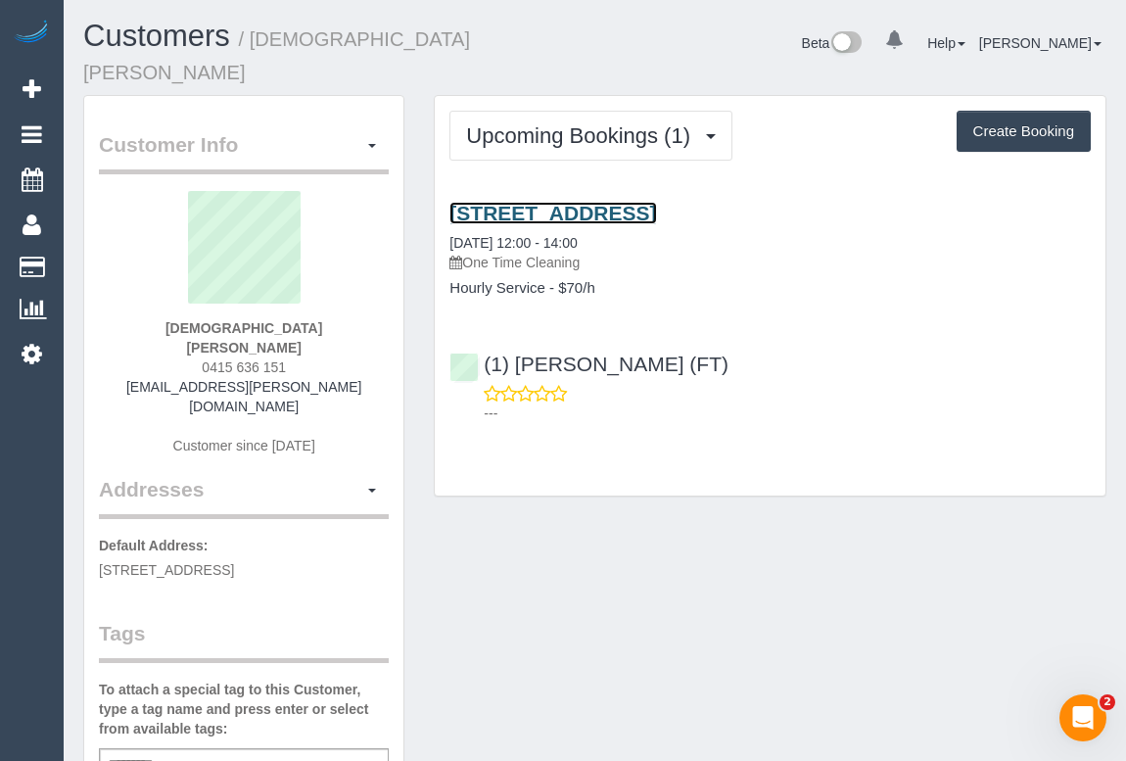
click at [656, 202] on link "[STREET_ADDRESS]" at bounding box center [552, 213] width 207 height 23
click at [765, 544] on div "Customer Info Edit Contact Info Send Message Email Preferences Special Sales Ta…" at bounding box center [595, 770] width 1052 height 1351
click at [656, 202] on link "[STREET_ADDRESS]" at bounding box center [552, 213] width 207 height 23
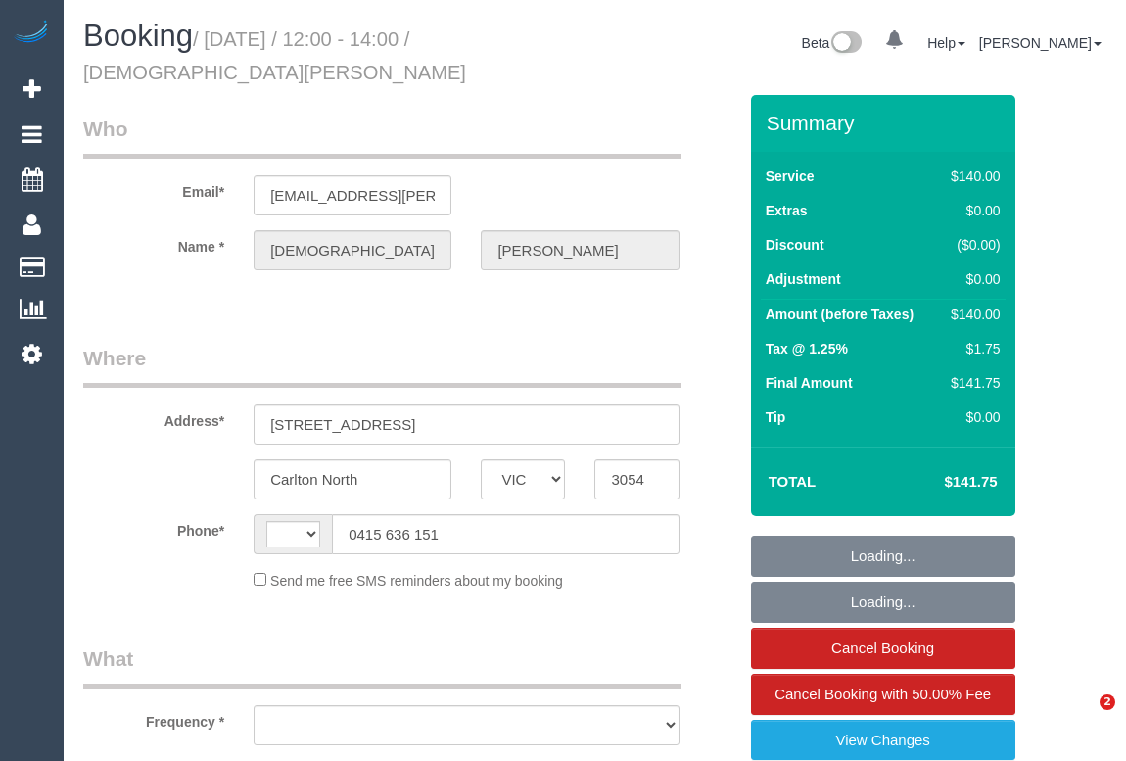
select select "VIC"
select select "string:stripe-pm_1QxK8x2GScqysDRVrtdQrXpo"
select select "number:28"
select select "number:14"
select select "number:19"
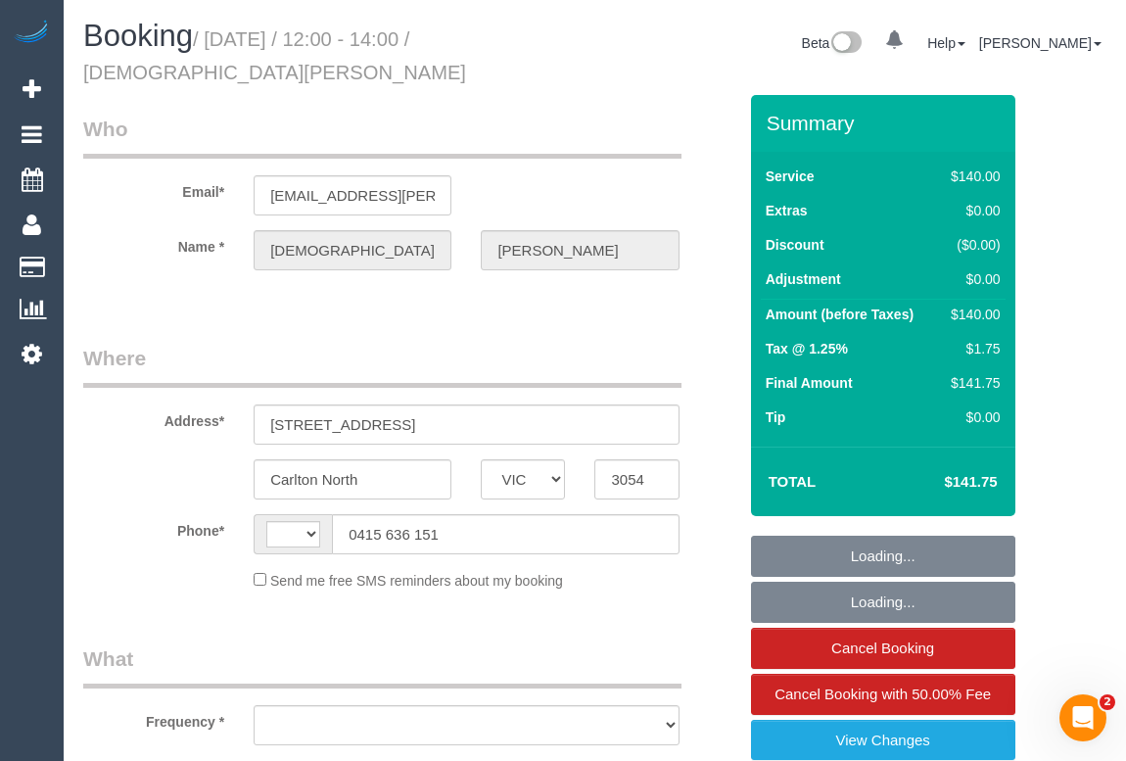
select select "number:24"
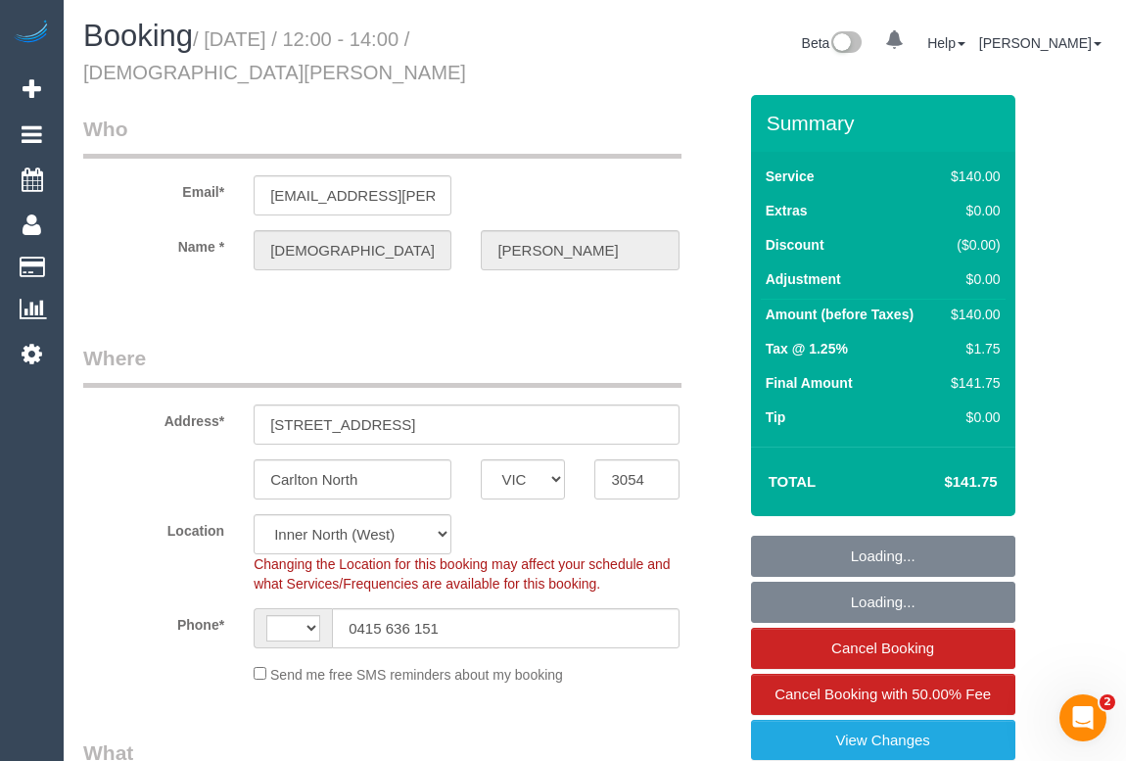
select select "string:AU"
select select "object:870"
select select "spot1"
click at [691, 558] on div "Changing the Location for this booking may affect your schedule and what Servic…" at bounding box center [466, 573] width 454 height 39
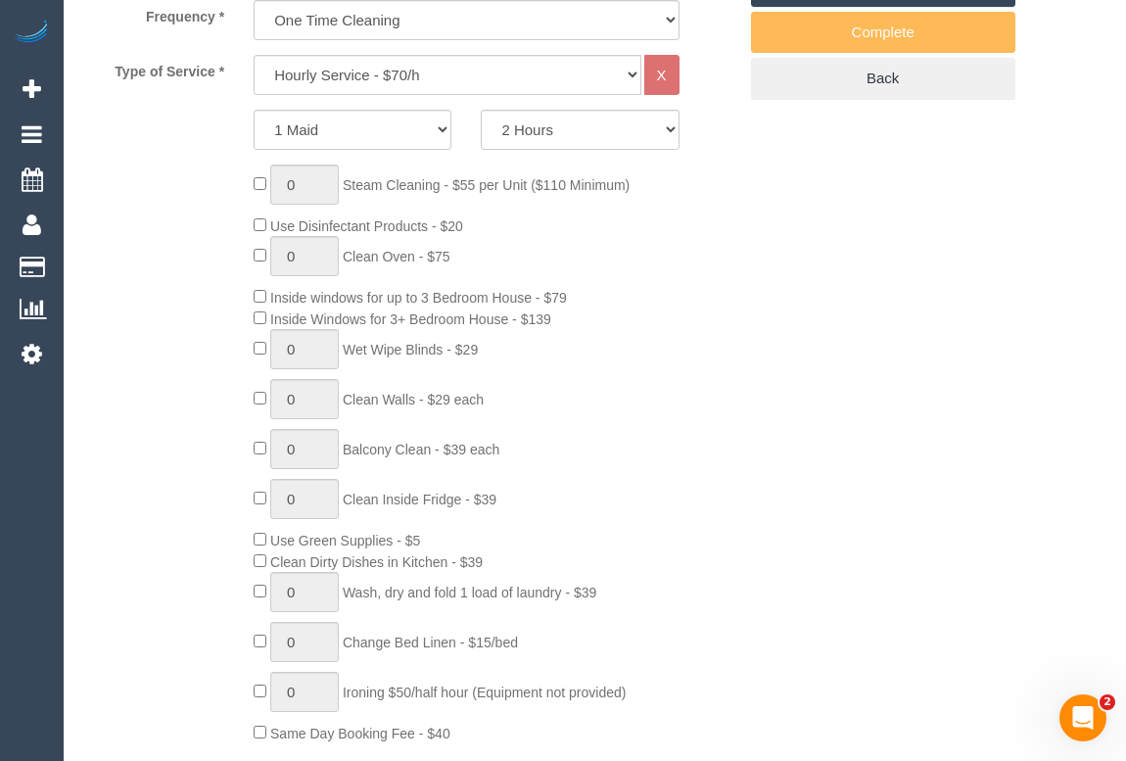
scroll to position [801, 0]
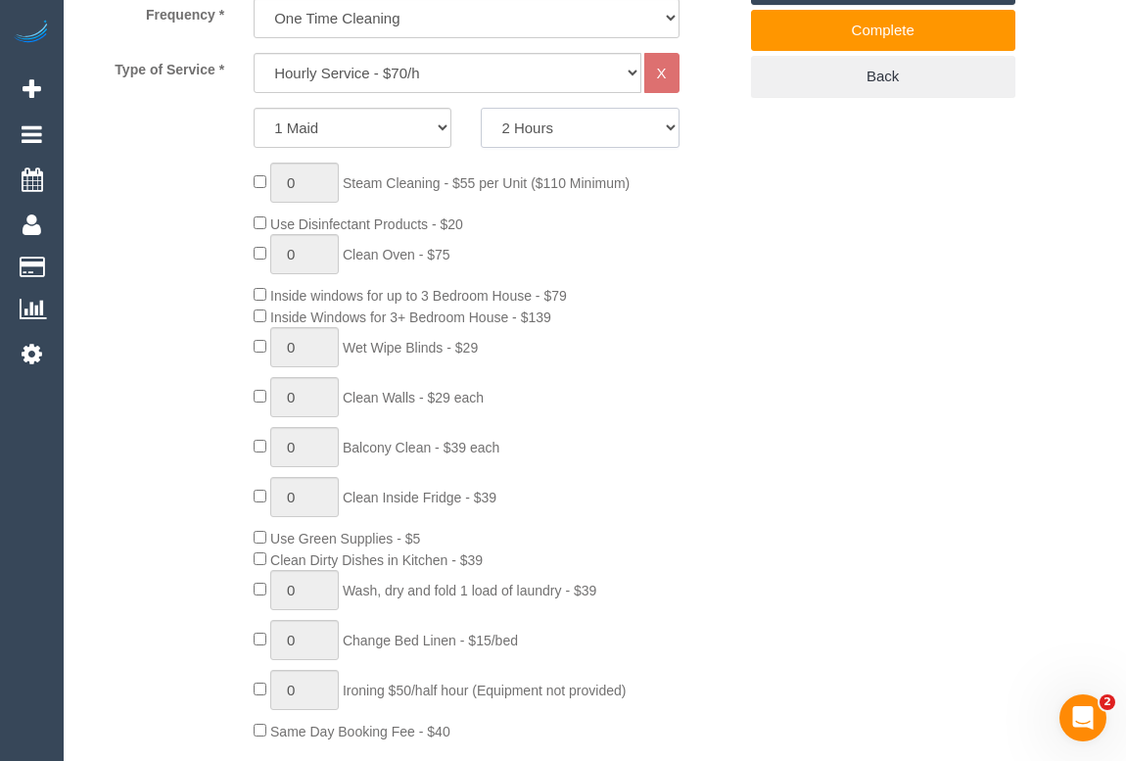
click at [667, 132] on select "2 Hours 2.5 Hours 3 Hours 3.5 Hours 4 Hours 4.5 Hours 5 Hours 5.5 Hours 6 Hours…" at bounding box center [580, 128] width 198 height 40
select select "150"
click at [481, 108] on select "2 Hours 2.5 Hours 3 Hours 3.5 Hours 4 Hours 4.5 Hours 5 Hours 5.5 Hours 6 Hours…" at bounding box center [580, 128] width 198 height 40
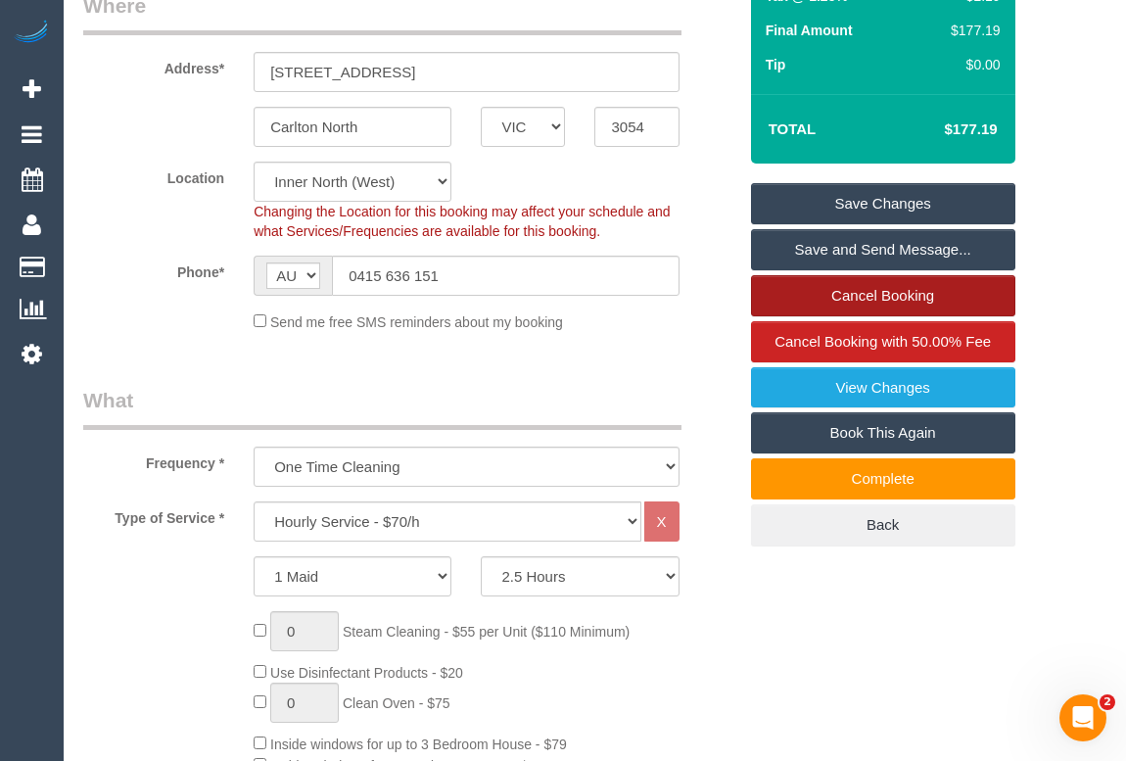
scroll to position [177, 0]
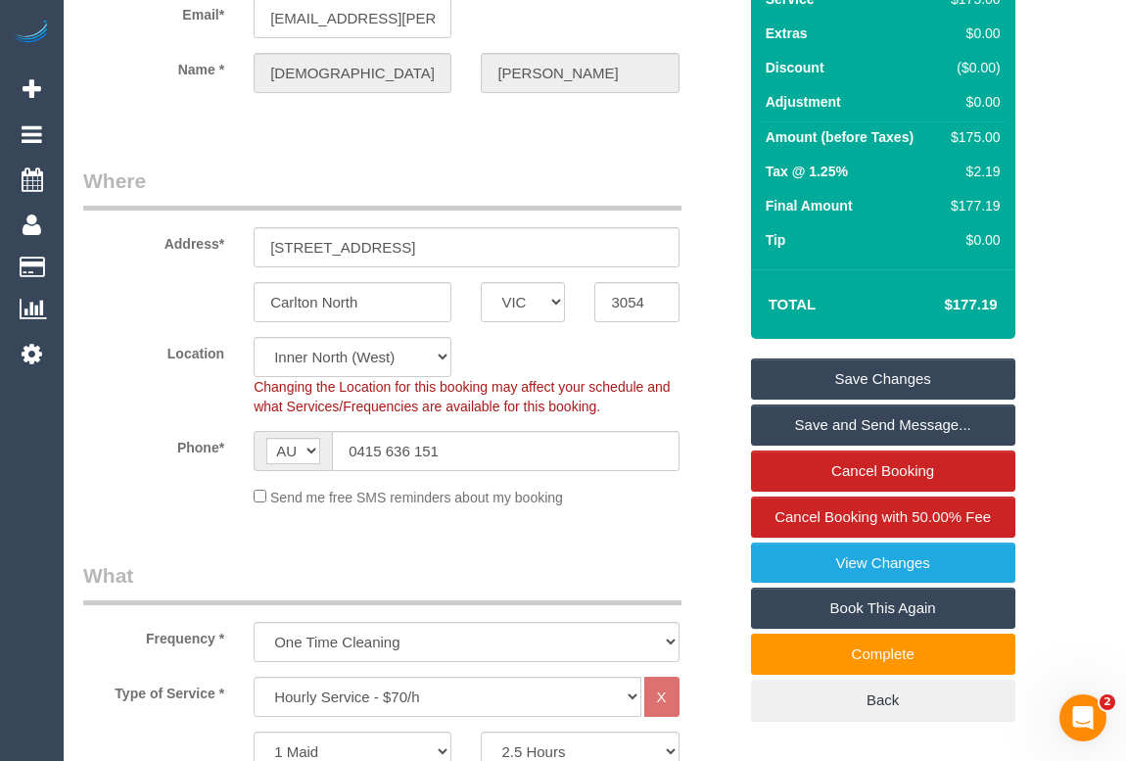
select select "spot6"
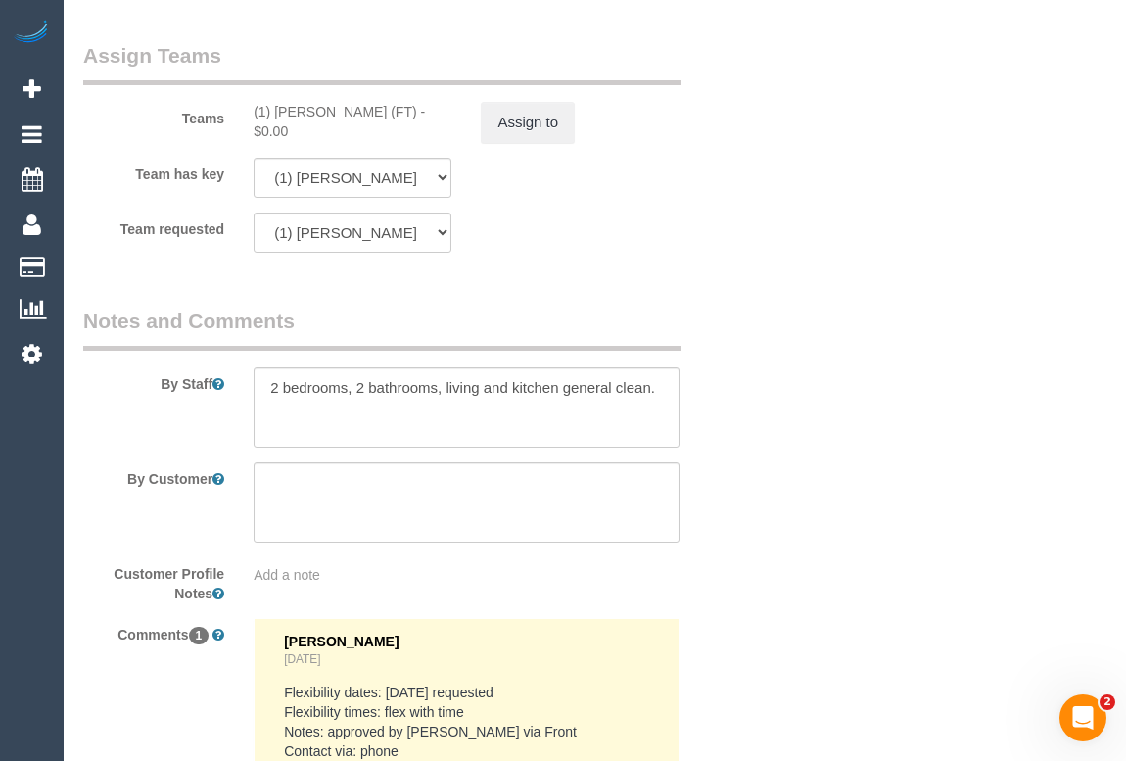
scroll to position [2937, 0]
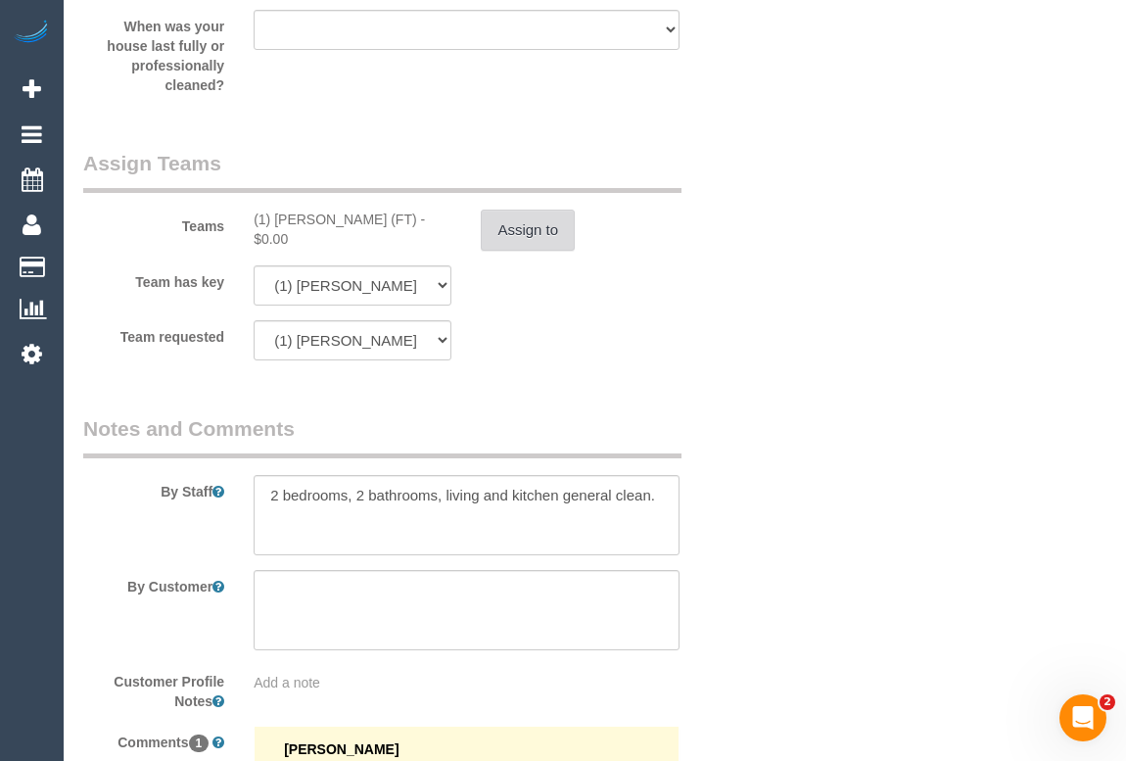
click at [507, 234] on button "Assign to" at bounding box center [528, 230] width 94 height 41
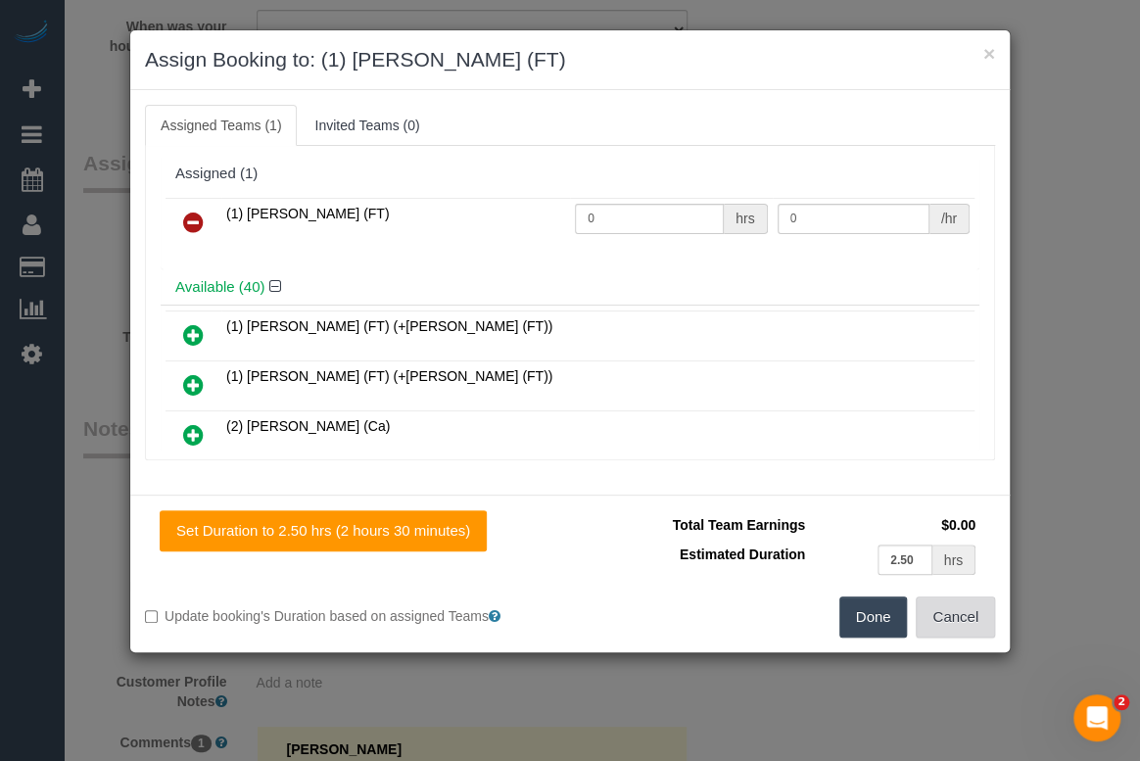
click at [959, 619] on button "Cancel" at bounding box center [954, 616] width 79 height 41
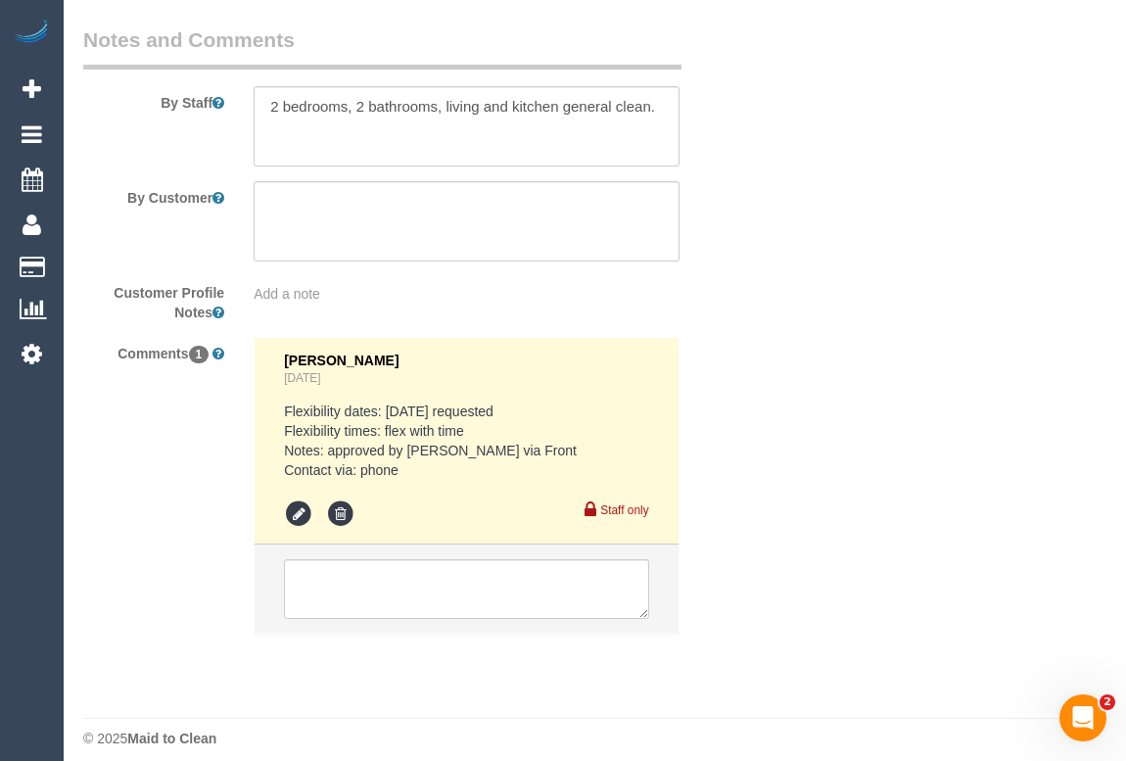
scroll to position [3341, 0]
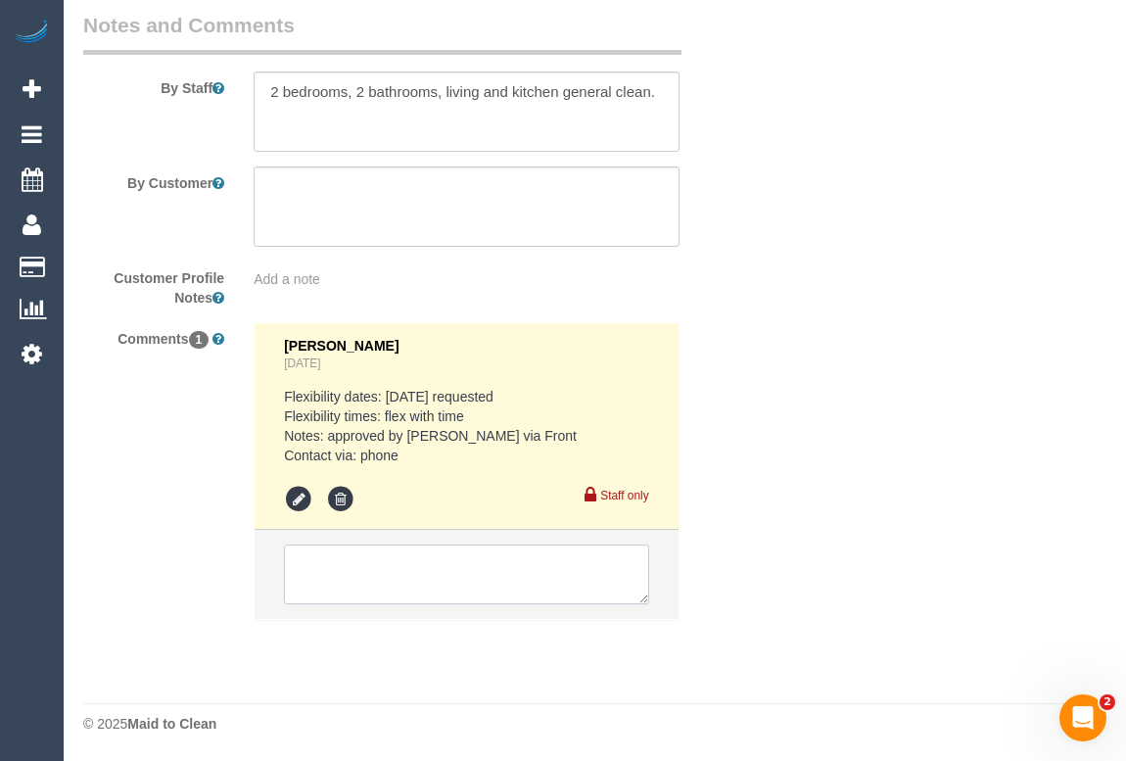
click at [443, 584] on textarea at bounding box center [466, 574] width 364 height 61
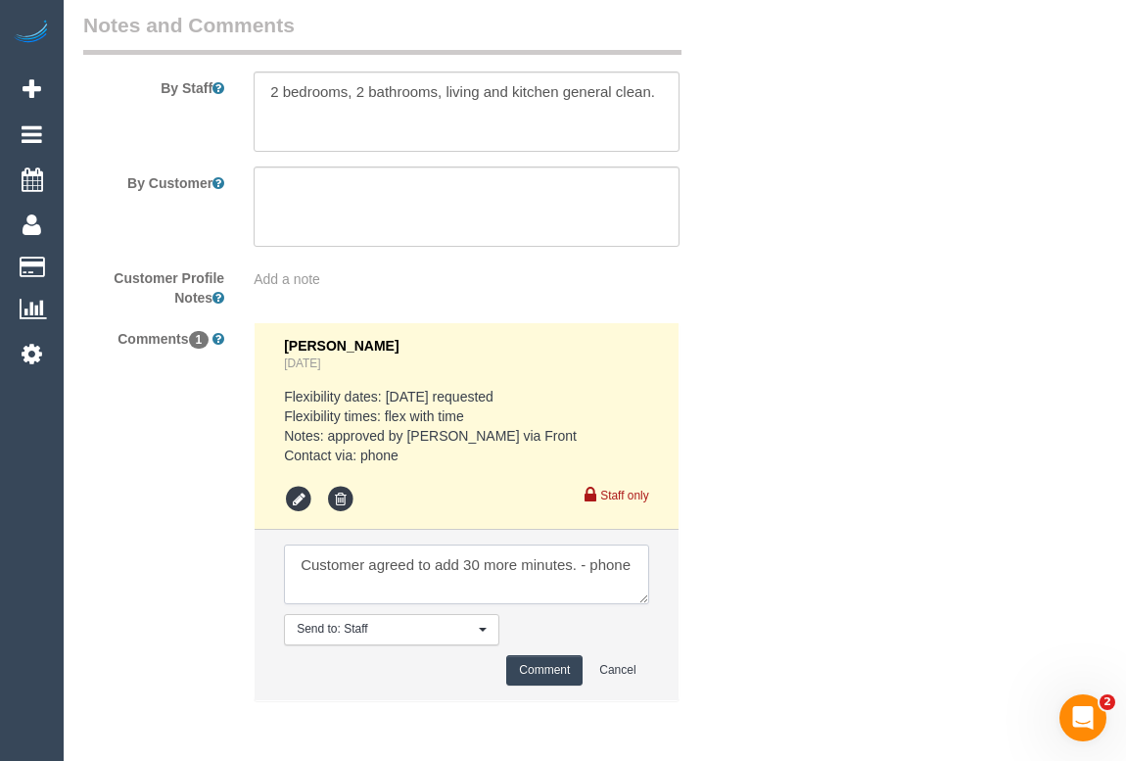
type textarea "Customer agreed to add 30 more minutes. - phone"
click at [561, 666] on button "Comment" at bounding box center [544, 670] width 76 height 30
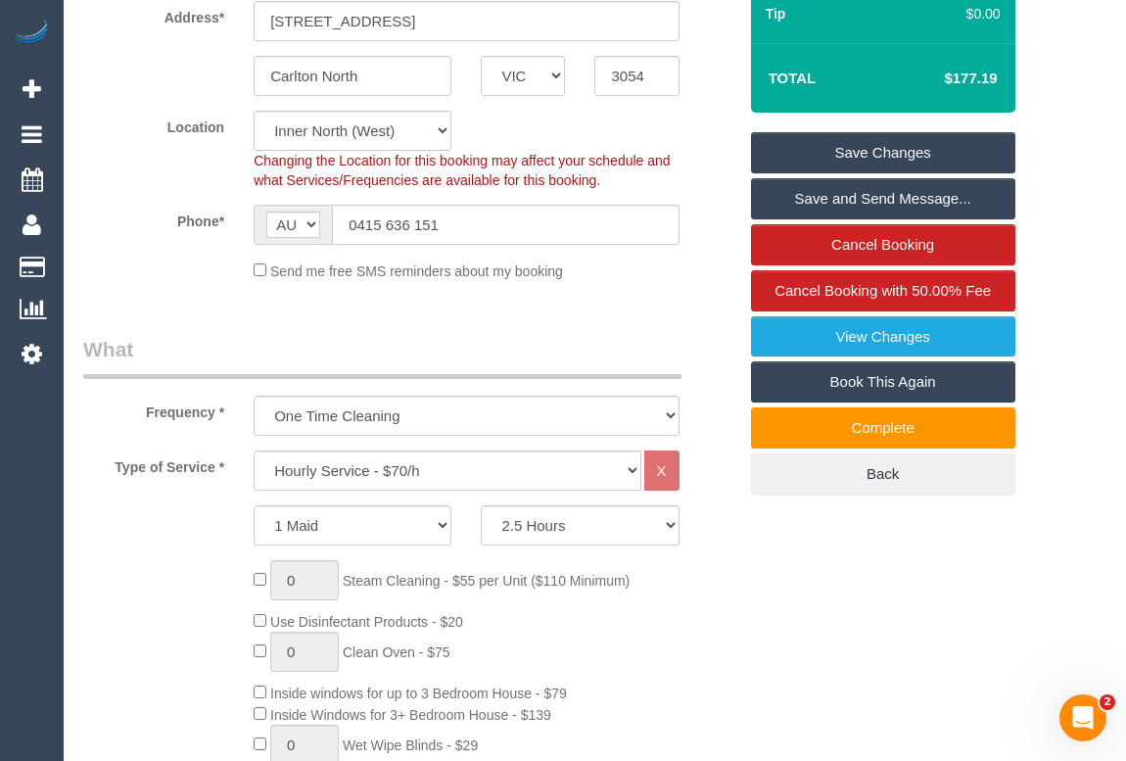
scroll to position [137, 0]
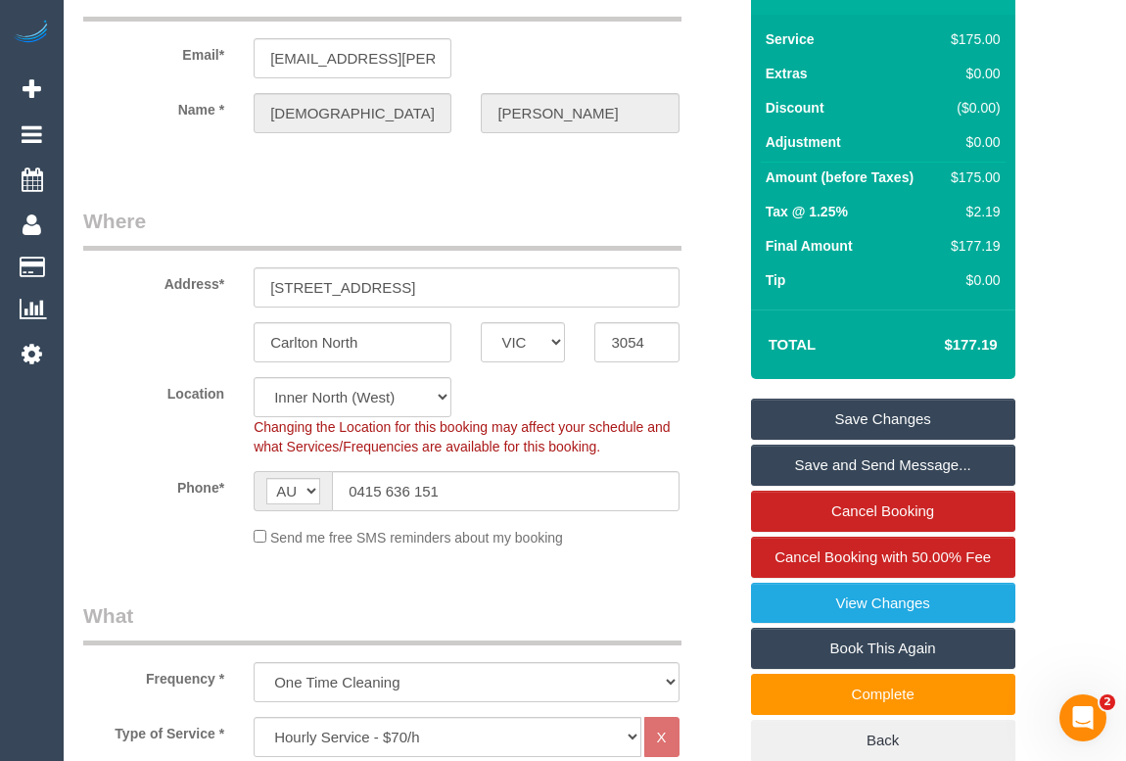
click at [865, 411] on link "Save Changes" at bounding box center [883, 418] width 264 height 41
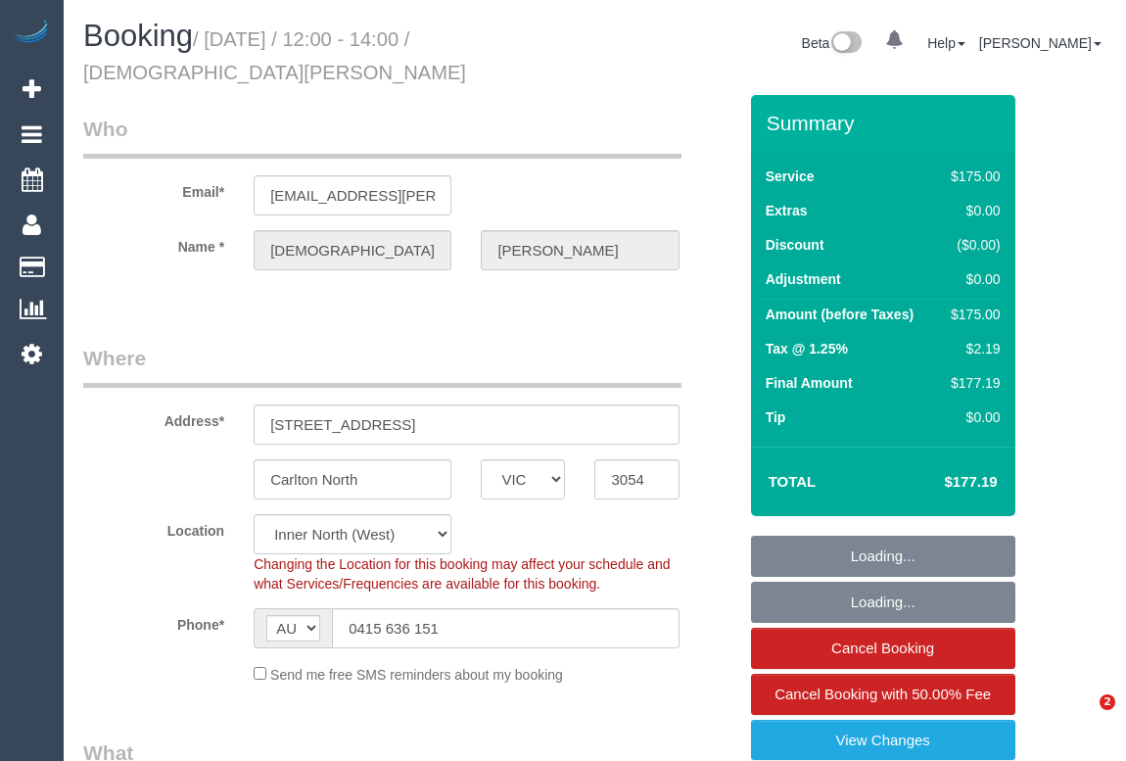
select select "VIC"
select select "object:724"
select select "string:stripe-pm_1QxK8x2GScqysDRVrtdQrXpo"
select select "number:28"
select select "number:14"
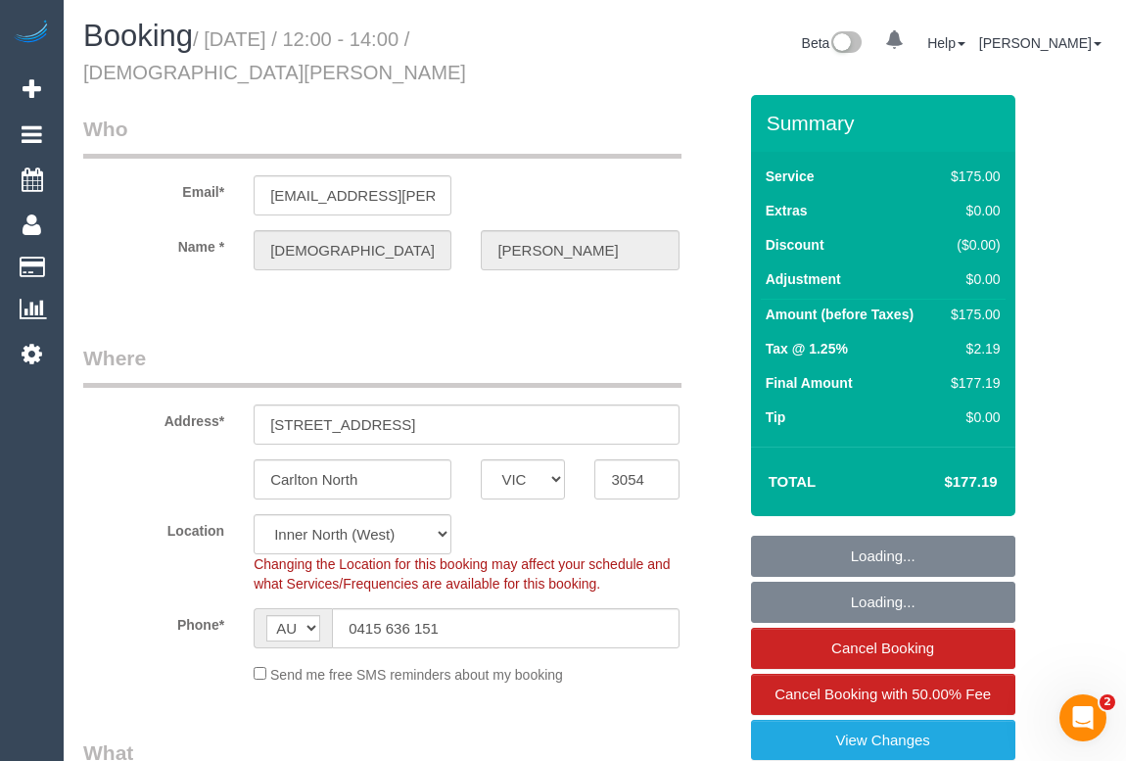
select select "number:19"
select select "number:24"
select select "150"
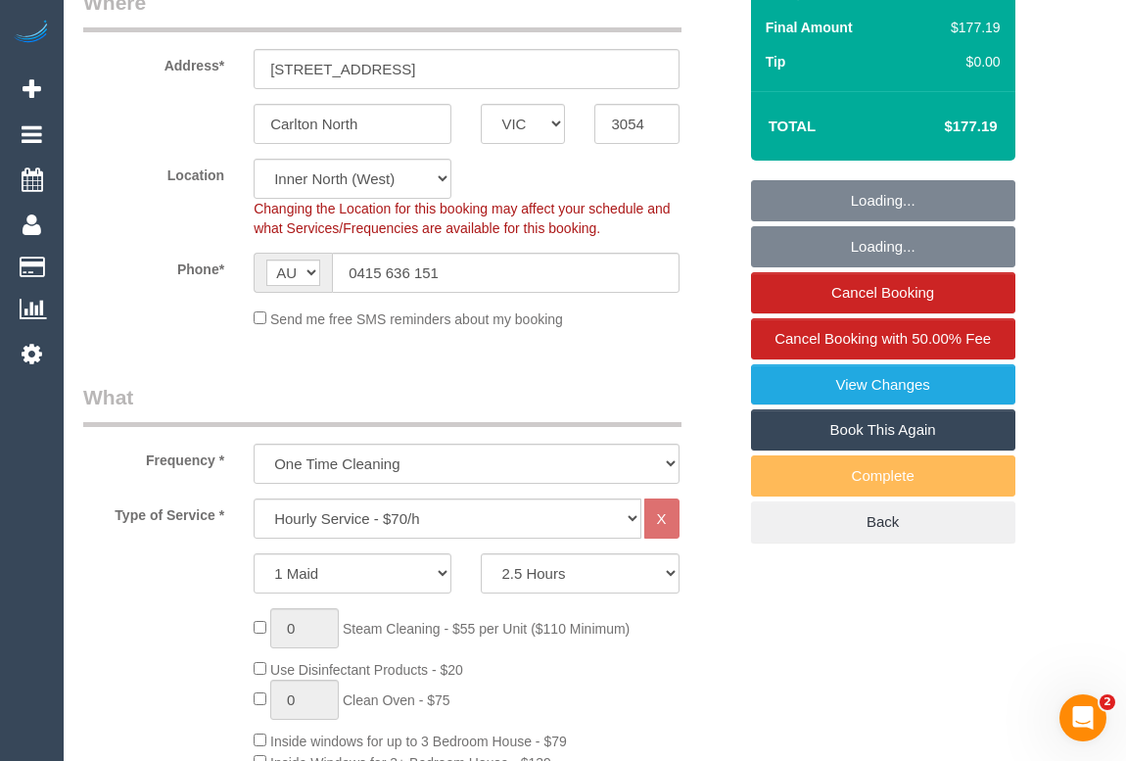
select select "spot1"
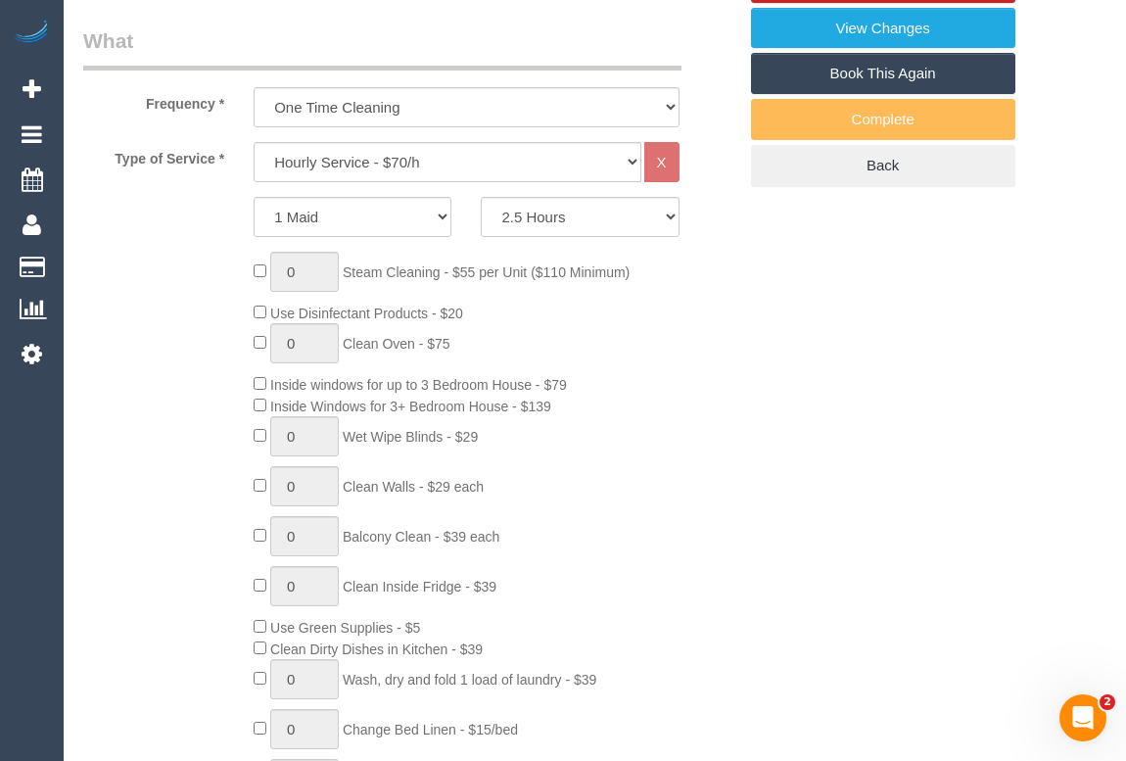
scroll to position [890, 0]
